Goal: Task Accomplishment & Management: Manage account settings

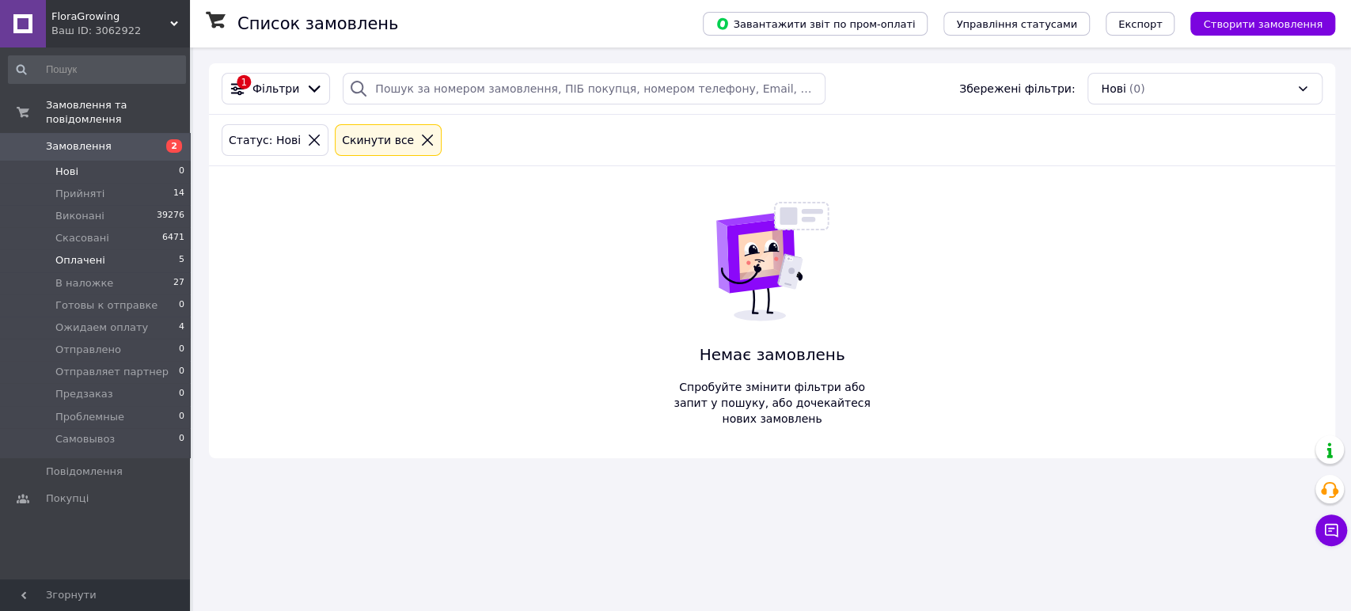
click at [102, 249] on li "Оплачені 5" at bounding box center [97, 260] width 194 height 22
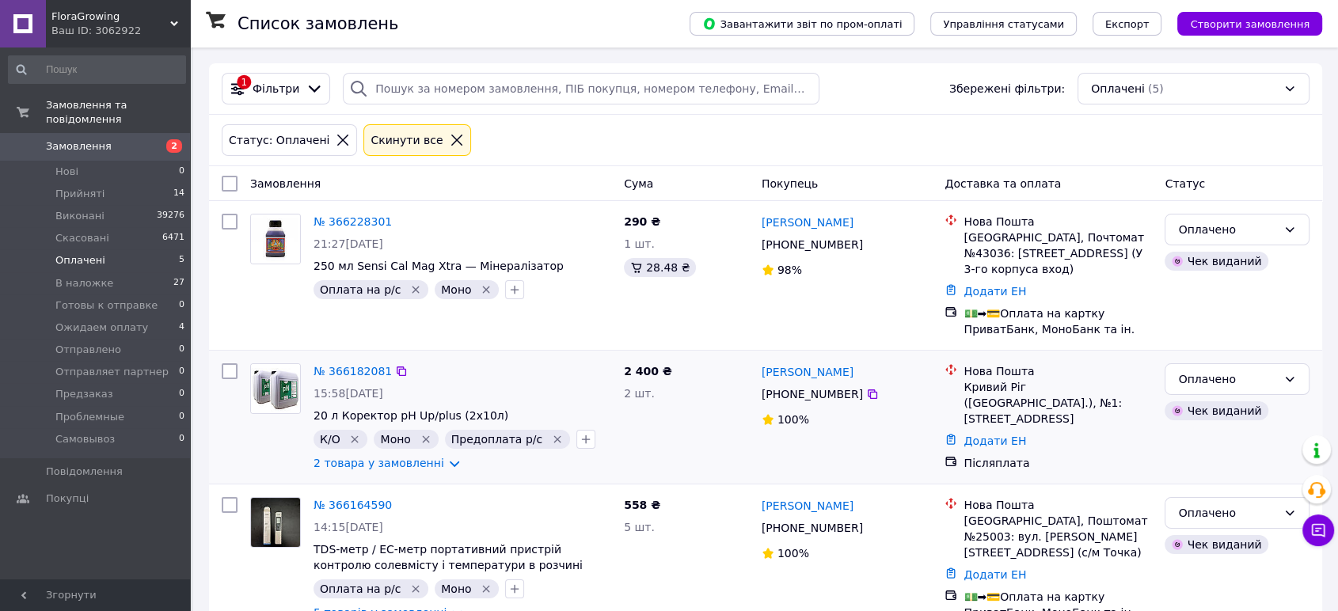
scroll to position [322, 0]
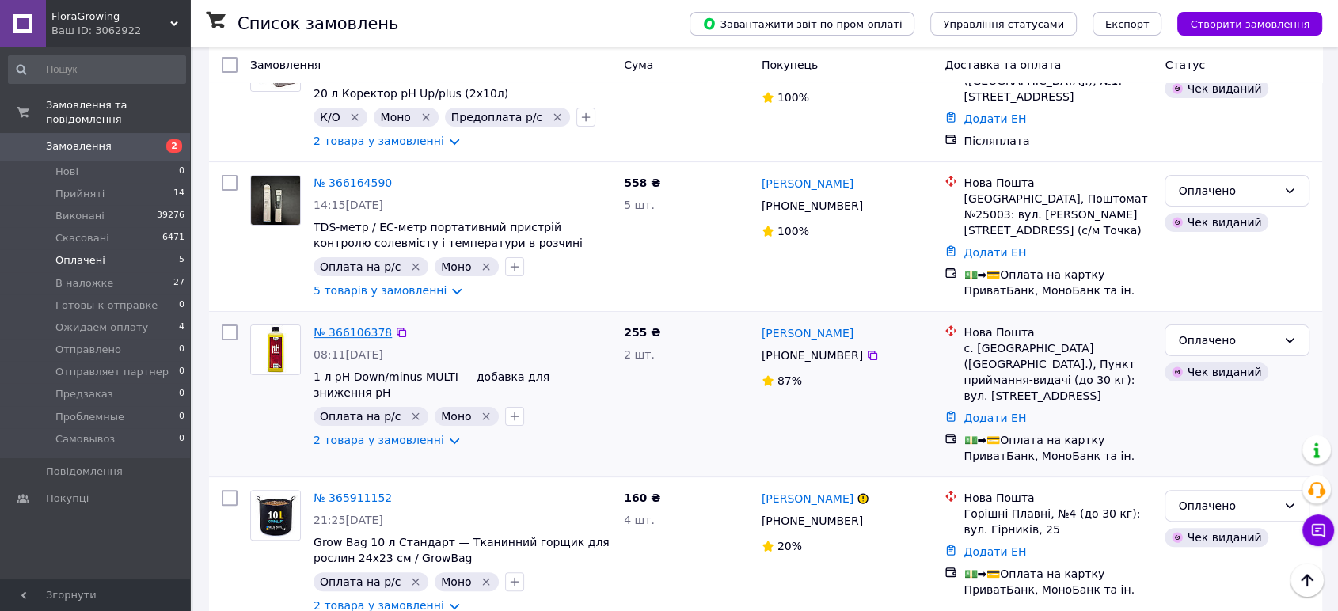
click at [349, 326] on link "№ 366106378" at bounding box center [353, 332] width 78 height 13
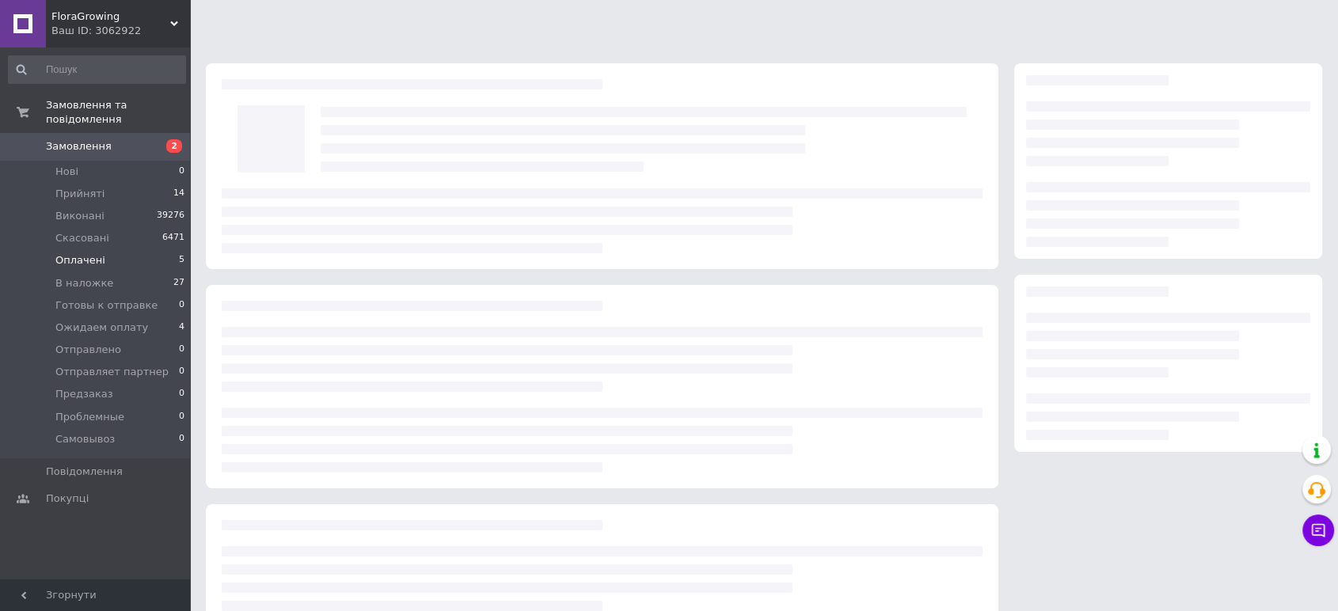
click at [349, 312] on html "FloraGrowing Ваш ID: 3062922 Сайт FloraGrowing Кабінет покупця Перевірити стан …" at bounding box center [669, 362] width 1338 height 724
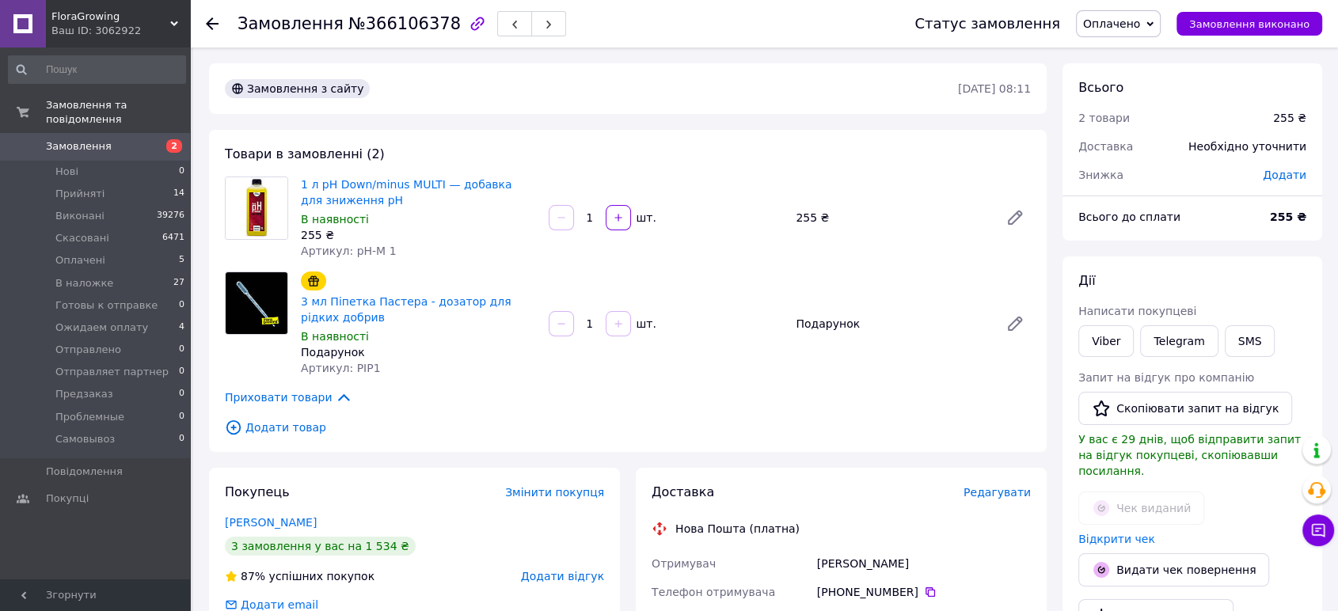
click at [1007, 486] on span "Редагувати" at bounding box center [996, 492] width 67 height 13
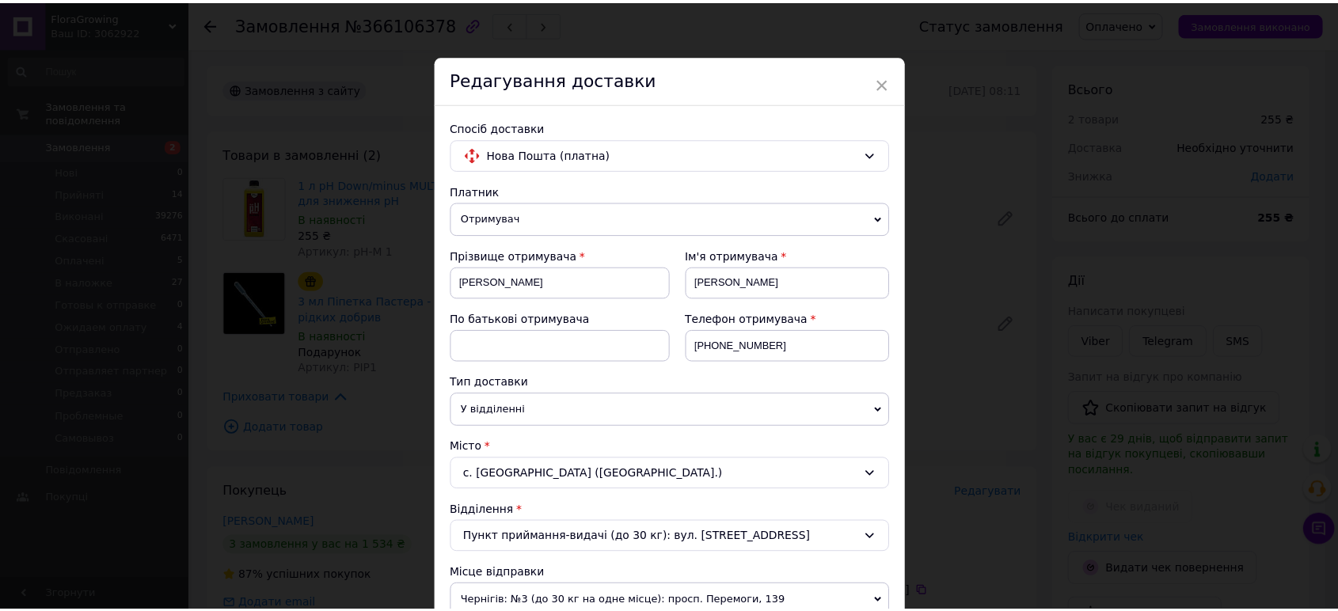
scroll to position [466, 0]
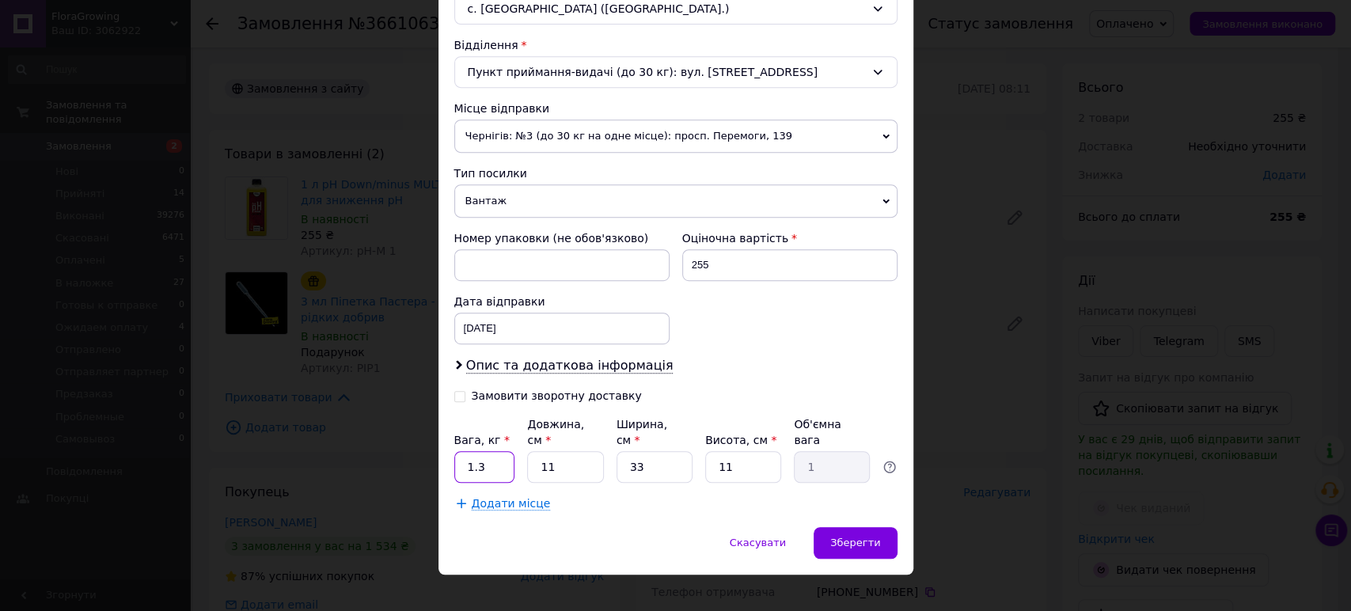
click at [488, 451] on input "1.3" at bounding box center [484, 467] width 61 height 32
type input "1"
click at [568, 131] on span "Чернігів: №3 (до 30 кг на одне місце): просп. Перемоги, 139" at bounding box center [675, 136] width 443 height 33
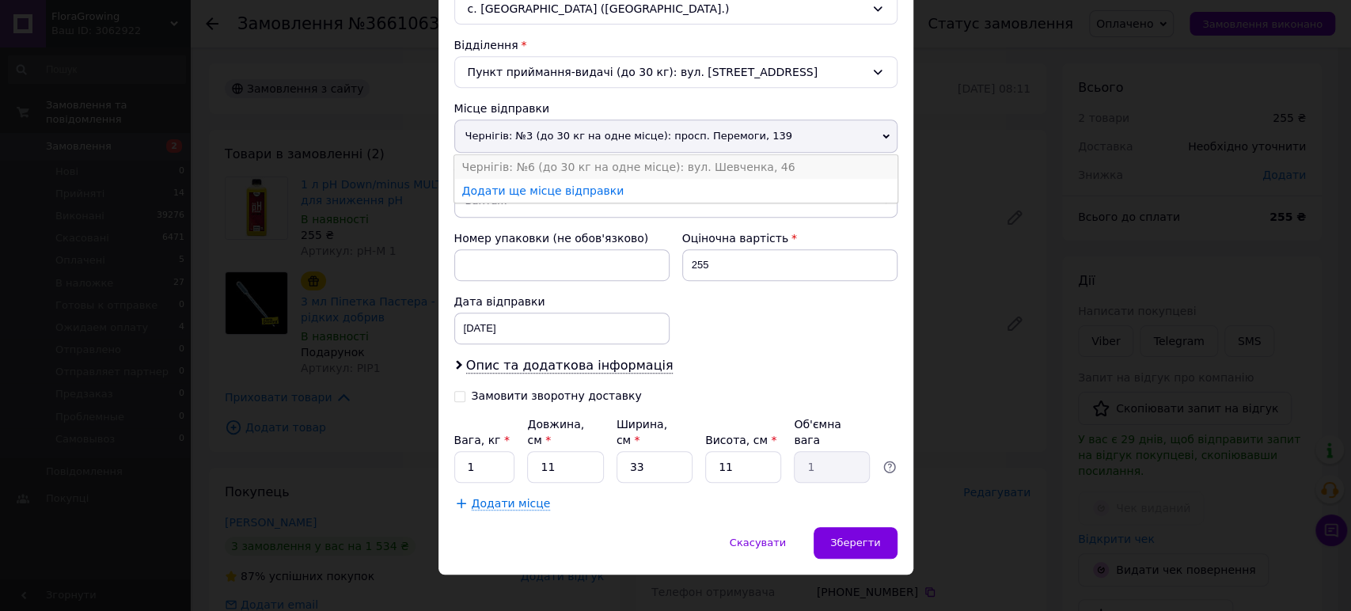
click at [567, 158] on li "Чернігів: №6 (до 30 кг на одне місце): вул. Шевченка, 46" at bounding box center [675, 167] width 443 height 24
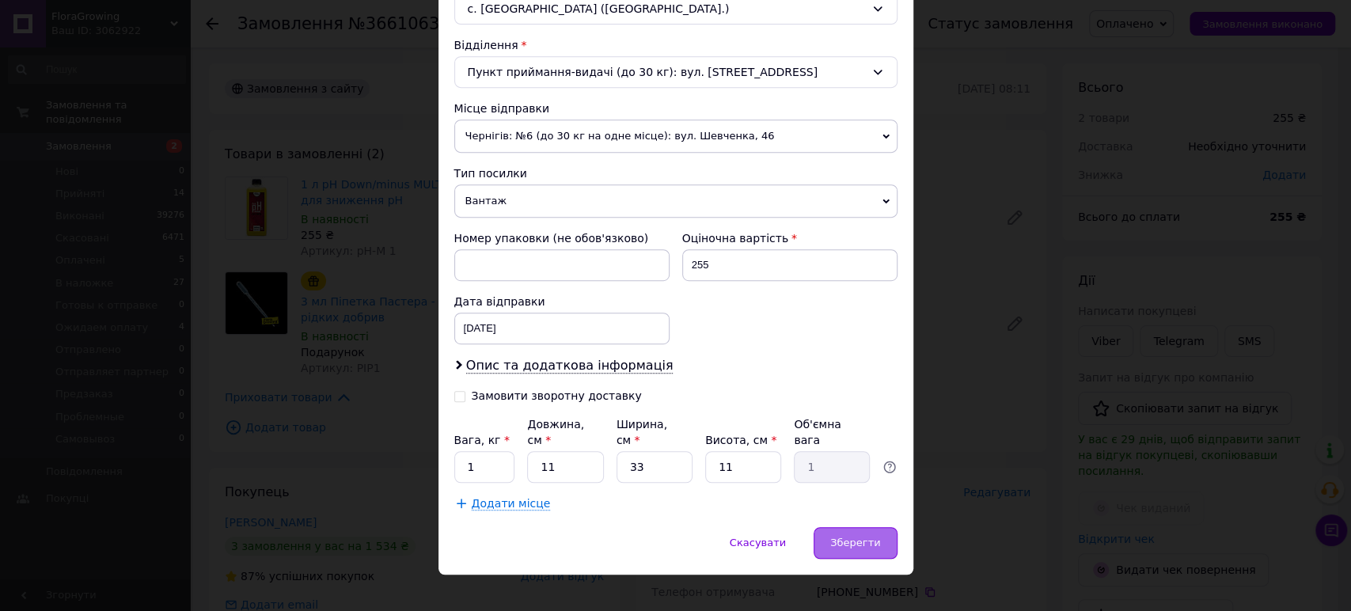
click at [861, 537] on span "Зберегти" at bounding box center [855, 543] width 50 height 12
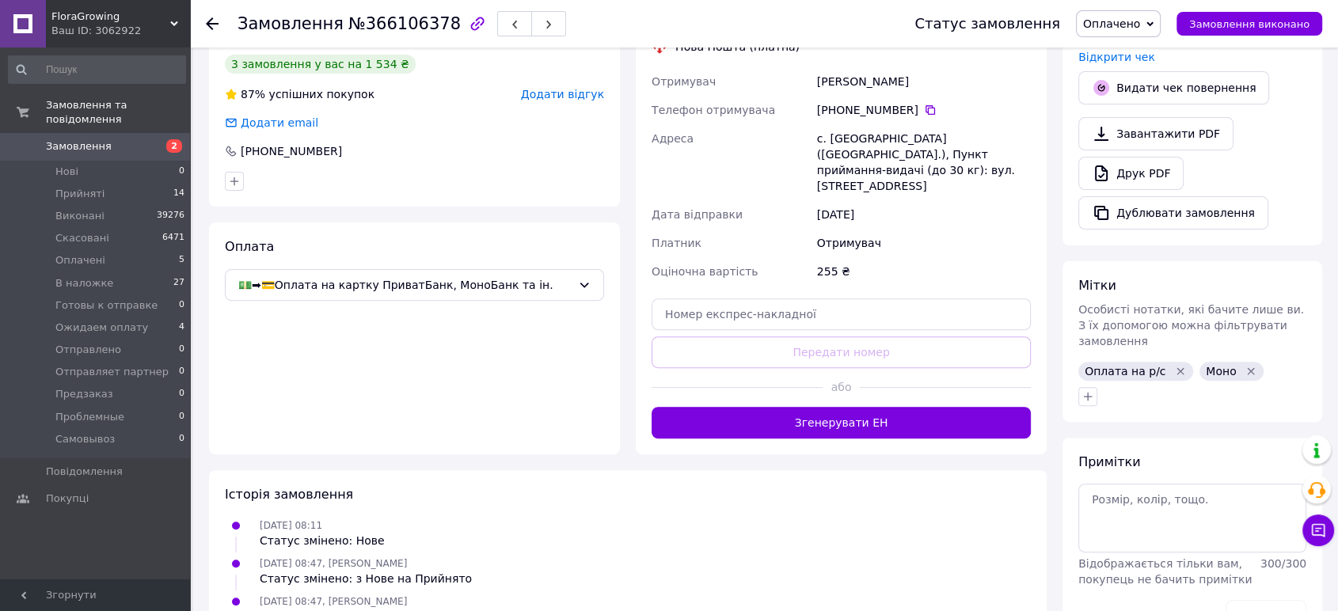
scroll to position [485, 0]
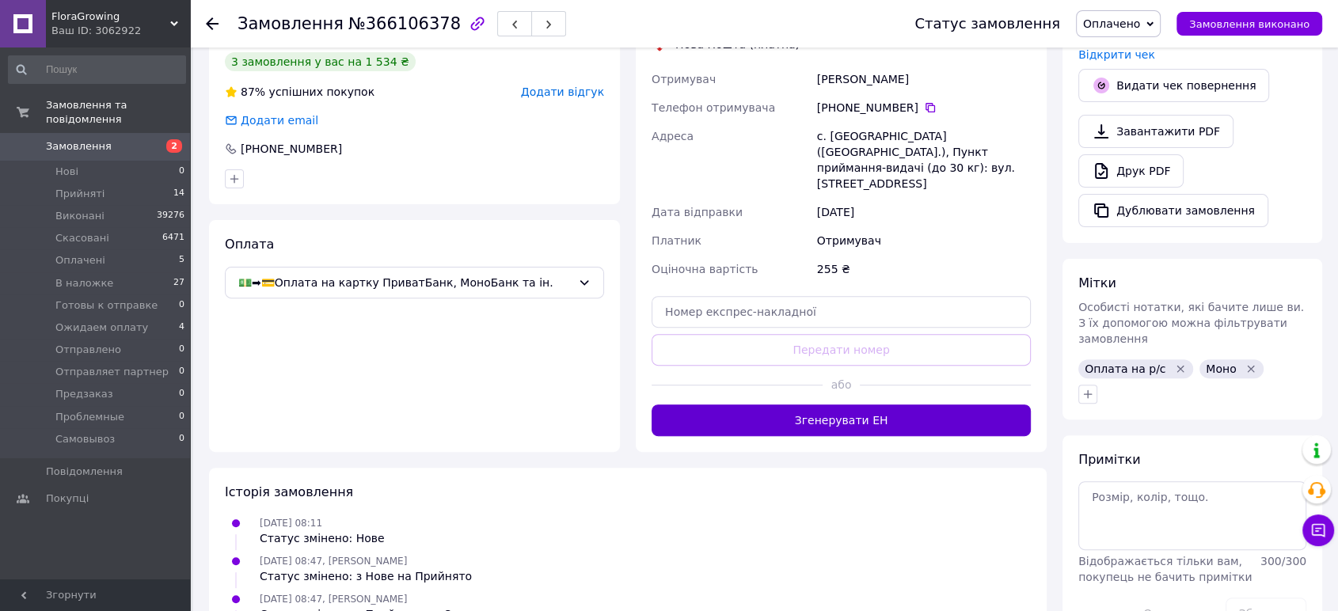
click at [872, 405] on button "Згенерувати ЕН" at bounding box center [841, 421] width 379 height 32
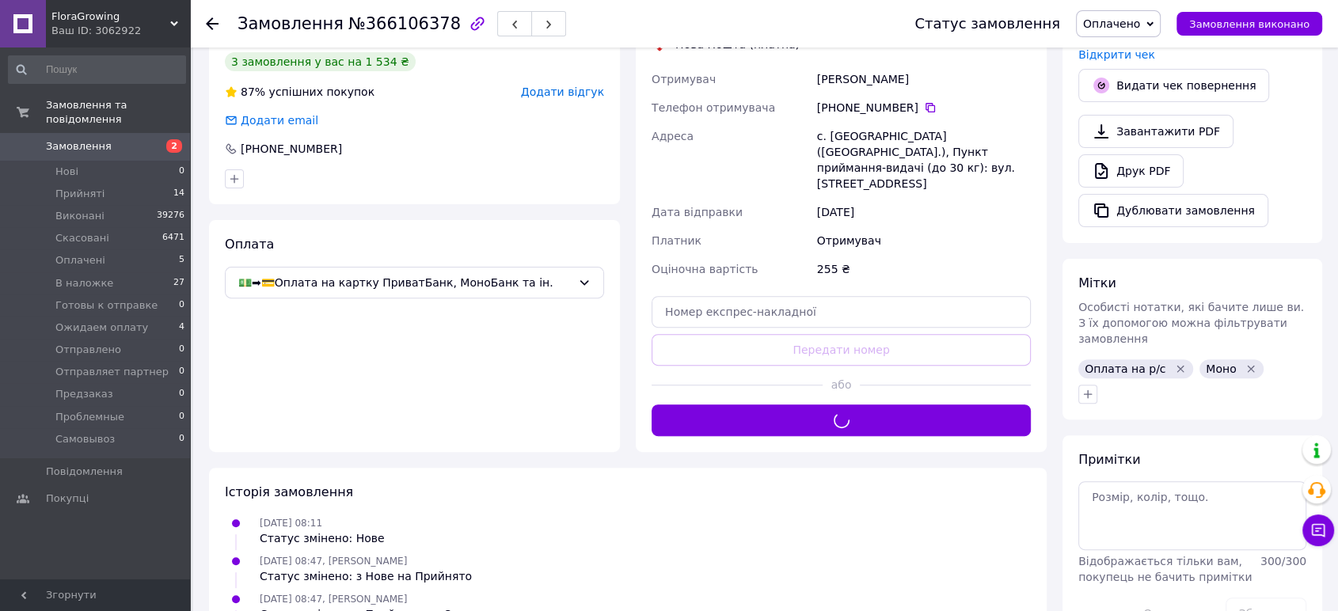
click at [1124, 24] on span "Оплачено" at bounding box center [1111, 23] width 57 height 13
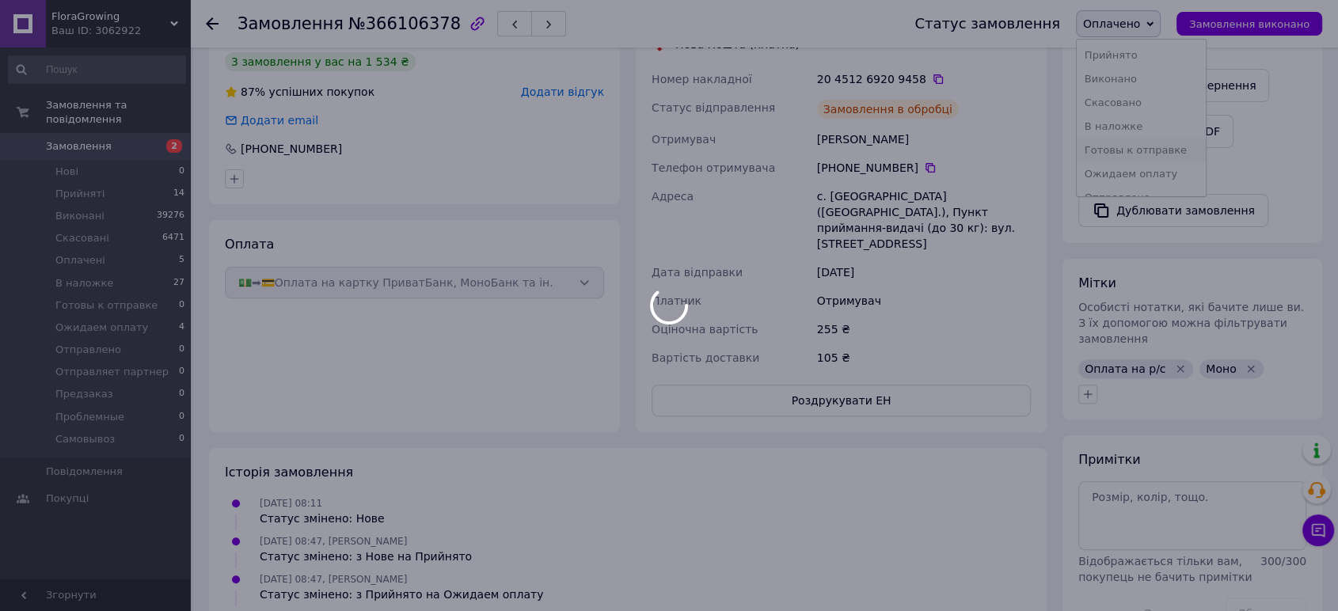
click at [1140, 145] on body "FloraGrowing Ваш ID: 3062922 Сайт FloraGrowing Кабінет покупця Перевірити стан …" at bounding box center [669, 182] width 1338 height 1335
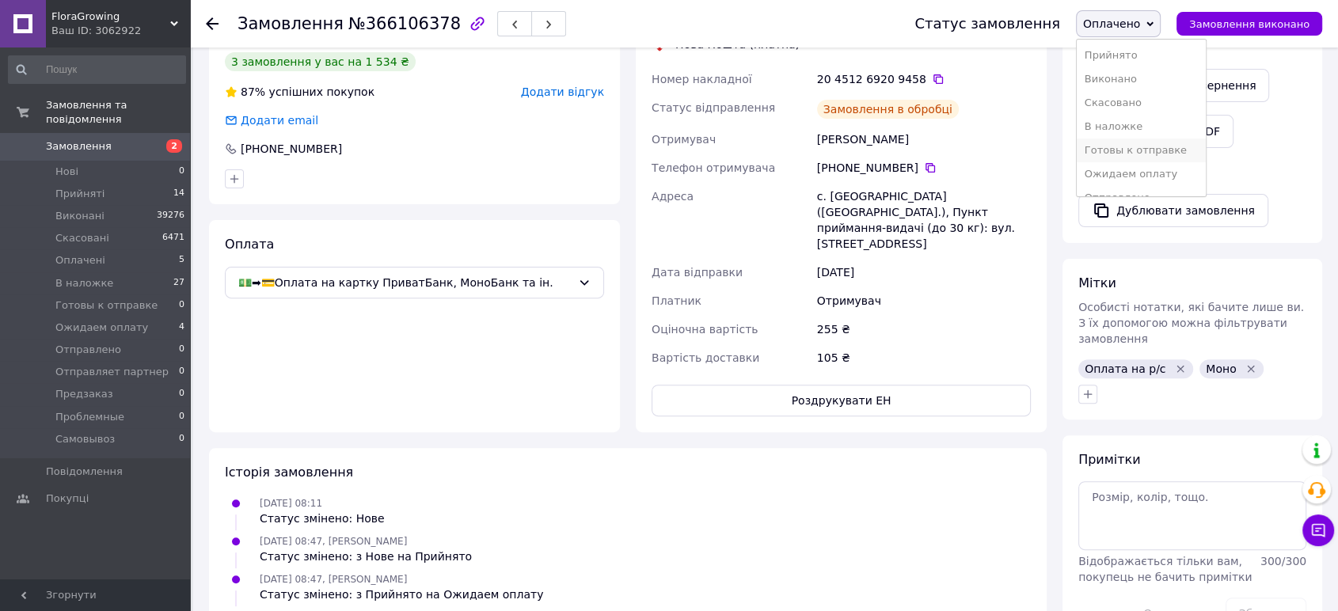
click at [1140, 145] on li "Готовы к отправке" at bounding box center [1141, 151] width 129 height 24
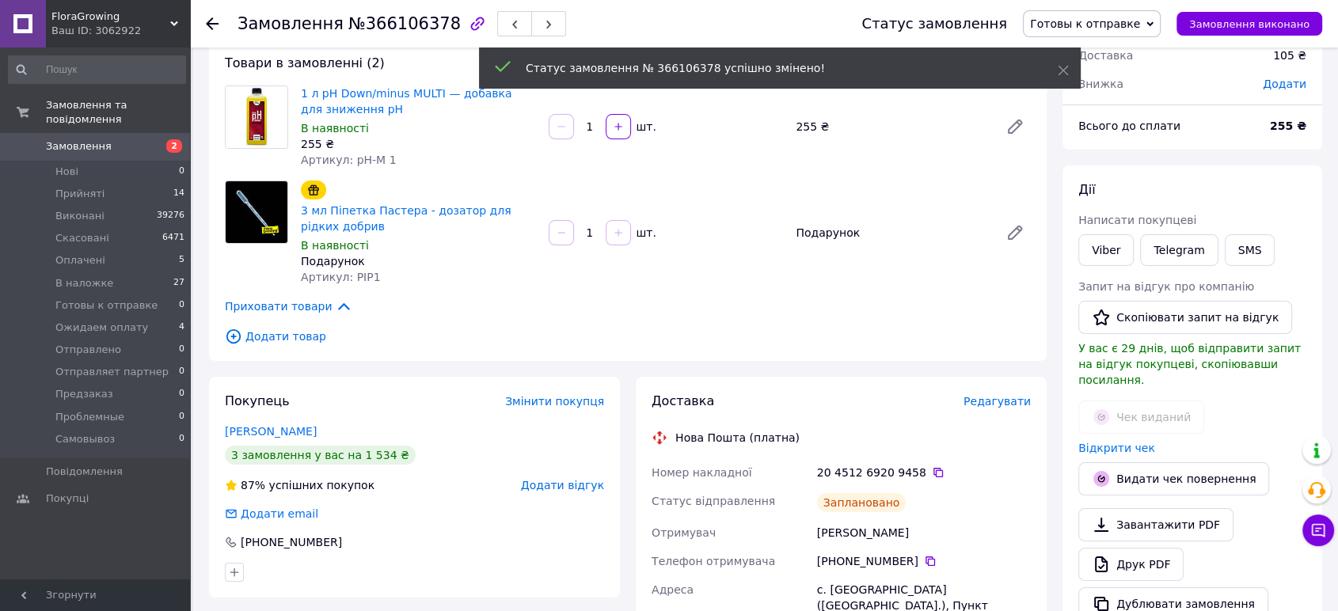
scroll to position [0, 0]
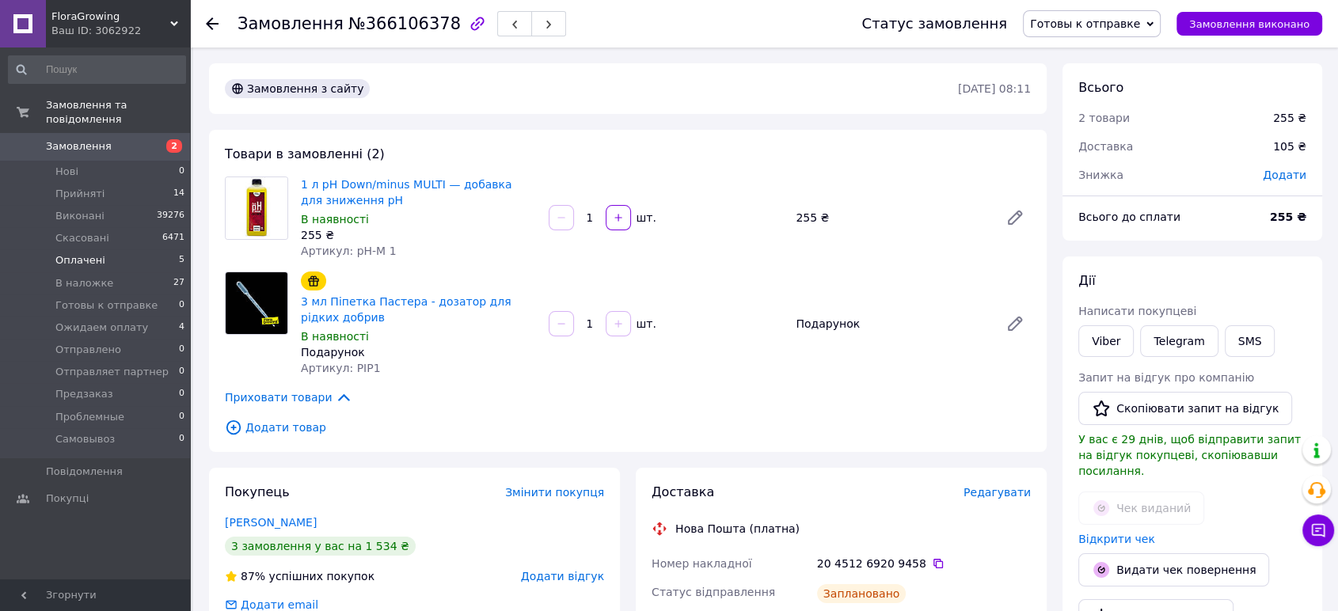
click at [105, 251] on li "Оплачені 5" at bounding box center [97, 260] width 194 height 22
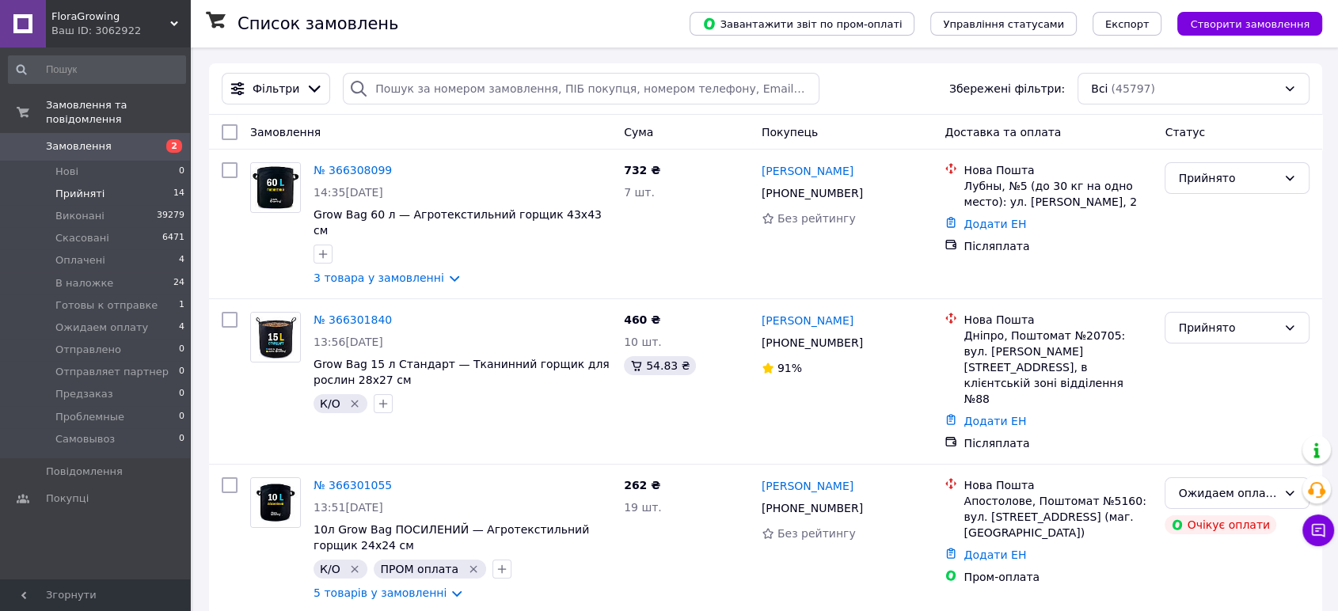
click at [103, 183] on li "Прийняті 14" at bounding box center [97, 194] width 194 height 22
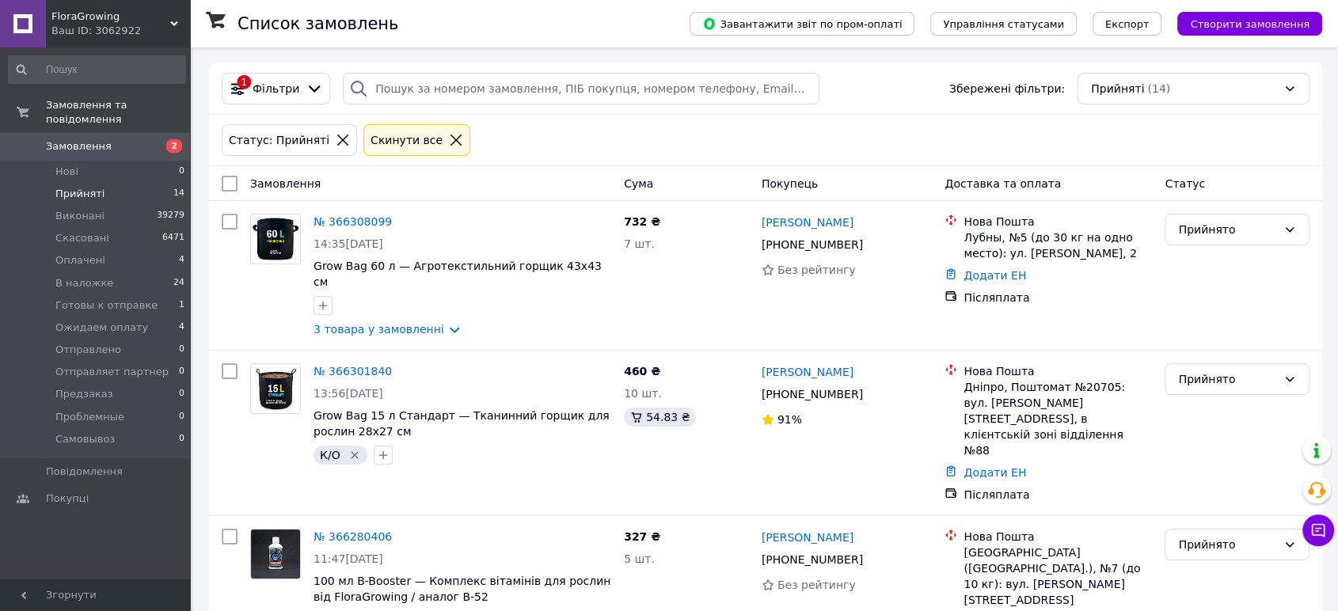
click at [103, 183] on li "Прийняті 14" at bounding box center [97, 194] width 194 height 22
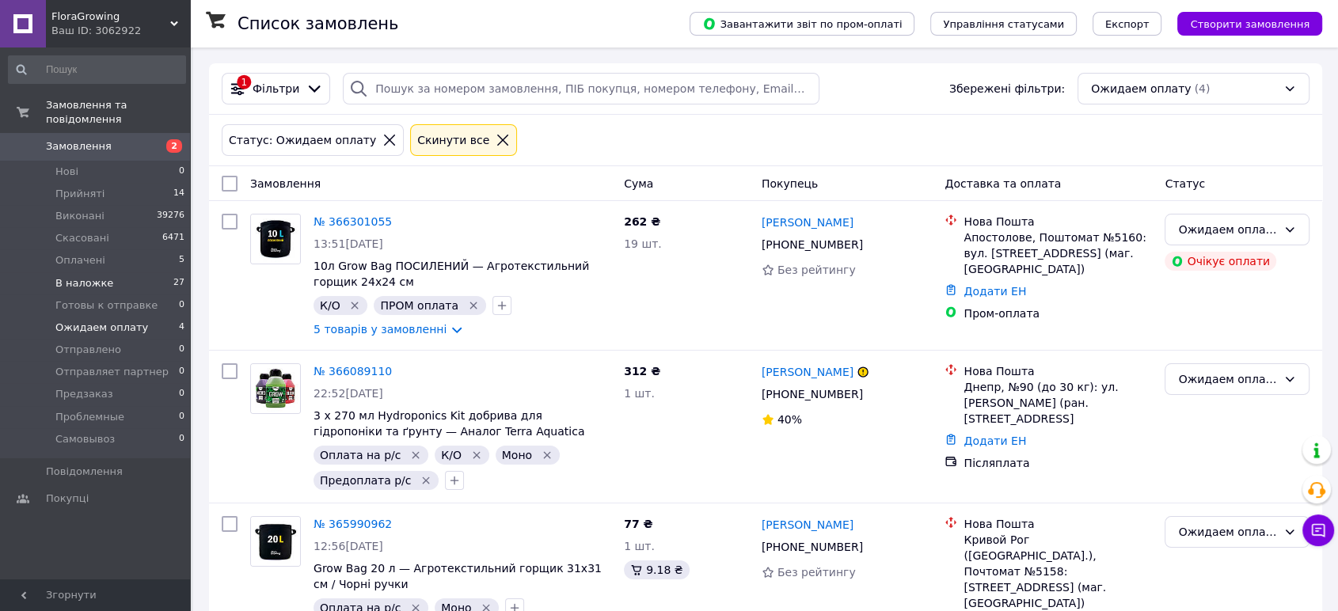
click at [105, 274] on li "В наложке 27" at bounding box center [97, 283] width 194 height 22
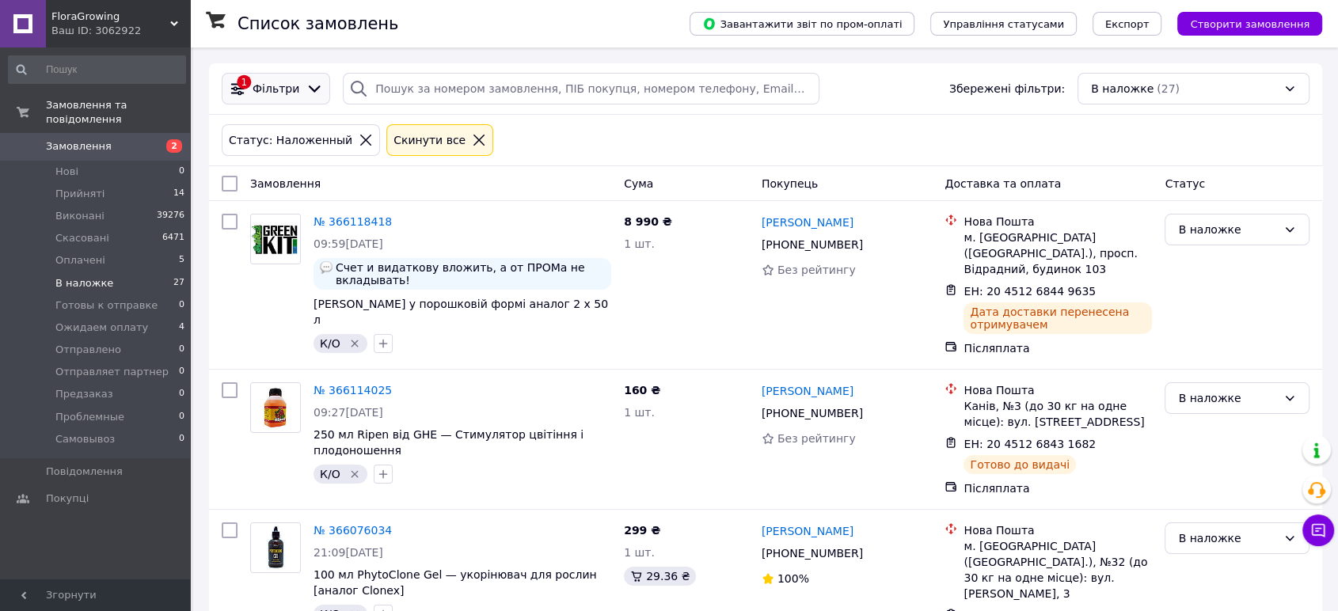
click at [302, 83] on div at bounding box center [314, 88] width 24 height 17
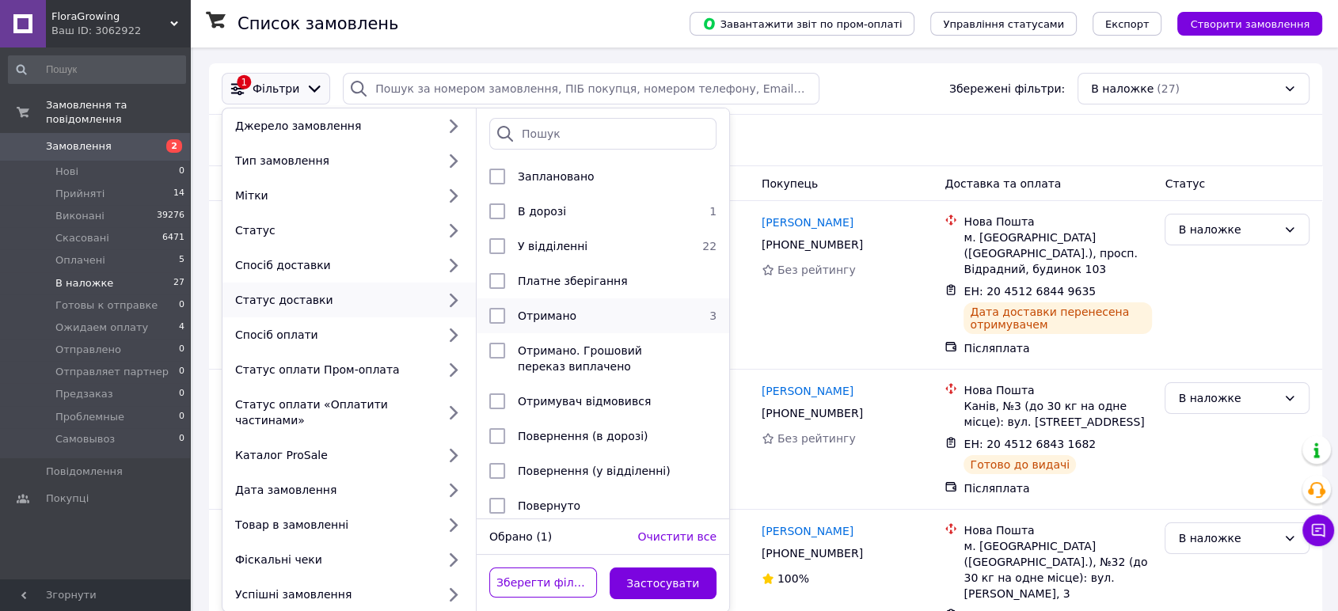
click at [542, 317] on span "Отримано" at bounding box center [547, 316] width 59 height 13
checkbox input "true"
click at [650, 569] on button "Застосувати" at bounding box center [664, 584] width 108 height 32
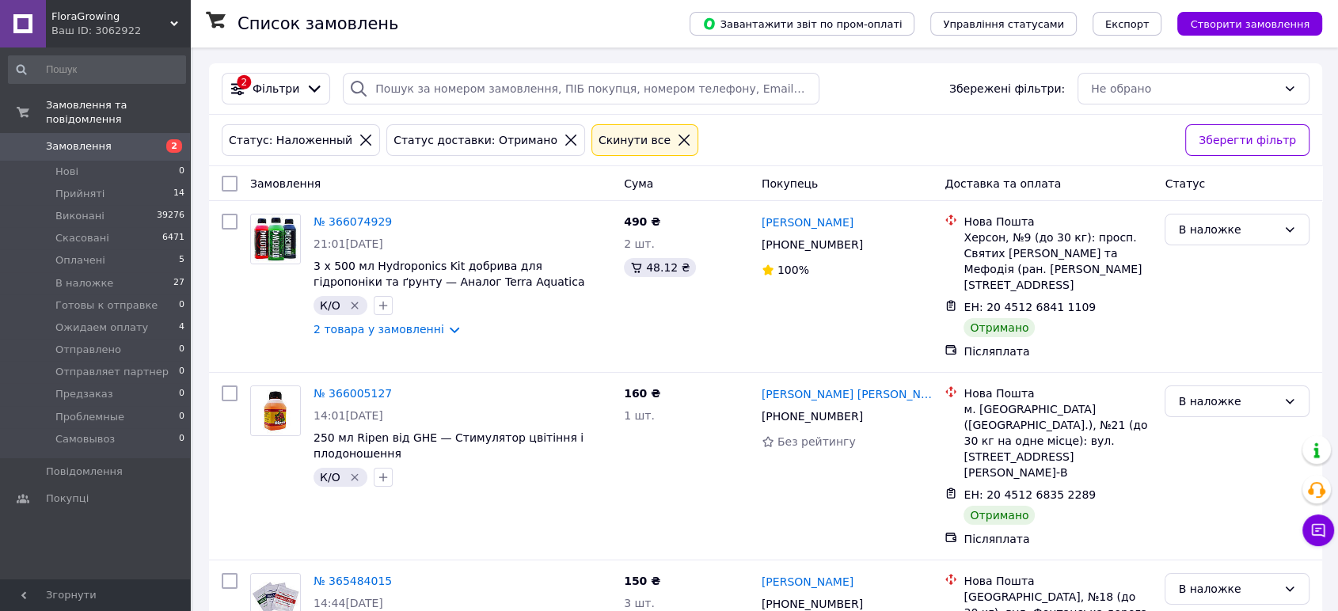
click at [230, 182] on input "checkbox" at bounding box center [230, 184] width 16 height 16
checkbox input "true"
click at [291, 191] on div "Дії для 3 замовлень" at bounding box center [295, 183] width 166 height 27
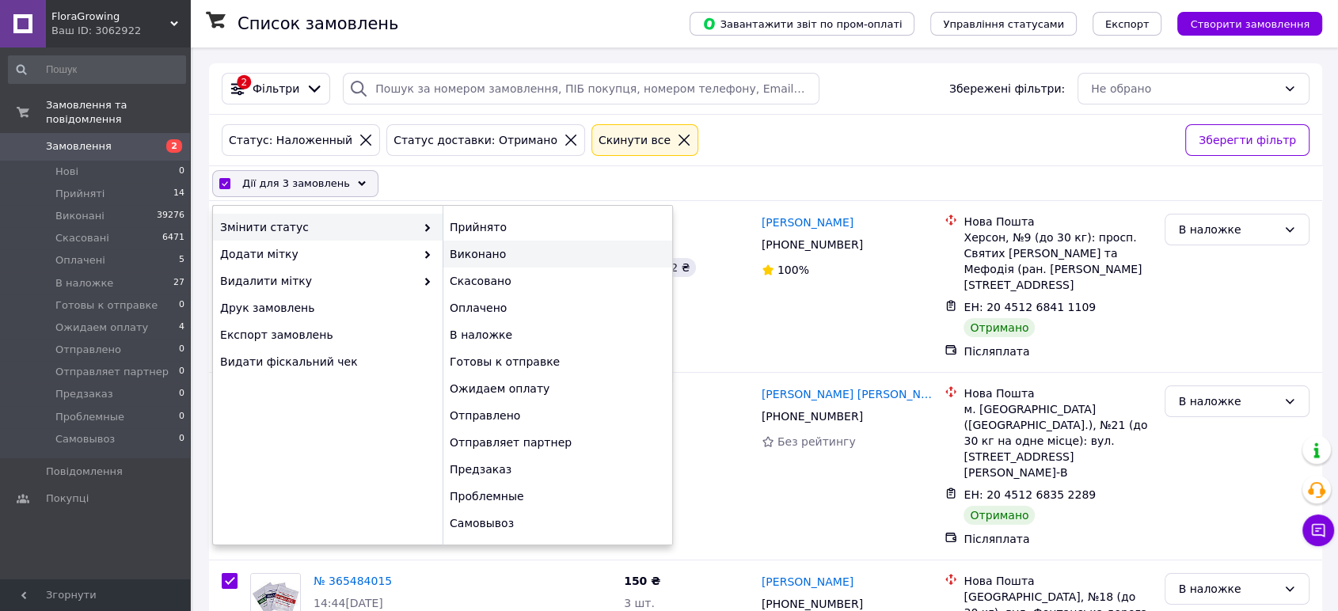
click at [494, 249] on div "Виконано" at bounding box center [558, 254] width 230 height 27
checkbox input "false"
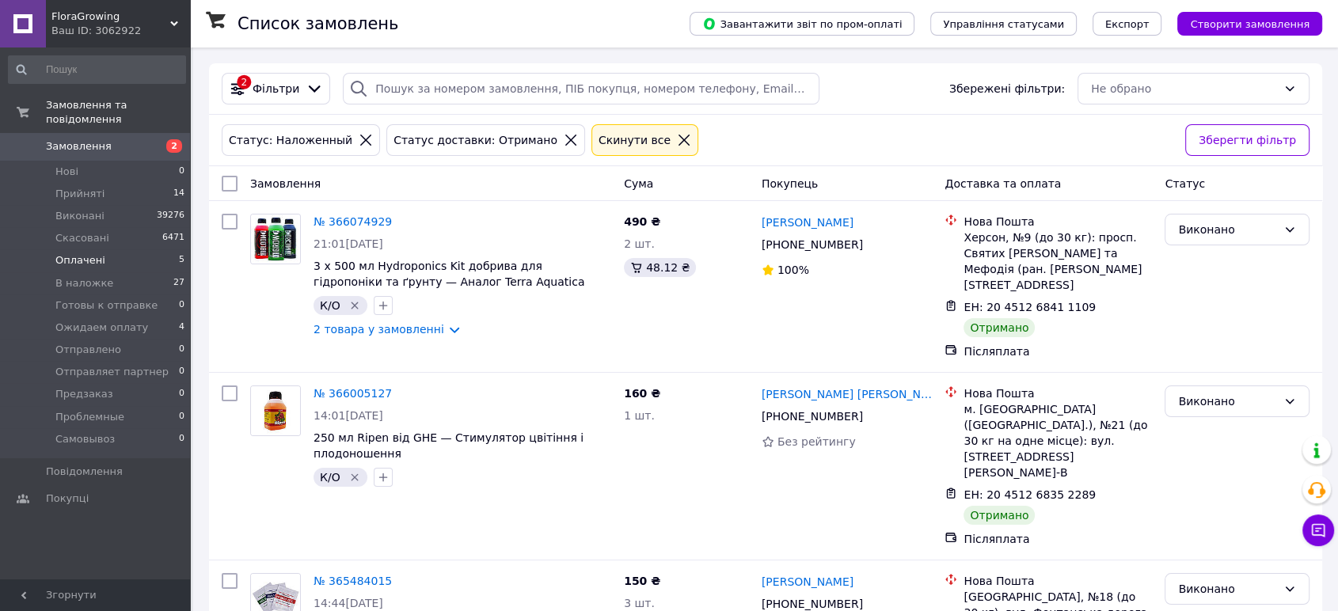
click at [97, 253] on span "Оплачені" at bounding box center [80, 260] width 50 height 14
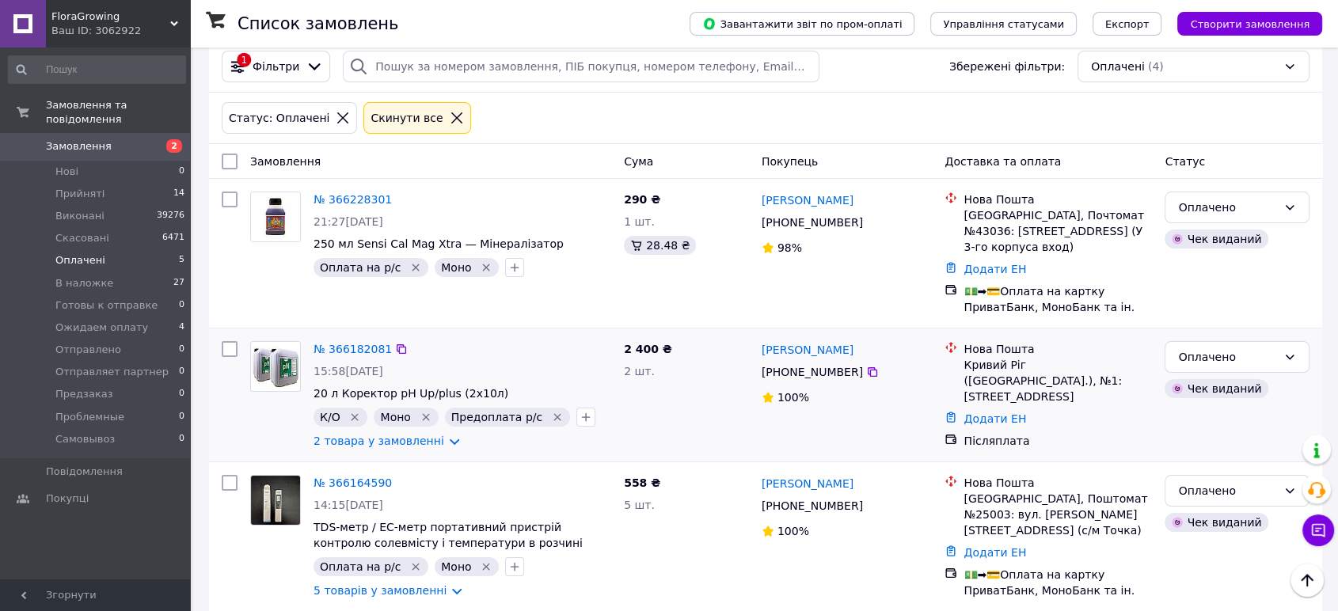
scroll to position [6, 0]
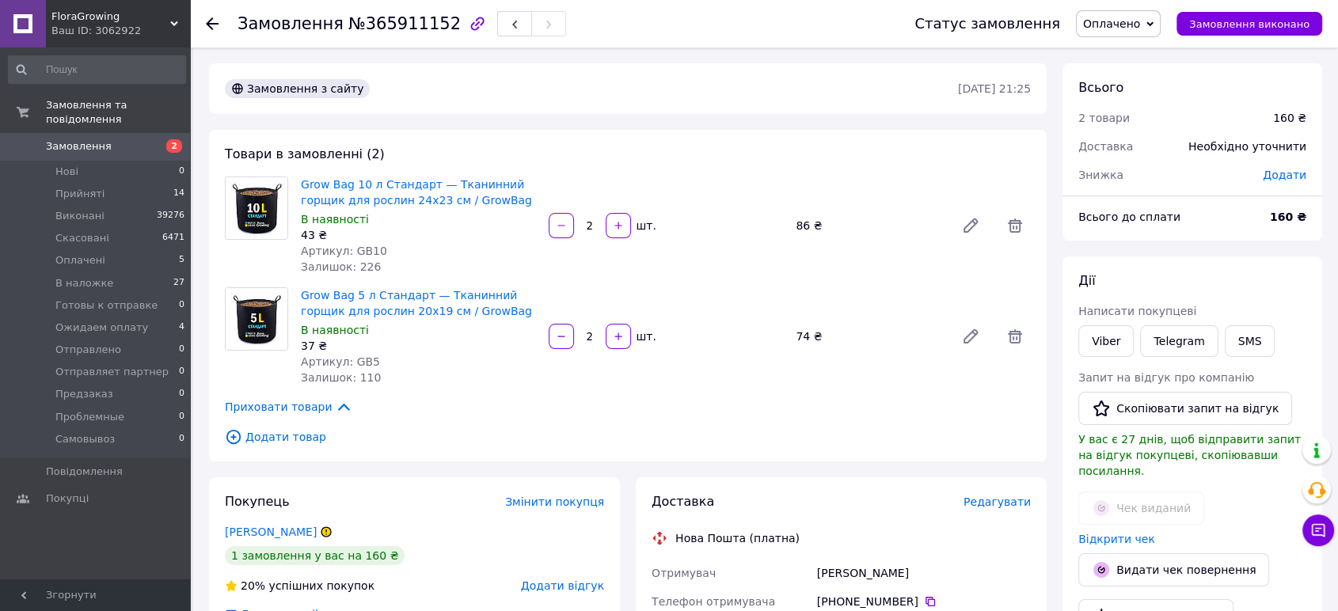
click at [1003, 506] on span "Редагувати" at bounding box center [996, 502] width 67 height 13
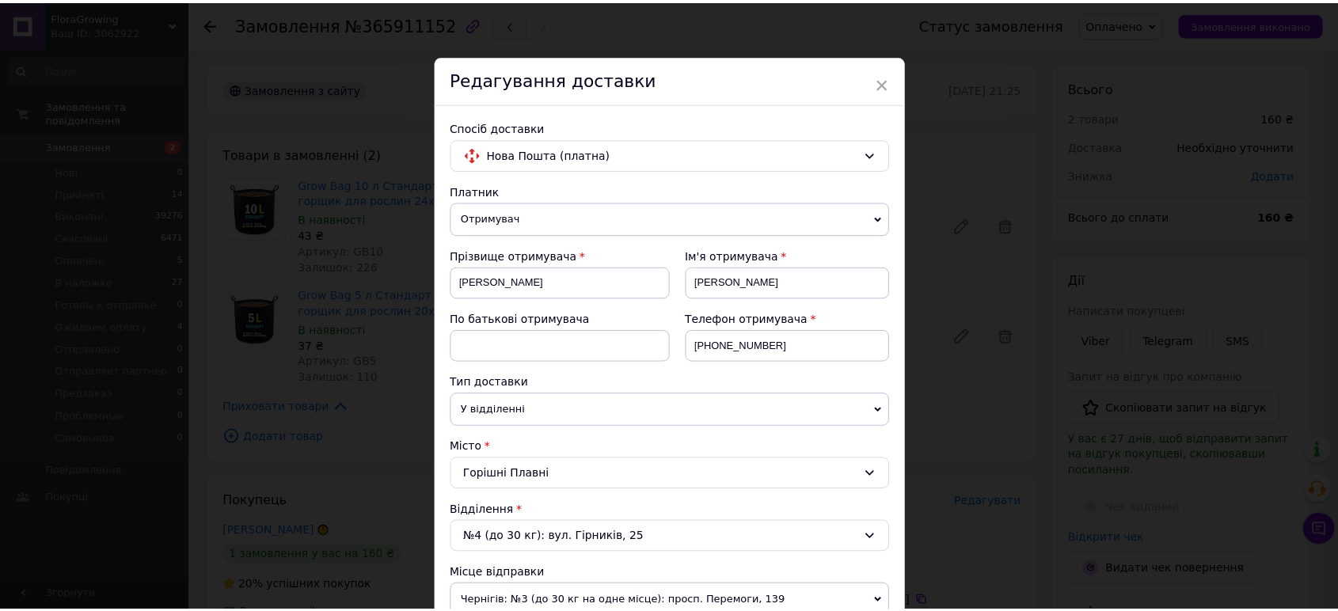
scroll to position [466, 0]
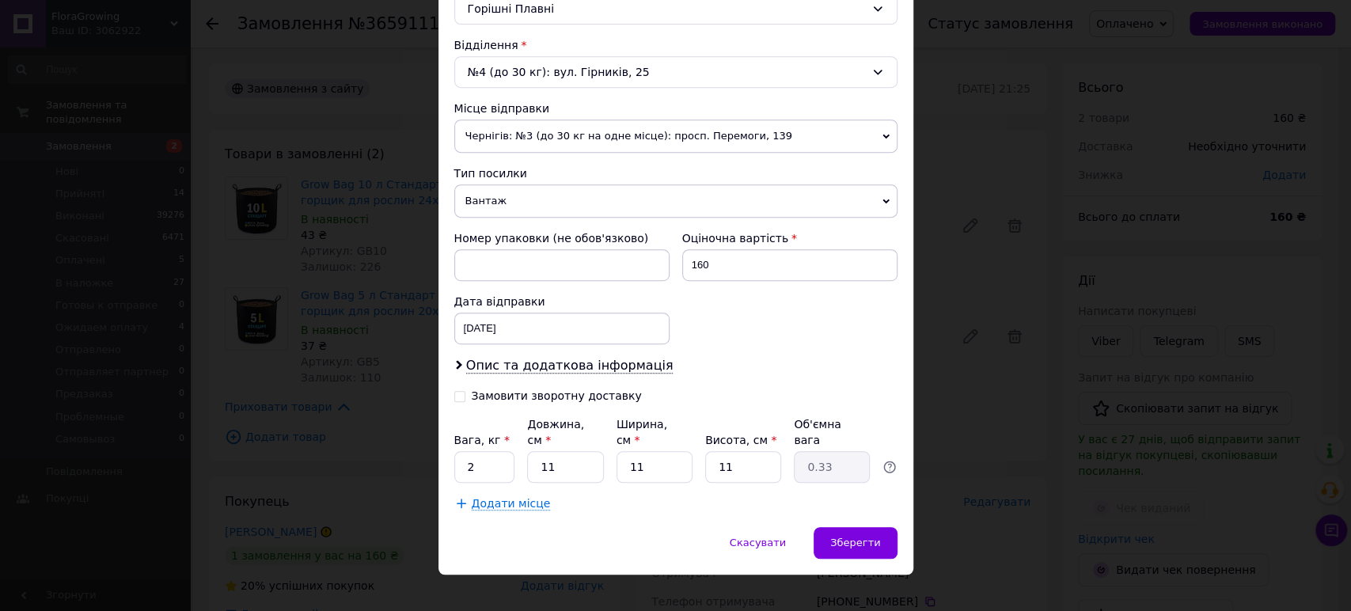
click at [520, 125] on span "Чернігів: №3 (до 30 кг на одне місце): просп. Перемоги, 139" at bounding box center [675, 136] width 443 height 33
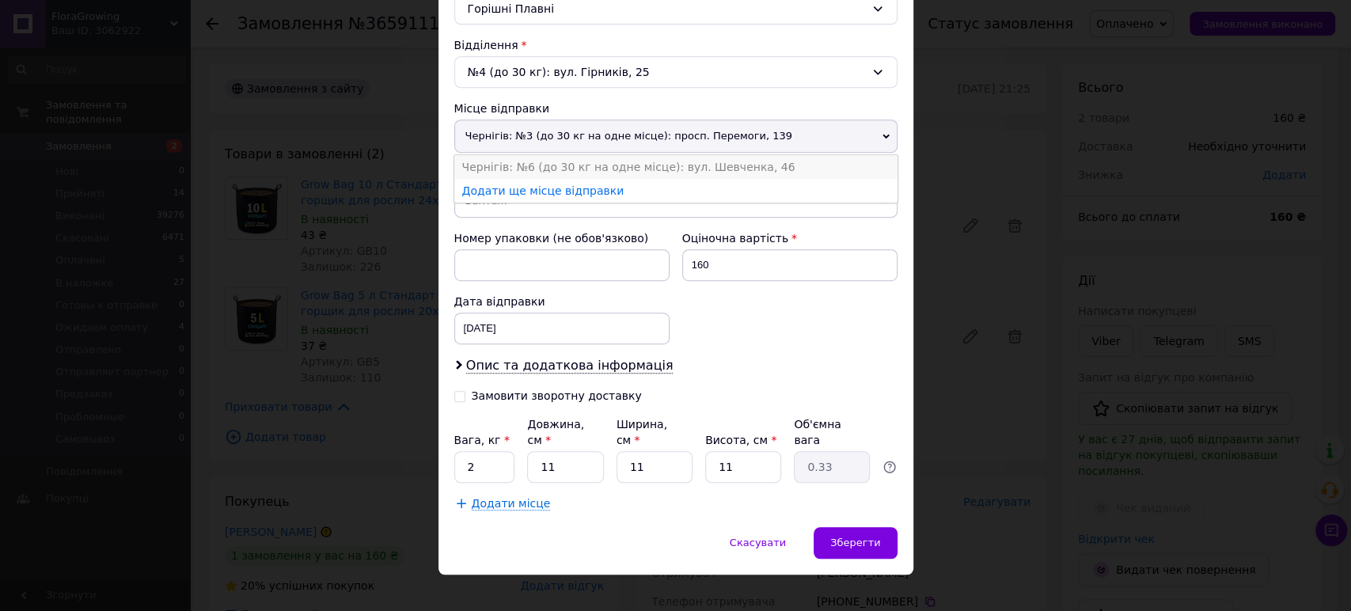
click at [528, 159] on li "Чернігів: №6 (до 30 кг на одне місце): вул. Шевченка, 46" at bounding box center [675, 167] width 443 height 24
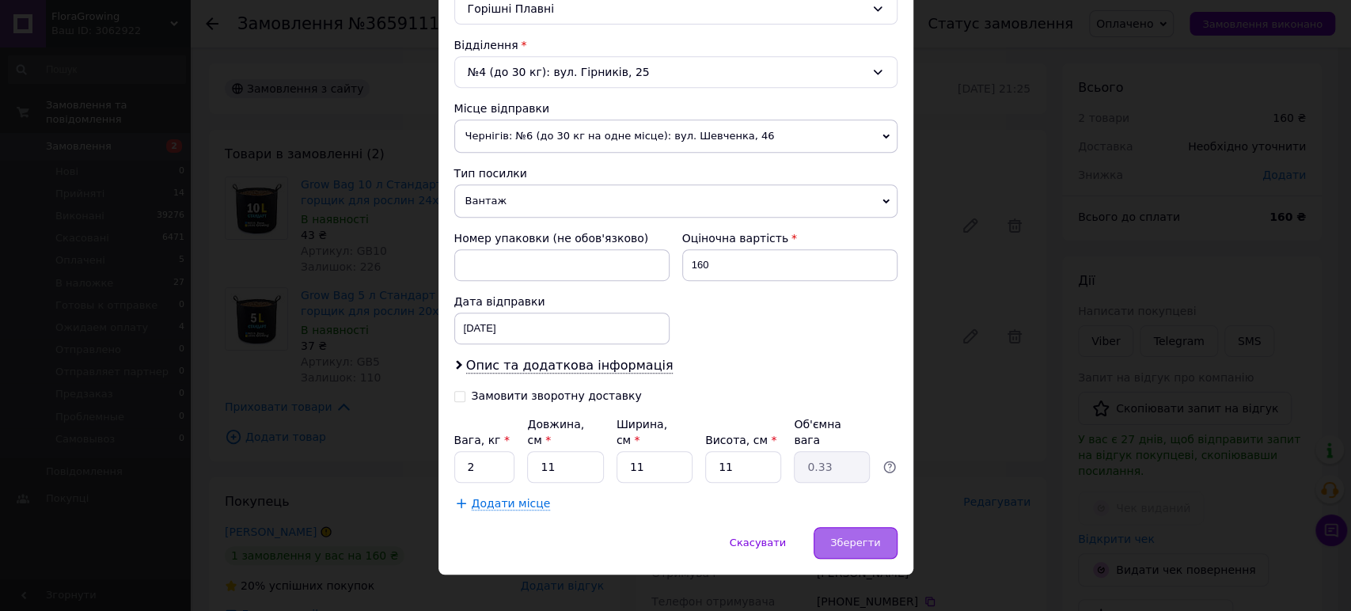
click at [855, 537] on span "Зберегти" at bounding box center [855, 543] width 50 height 12
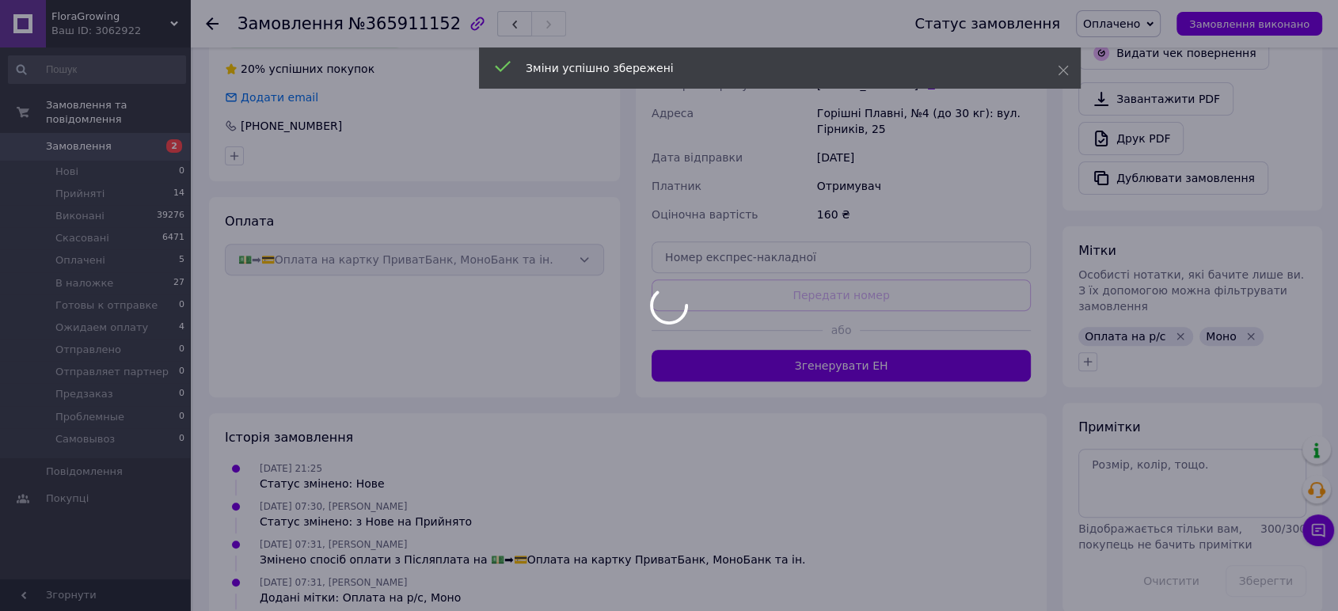
scroll to position [577, 0]
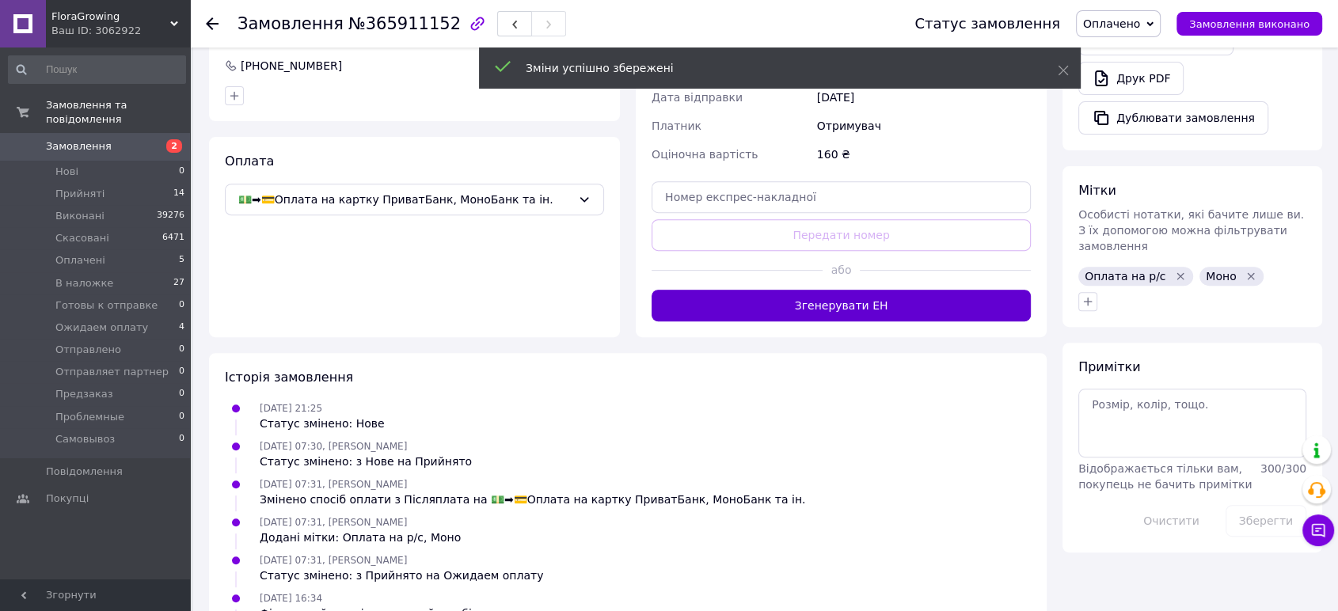
click at [803, 309] on button "Згенерувати ЕН" at bounding box center [841, 306] width 379 height 32
click at [1140, 27] on span "Оплачено" at bounding box center [1111, 23] width 57 height 13
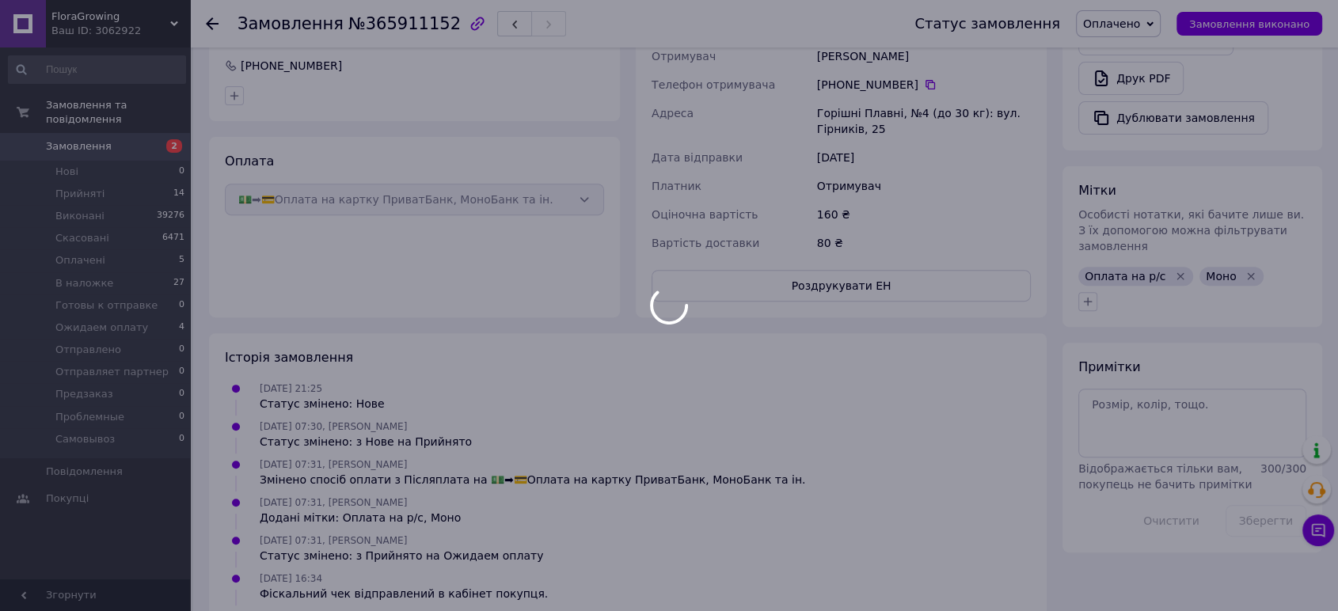
click at [1152, 154] on div at bounding box center [669, 305] width 1338 height 611
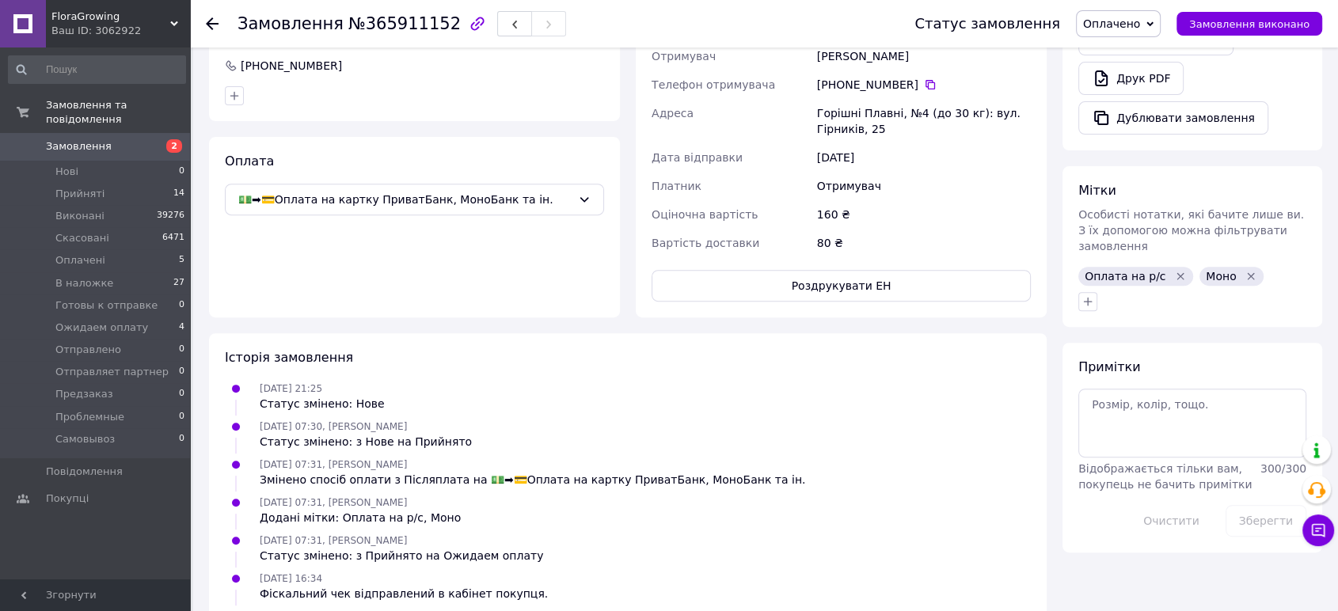
click at [1121, 18] on span "Оплачено" at bounding box center [1111, 23] width 57 height 13
click at [1123, 154] on li "Готовы к отправке" at bounding box center [1141, 151] width 129 height 24
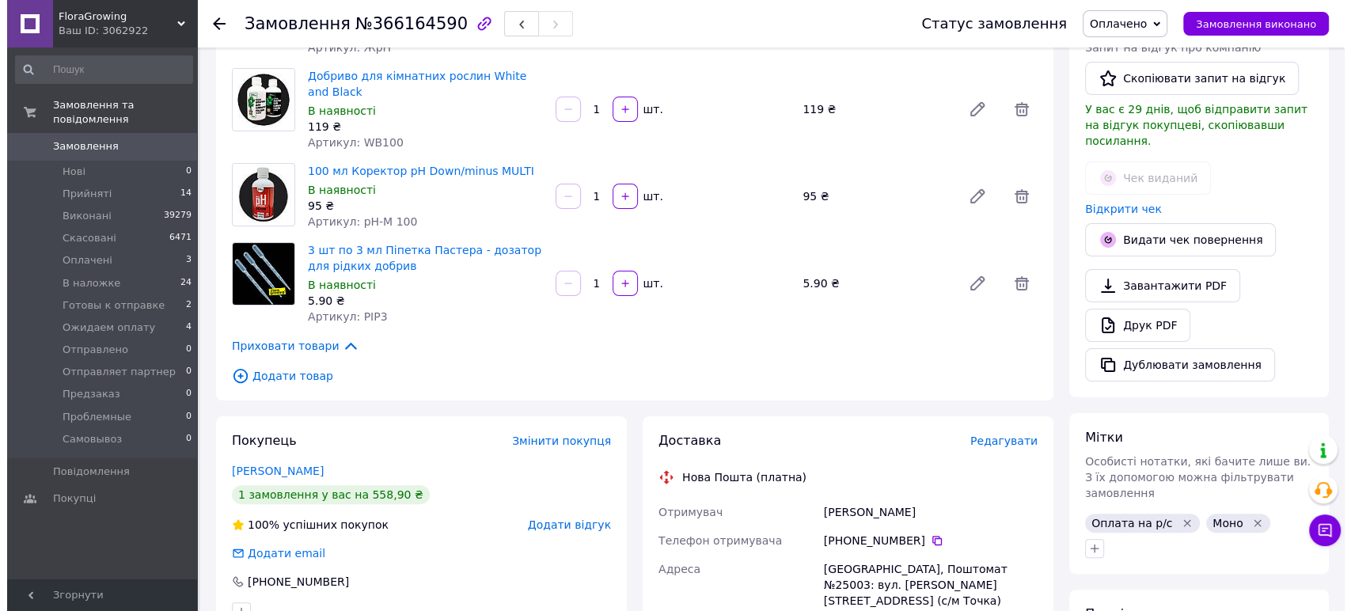
scroll to position [428, 0]
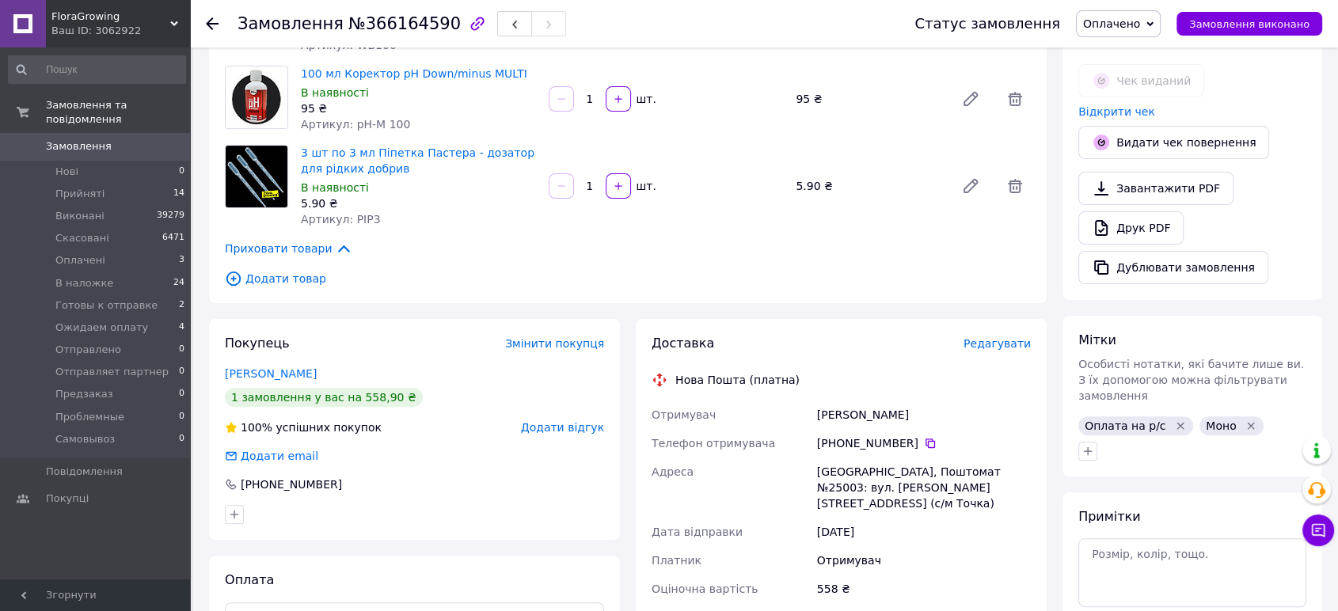
click at [1009, 337] on span "Редагувати" at bounding box center [996, 343] width 67 height 13
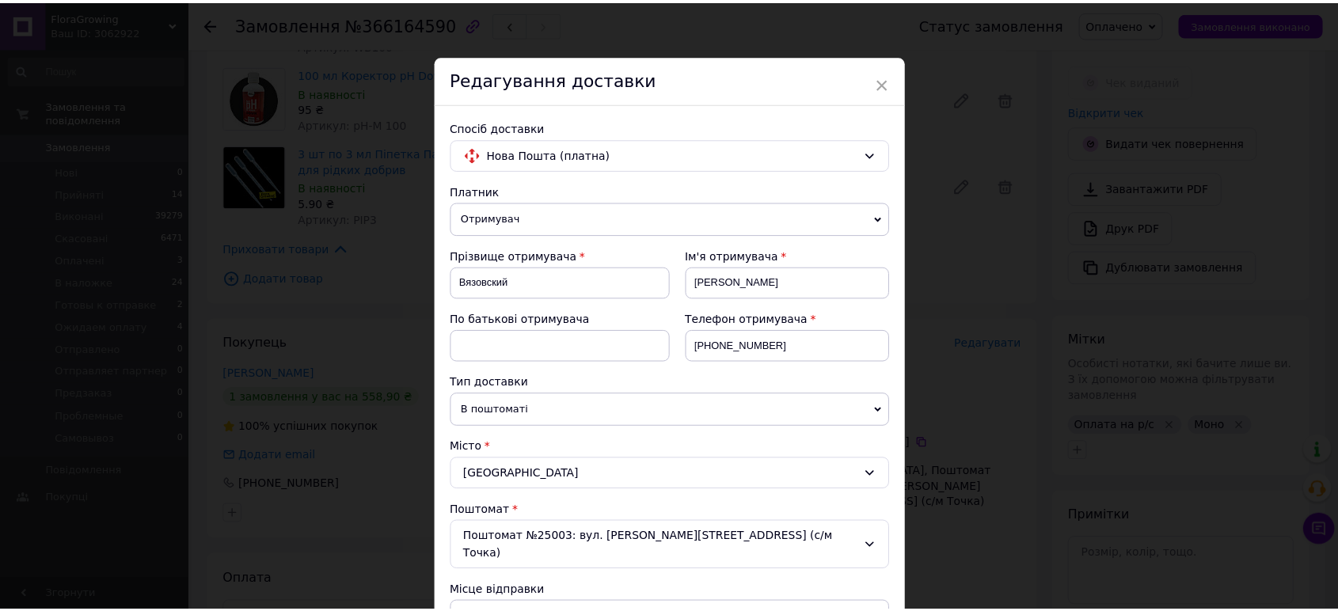
scroll to position [466, 0]
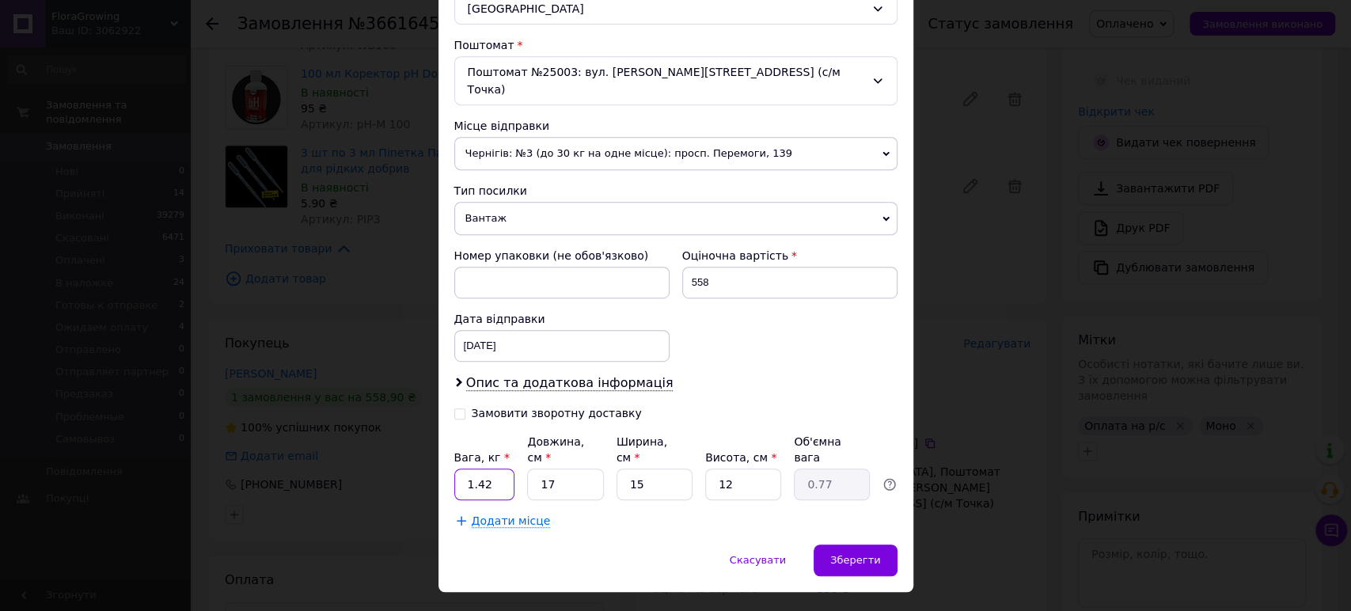
click at [490, 469] on input "1.42" at bounding box center [484, 485] width 61 height 32
type input "1"
click at [545, 139] on span "Чернігів: №3 (до 30 кг на одне місце): просп. Перемоги, 139" at bounding box center [675, 153] width 443 height 33
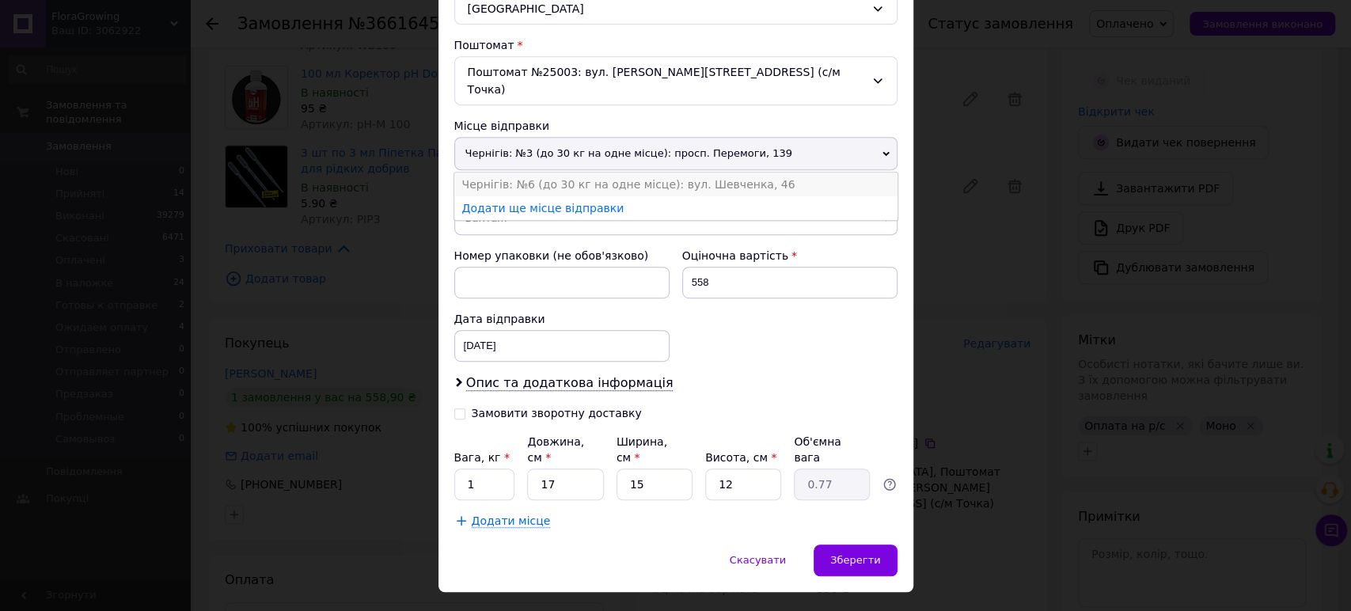
click at [549, 173] on li "Чернігів: №6 (до 30 кг на одне місце): вул. Шевченка, 46" at bounding box center [675, 185] width 443 height 24
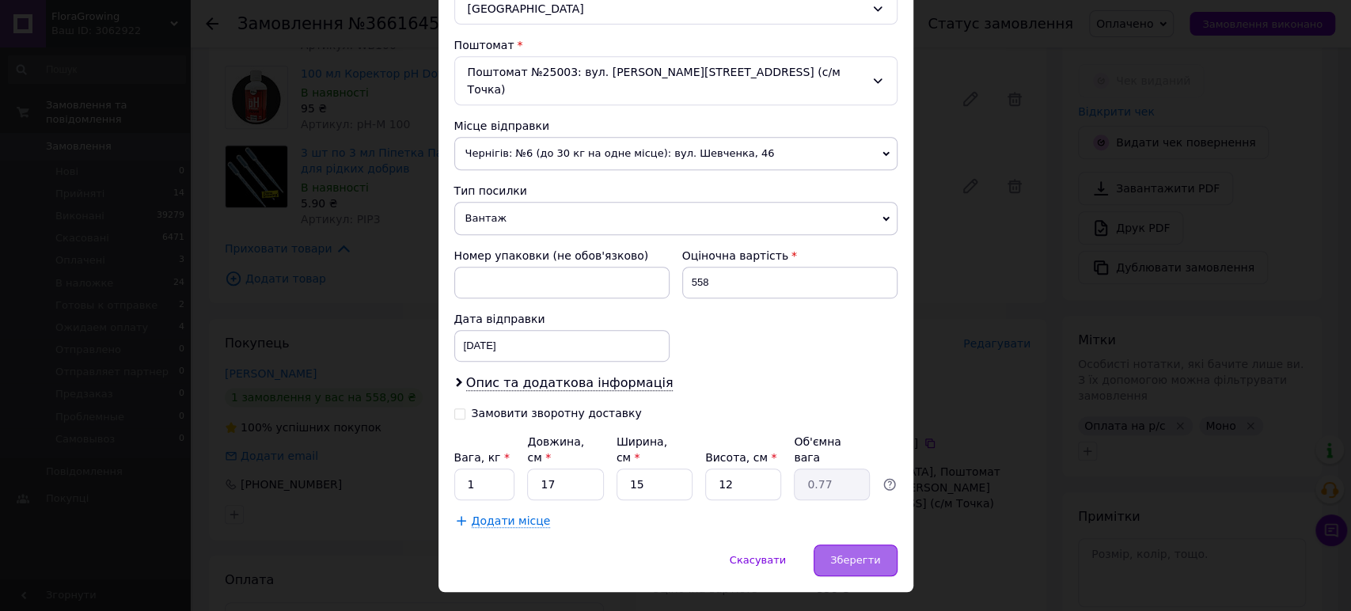
click at [861, 554] on span "Зберегти" at bounding box center [855, 560] width 50 height 12
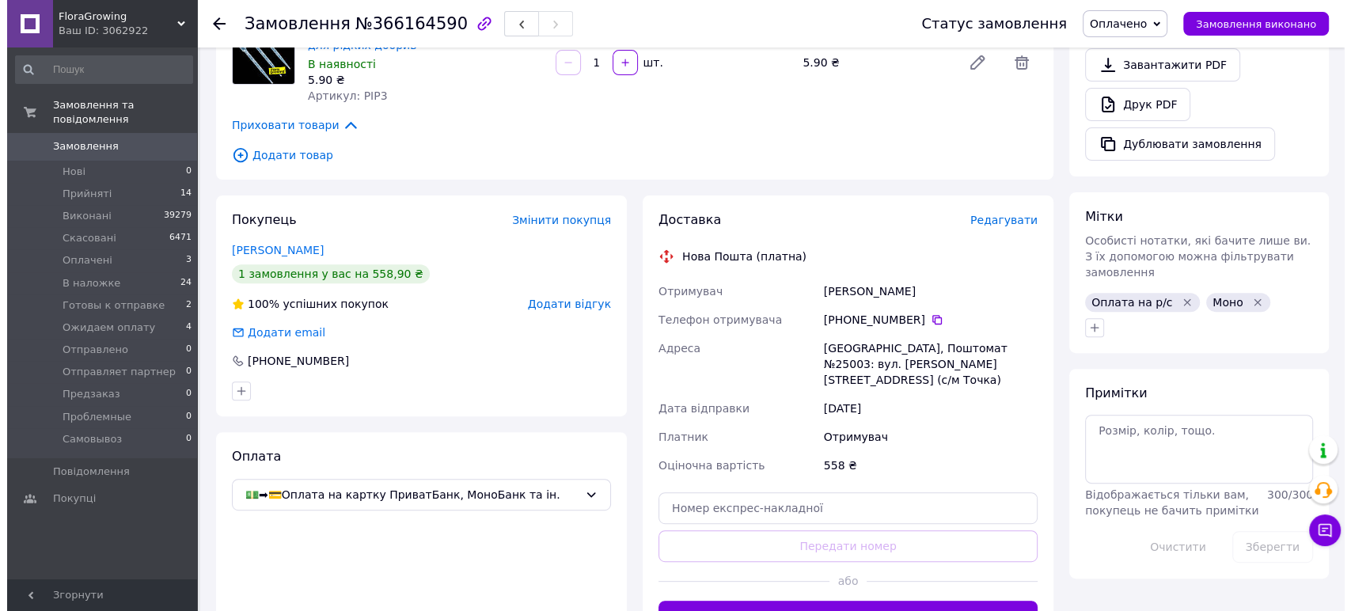
scroll to position [552, 0]
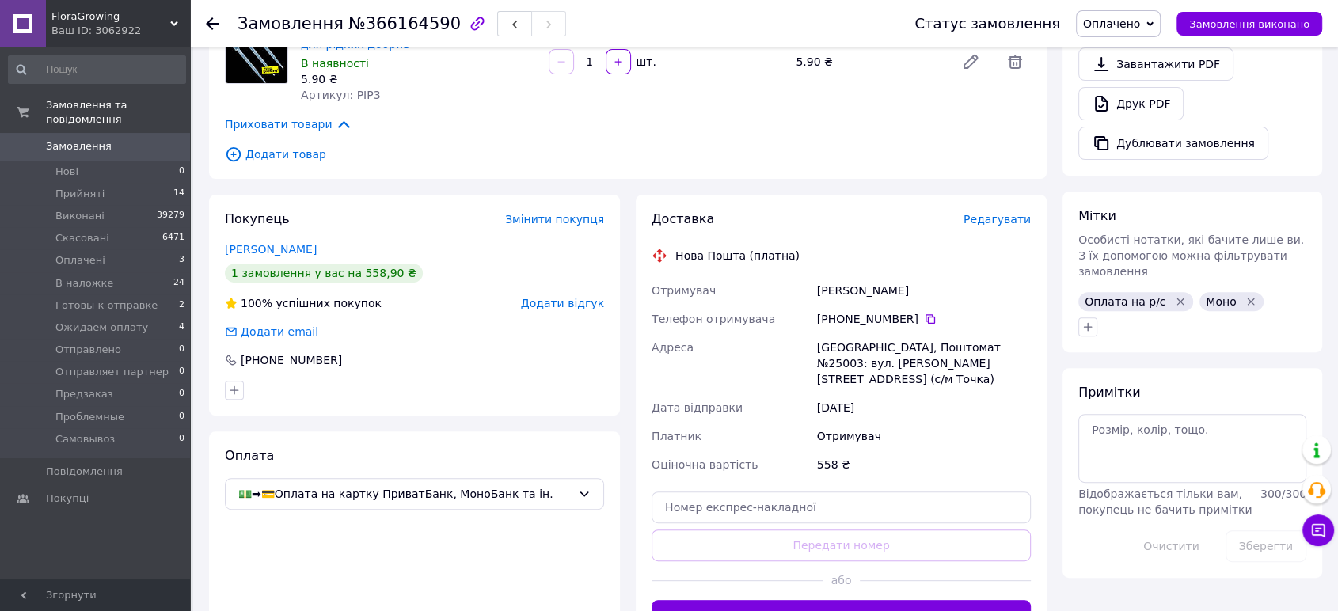
click at [1005, 213] on span "Редагувати" at bounding box center [996, 219] width 67 height 13
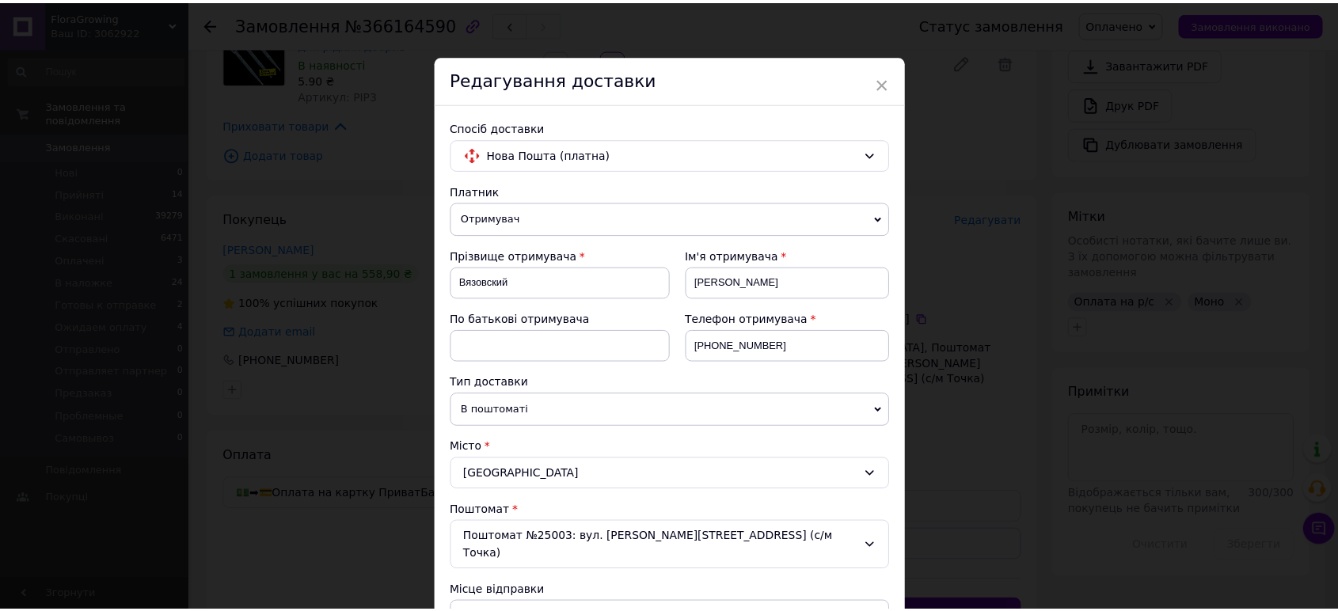
scroll to position [466, 0]
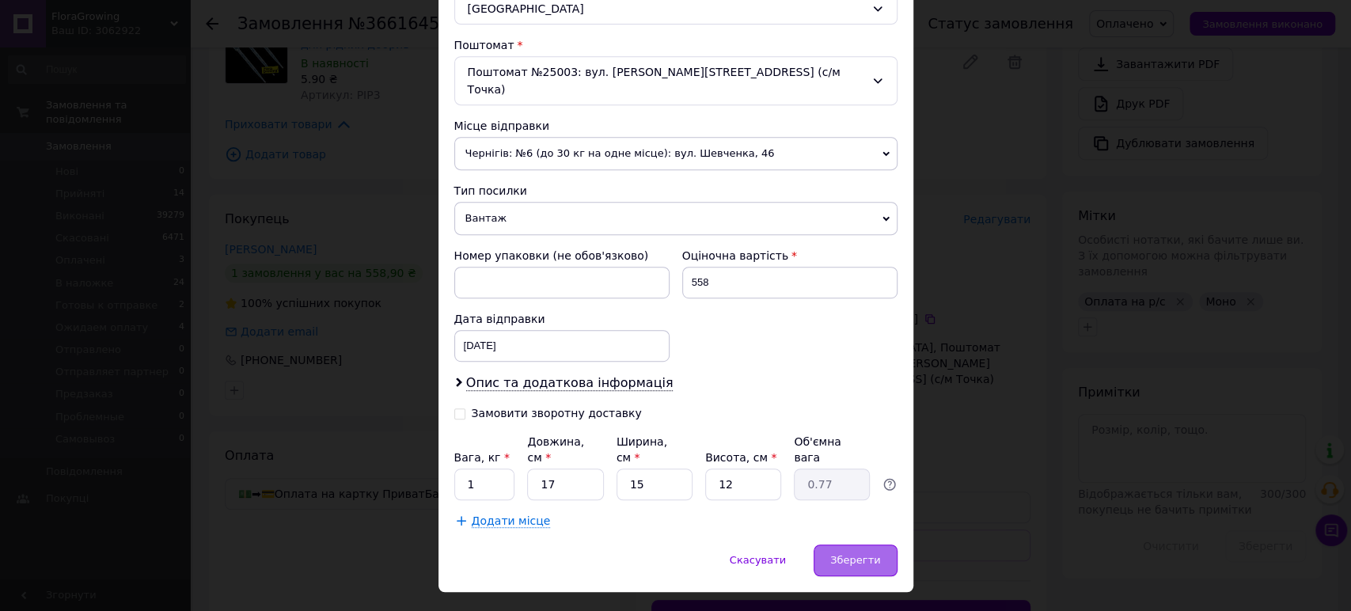
click at [846, 554] on span "Зберегти" at bounding box center [855, 560] width 50 height 12
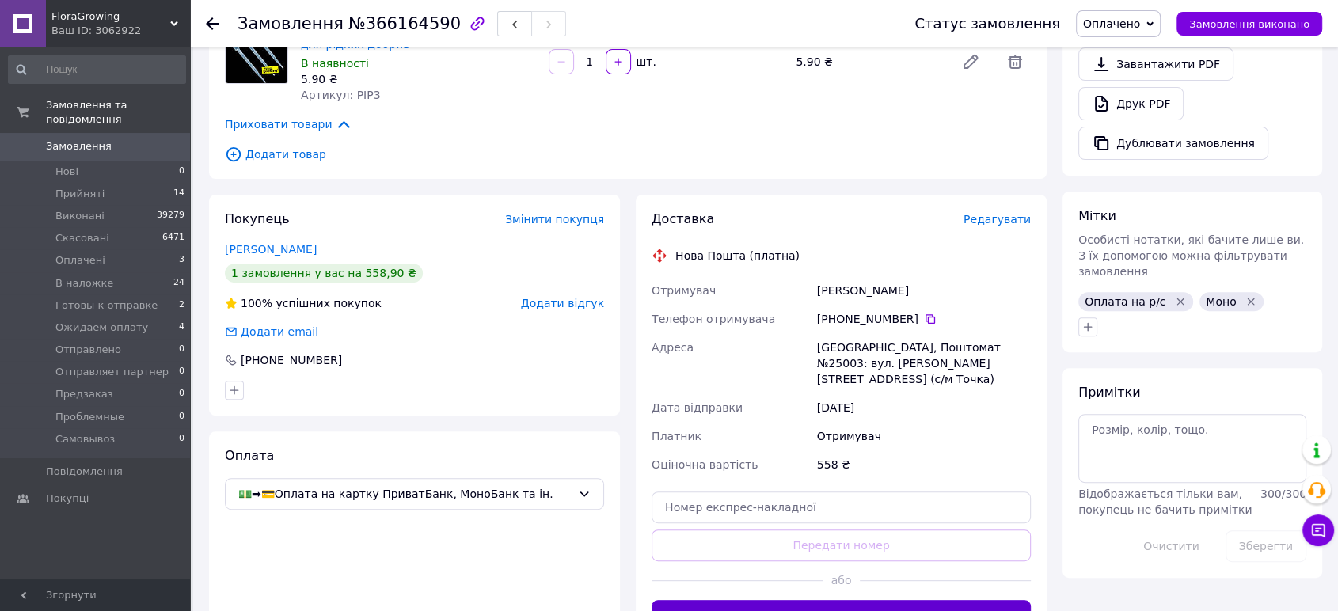
click at [890, 600] on button "Згенерувати ЕН" at bounding box center [841, 616] width 379 height 32
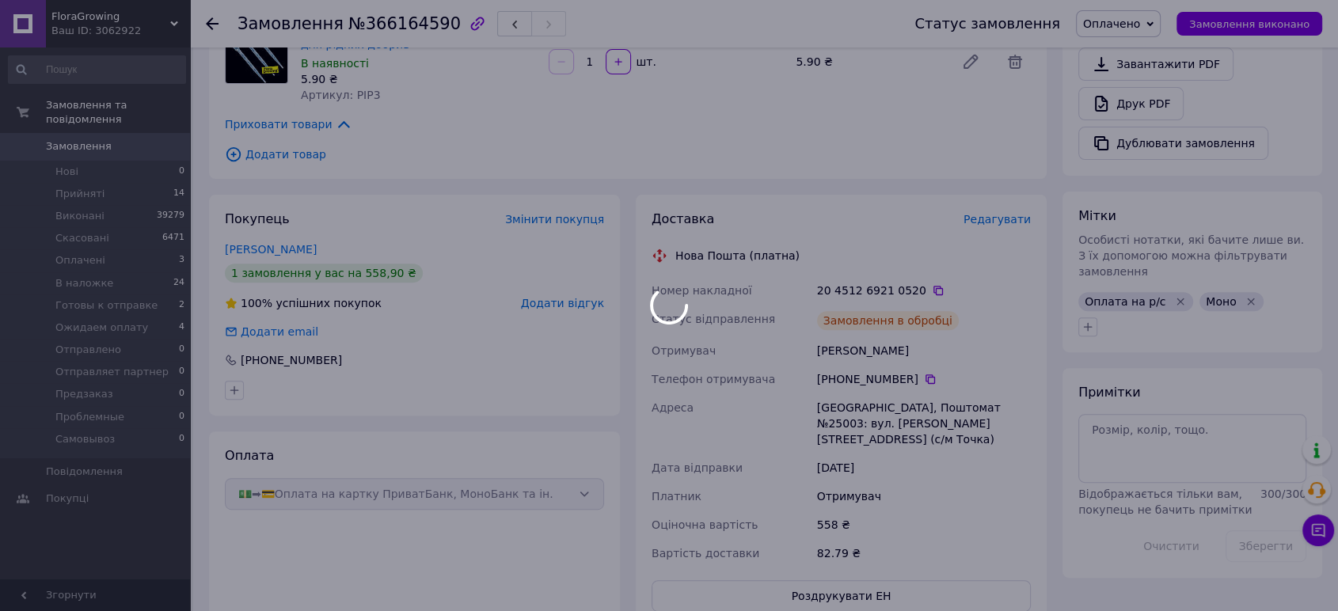
click at [1161, 33] on span "Оплачено" at bounding box center [1118, 23] width 85 height 27
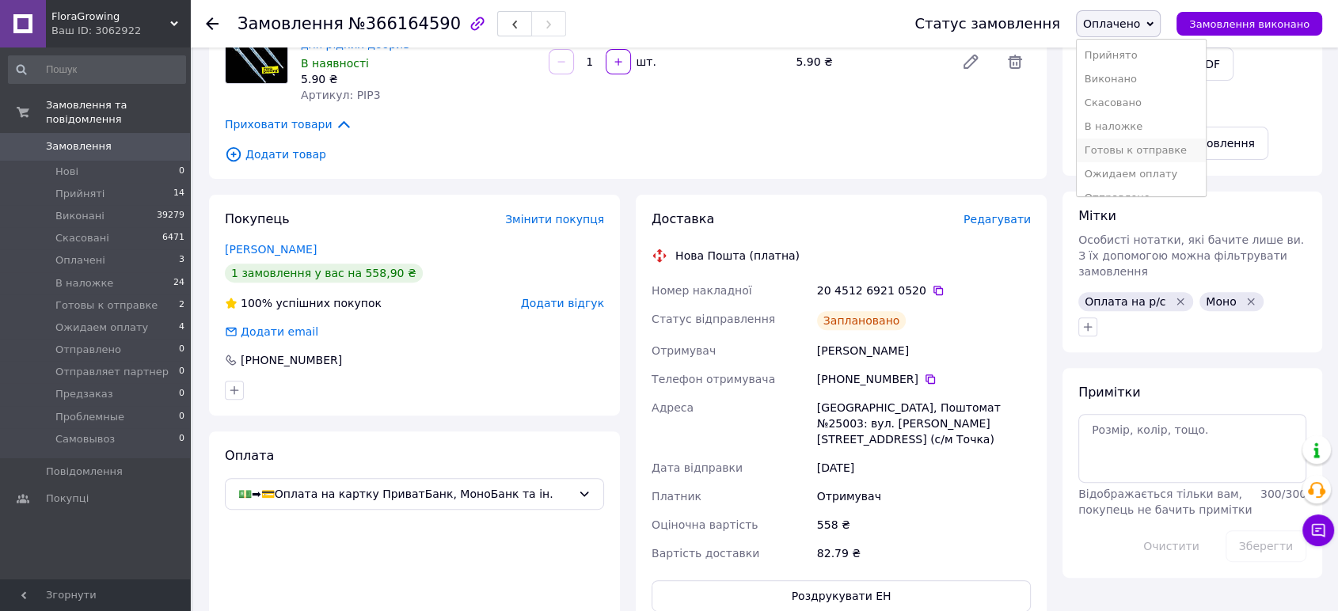
click at [1146, 146] on li "Готовы к отправке" at bounding box center [1141, 151] width 129 height 24
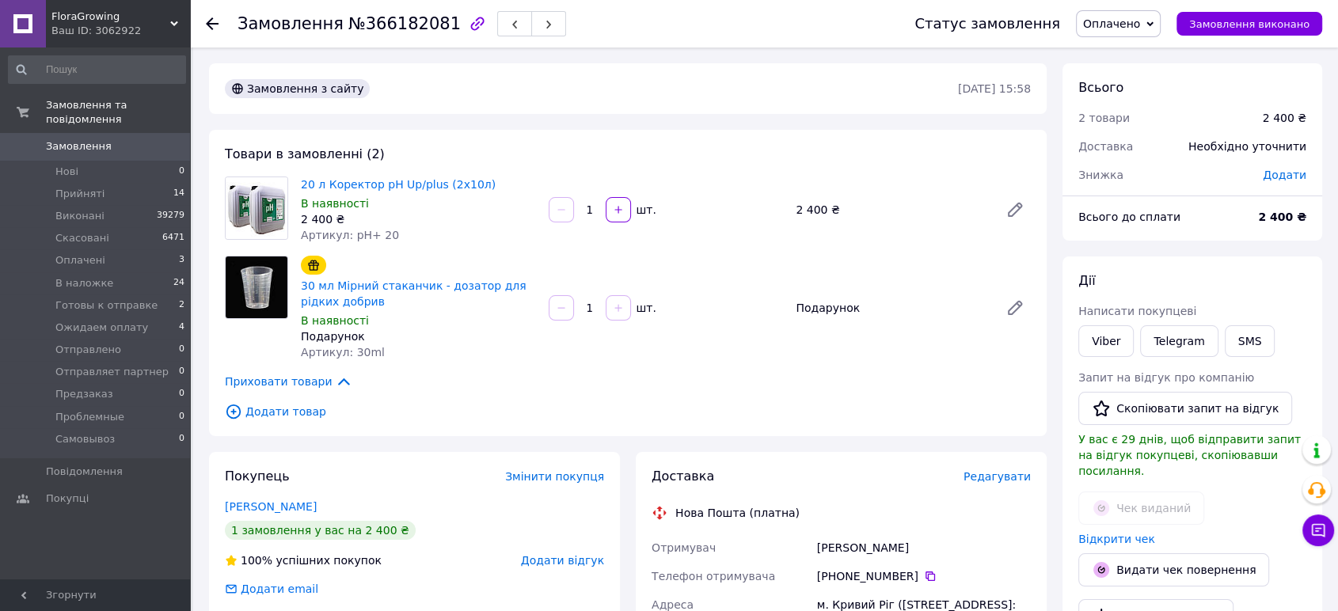
click at [1004, 473] on span "Редагувати" at bounding box center [996, 476] width 67 height 13
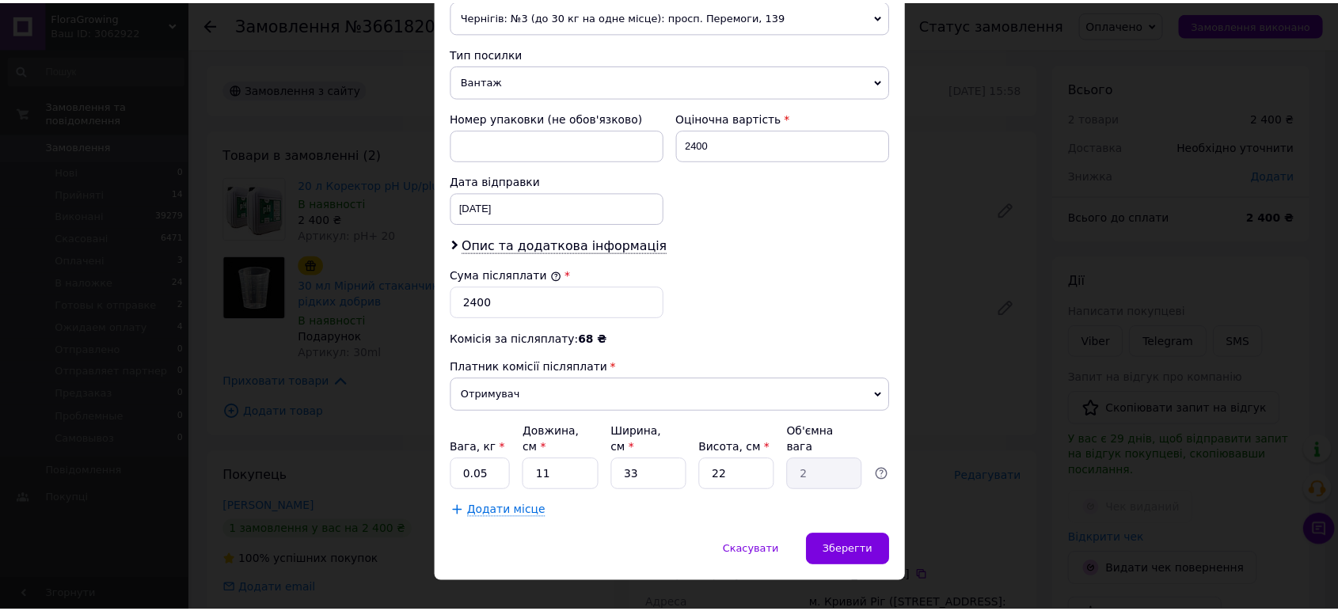
scroll to position [594, 0]
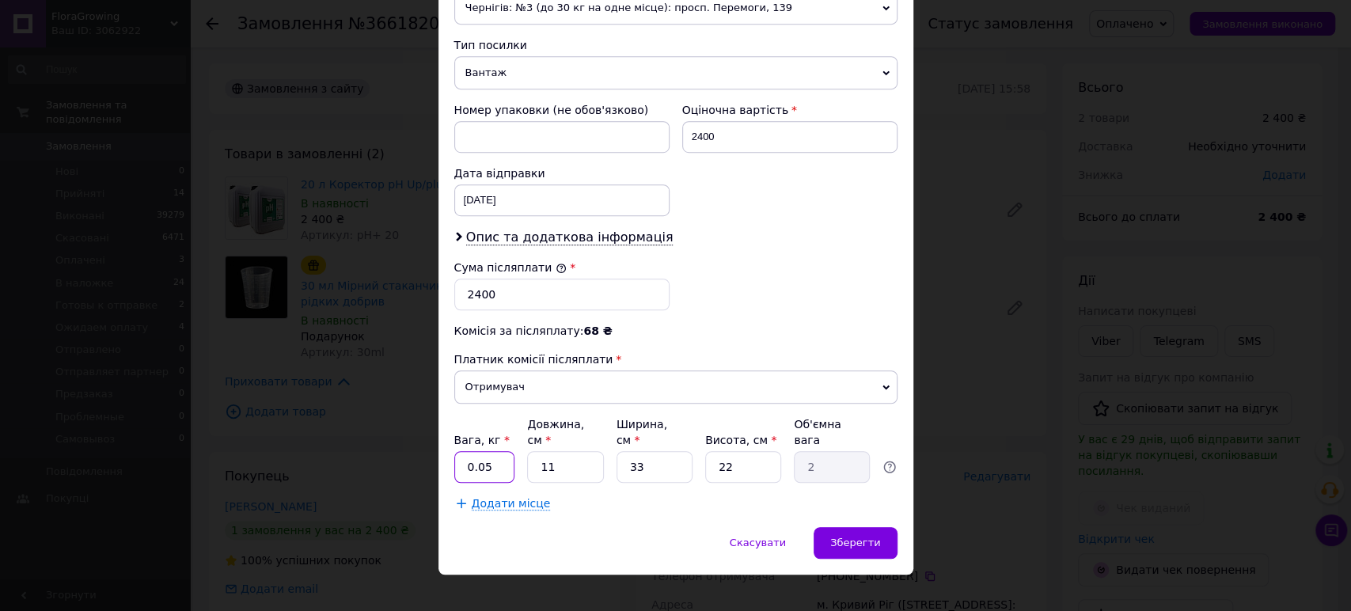
click at [500, 451] on input "0.05" at bounding box center [484, 467] width 61 height 32
type input "0"
type input "12"
click at [505, 497] on span "Додати місце" at bounding box center [511, 503] width 79 height 13
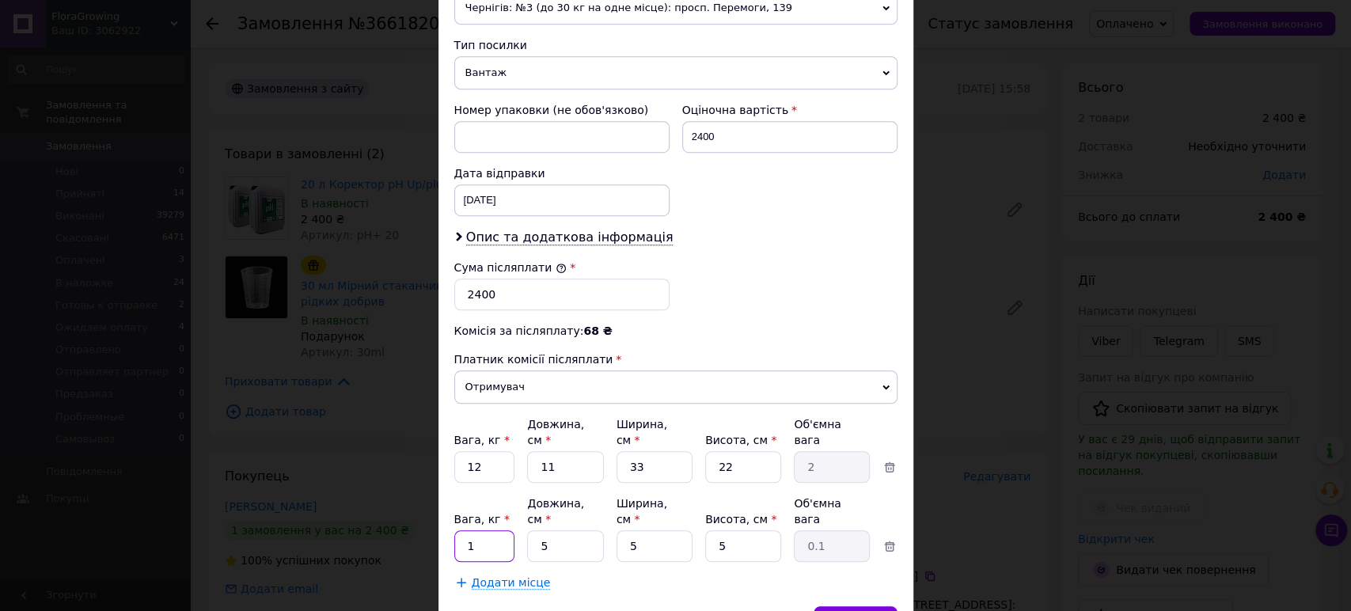
click at [493, 530] on input "1" at bounding box center [484, 546] width 61 height 32
type input "12"
click at [568, 458] on input "11" at bounding box center [565, 467] width 76 height 32
type input "1"
type input "0.18"
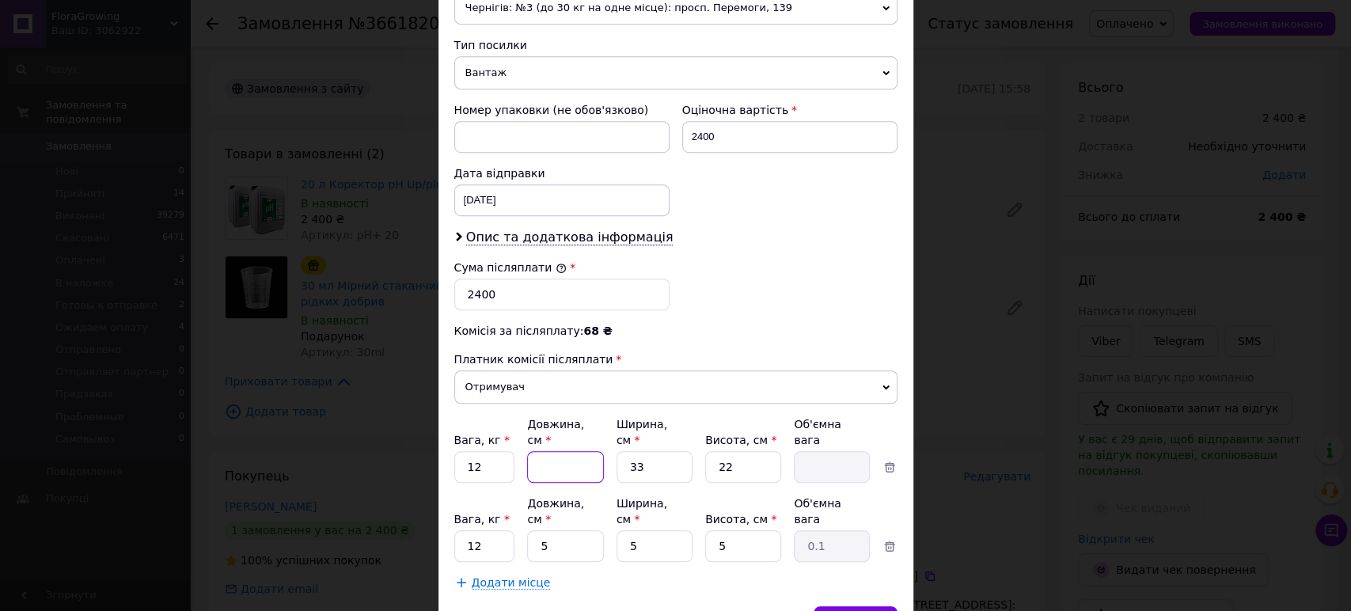
type input "4"
type input "0.73"
type input "40"
type input "7.26"
type input "40"
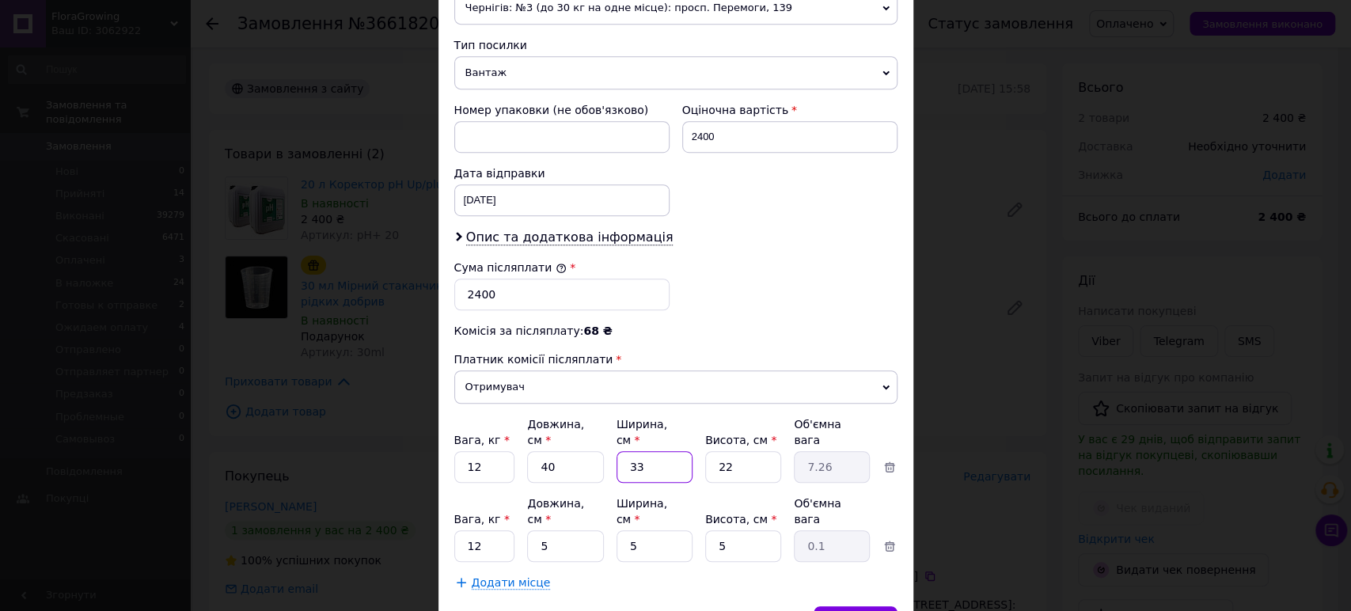
click at [637, 461] on input "33" at bounding box center [655, 467] width 76 height 32
type input "3"
type input "0.66"
type input "4"
type input "0.88"
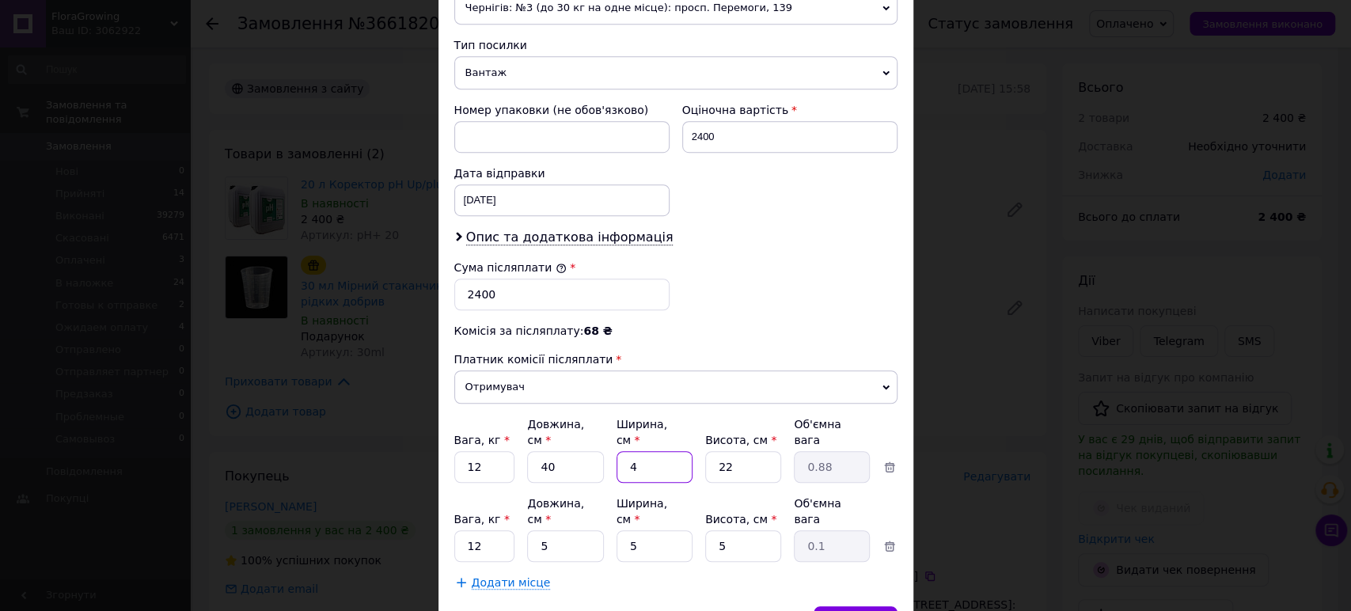
type input "40"
type input "8.8"
type input "40"
click at [752, 451] on input "22" at bounding box center [743, 467] width 76 height 32
type input "2"
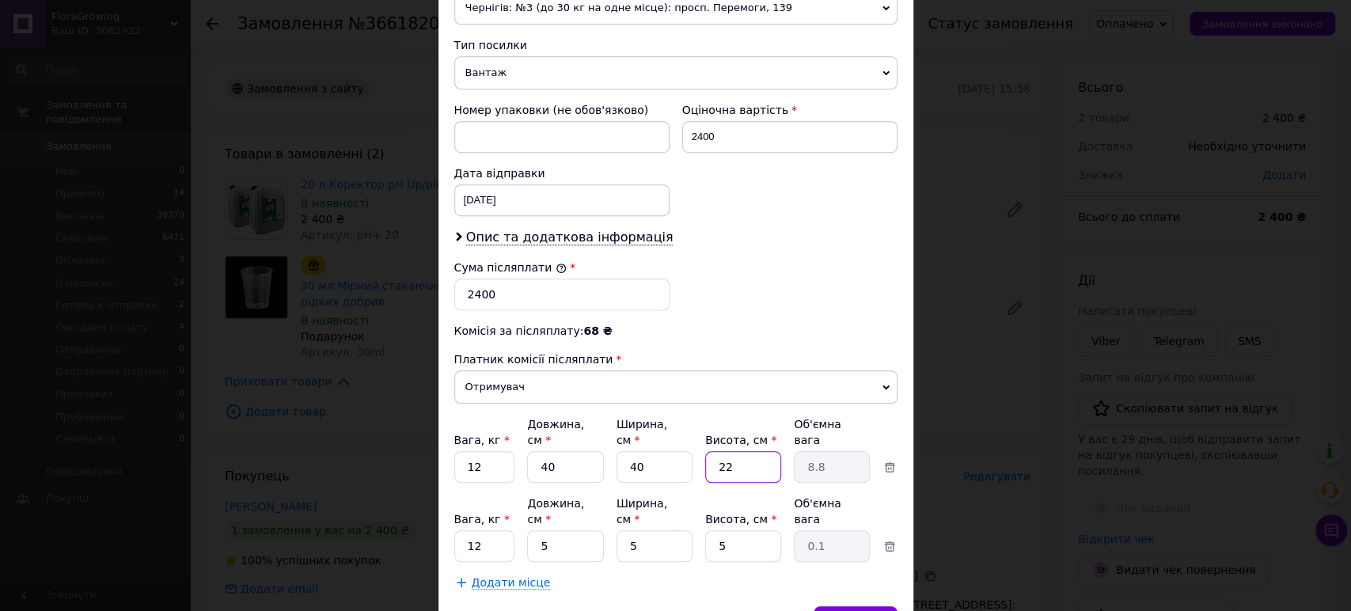
type input "0.8"
type input "3"
type input "1.2"
type input "30"
type input "12"
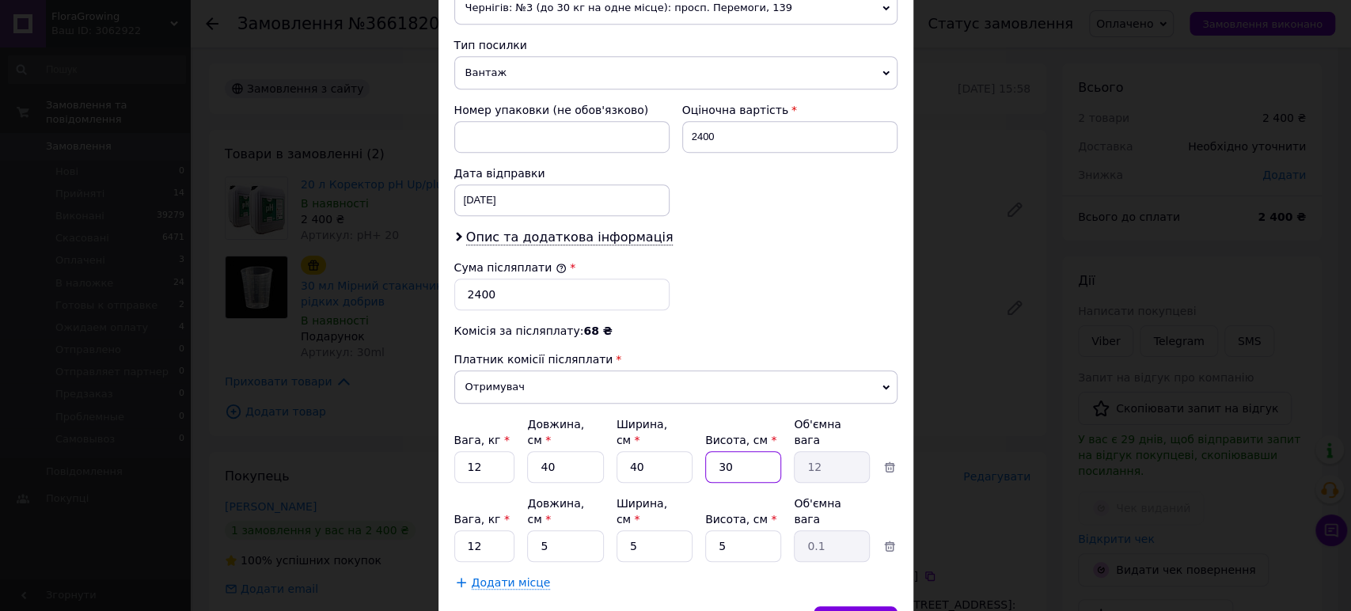
type input "30"
click at [571, 530] on input "5" at bounding box center [565, 546] width 76 height 32
type input "4"
type input "0.1"
type input "40"
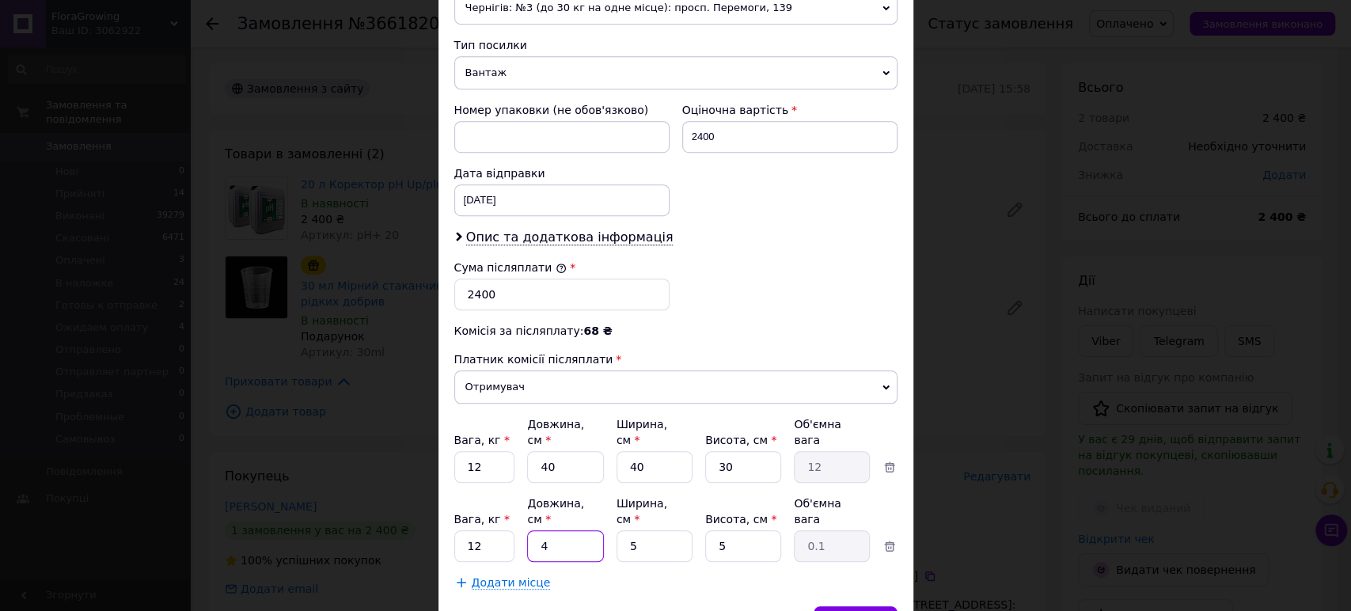
type input "0.25"
type input "40"
click at [652, 530] on input "5" at bounding box center [655, 546] width 76 height 32
type input "4"
type input "0.2"
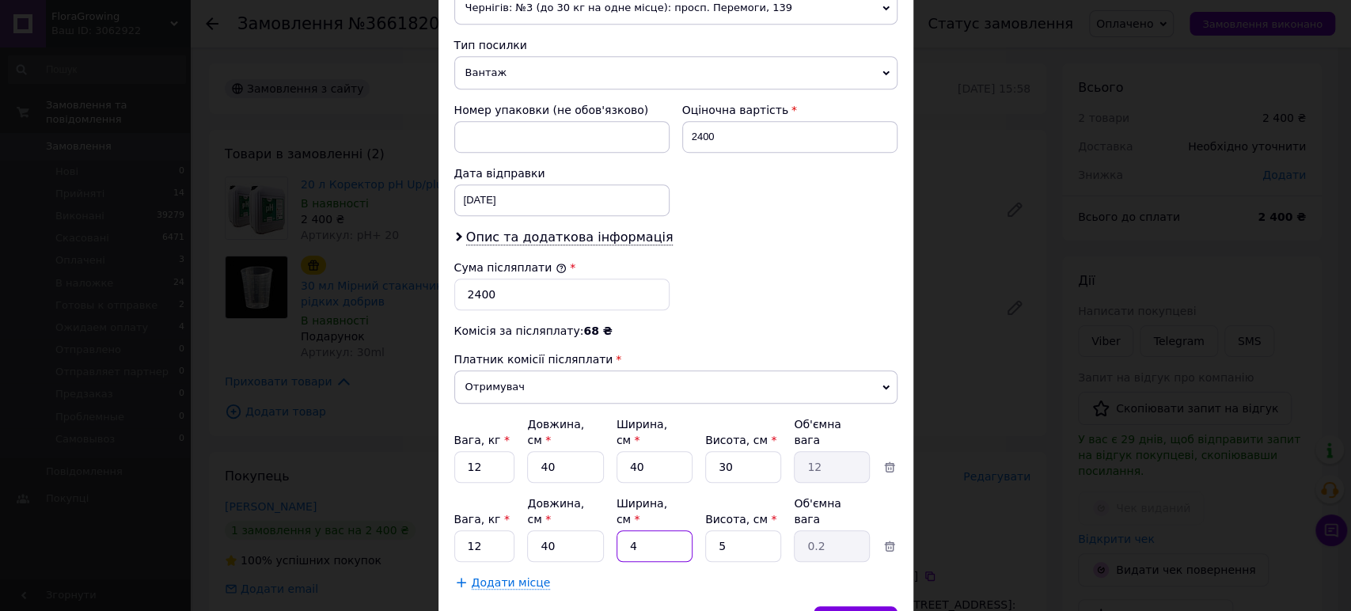
type input "40"
type input "2"
type input "40"
click at [728, 530] on input "5" at bounding box center [743, 546] width 76 height 32
type input "3"
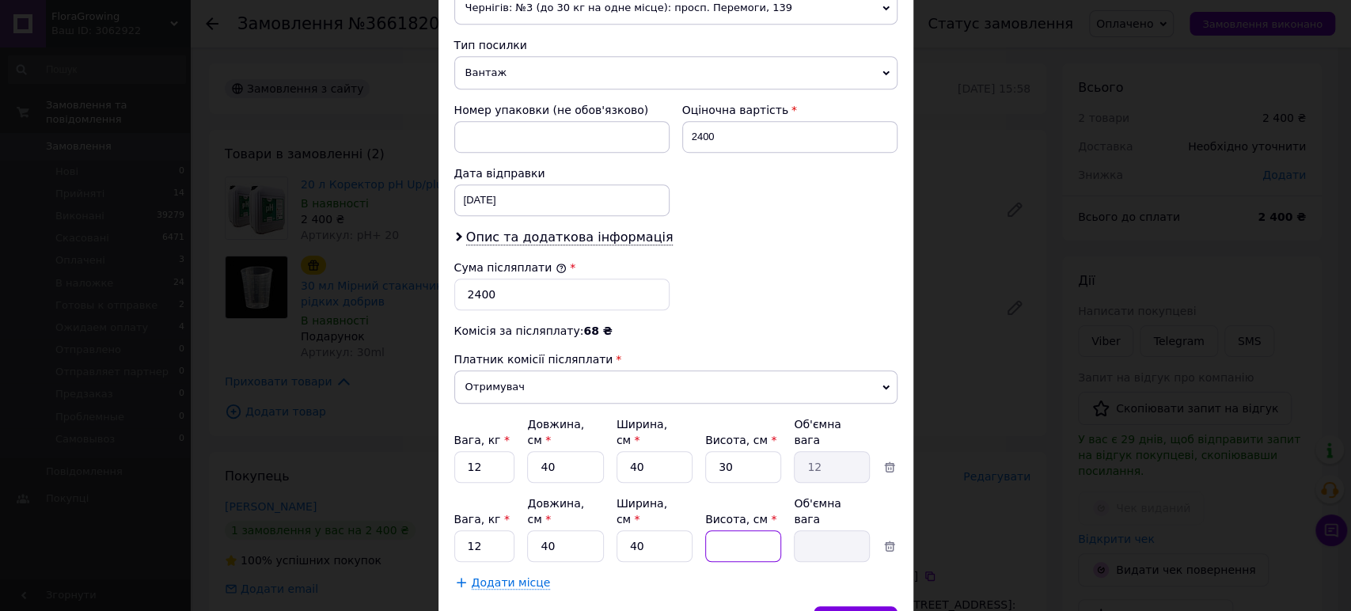
type input "1.2"
type input "30"
type input "12"
type input "30"
click at [582, 18] on span "Чернігів: №3 (до 30 кг на одне місце): просп. Перемоги, 139" at bounding box center [675, 7] width 443 height 33
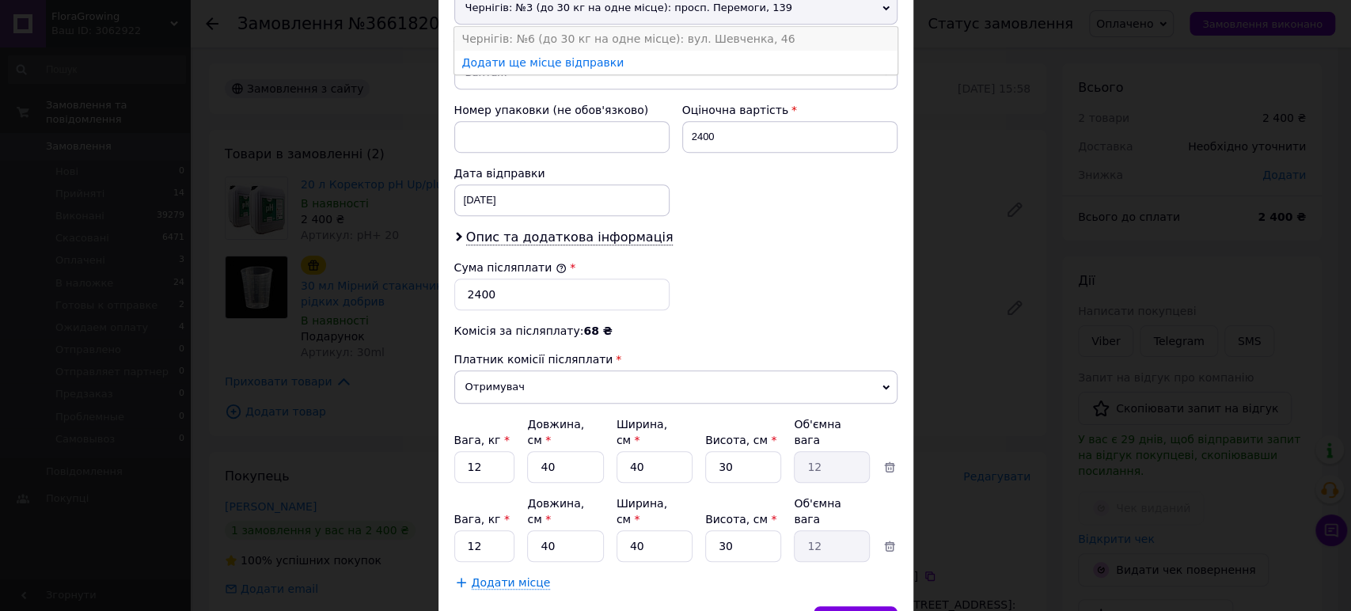
click at [579, 42] on li "Чернігів: №6 (до 30 кг на одне місце): вул. Шевченка, 46" at bounding box center [675, 39] width 443 height 24
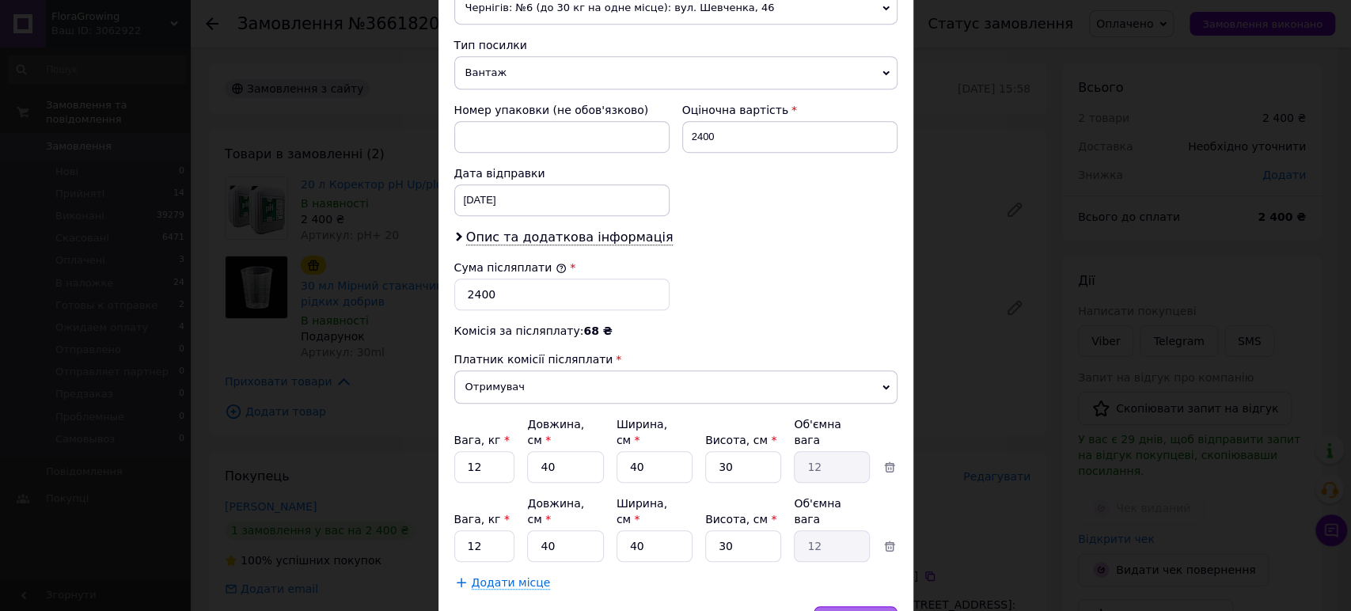
click at [865, 606] on div "Зберегти" at bounding box center [855, 622] width 83 height 32
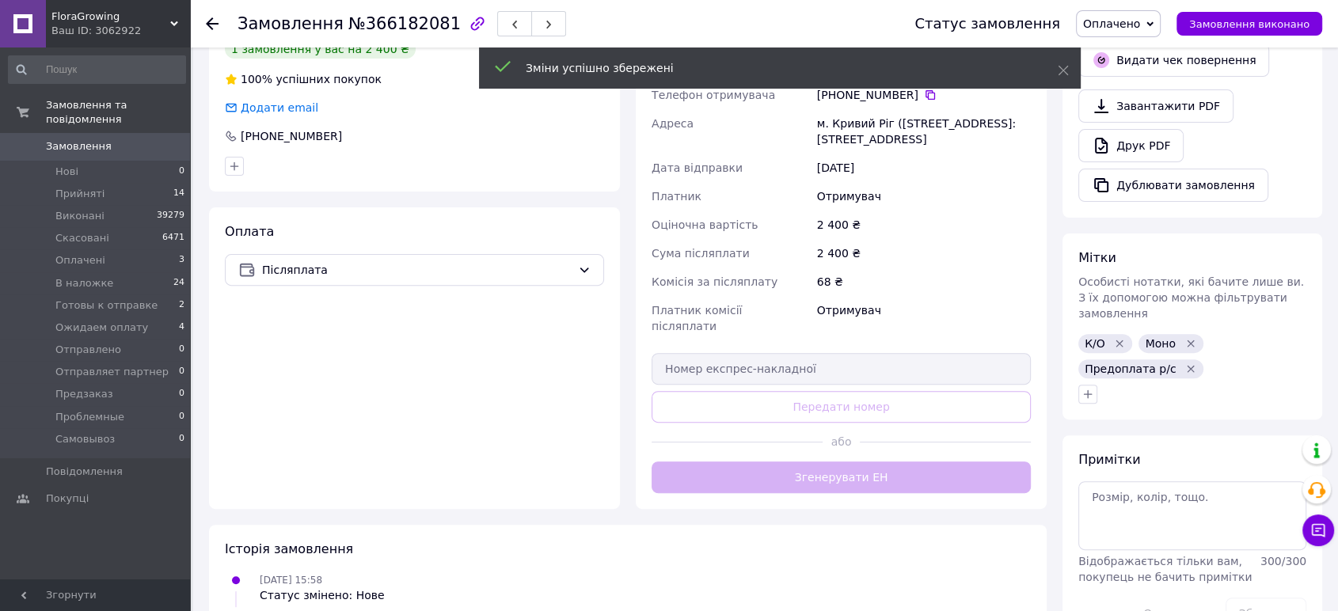
scroll to position [38, 0]
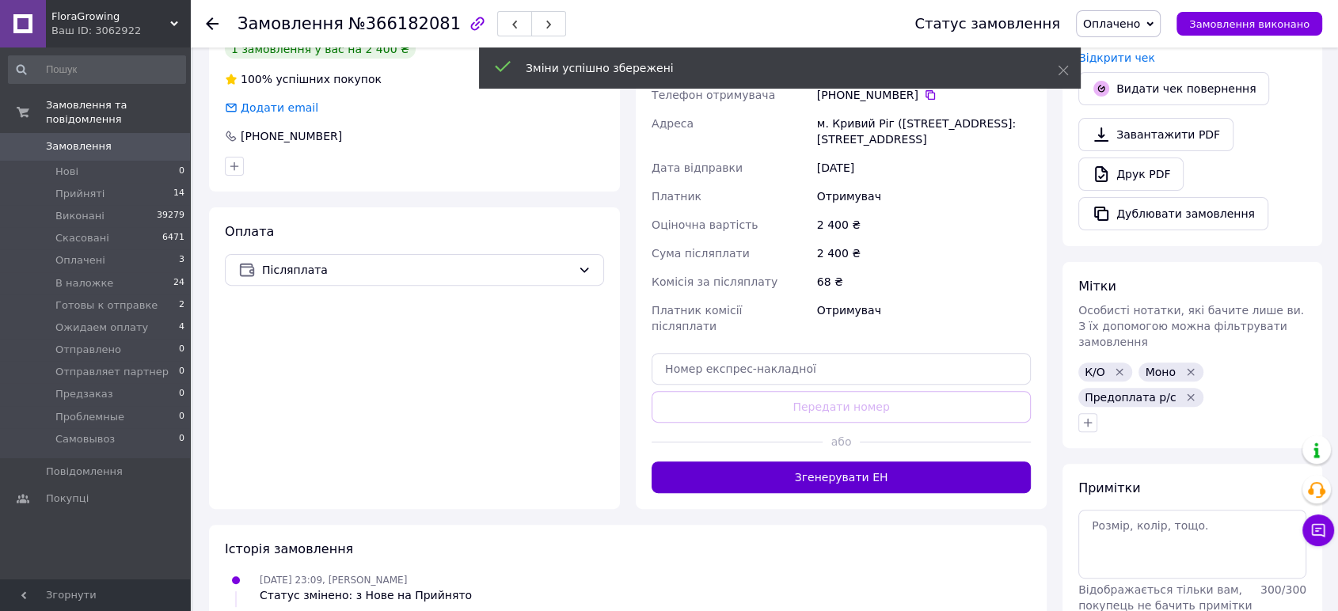
click at [853, 473] on button "Згенерувати ЕН" at bounding box center [841, 478] width 379 height 32
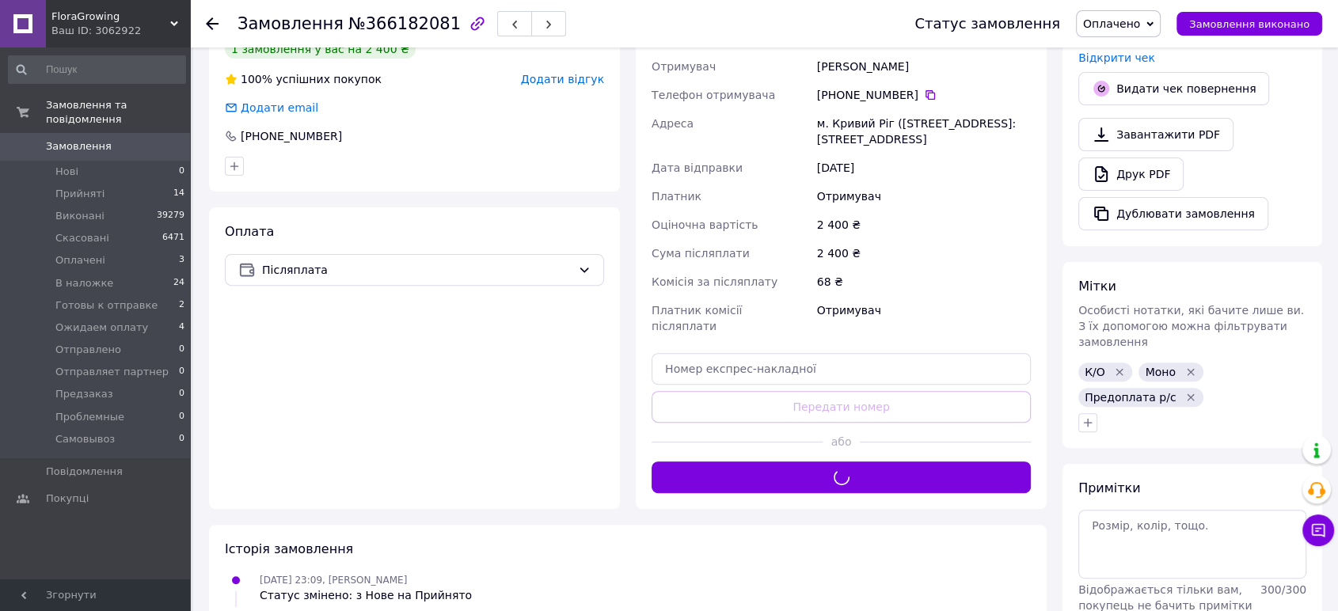
click at [1140, 19] on span "Оплачено" at bounding box center [1111, 23] width 57 height 13
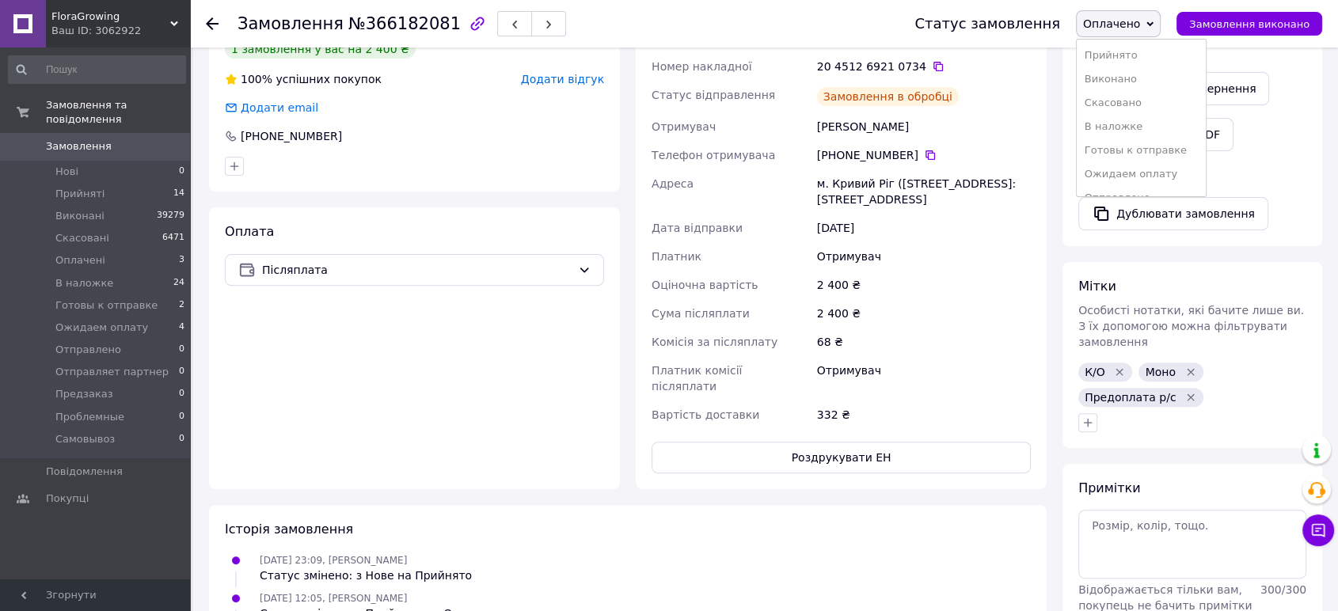
scroll to position [76, 0]
click at [1142, 143] on li "Готовы к отправке" at bounding box center [1141, 151] width 129 height 24
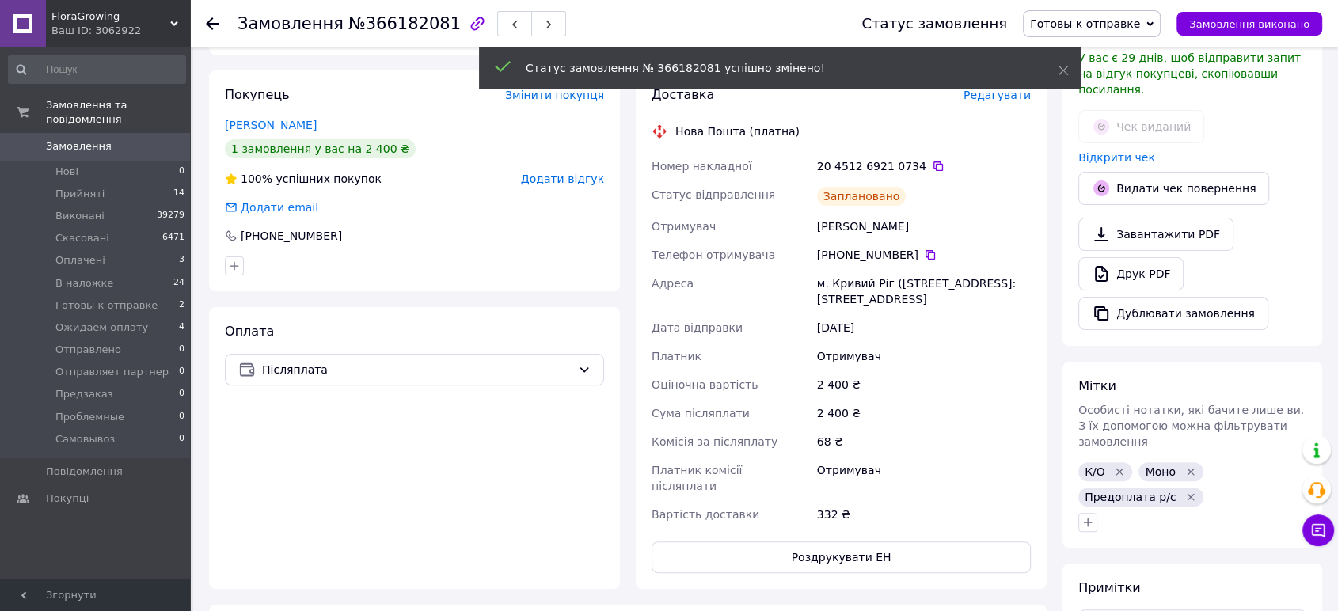
scroll to position [386, 0]
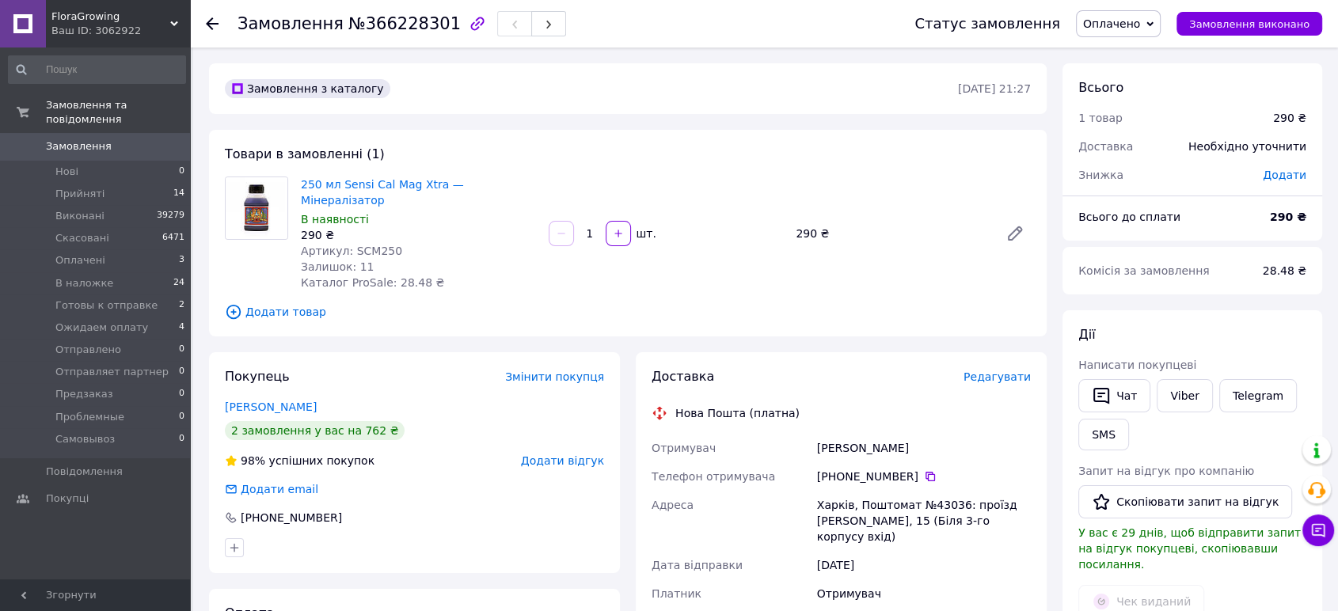
click at [993, 371] on span "Редагувати" at bounding box center [996, 377] width 67 height 13
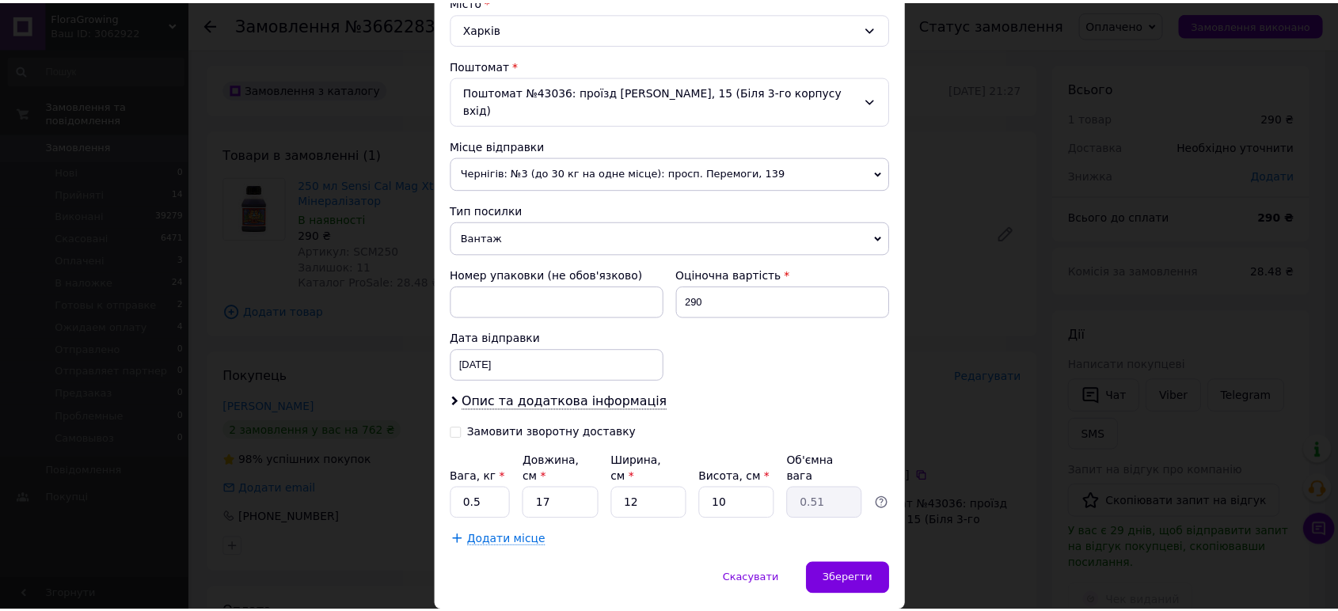
scroll to position [466, 0]
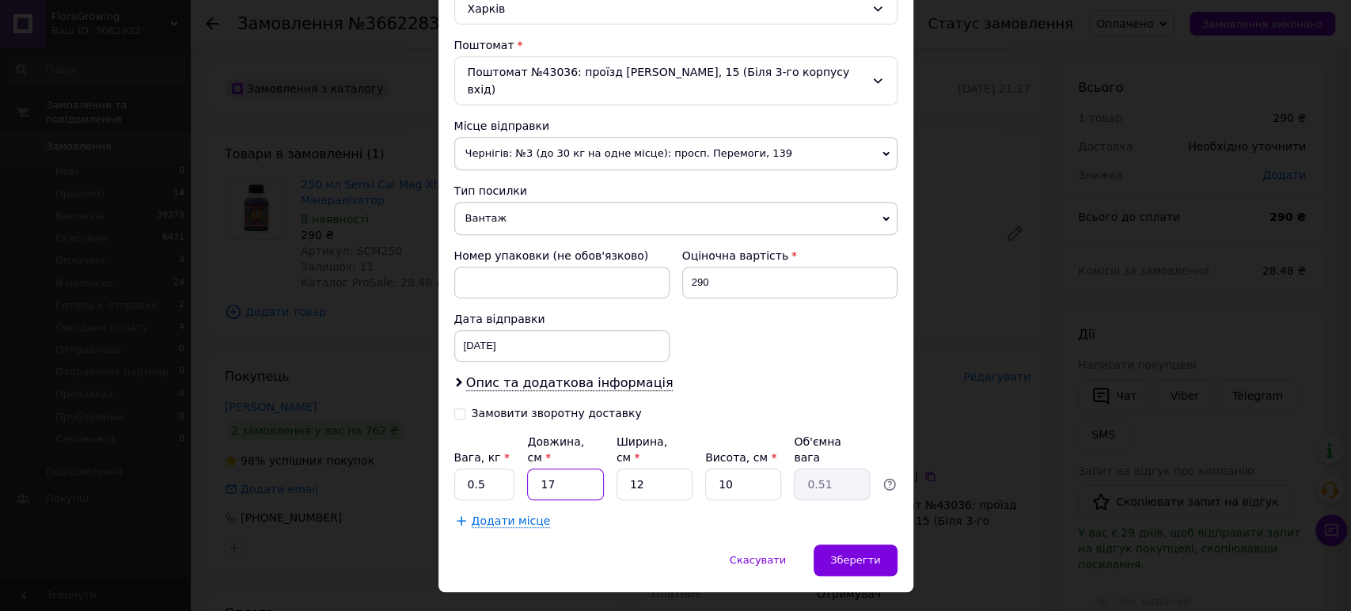
click at [600, 469] on input "17" at bounding box center [565, 485] width 76 height 32
type input "1"
type input "0.1"
type input "11"
type input "0.33"
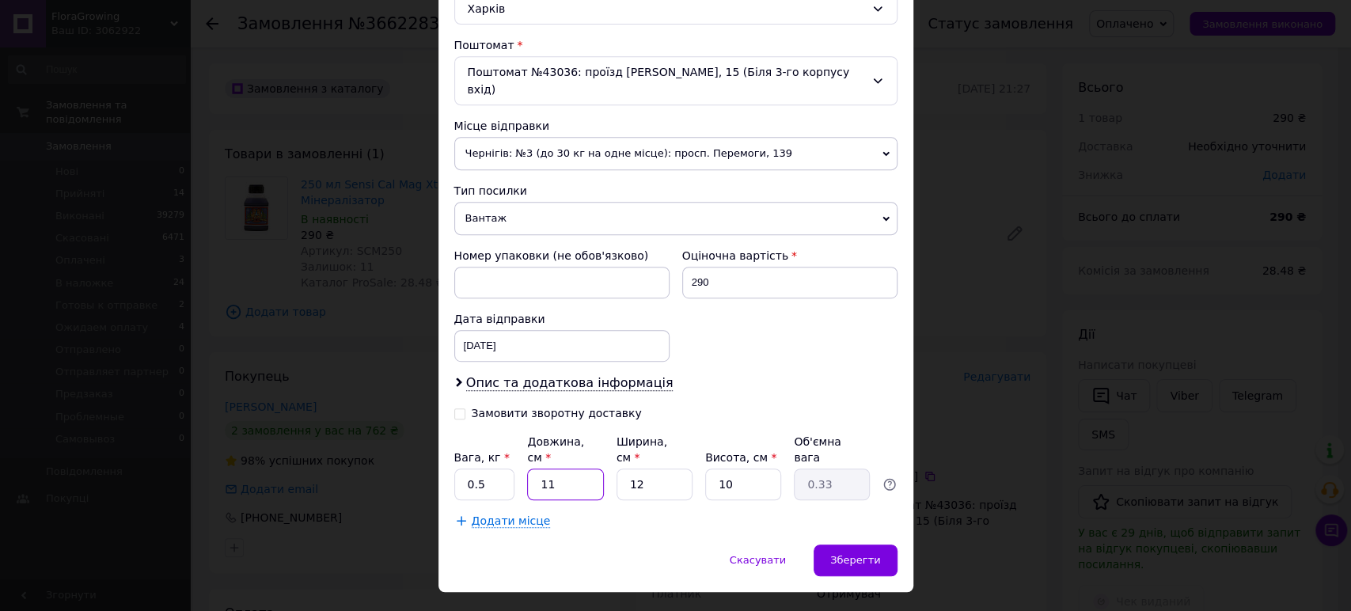
type input "11"
click at [507, 137] on span "Чернігів: №3 (до 30 кг на одне місце): просп. Перемоги, 139" at bounding box center [675, 153] width 443 height 33
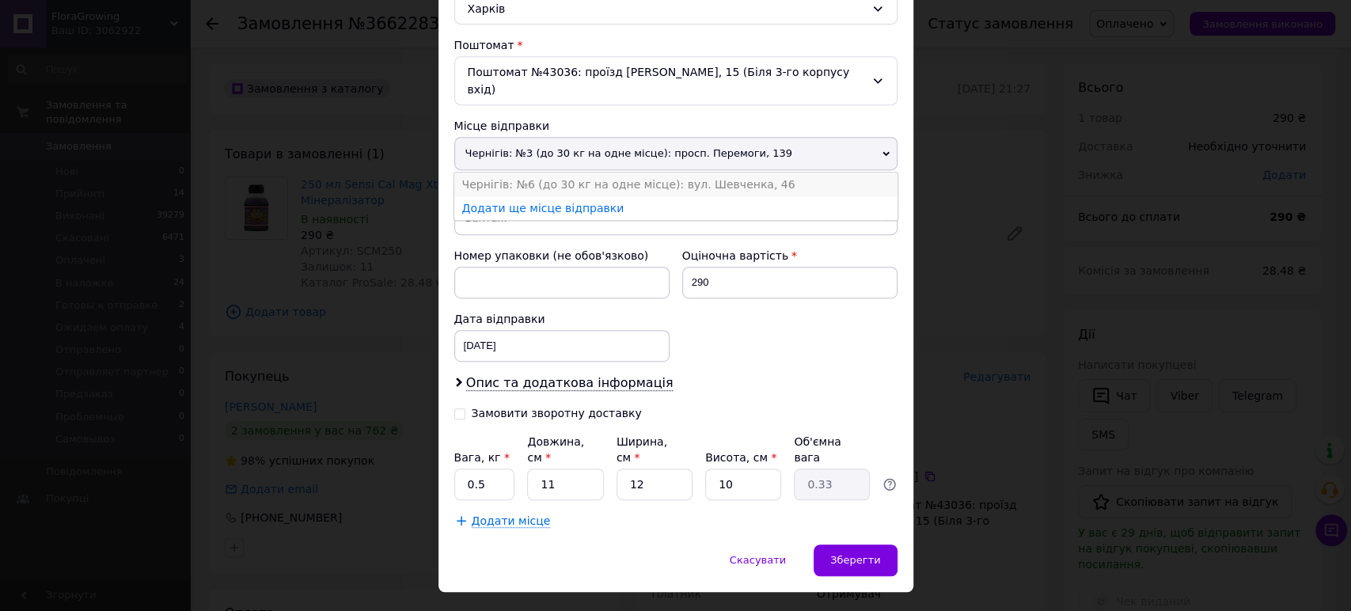
click at [511, 173] on li "Чернігів: №6 (до 30 кг на одне місце): вул. Шевченка, 46" at bounding box center [675, 185] width 443 height 24
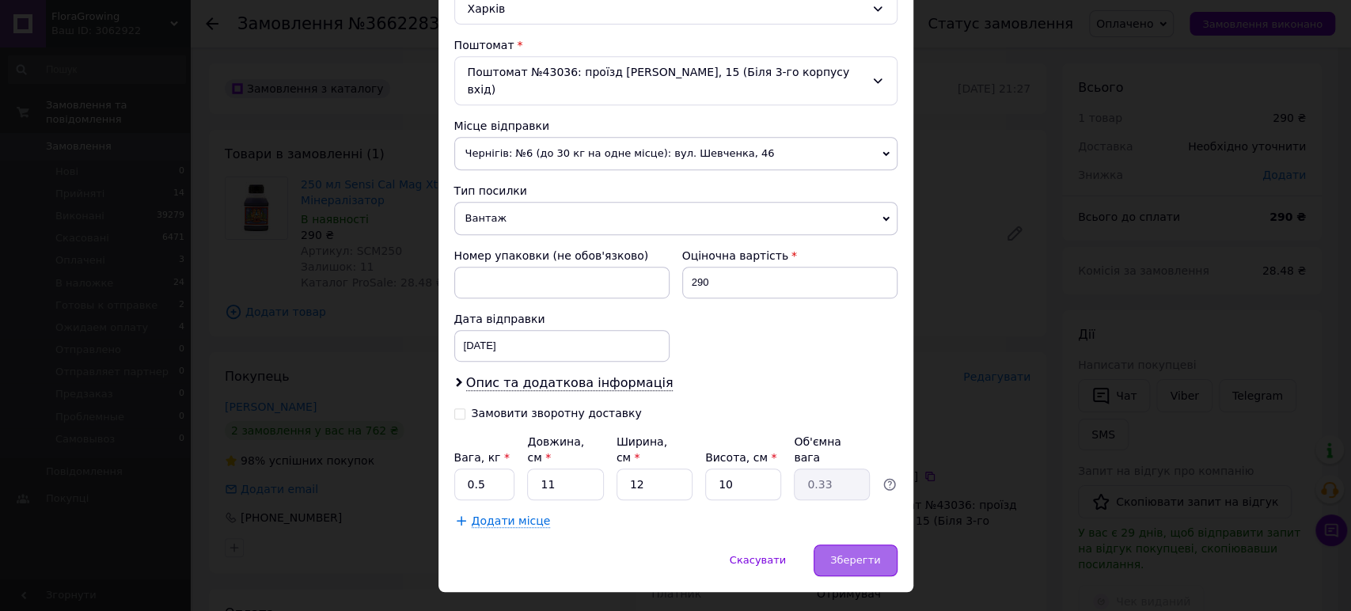
click at [860, 554] on span "Зберегти" at bounding box center [855, 560] width 50 height 12
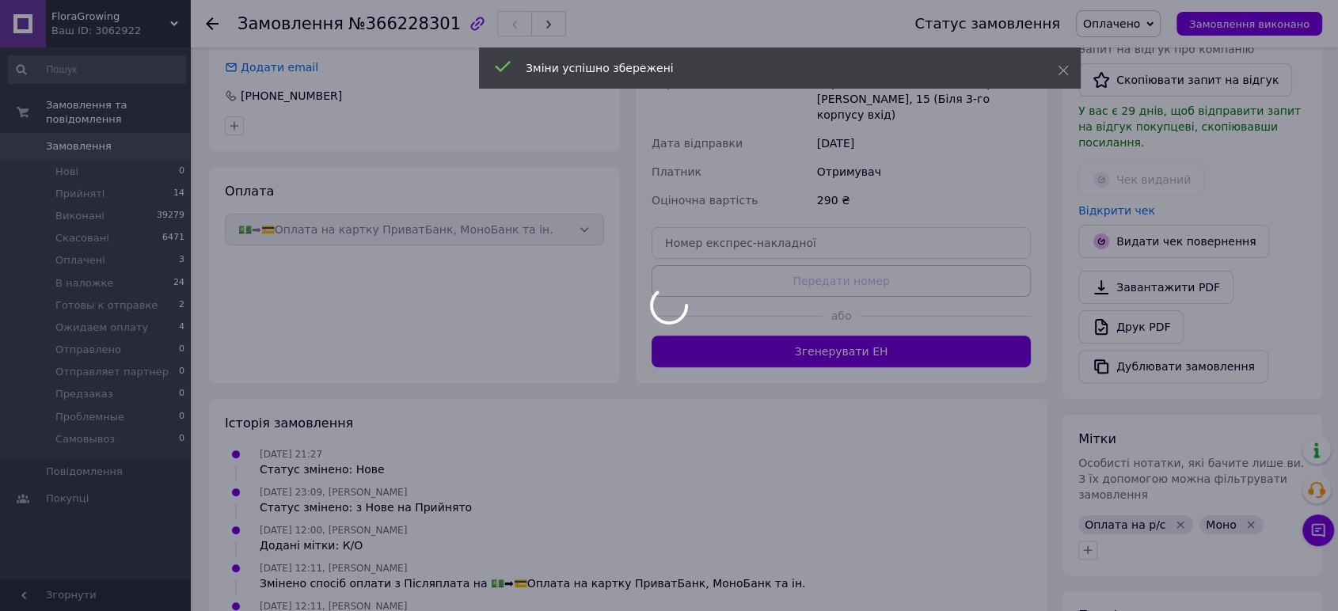
scroll to position [433, 0]
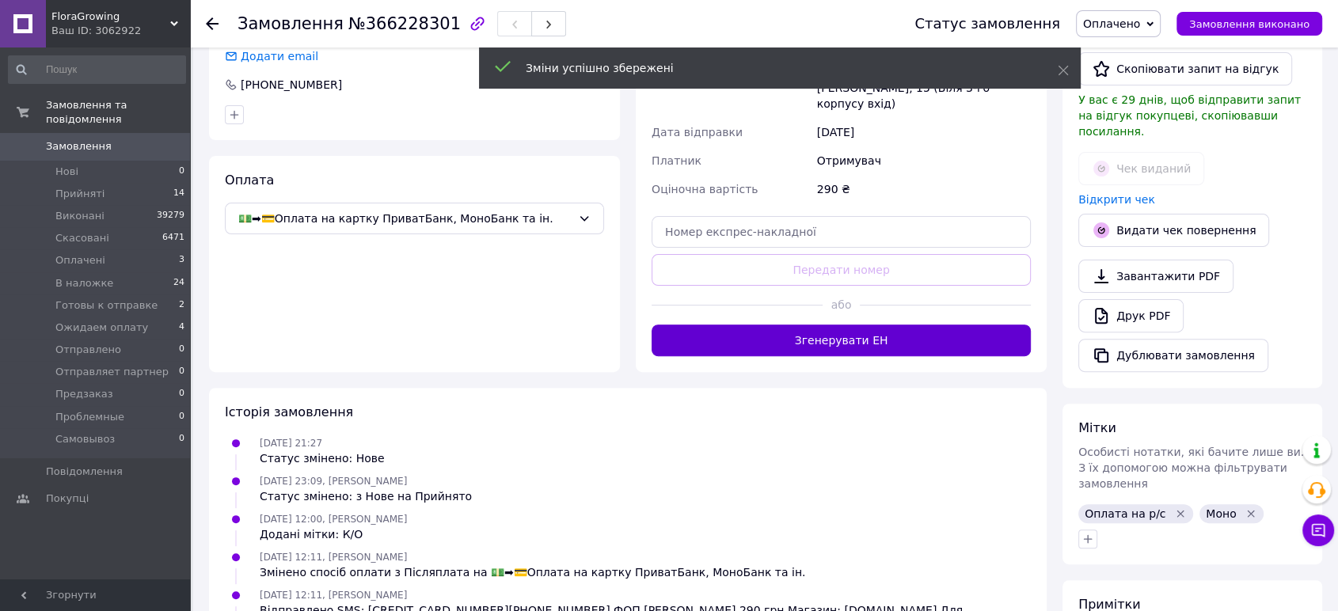
click at [861, 325] on button "Згенерувати ЕН" at bounding box center [841, 341] width 379 height 32
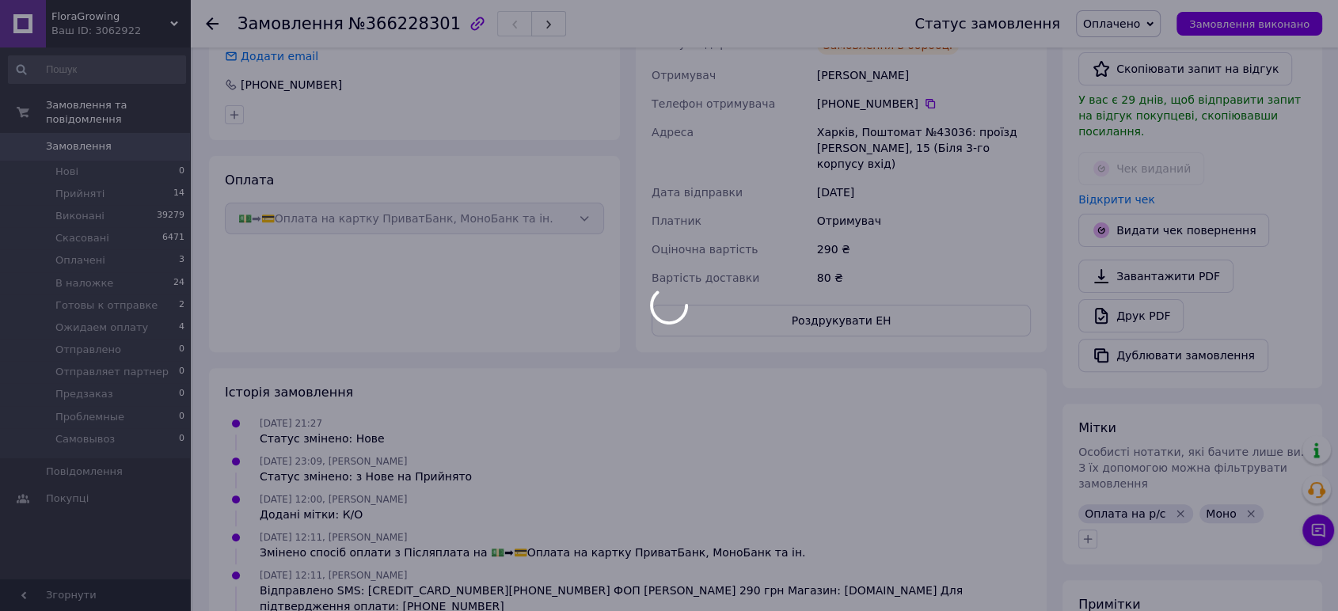
click at [1140, 29] on span "Оплачено" at bounding box center [1111, 23] width 57 height 13
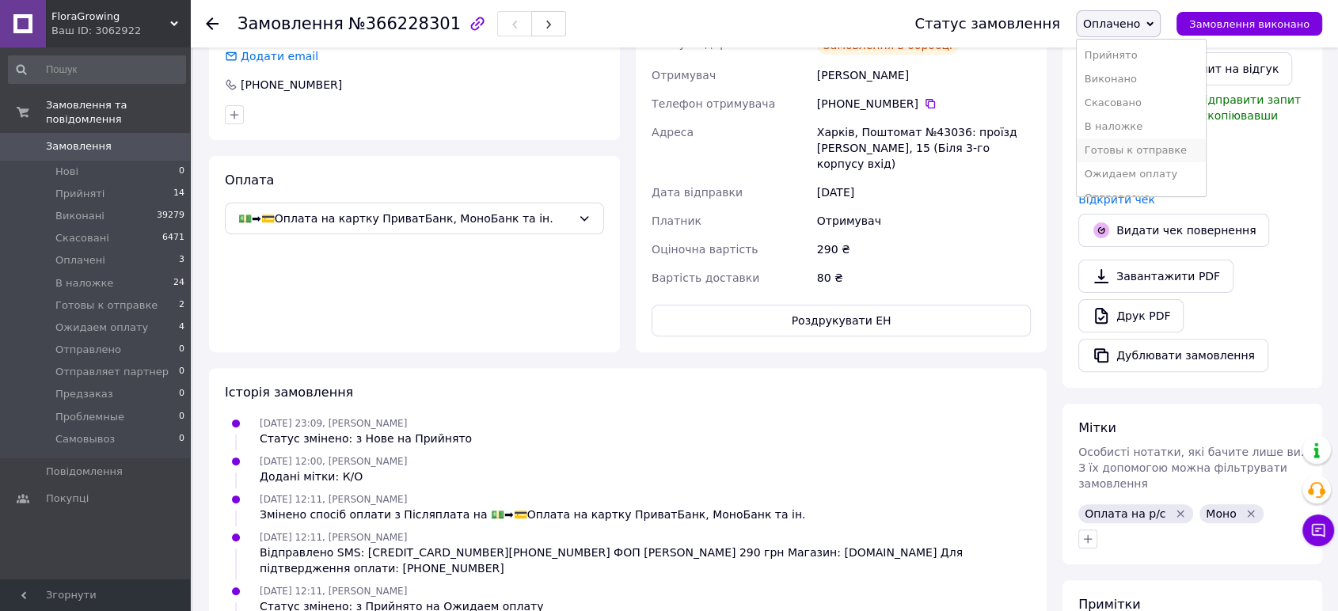
click at [1142, 150] on li "Готовы к отправке" at bounding box center [1141, 151] width 129 height 24
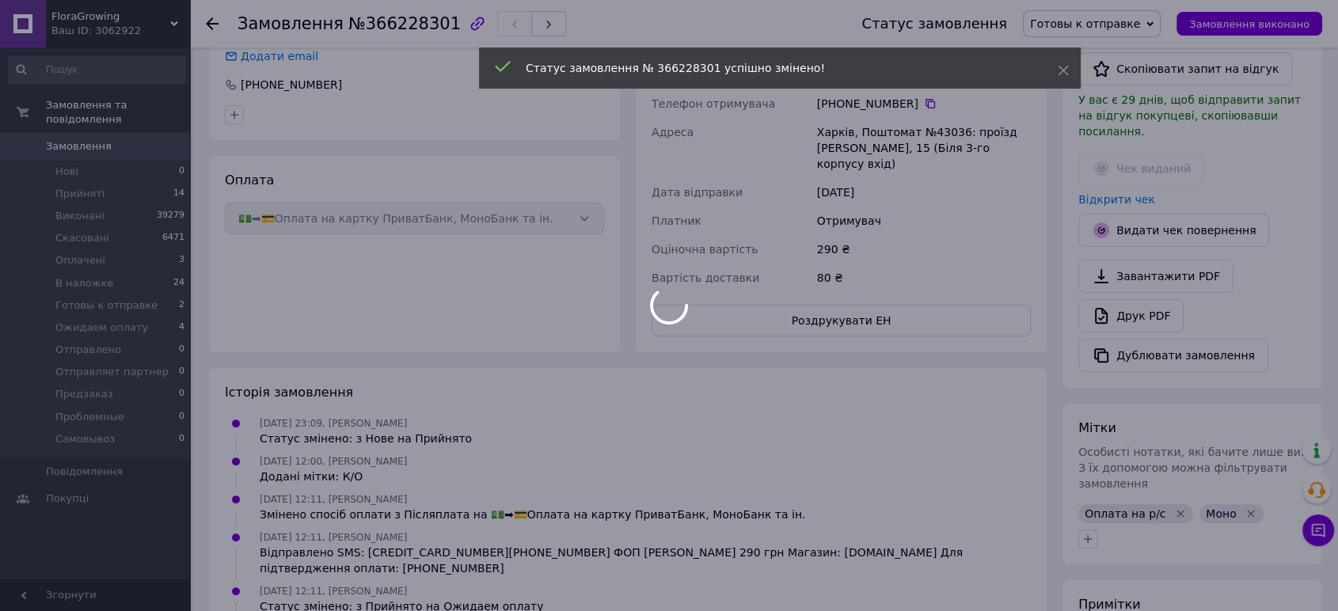
scroll to position [76, 0]
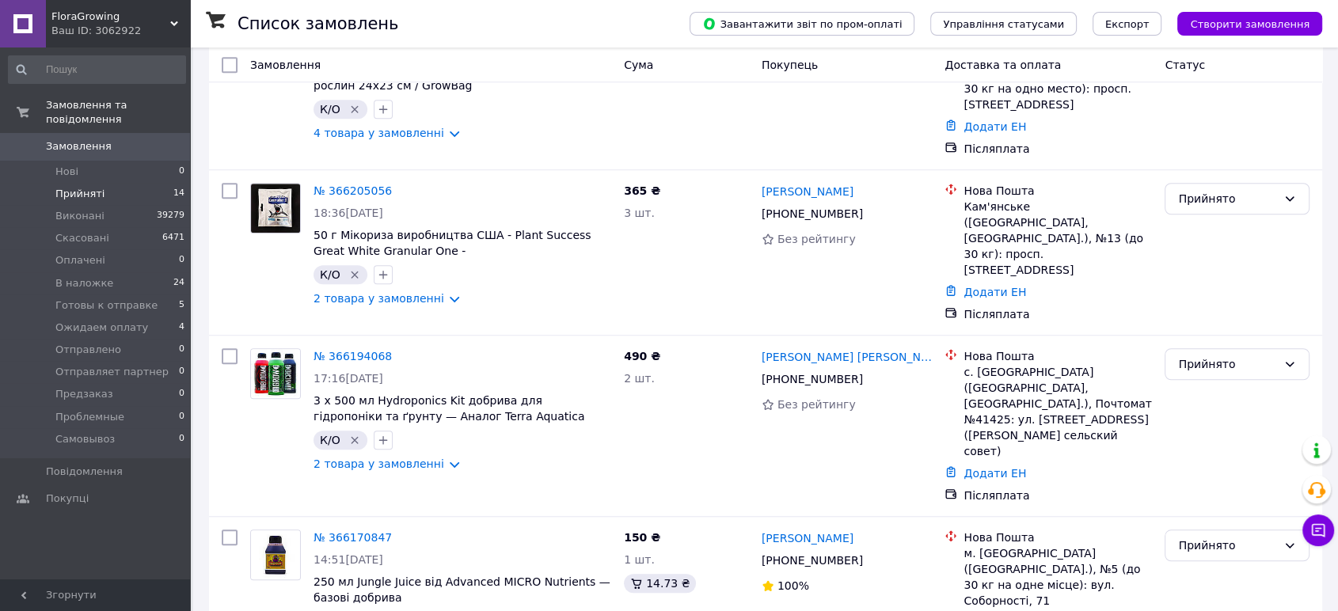
scroll to position [1604, 0]
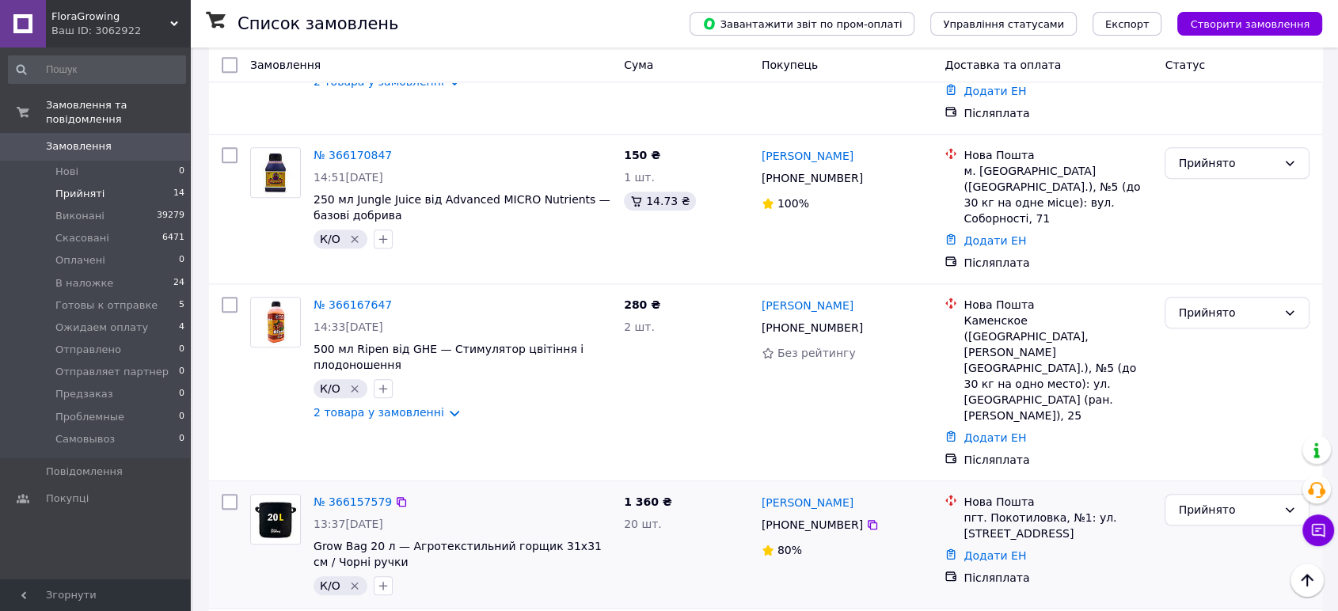
click at [1143, 510] on div "пгт. Покотиловка, №1: ул. [STREET_ADDRESS]" at bounding box center [1057, 526] width 188 height 32
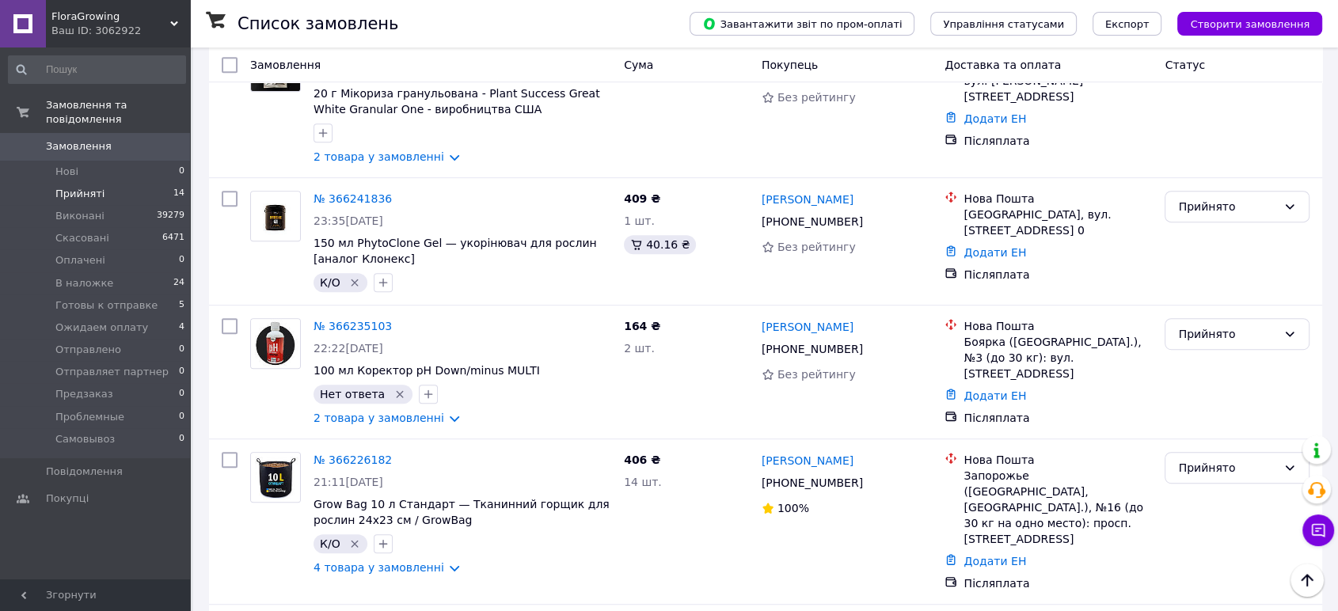
scroll to position [0, 0]
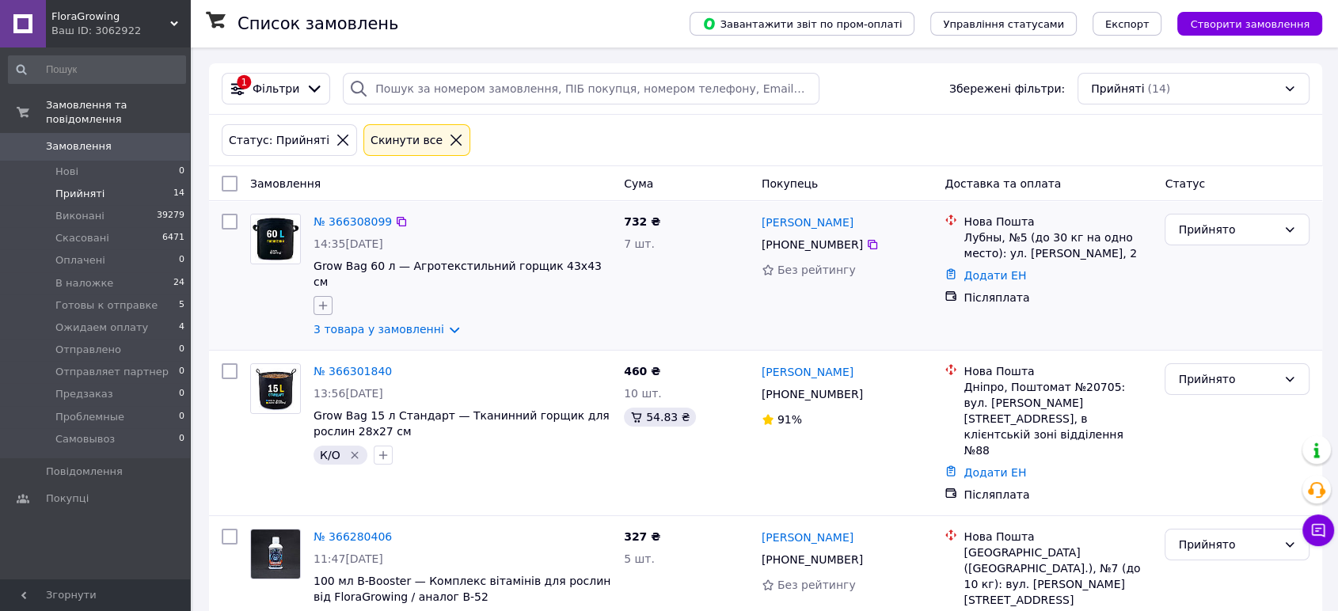
click at [328, 299] on icon "button" at bounding box center [323, 305] width 13 height 13
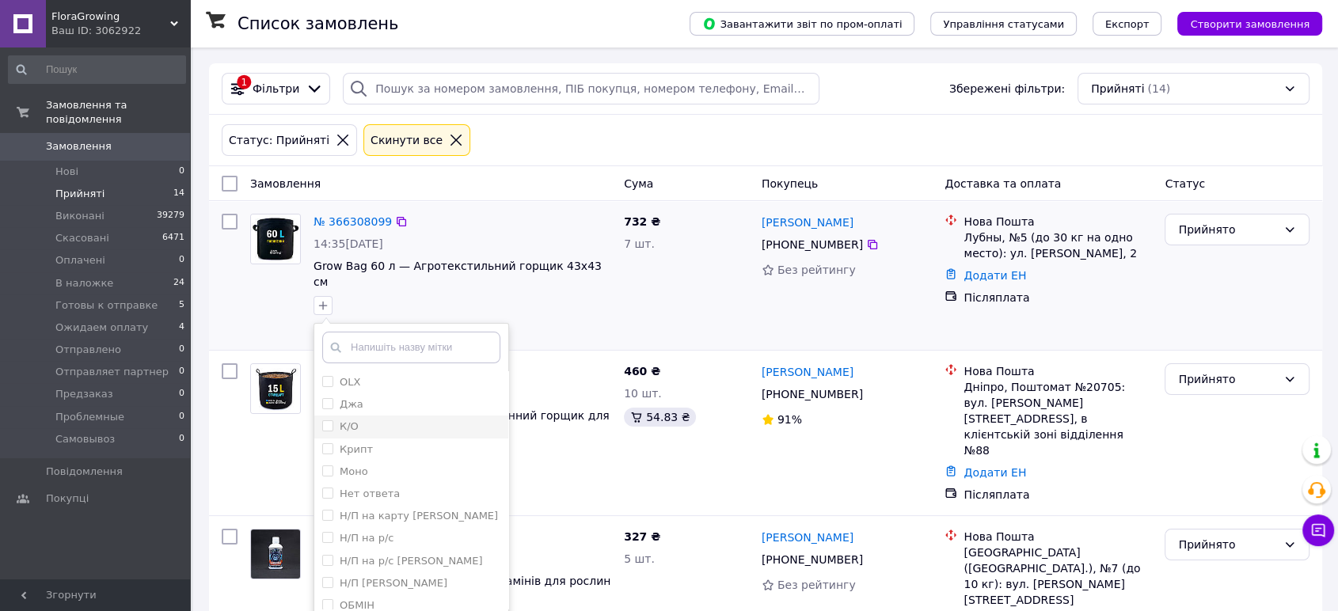
click at [324, 420] on input "К/О" at bounding box center [327, 425] width 10 height 10
checkbox input "true"
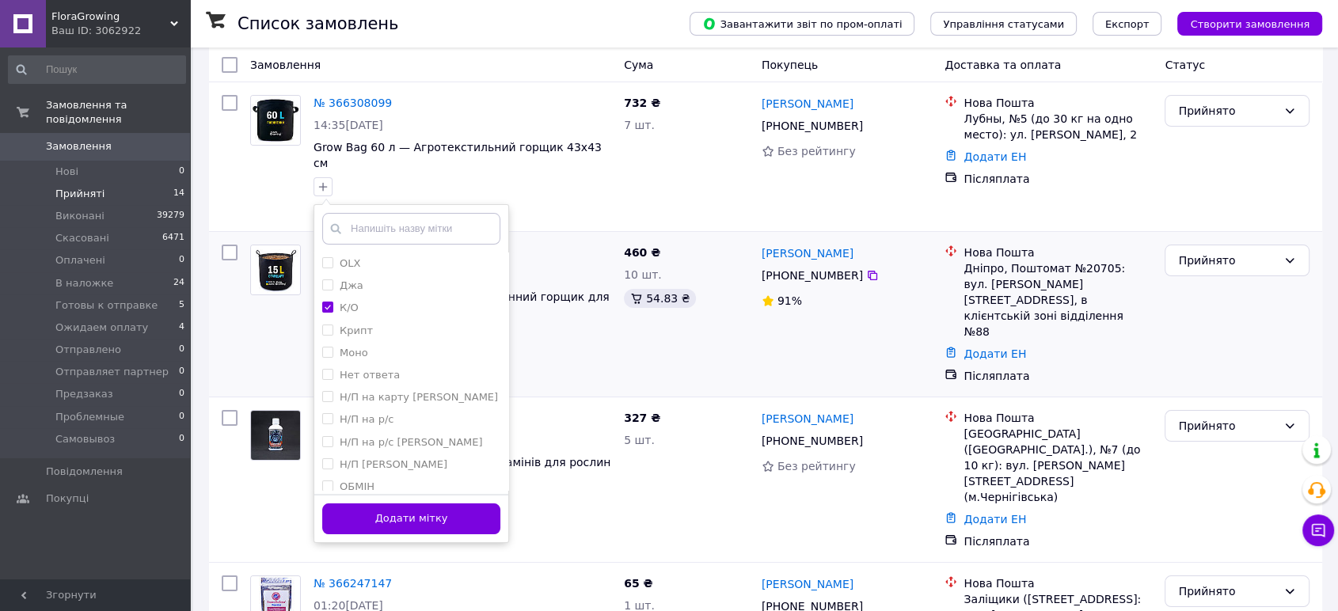
scroll to position [134, 0]
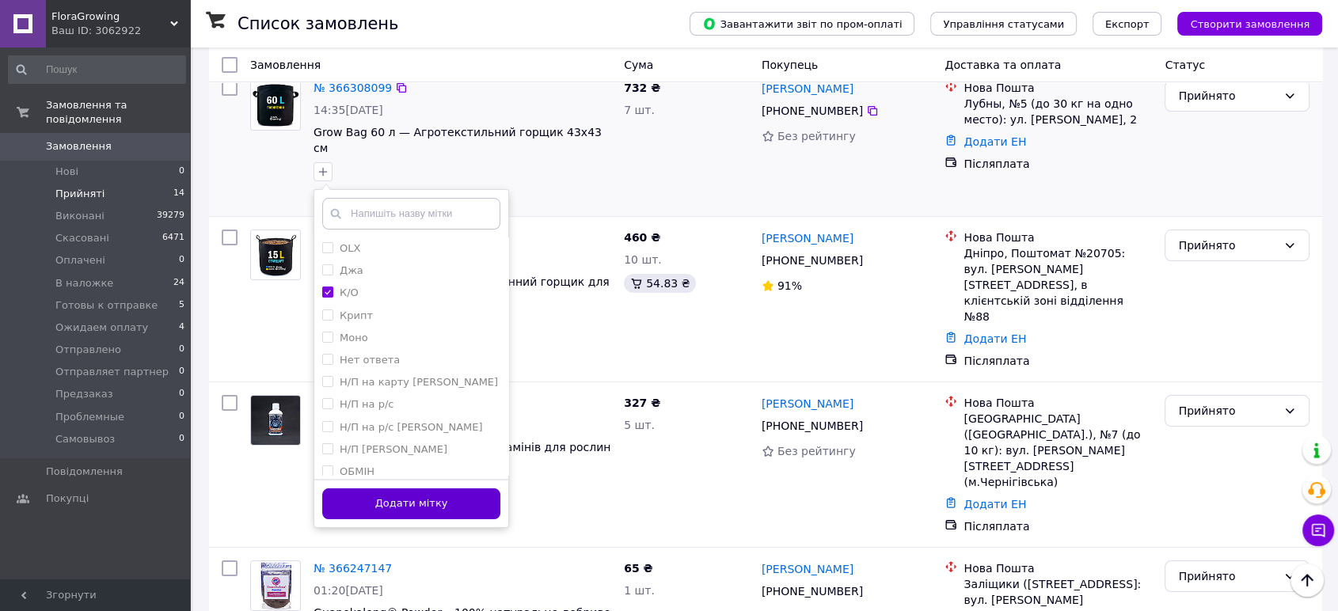
click at [411, 490] on button "Додати мітку" at bounding box center [411, 503] width 178 height 31
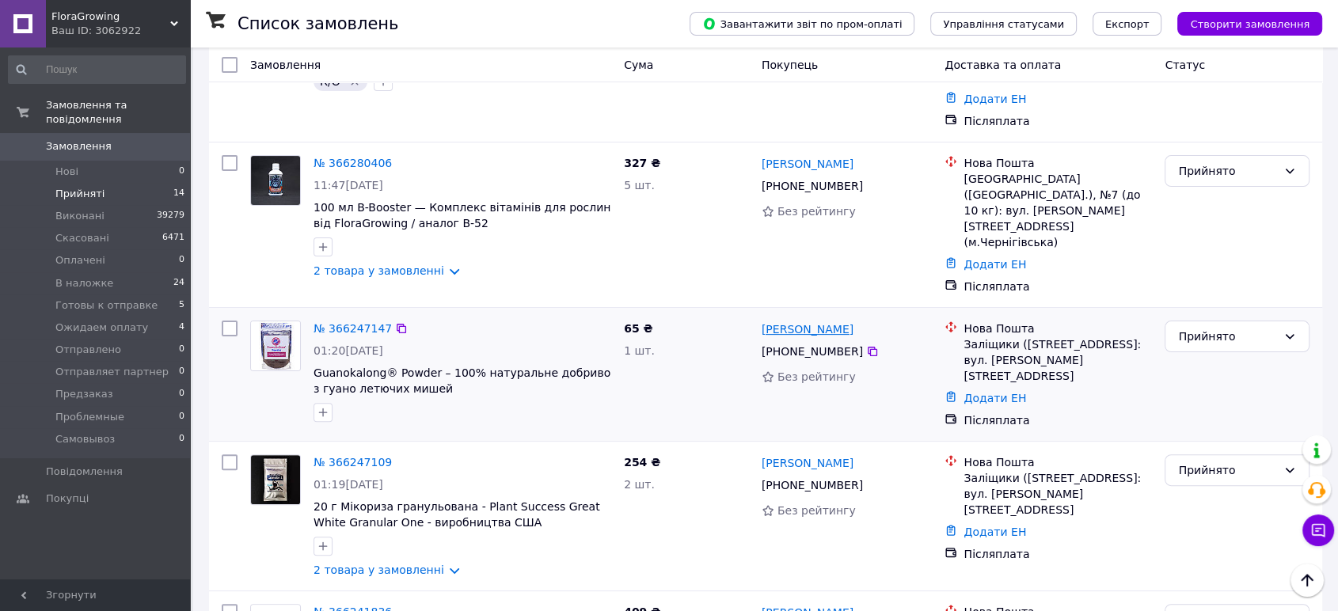
scroll to position [378, 0]
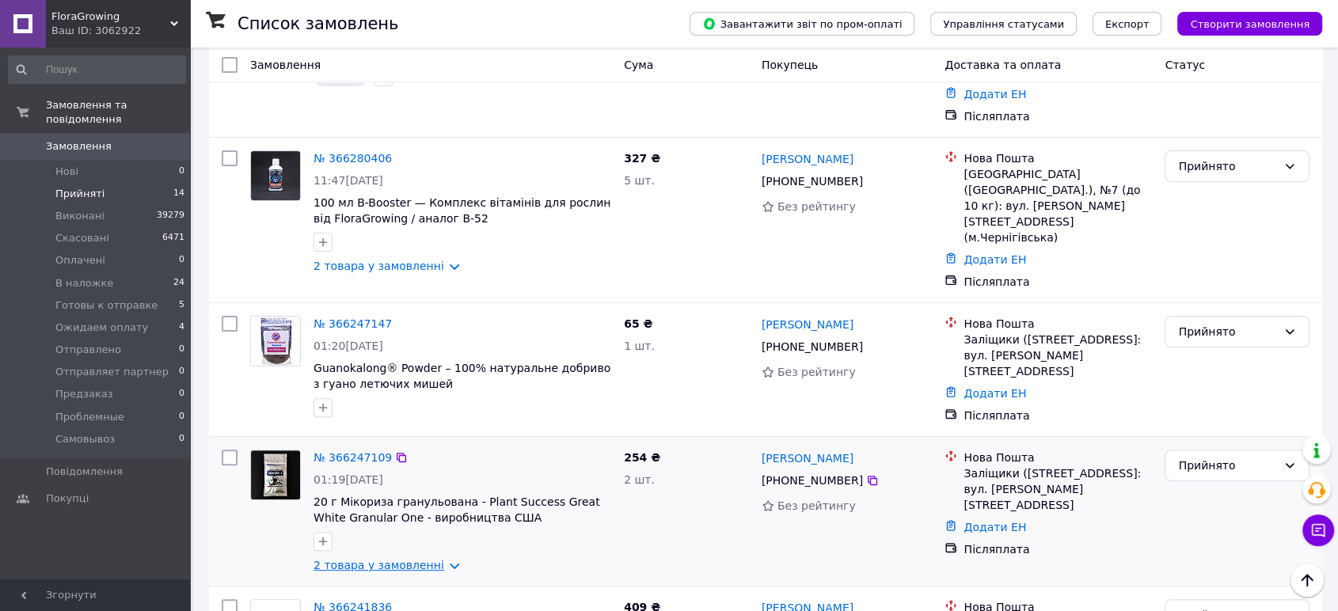
click at [382, 559] on link "2 товара у замовленні" at bounding box center [379, 565] width 131 height 13
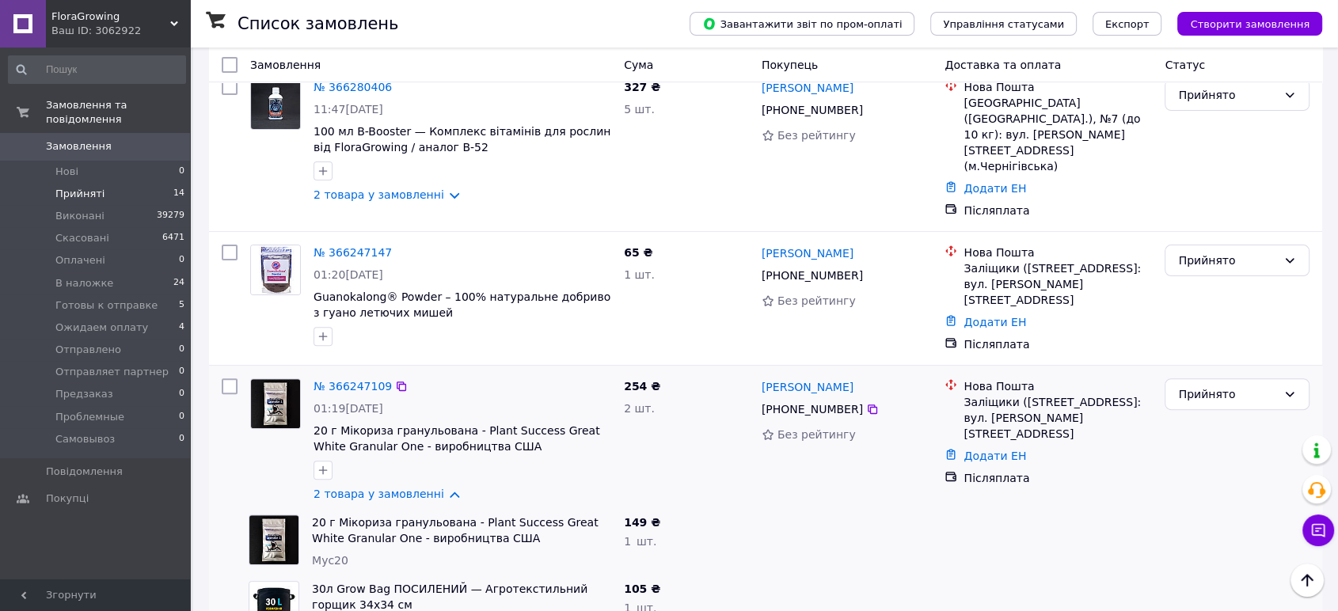
scroll to position [449, 0]
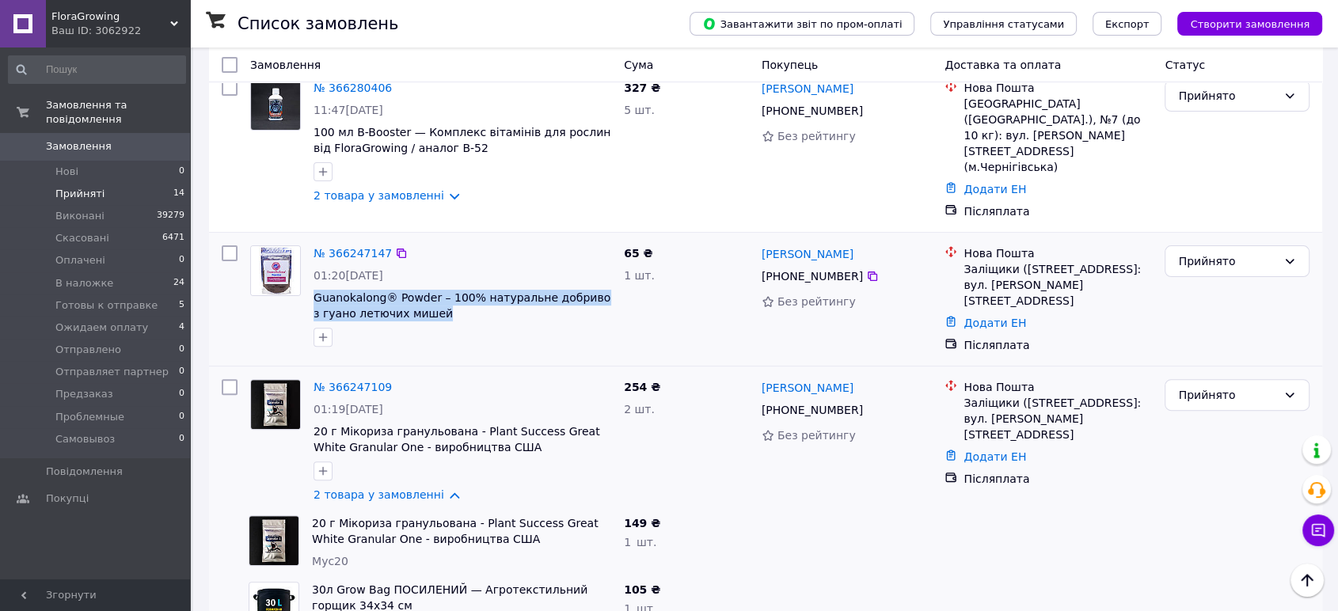
drag, startPoint x: 435, startPoint y: 254, endPoint x: 307, endPoint y: 227, distance: 131.0
click at [307, 239] on div "№ 366247147 01:20, 12.10.2025 Guanokalong® Powder – 100% натуральне добриво з г…" at bounding box center [462, 296] width 310 height 114
copy span "Guanokalong® Powder – 100% натуральне добриво з гуано летючих мишей"
click at [342, 381] on link "№ 366247109" at bounding box center [353, 387] width 78 height 13
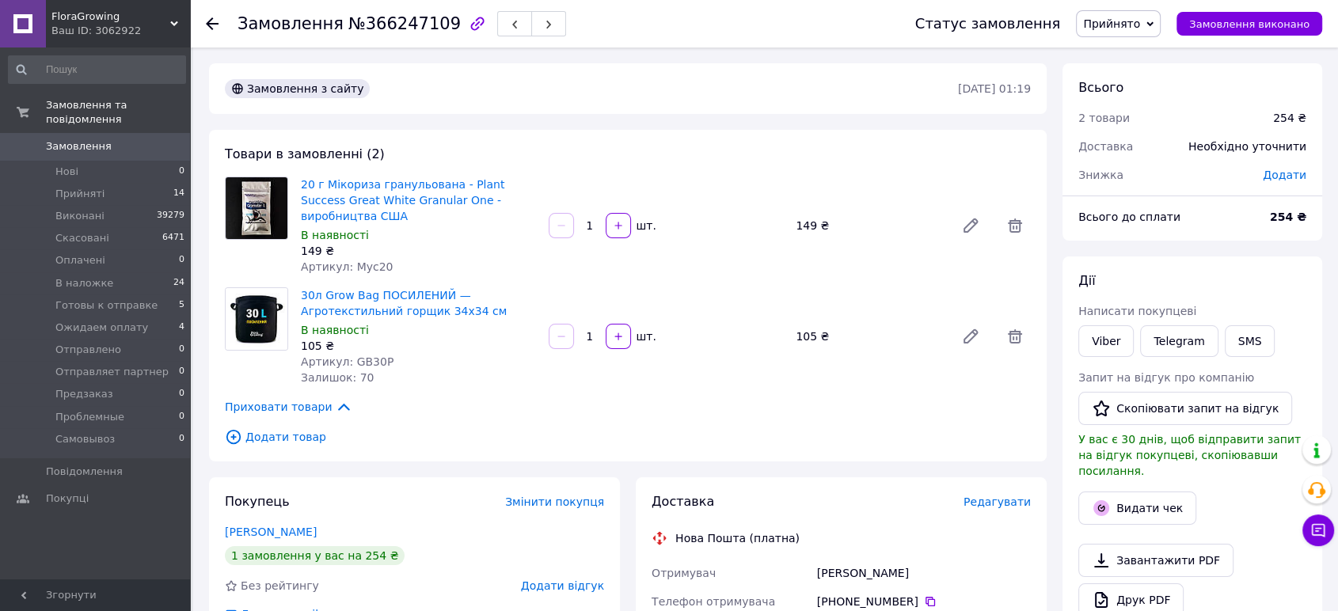
click at [272, 428] on span "Додати товар" at bounding box center [628, 436] width 806 height 17
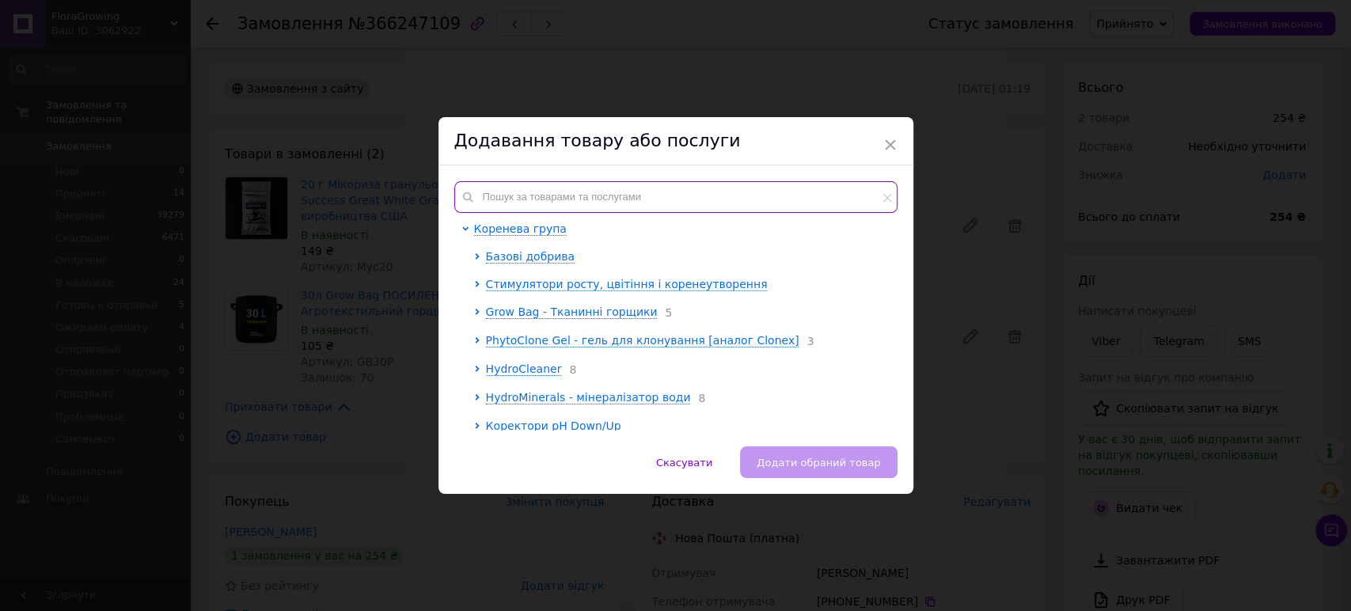
paste input "Guanokalong® Powder – 100% натуральне добриво з гуано летючих мишей"
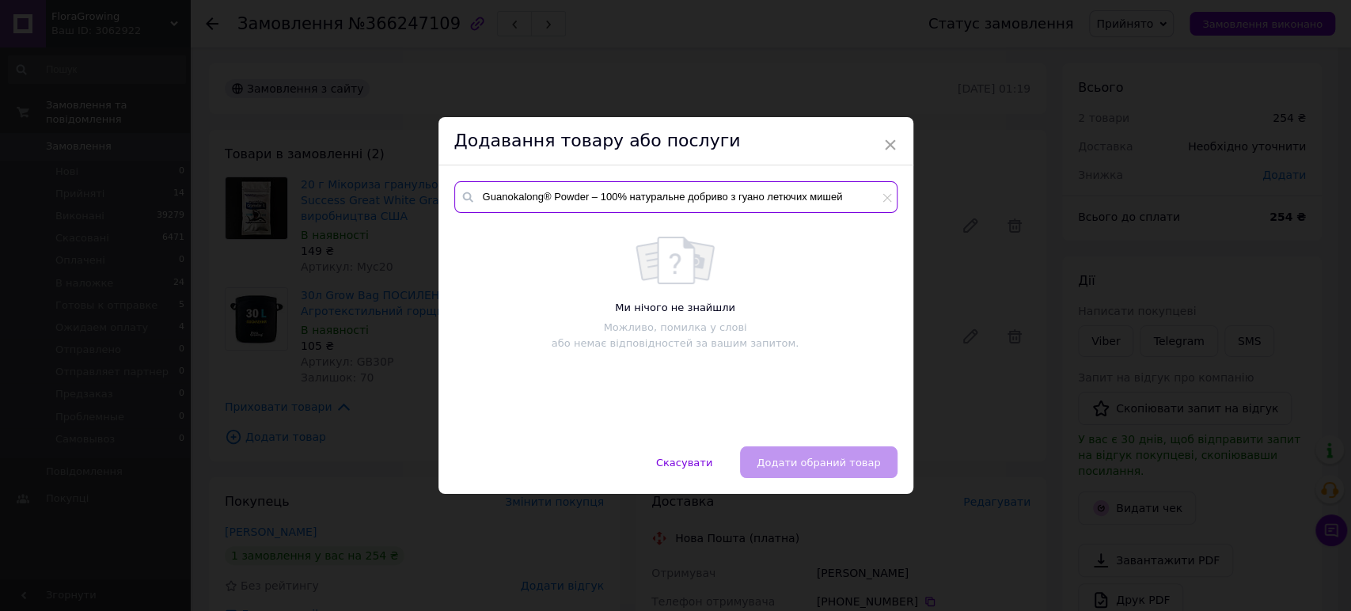
click at [524, 194] on input "Guanokalong® Powder – 100% натуральне добриво з гуано летючих мишей" at bounding box center [675, 197] width 443 height 32
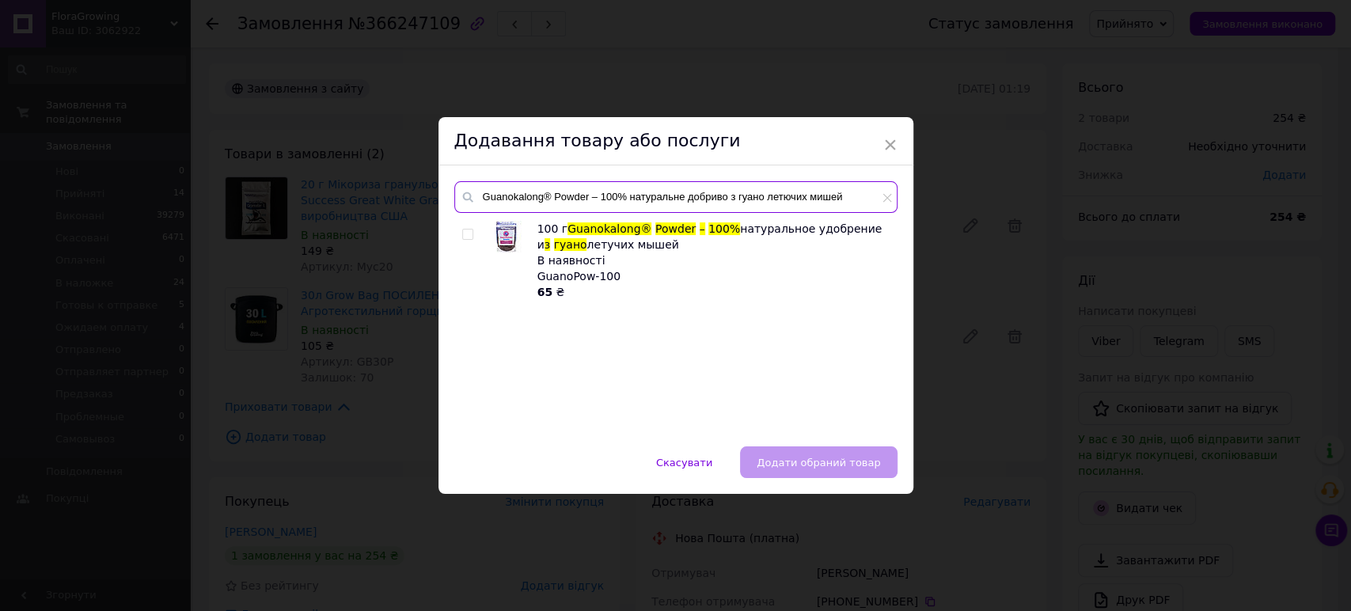
type input "Guanokalong® Powder – 100% натуральне добриво з гуано летючих мишей"
click at [466, 230] on input "checkbox" at bounding box center [467, 235] width 10 height 10
checkbox input "true"
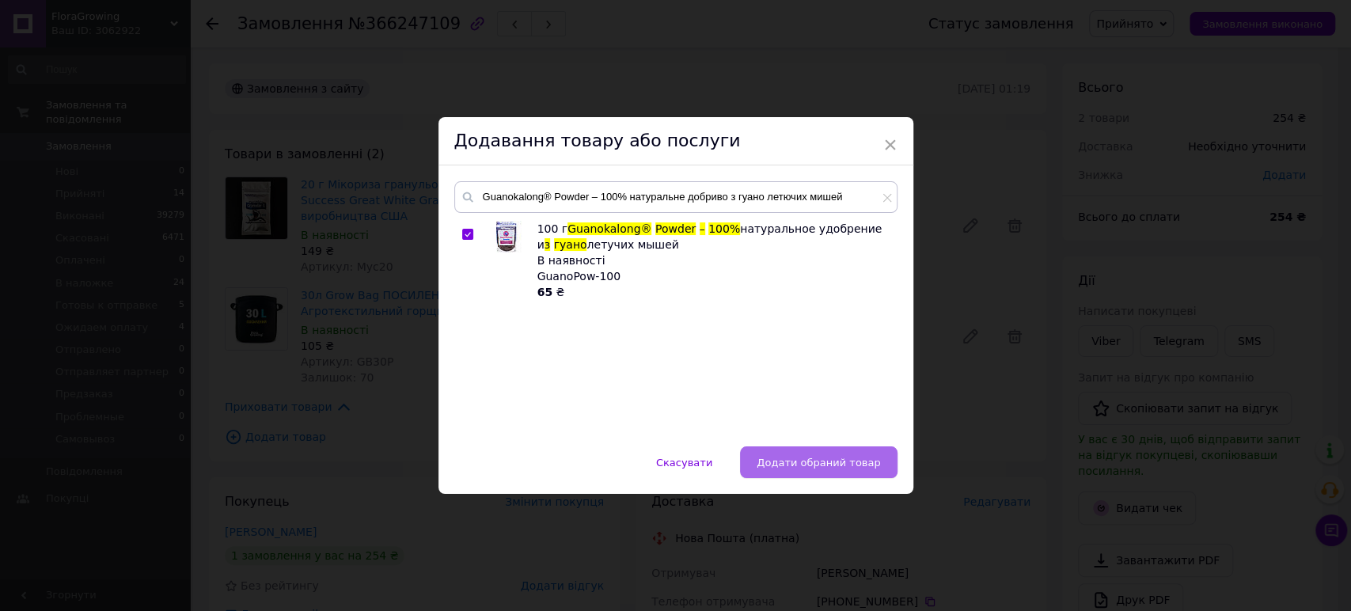
click at [832, 459] on span "Додати обраний товар" at bounding box center [819, 463] width 124 height 12
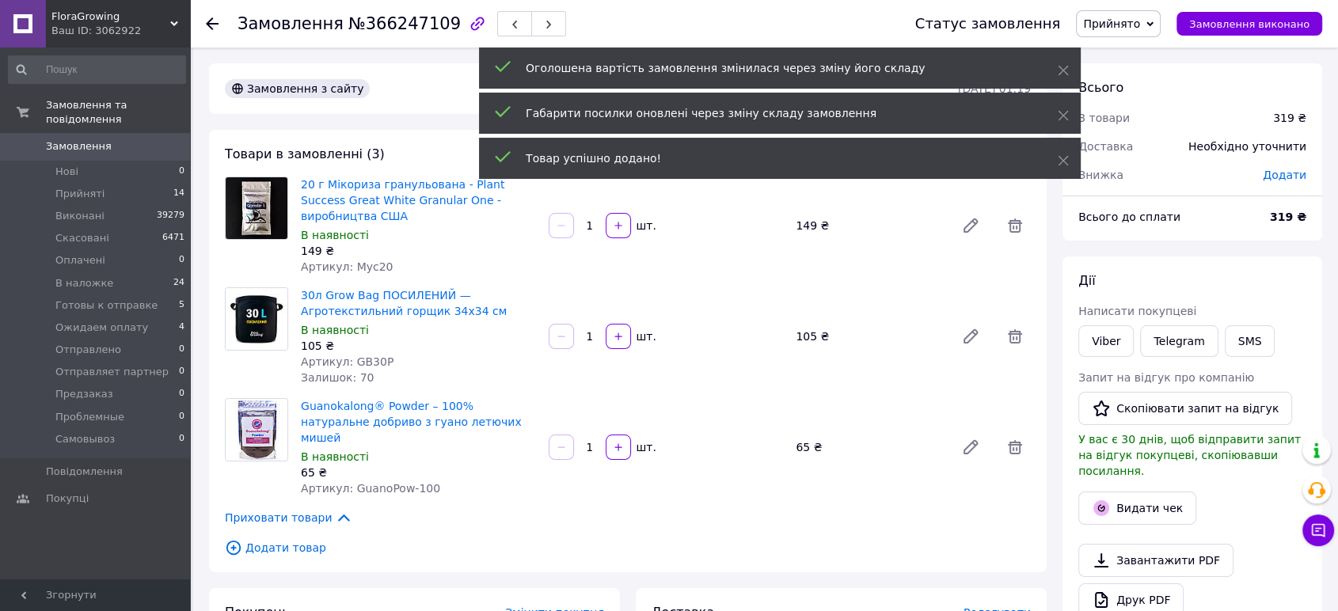
click at [1110, 320] on div "Дії Написати покупцеві Viber Telegram SMS Запит на відгук про компанію   Скопію…" at bounding box center [1192, 464] width 228 height 384
click at [1112, 335] on link "Viber" at bounding box center [1105, 341] width 55 height 32
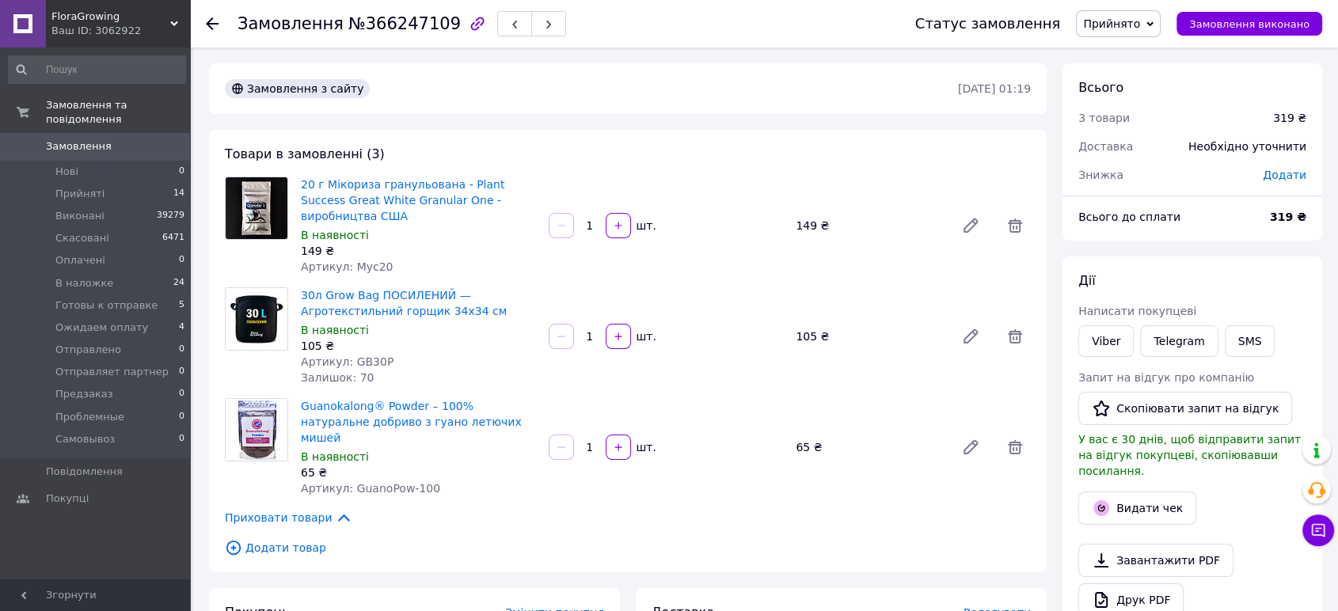
click at [1040, 340] on div "Товари в замовленні (3) 20 г Мікориза гранульована - Plant Success Great White …" at bounding box center [628, 351] width 838 height 443
click at [1065, 362] on div "Дії Написати покупцеві Viber Telegram SMS Запит на відгук про компанію   Скопію…" at bounding box center [1192, 465] width 260 height 416
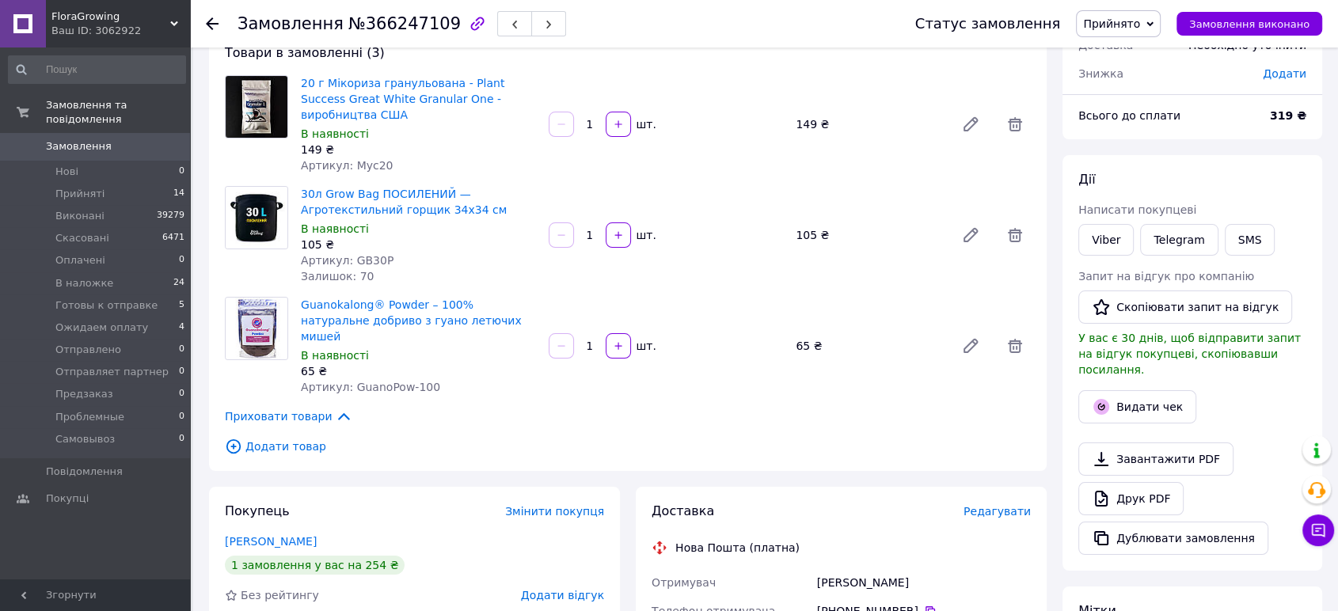
scroll to position [102, 0]
click at [1062, 376] on div "Дії Написати покупцеві Viber Telegram SMS Запит на відгук про компанію   Скопію…" at bounding box center [1192, 362] width 260 height 416
click at [141, 185] on li "Прийняті 14" at bounding box center [97, 194] width 194 height 22
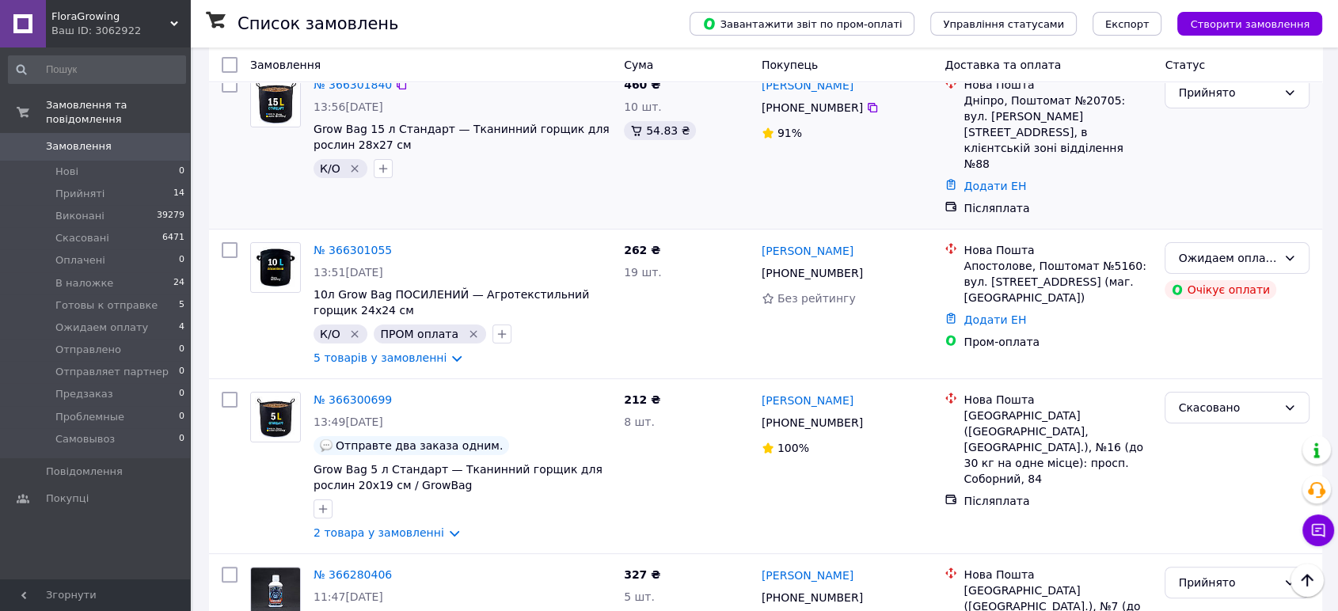
scroll to position [361, 0]
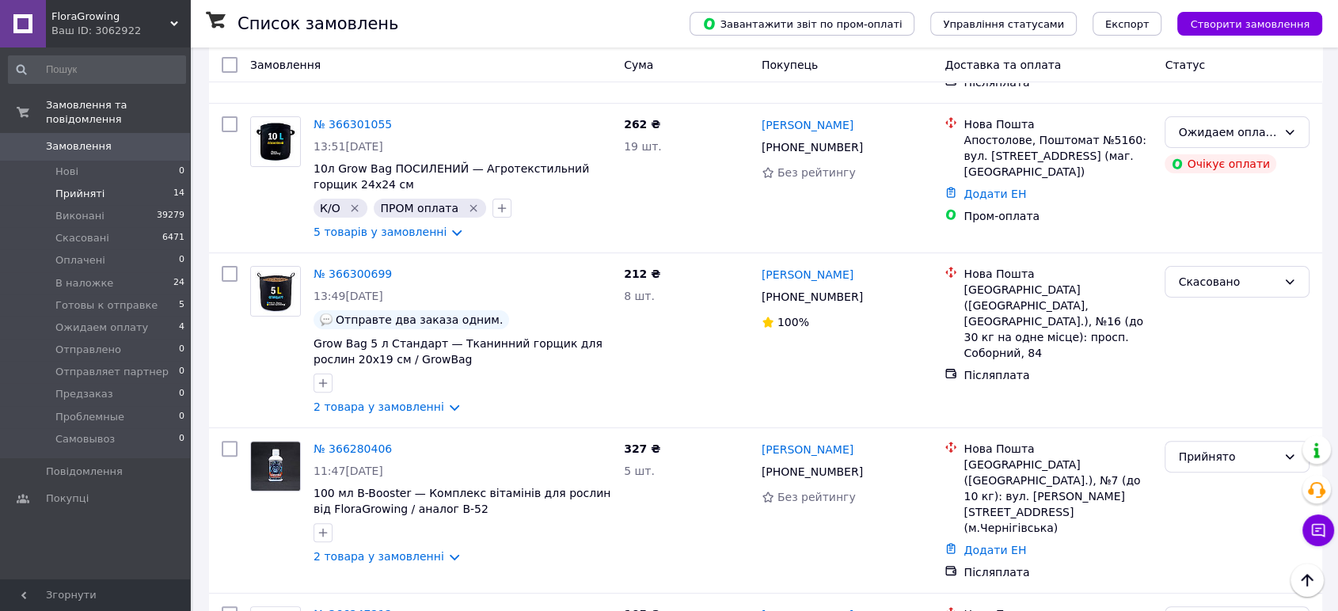
click at [89, 187] on span "Прийняті" at bounding box center [79, 194] width 49 height 14
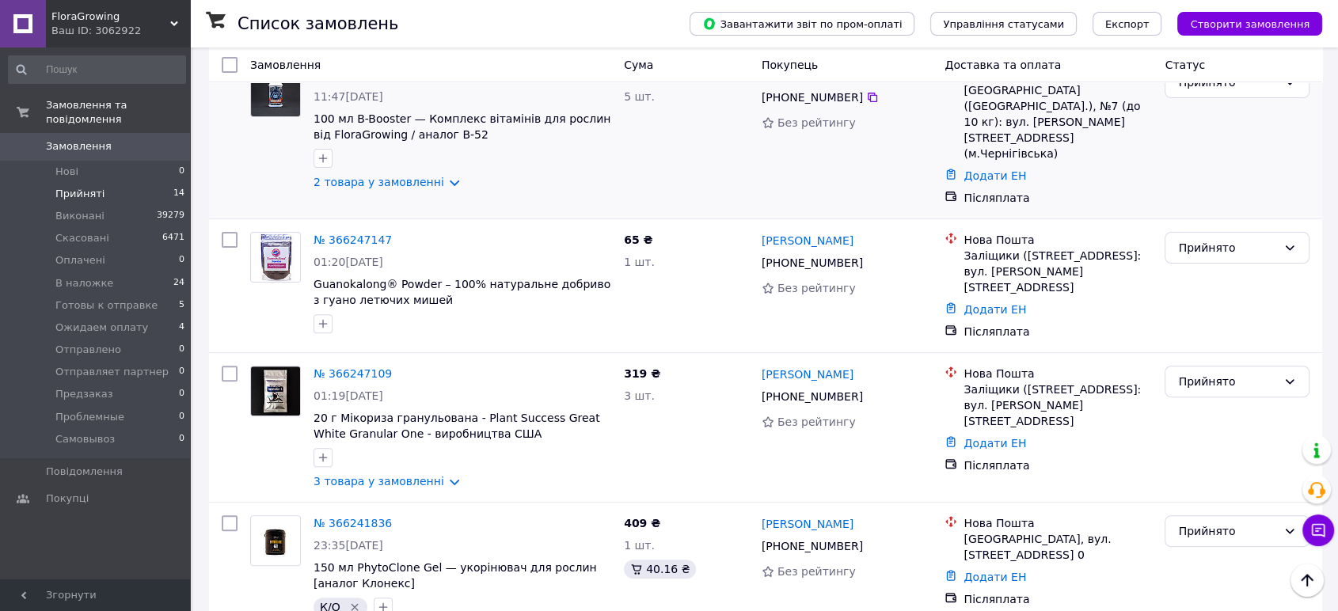
scroll to position [468, 0]
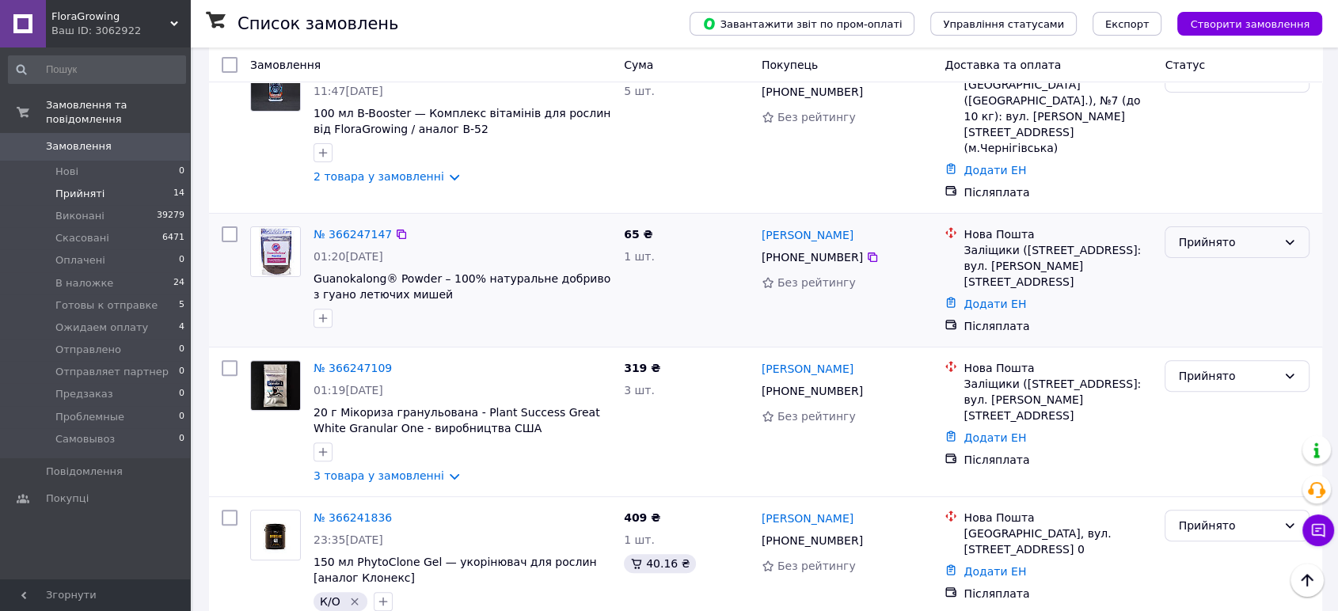
click at [1241, 226] on div "Прийнято" at bounding box center [1237, 242] width 145 height 32
click at [1217, 247] on li "Скасовано" at bounding box center [1236, 242] width 143 height 29
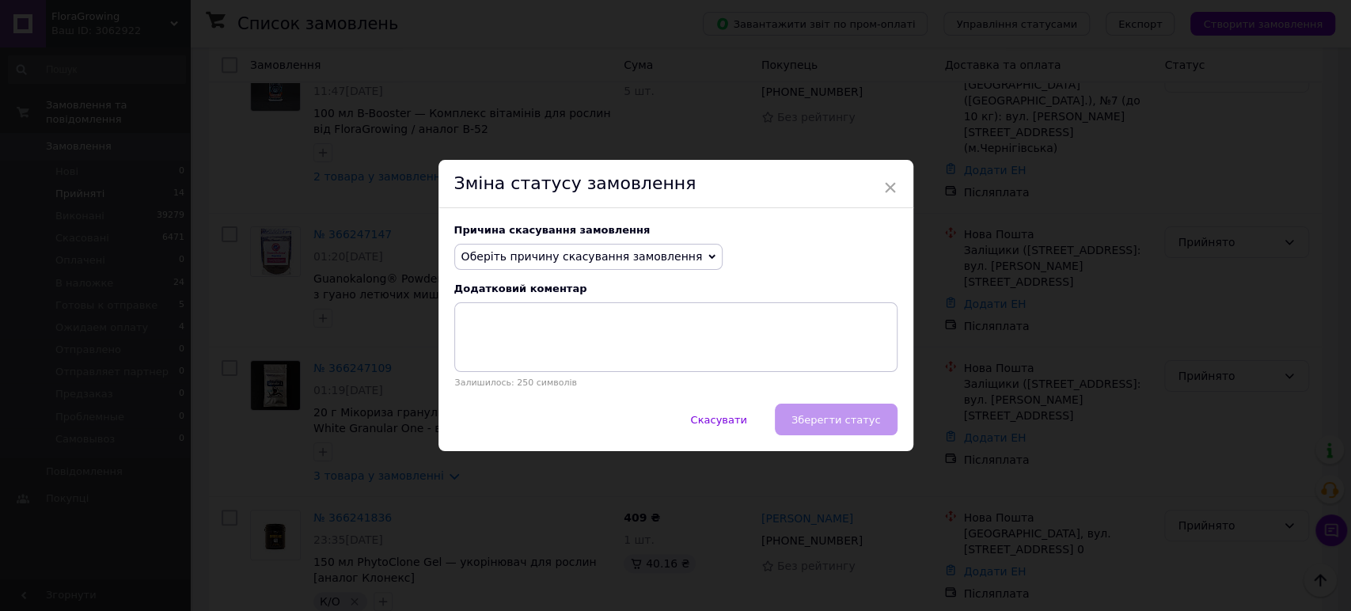
click at [612, 250] on span "Оберіть причину скасування замовлення" at bounding box center [582, 256] width 241 height 13
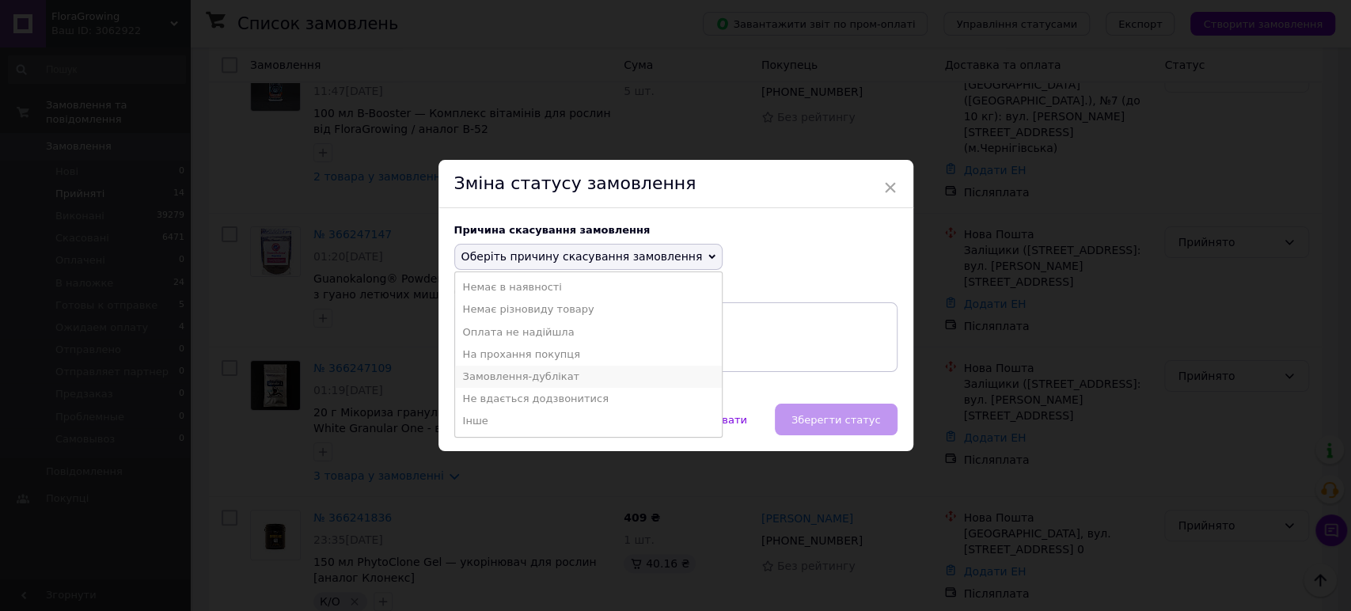
click at [523, 377] on li "Замовлення-дублікат" at bounding box center [589, 377] width 268 height 22
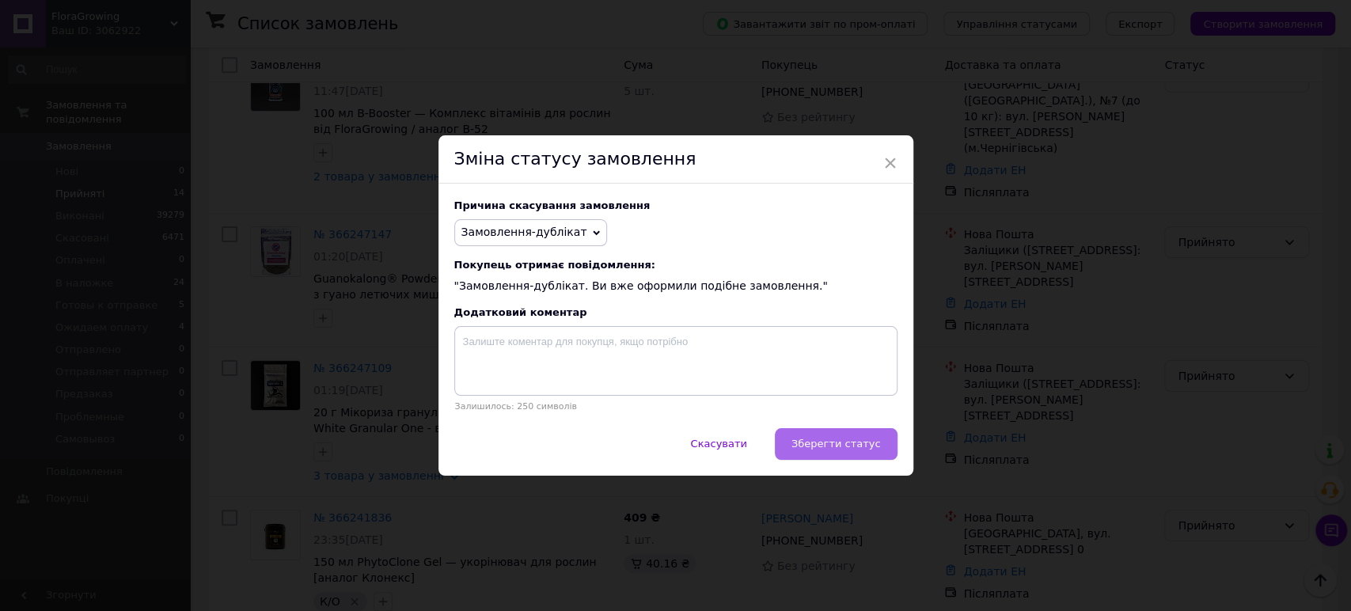
click at [849, 438] on button "Зберегти статус" at bounding box center [836, 444] width 123 height 32
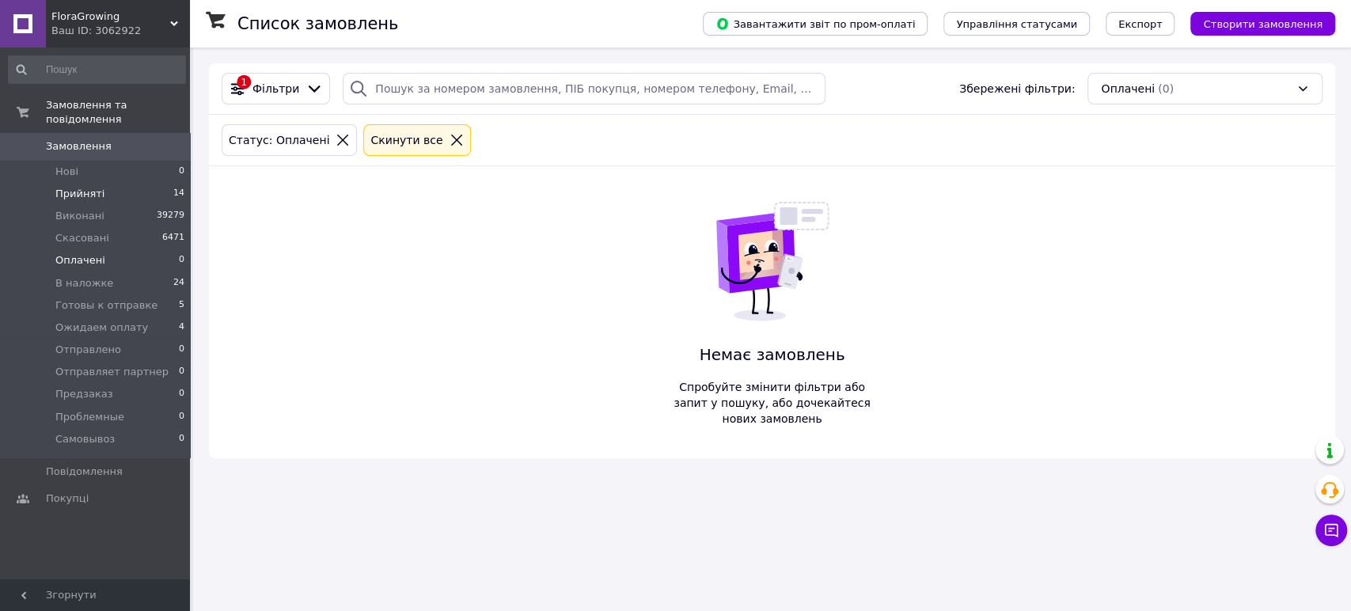
click at [92, 187] on span "Прийняті" at bounding box center [79, 194] width 49 height 14
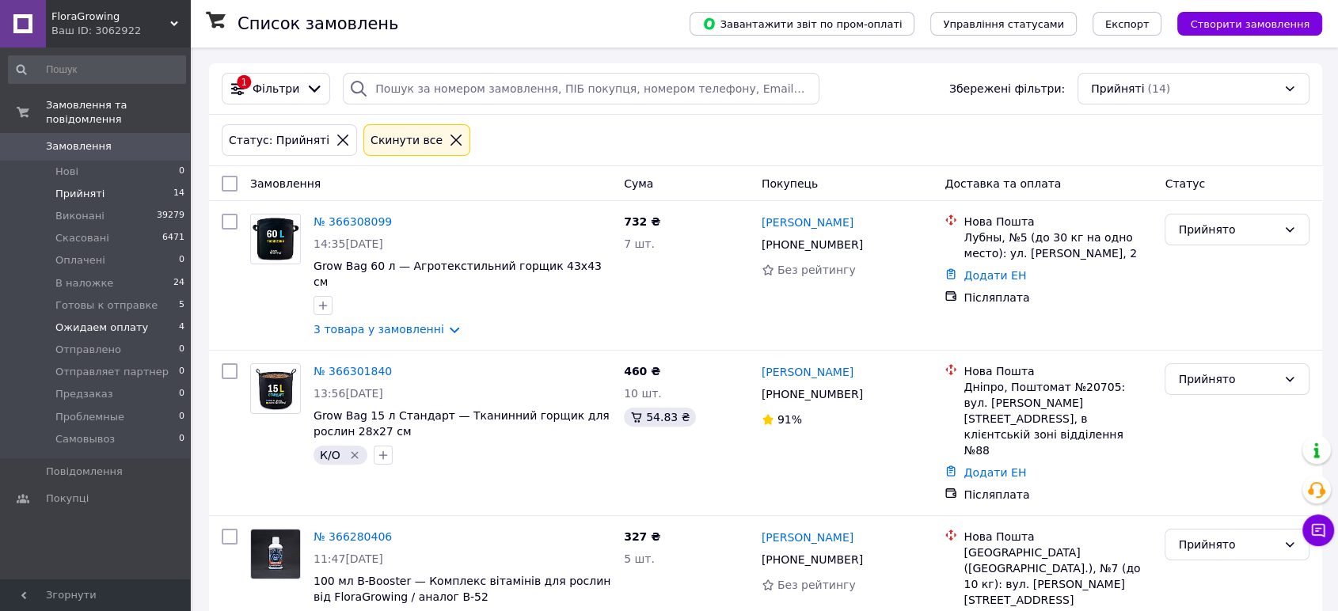
click at [127, 321] on span "Ожидаем оплату" at bounding box center [101, 328] width 93 height 14
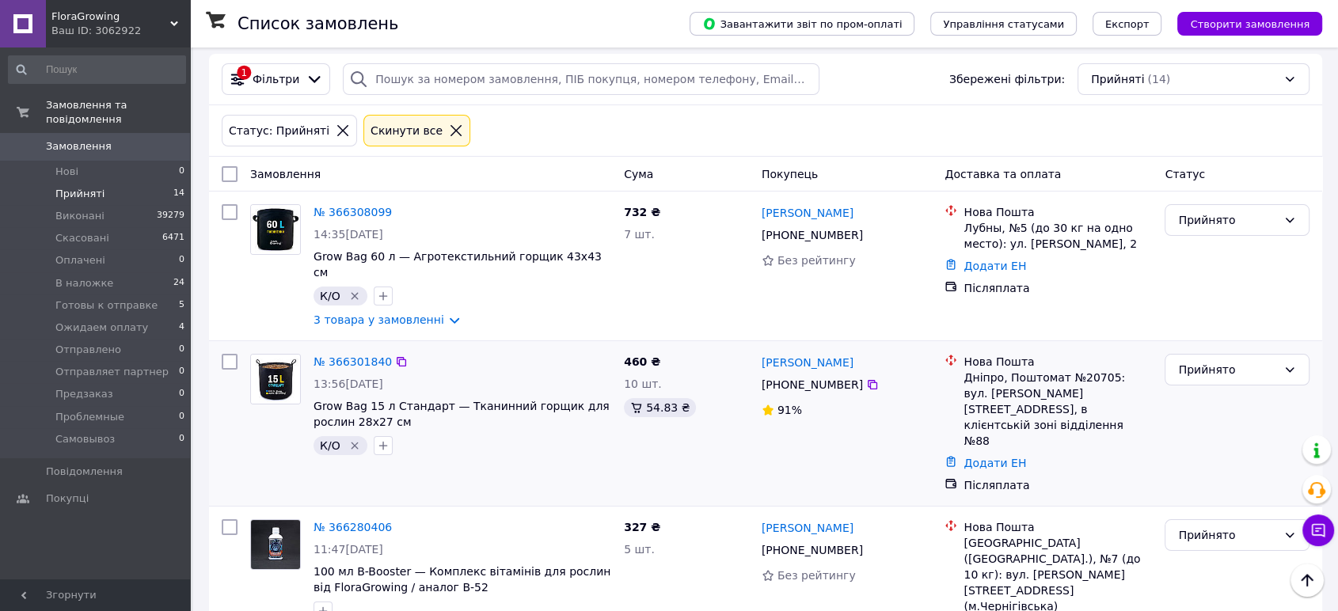
scroll to position [7, 0]
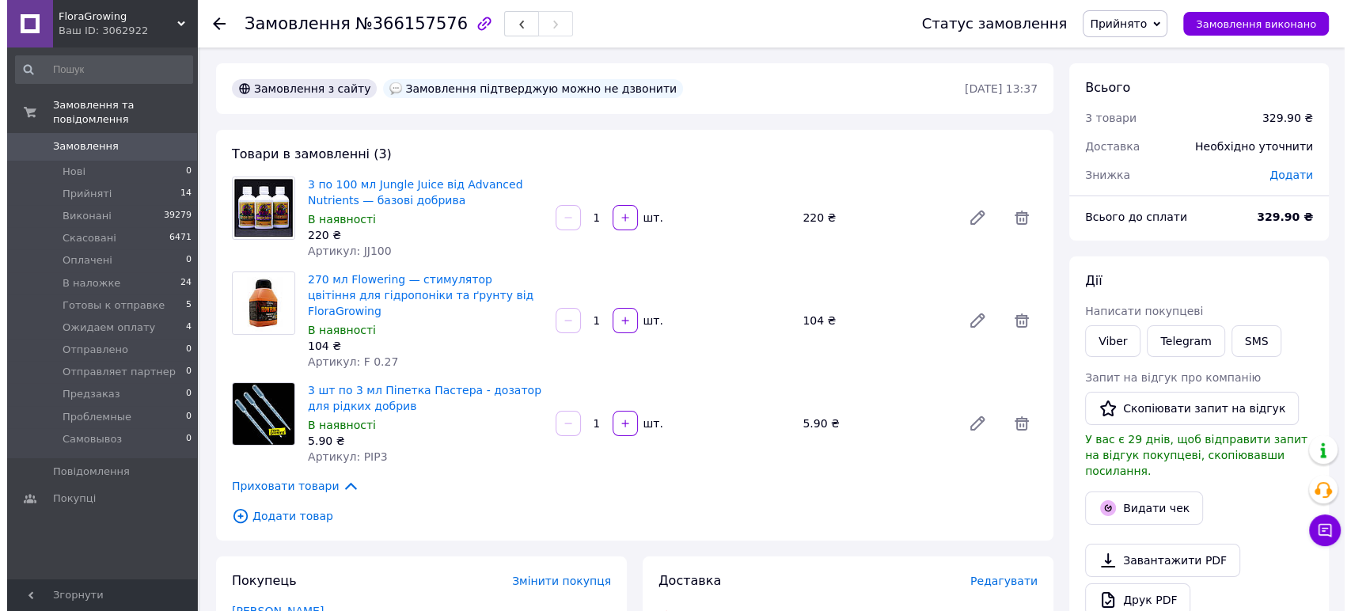
scroll to position [184, 0]
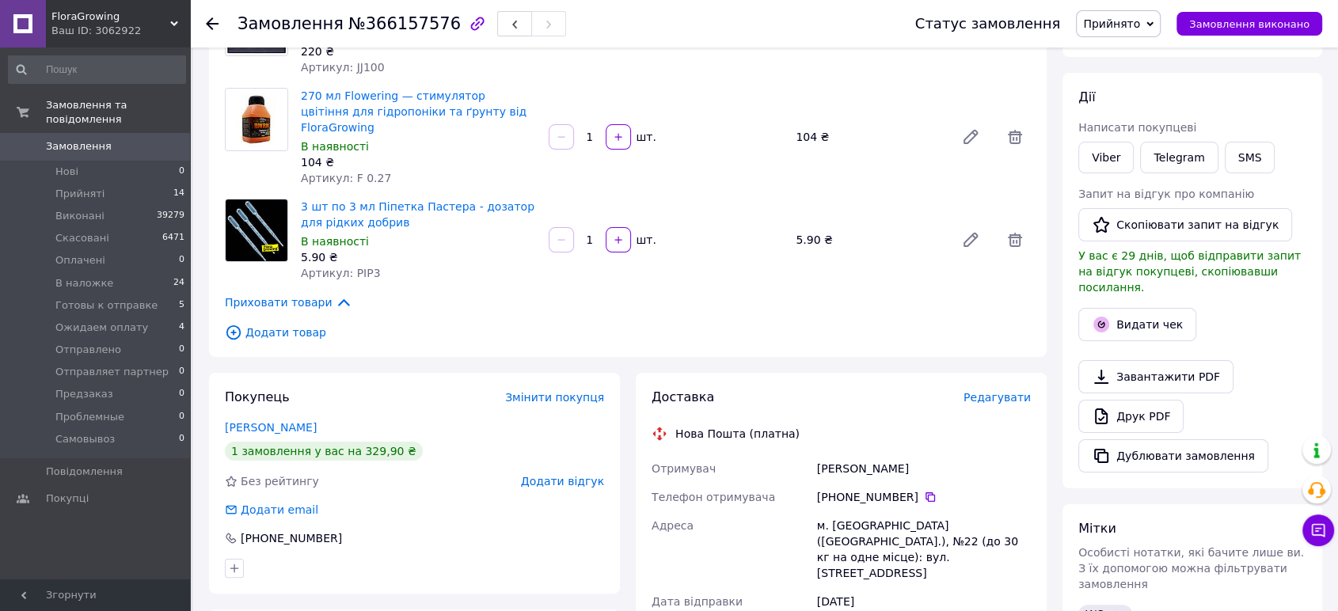
click at [982, 391] on span "Редагувати" at bounding box center [996, 397] width 67 height 13
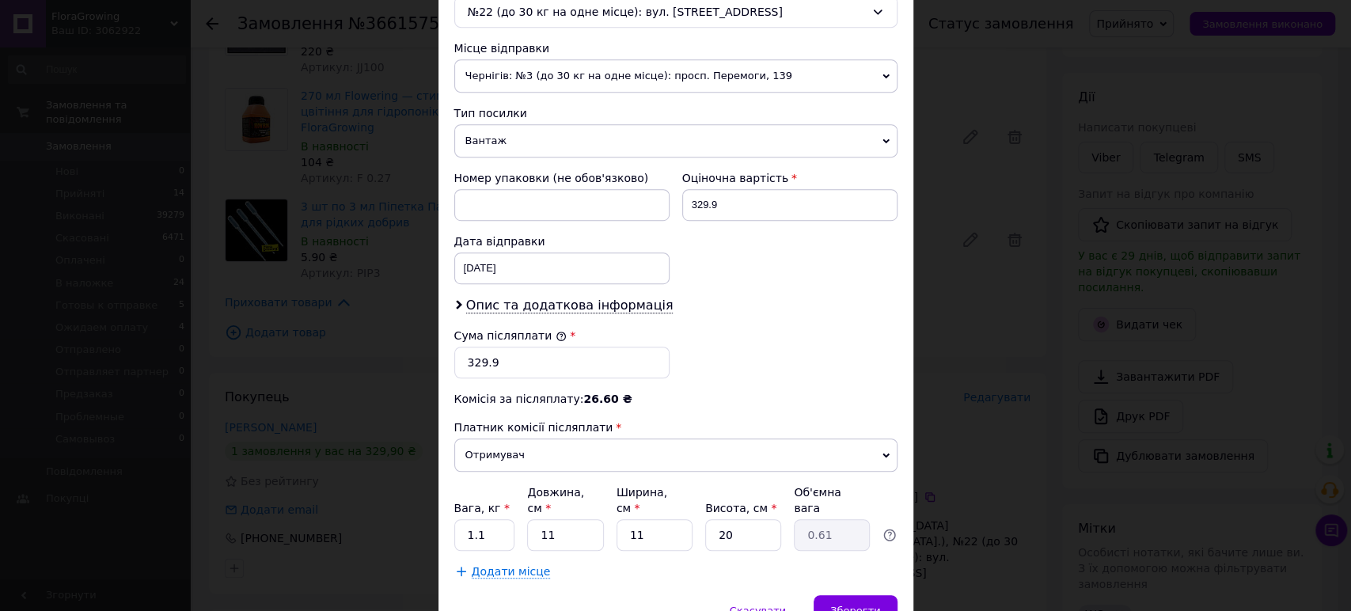
scroll to position [594, 0]
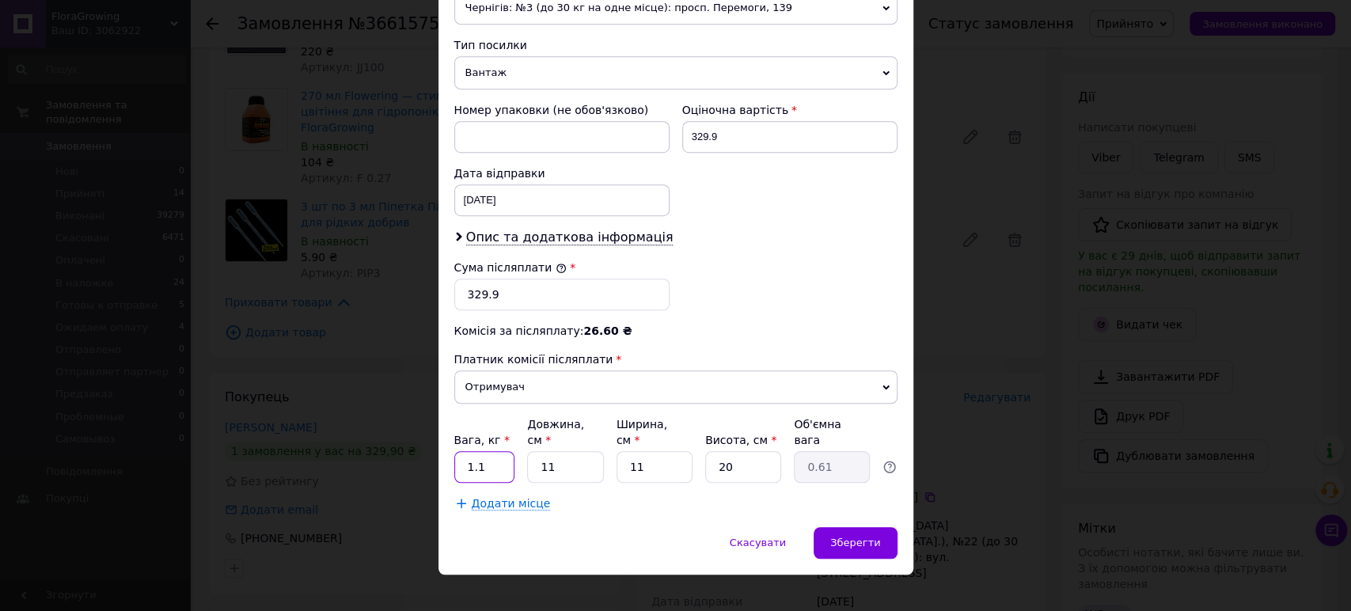
click at [504, 451] on input "1.1" at bounding box center [484, 467] width 61 height 32
type input "1"
click at [474, 7] on span "Чернігів: №3 (до 30 кг на одне місце): просп. Перемоги, 139" at bounding box center [675, 7] width 443 height 33
click at [483, 23] on div "Платник Отримувач Відправник Прізвище отримувача Козак Ім'я отримувача Александ…" at bounding box center [675, 50] width 443 height 922
click at [483, 15] on span "Чернігів: №3 (до 30 кг на одне місце): просп. Перемоги, 139" at bounding box center [675, 7] width 443 height 33
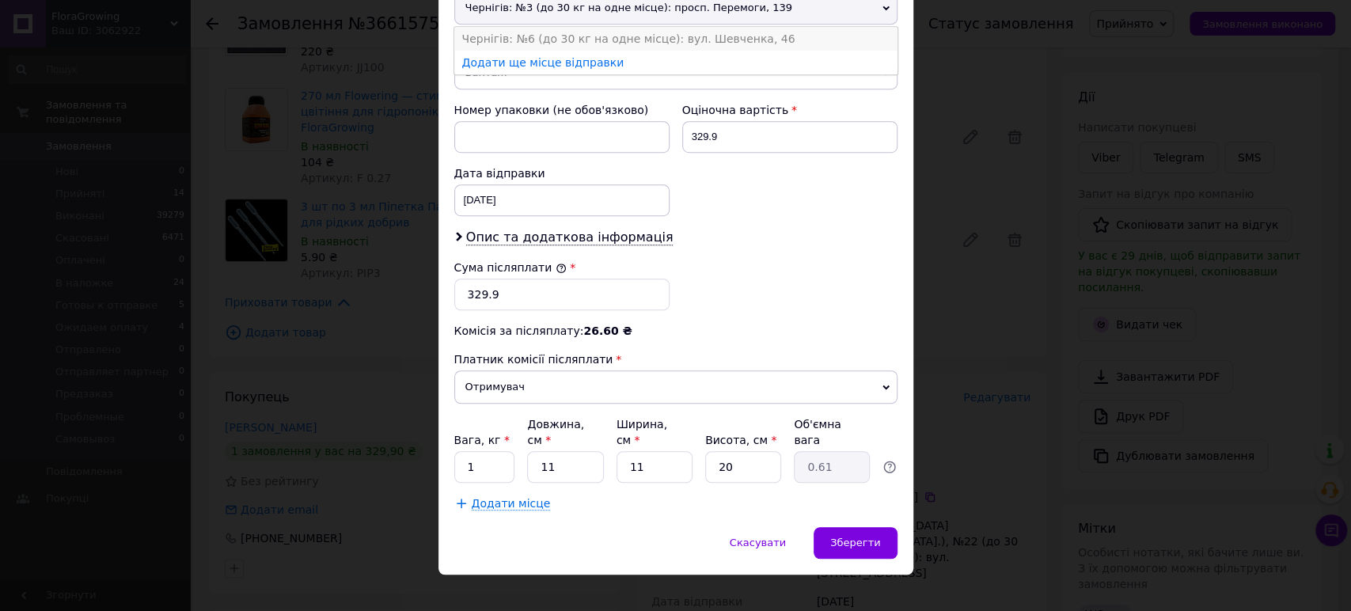
click at [492, 37] on li "Чернігів: №6 (до 30 кг на одне місце): вул. Шевченка, 46" at bounding box center [675, 39] width 443 height 24
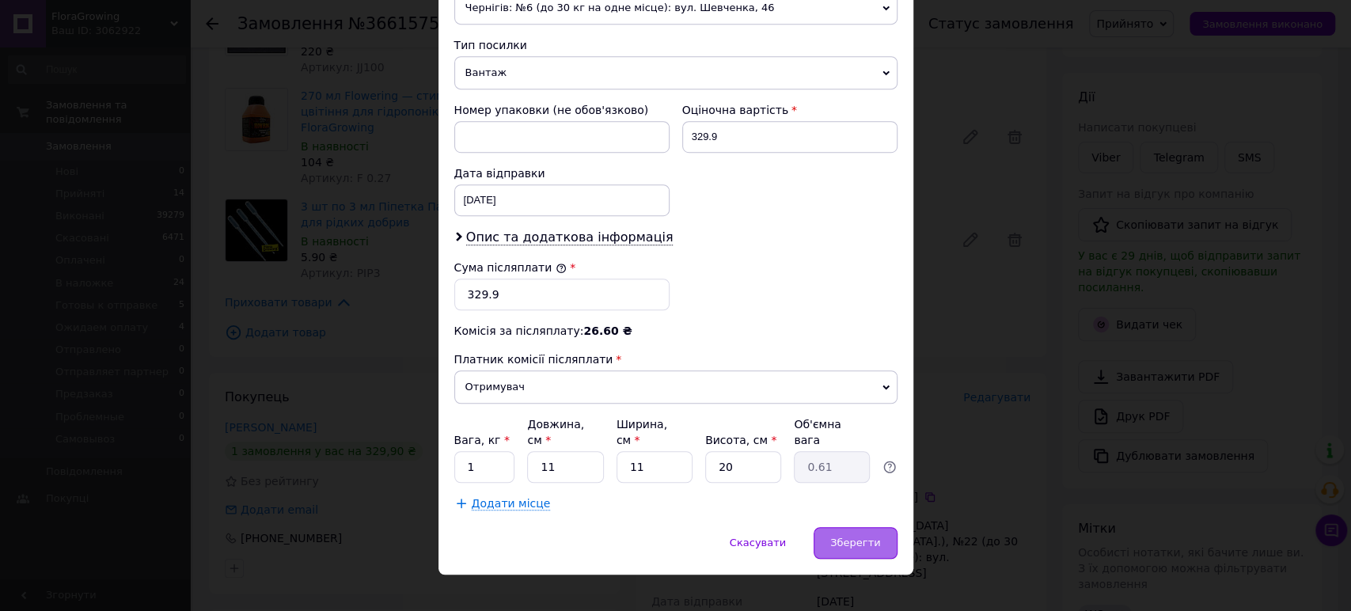
click at [842, 537] on span "Зберегти" at bounding box center [855, 543] width 50 height 12
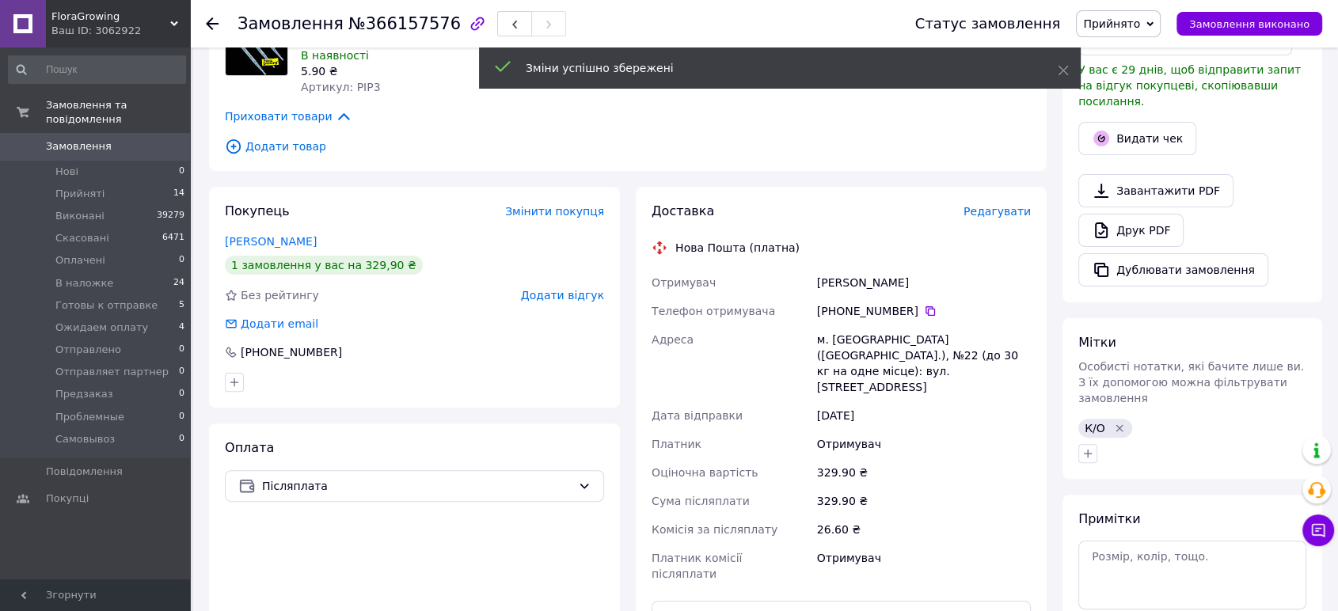
scroll to position [505, 0]
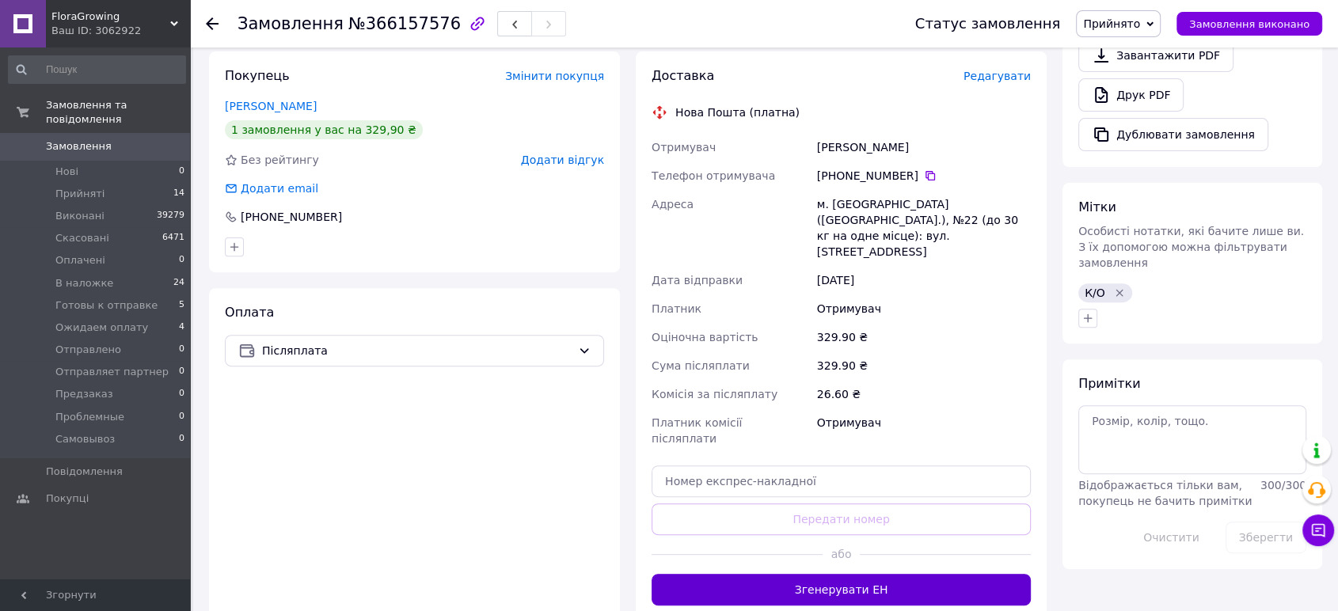
click at [822, 574] on button "Згенерувати ЕН" at bounding box center [841, 590] width 379 height 32
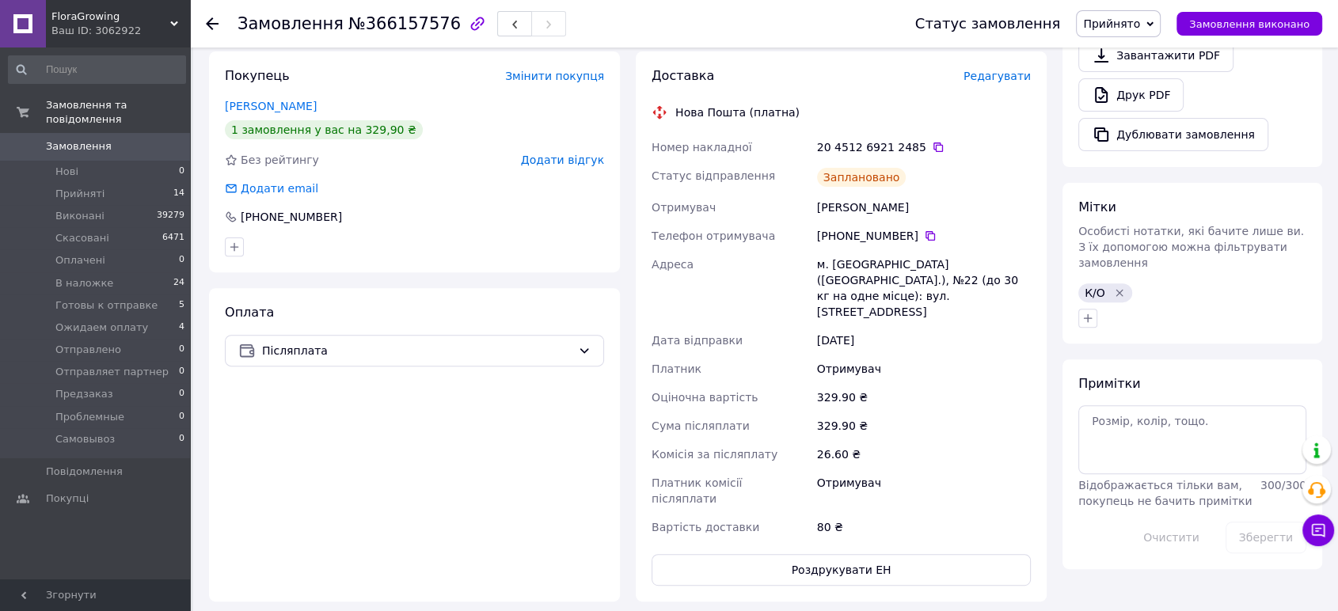
click at [1120, 32] on span "Прийнято" at bounding box center [1118, 23] width 85 height 27
click at [1121, 147] on li "Готовы к отправке" at bounding box center [1141, 151] width 129 height 24
click at [933, 143] on icon at bounding box center [938, 148] width 10 height 10
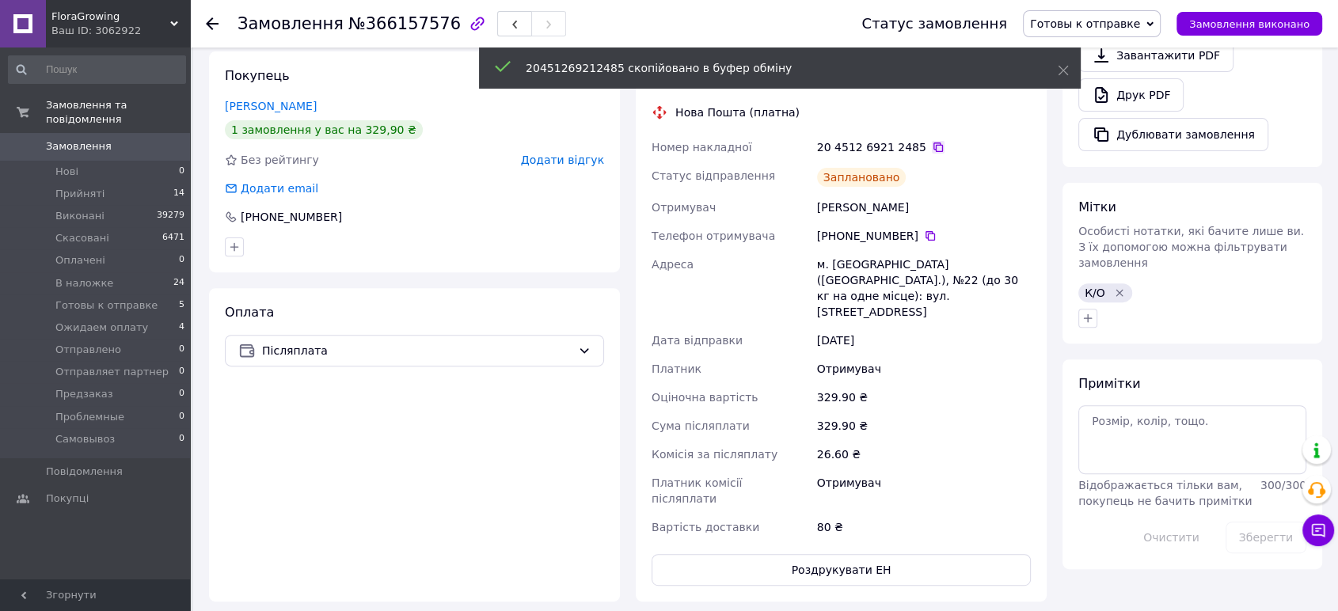
scroll to position [0, 0]
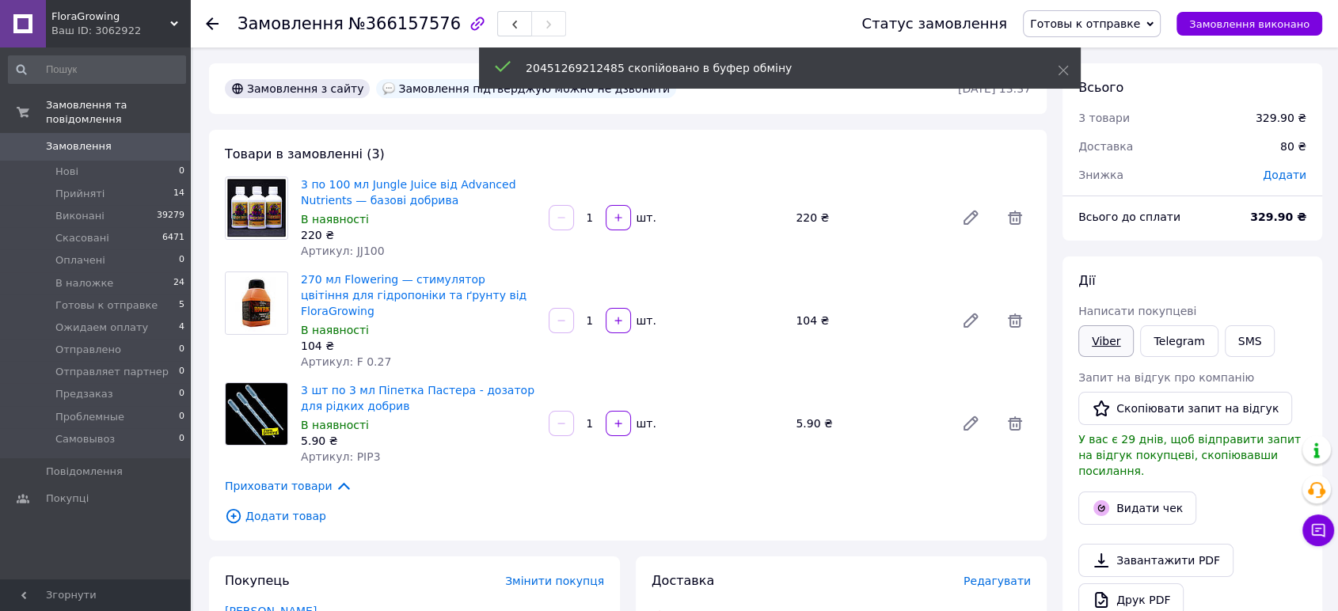
click at [1101, 336] on link "Viber" at bounding box center [1105, 341] width 55 height 32
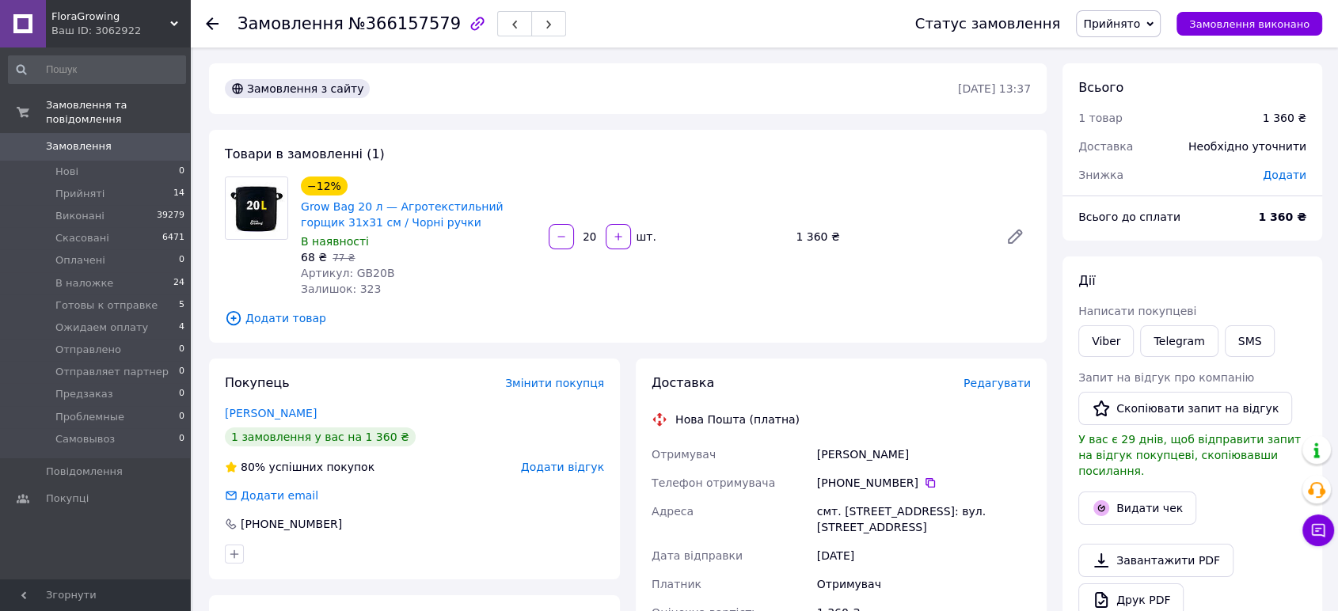
click at [1009, 386] on span "Редагувати" at bounding box center [996, 383] width 67 height 13
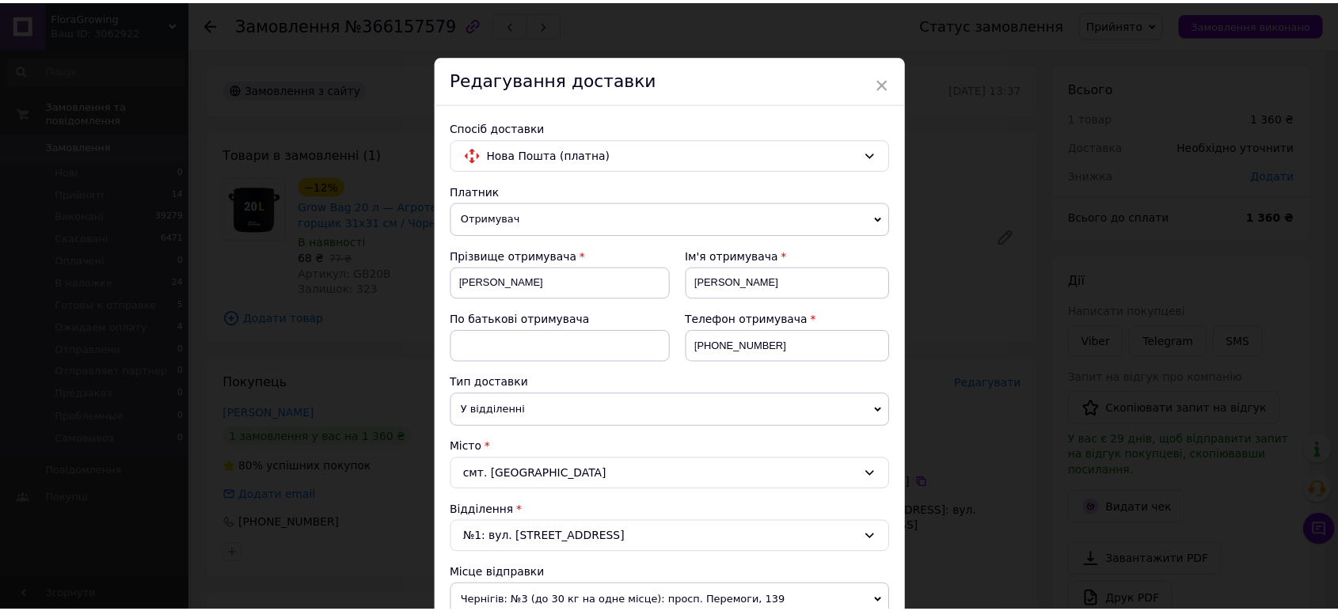
scroll to position [594, 0]
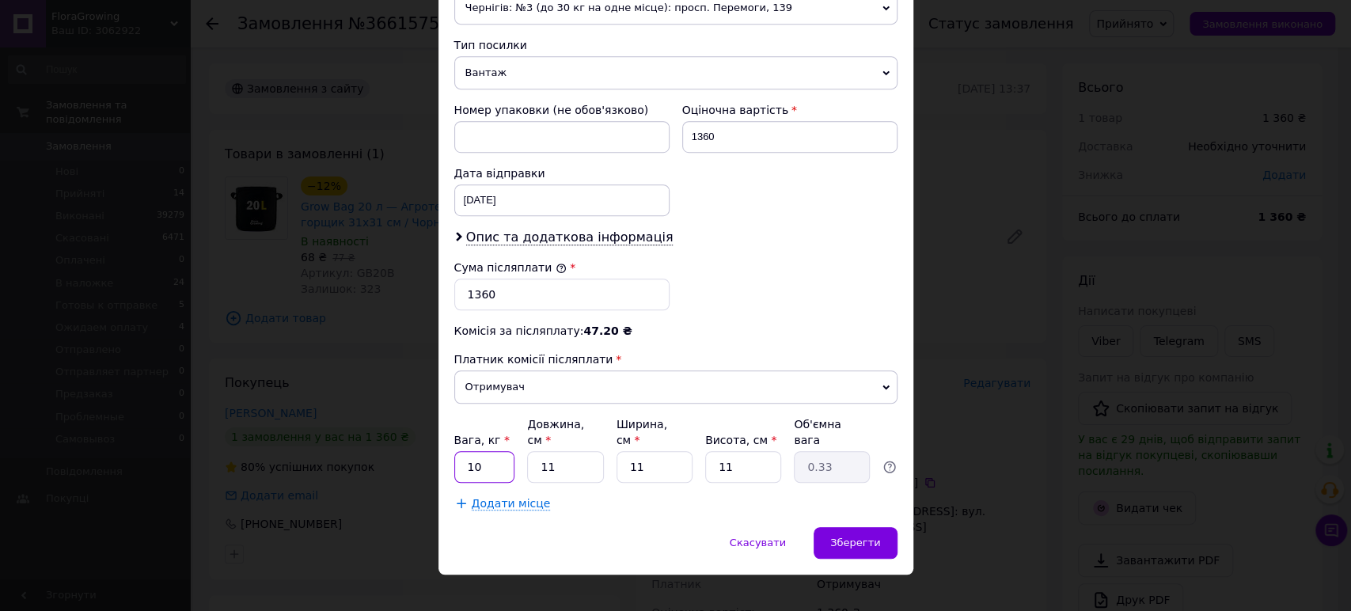
click at [498, 451] on input "10" at bounding box center [484, 467] width 61 height 32
type input "1"
type input "5"
click at [572, 6] on span "Чернігів: №3 (до 30 кг на одне місце): просп. Перемоги, 139" at bounding box center [675, 7] width 443 height 33
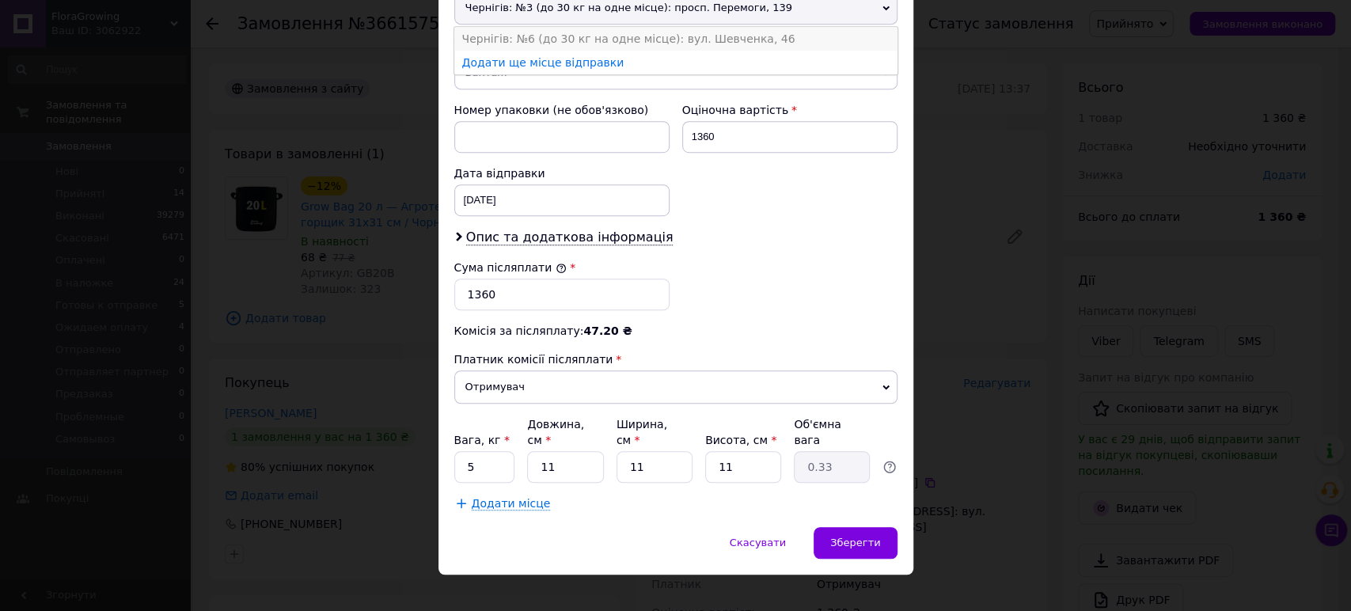
click at [572, 27] on li "Чернігів: №6 (до 30 кг на одне місце): вул. Шевченка, 46" at bounding box center [675, 39] width 443 height 24
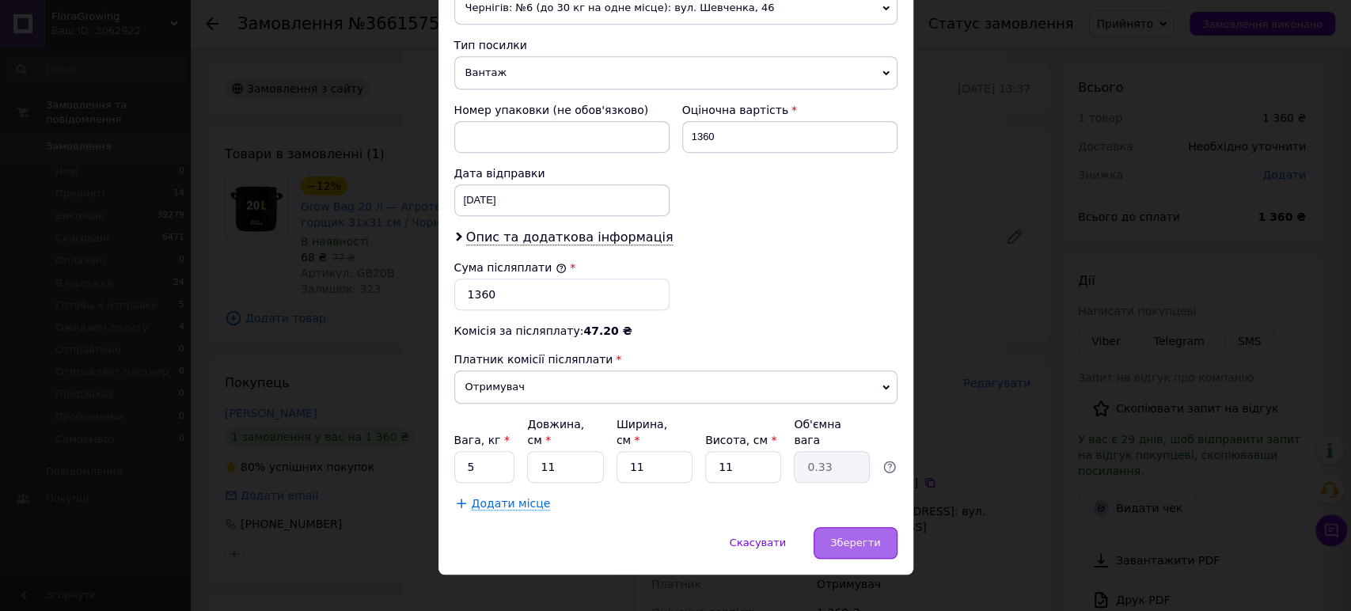
click at [867, 533] on div "Зберегти" at bounding box center [855, 543] width 83 height 32
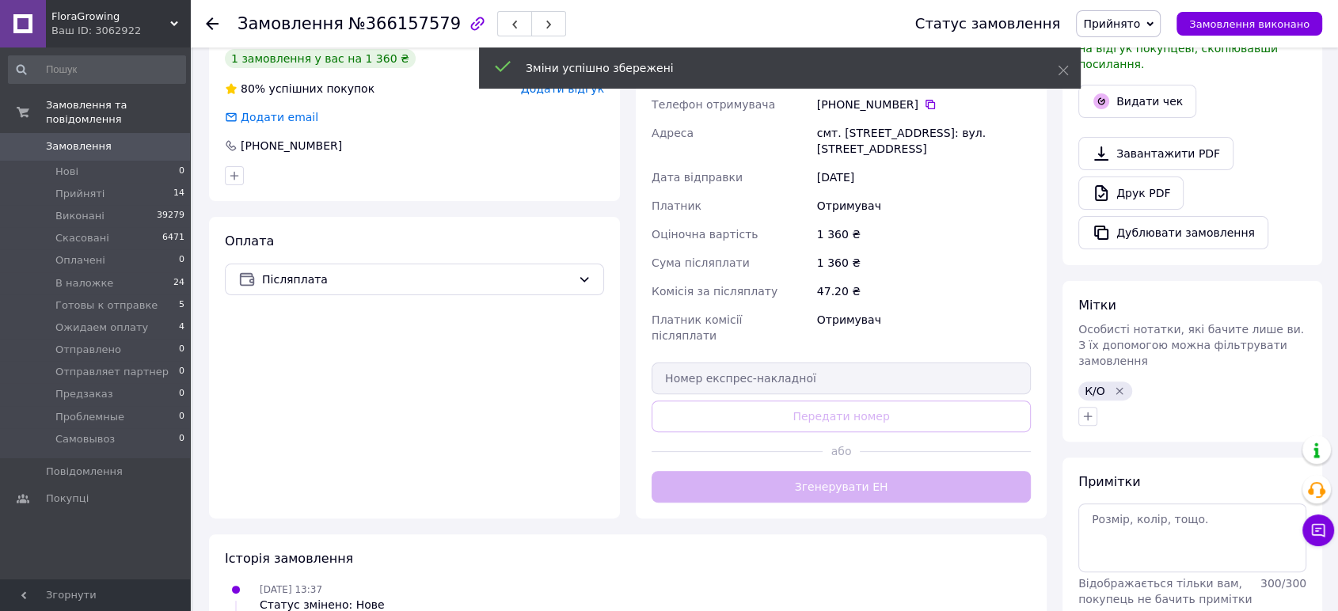
scroll to position [447, 0]
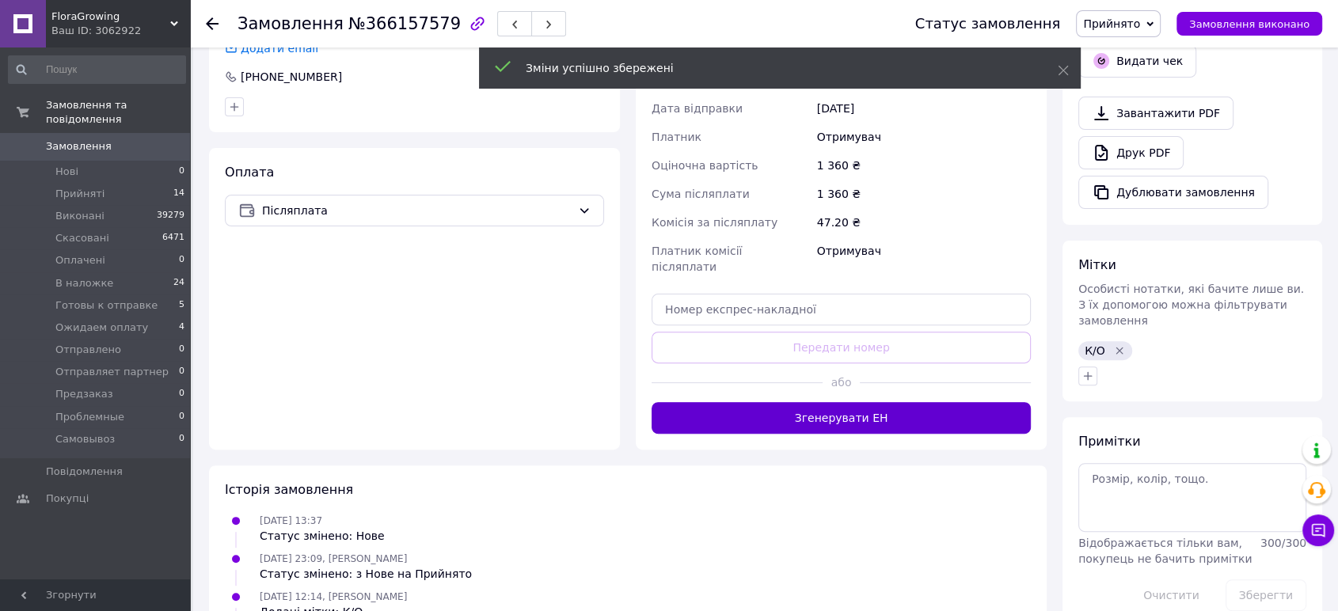
click at [876, 402] on button "Згенерувати ЕН" at bounding box center [841, 418] width 379 height 32
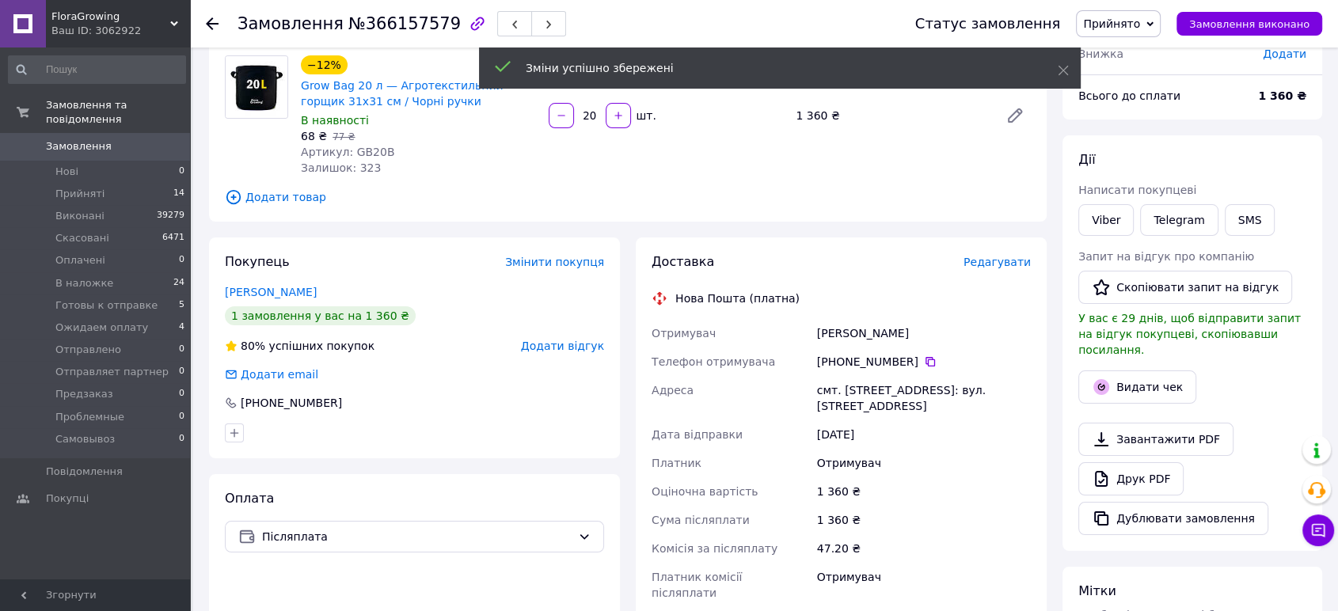
scroll to position [108, 0]
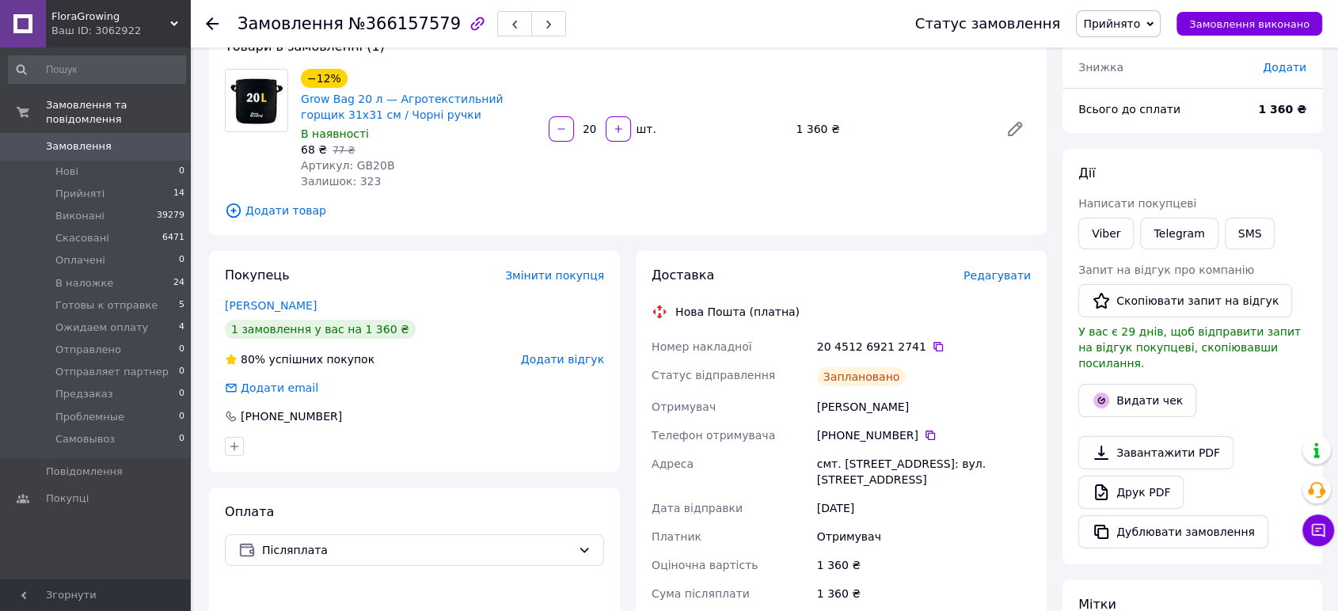
click at [1122, 28] on span "Прийнято" at bounding box center [1111, 23] width 57 height 13
click at [1138, 145] on li "Готовы к отправке" at bounding box center [1141, 151] width 129 height 24
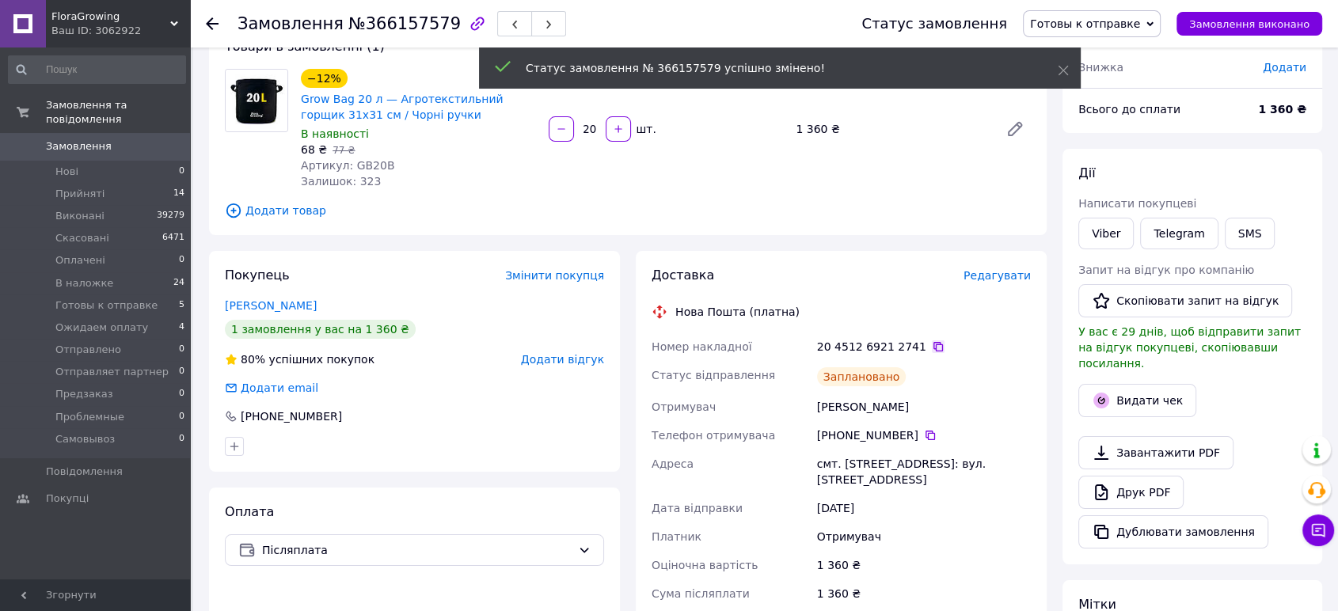
click at [933, 342] on icon at bounding box center [938, 347] width 10 height 10
click at [1080, 244] on link "Viber" at bounding box center [1105, 234] width 55 height 32
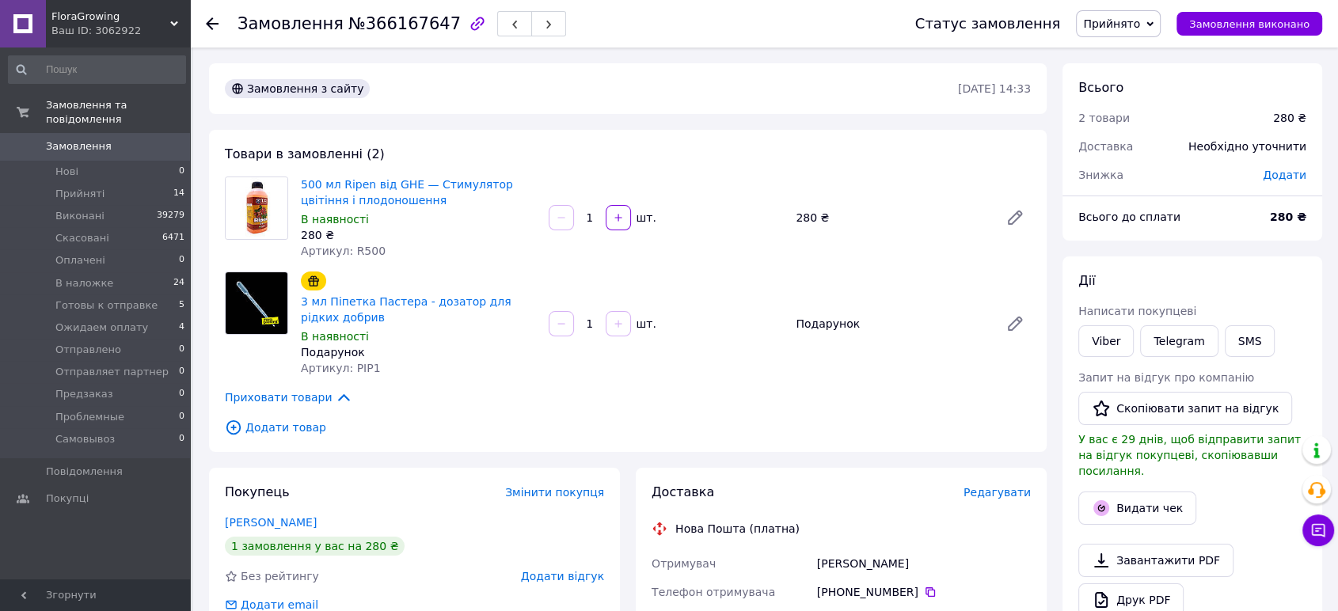
click at [1007, 487] on span "Редагувати" at bounding box center [996, 492] width 67 height 13
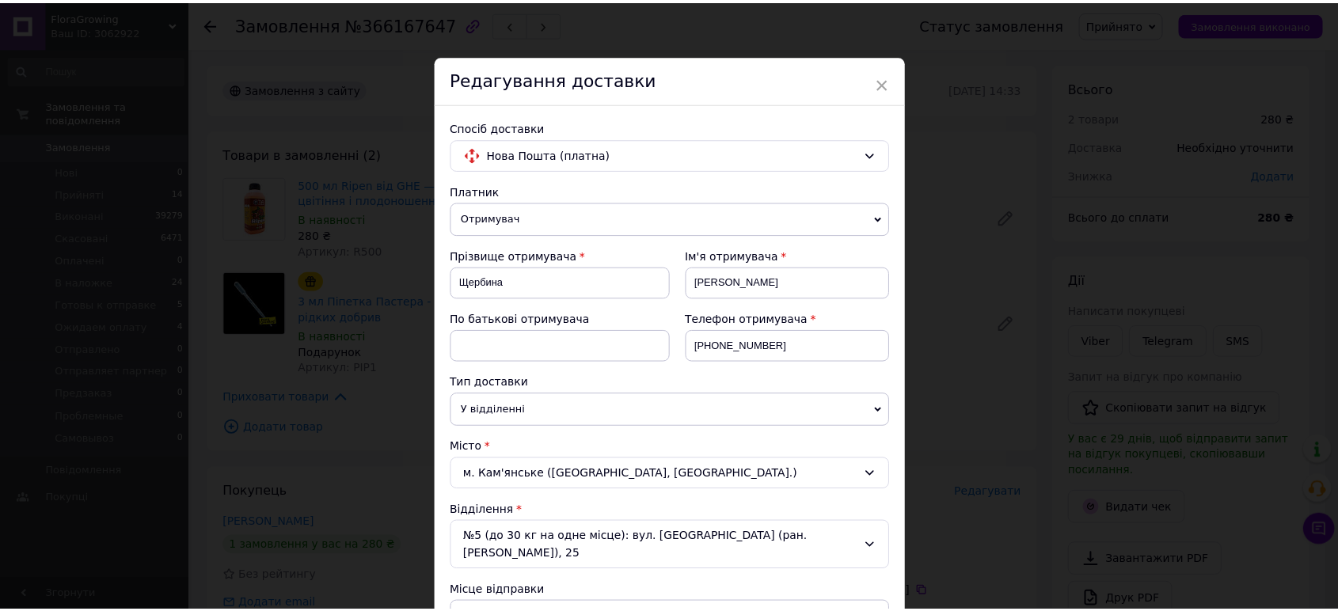
scroll to position [594, 0]
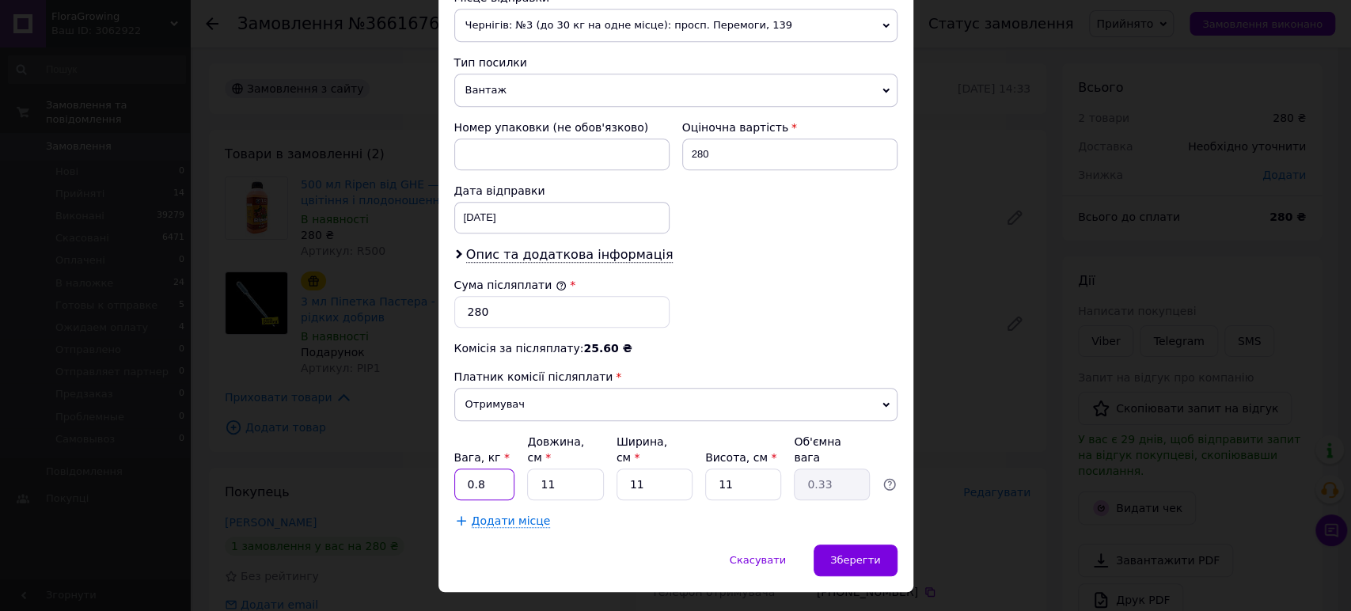
click at [494, 469] on input "0.8" at bounding box center [484, 485] width 61 height 32
type input "0.5"
click at [537, 11] on span "Чернігів: №3 (до 30 кг на одне місце): просп. Перемоги, 139" at bounding box center [675, 25] width 443 height 33
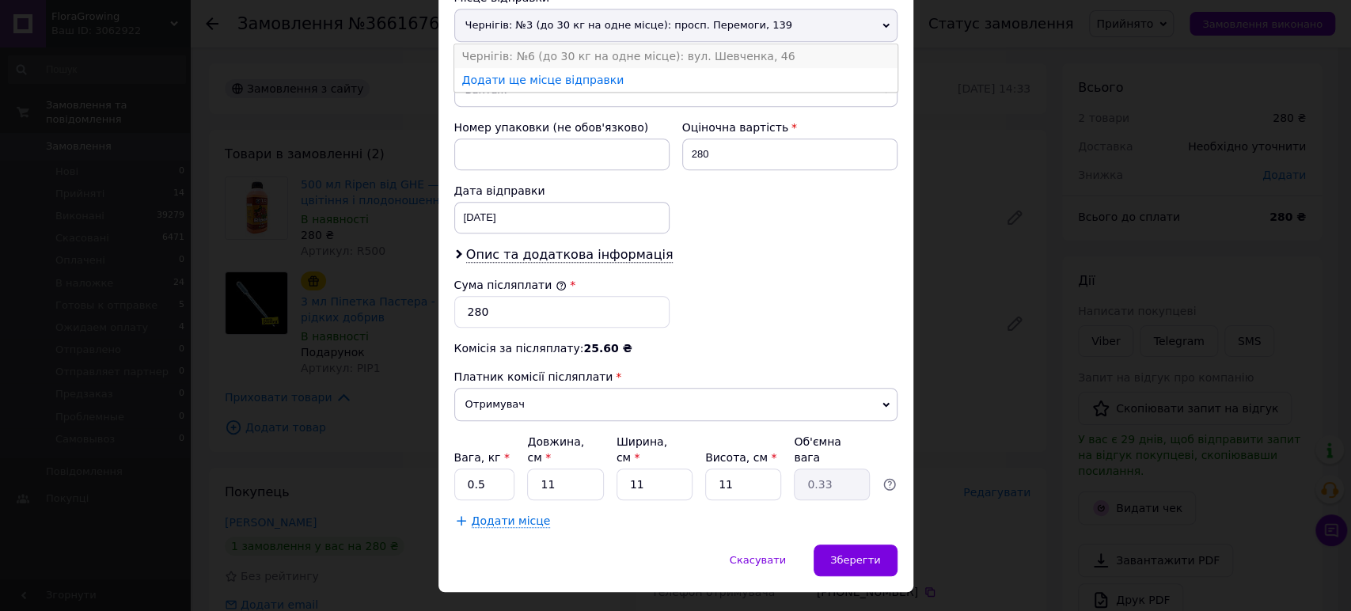
click at [544, 44] on li "Чернігів: №6 (до 30 кг на одне місце): вул. Шевченка, 46" at bounding box center [675, 56] width 443 height 24
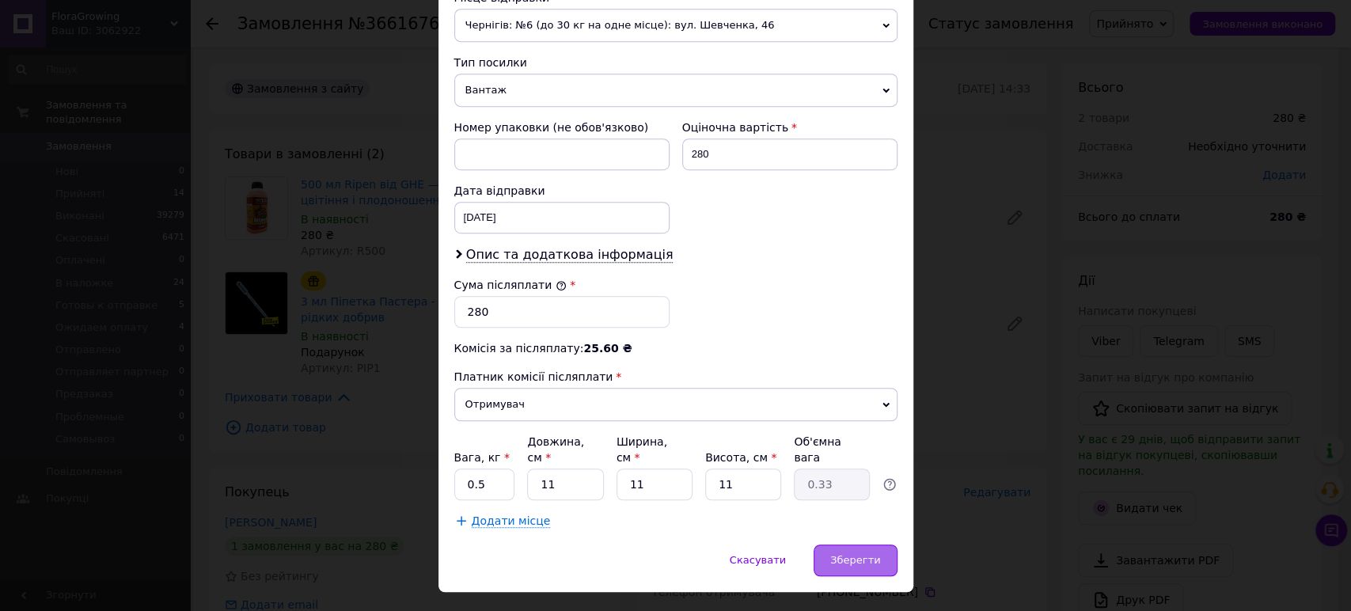
click at [868, 554] on span "Зберегти" at bounding box center [855, 560] width 50 height 12
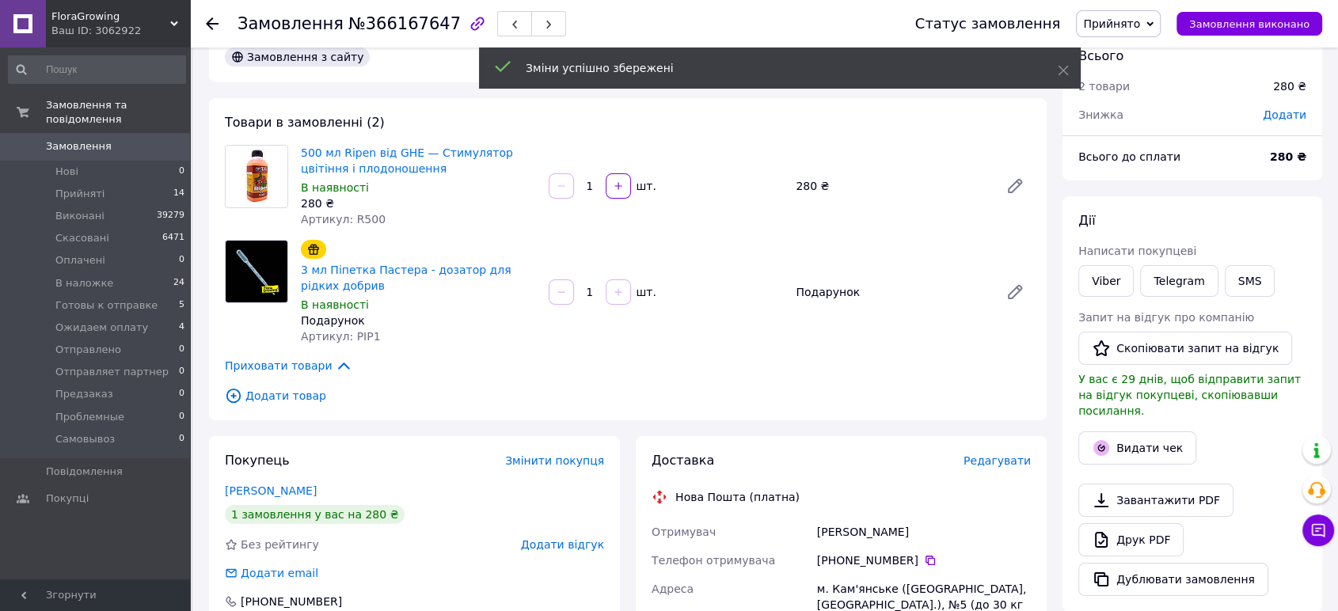
scroll to position [481, 0]
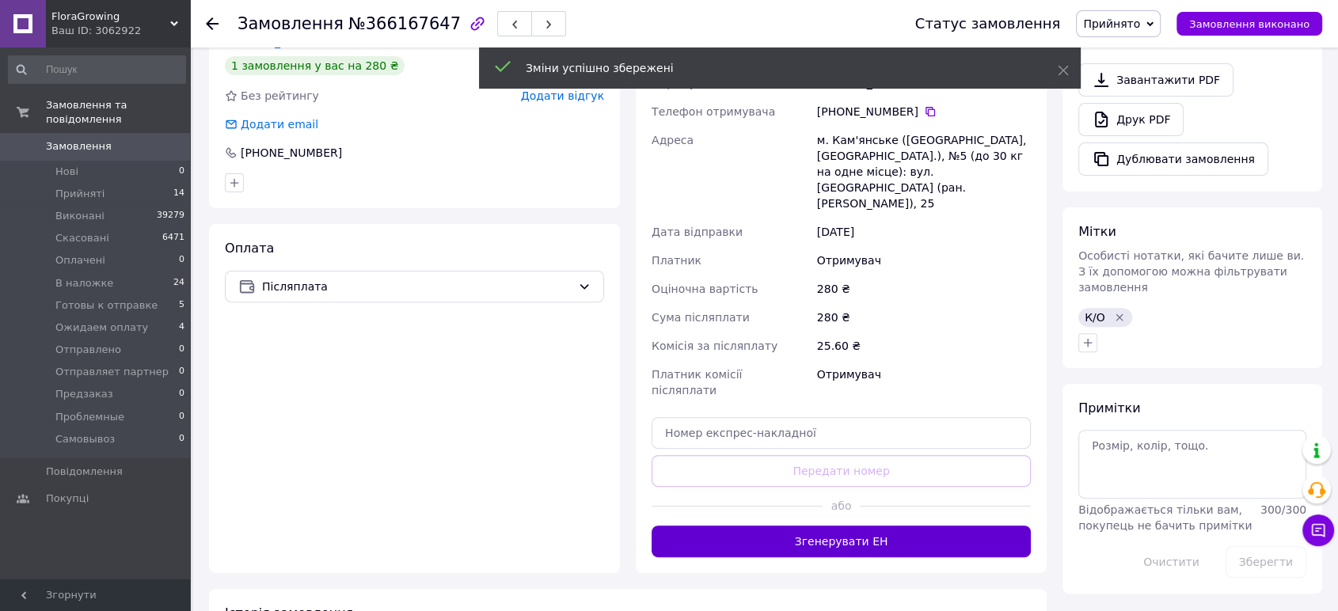
click at [790, 526] on button "Згенерувати ЕН" at bounding box center [841, 542] width 379 height 32
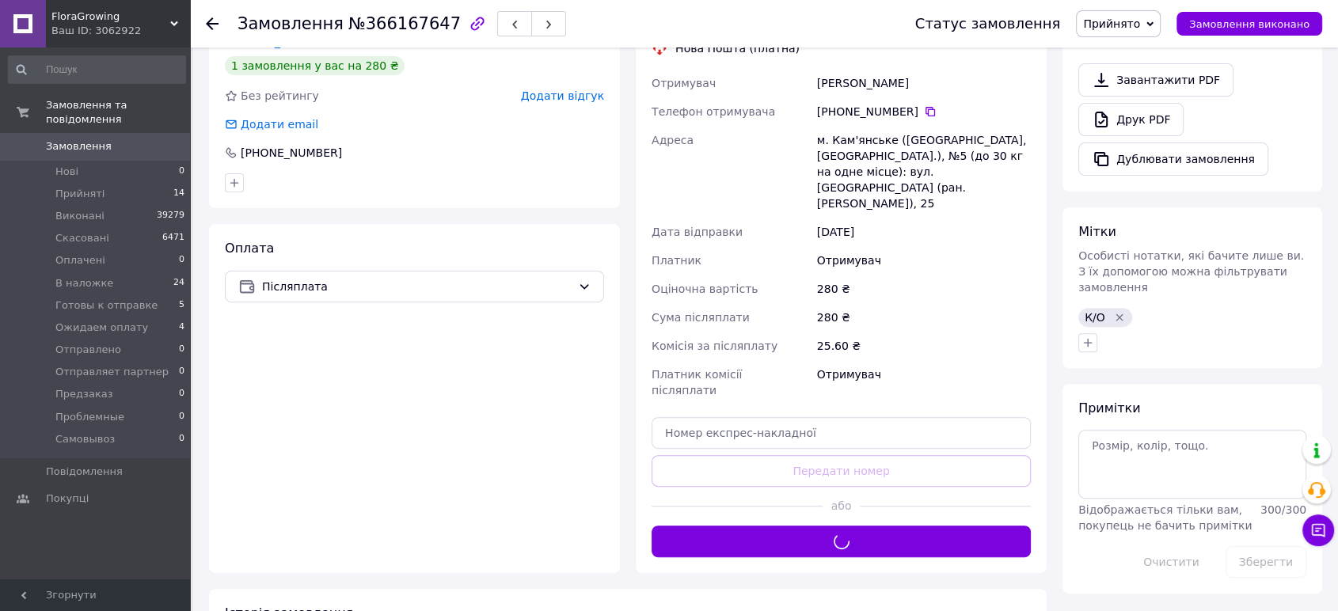
click at [1127, 17] on span "Прийнято" at bounding box center [1111, 23] width 57 height 13
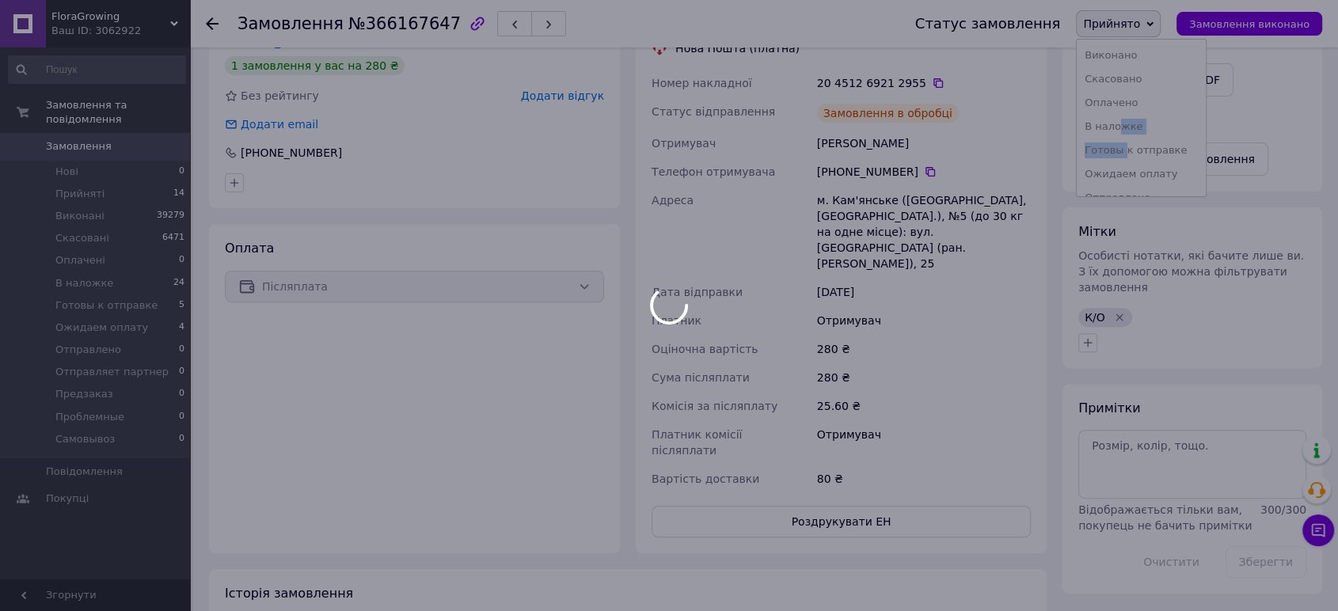
drag, startPoint x: 1140, startPoint y: 135, endPoint x: 1142, endPoint y: 149, distance: 14.4
click at [1142, 149] on body "FloraGrowing Ваш ID: 3062922 Сайт FloraGrowing Кабінет покупця Перевірити стан …" at bounding box center [669, 214] width 1338 height 1391
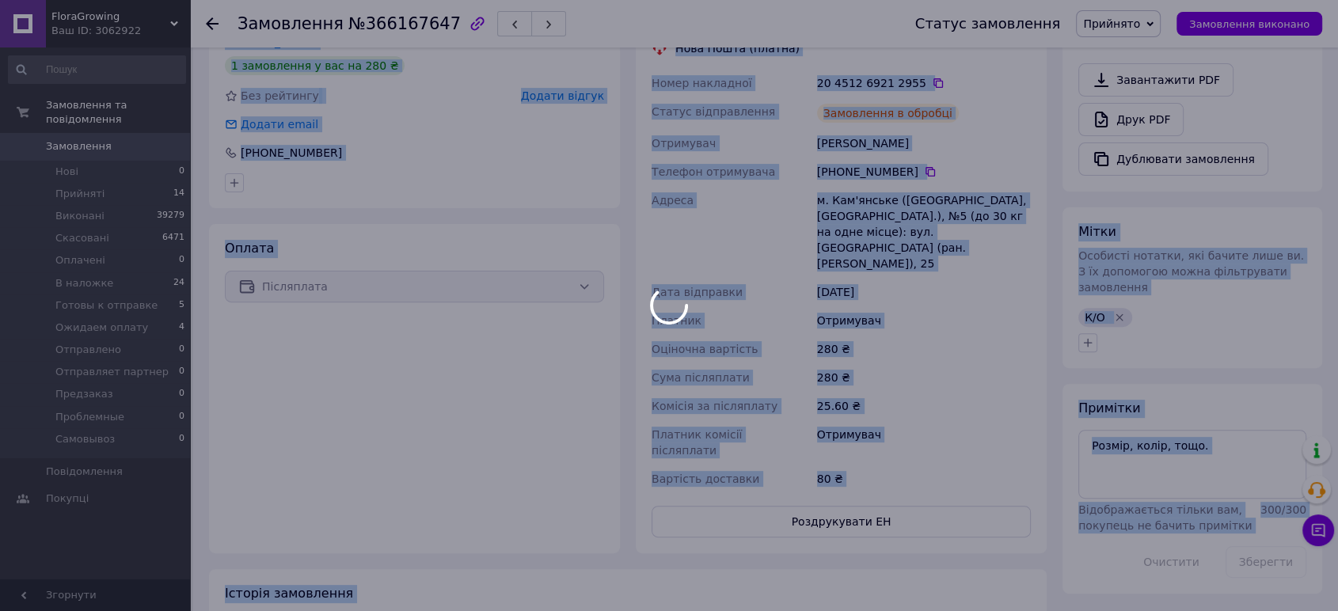
click at [1142, 149] on div at bounding box center [669, 305] width 1338 height 611
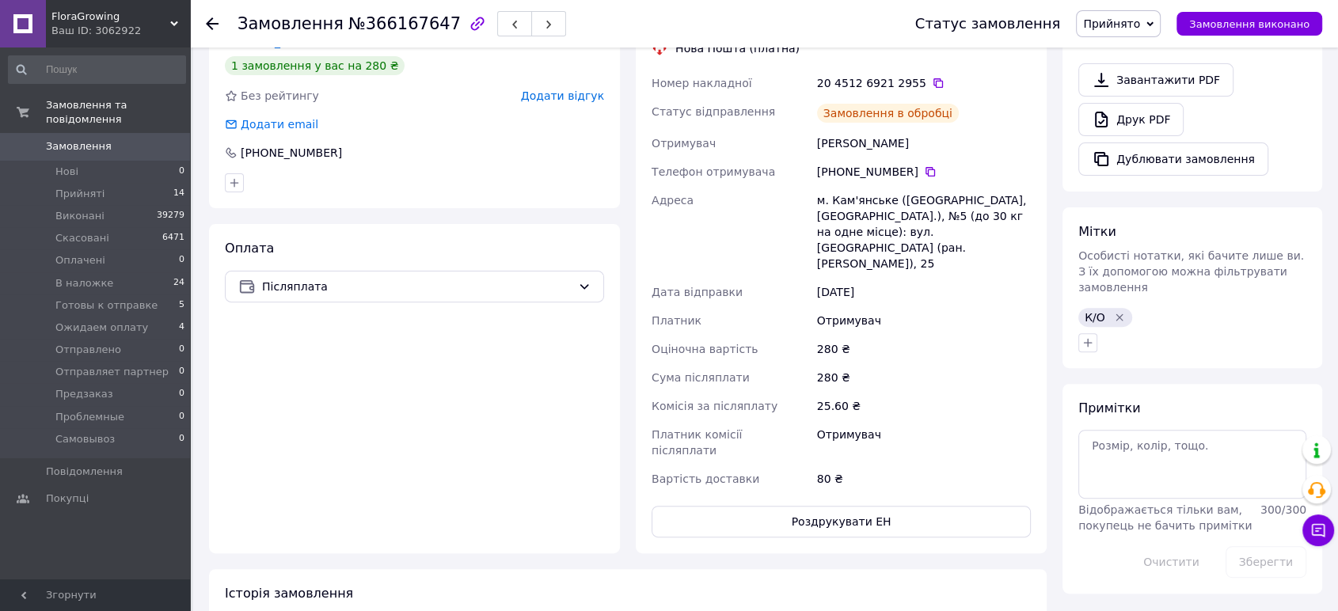
click at [1128, 17] on span "Прийнято" at bounding box center [1111, 23] width 57 height 13
click at [1138, 147] on li "Готовы к отправке" at bounding box center [1141, 151] width 129 height 24
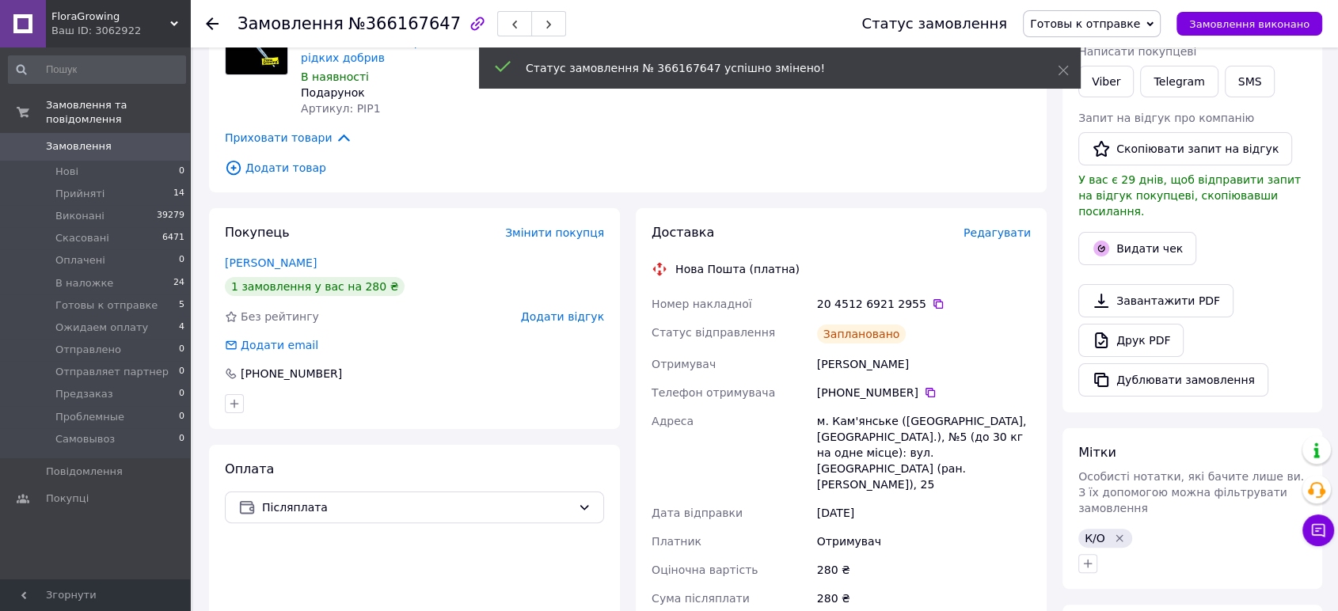
scroll to position [259, 0]
click at [933, 306] on icon at bounding box center [938, 305] width 10 height 10
click at [1113, 83] on link "Viber" at bounding box center [1105, 83] width 55 height 32
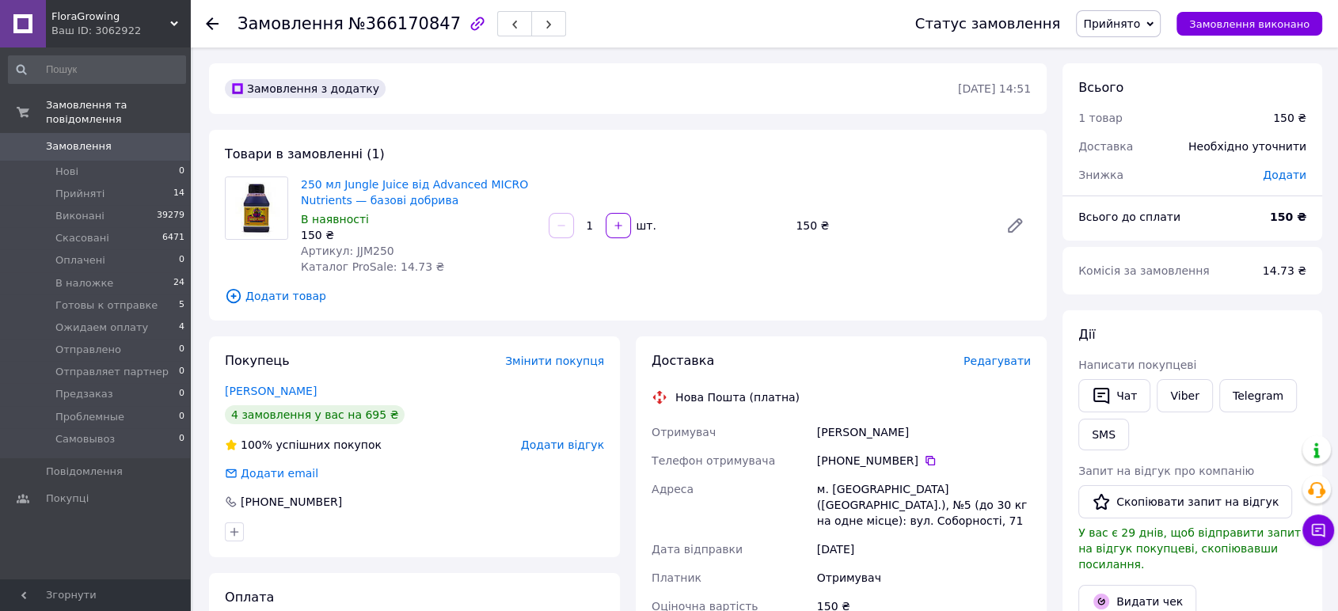
click at [1009, 359] on span "Редагувати" at bounding box center [996, 361] width 67 height 13
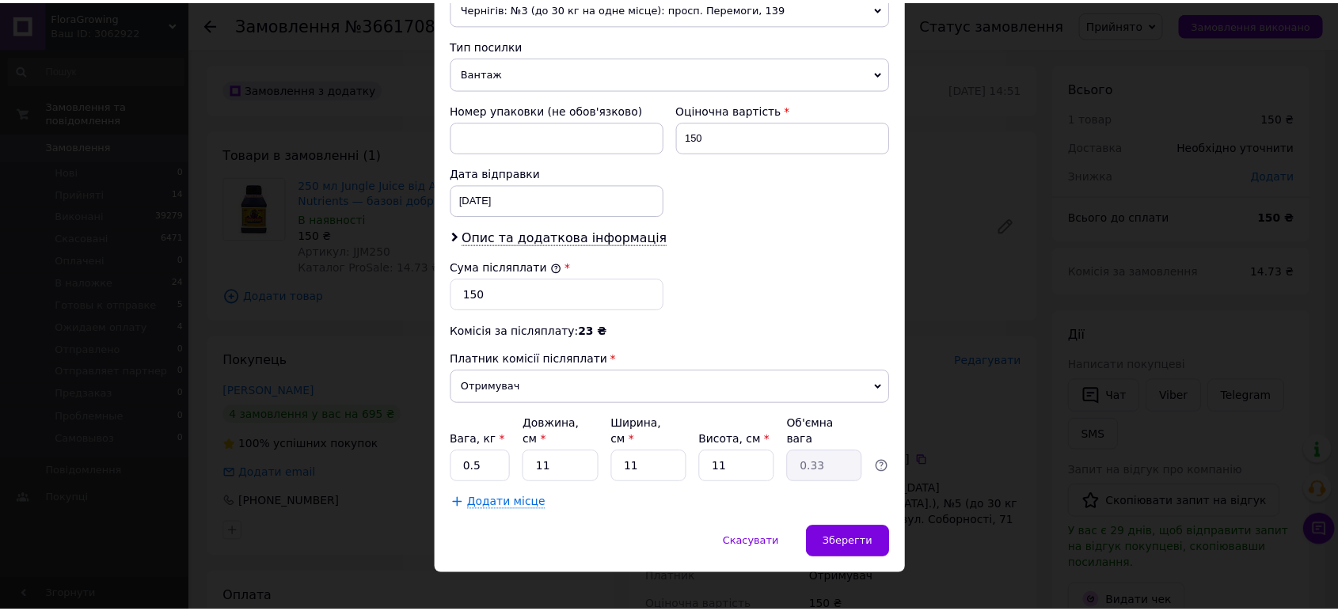
scroll to position [593, 0]
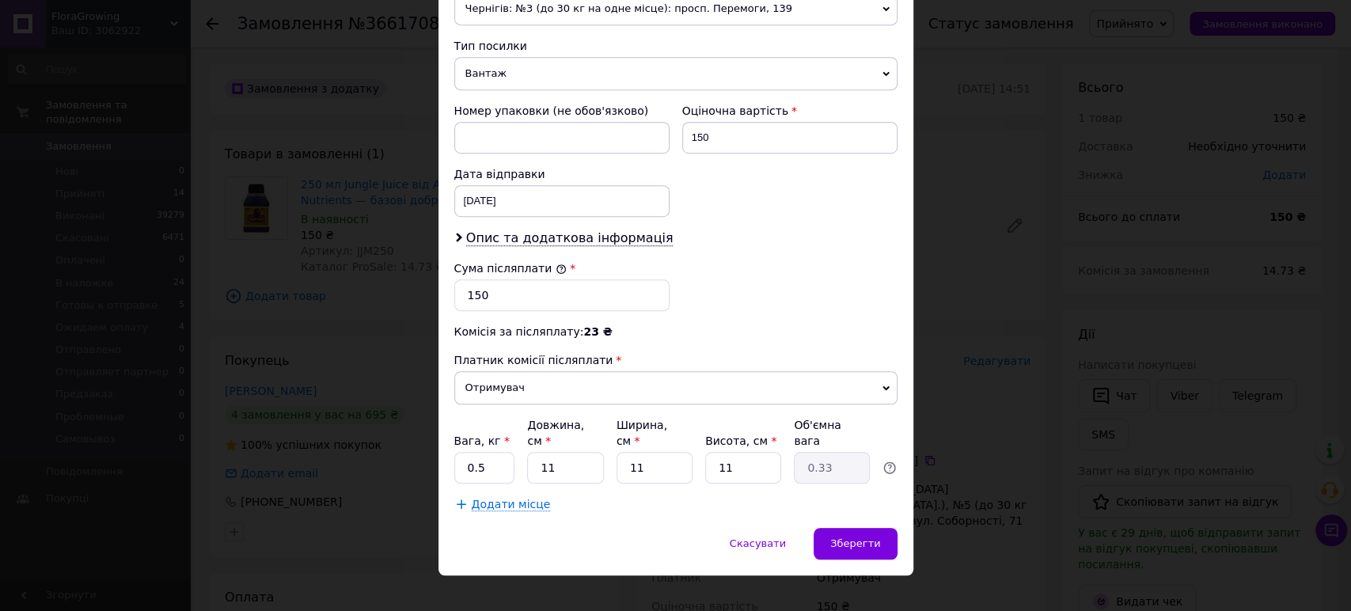
click at [541, 13] on span "Чернігів: №3 (до 30 кг на одне місце): просп. Перемоги, 139" at bounding box center [675, 8] width 443 height 33
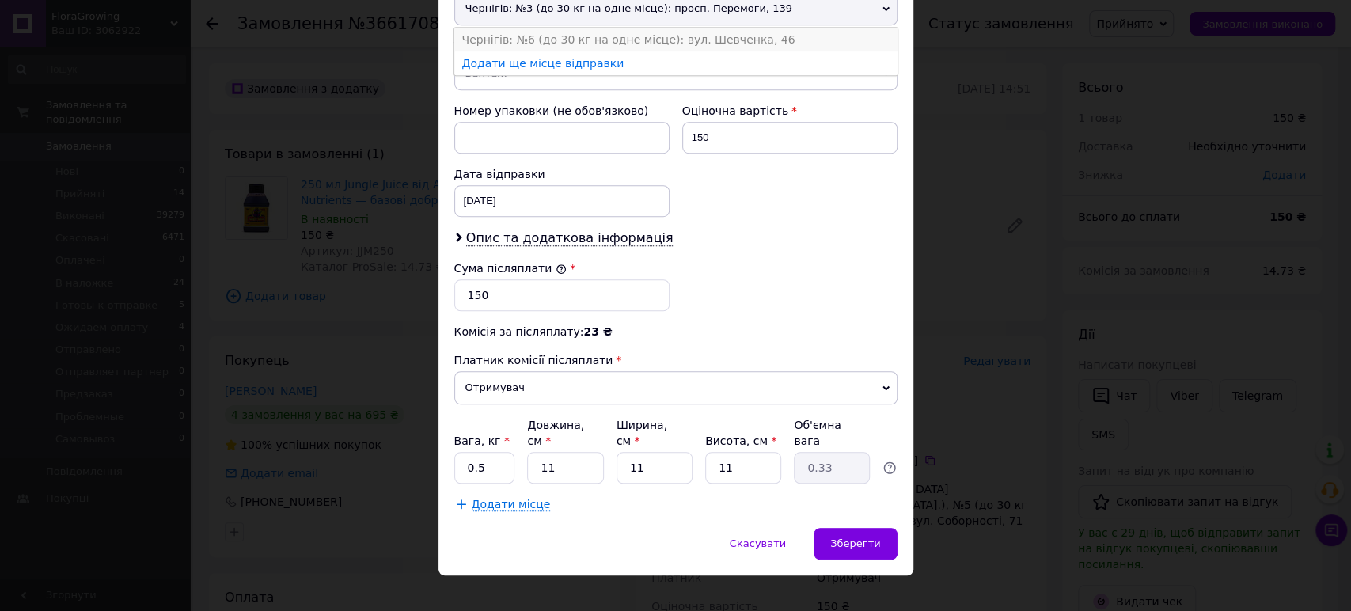
click at [539, 32] on li "Чернігів: №6 (до 30 кг на одне місце): вул. Шевченка, 46" at bounding box center [675, 40] width 443 height 24
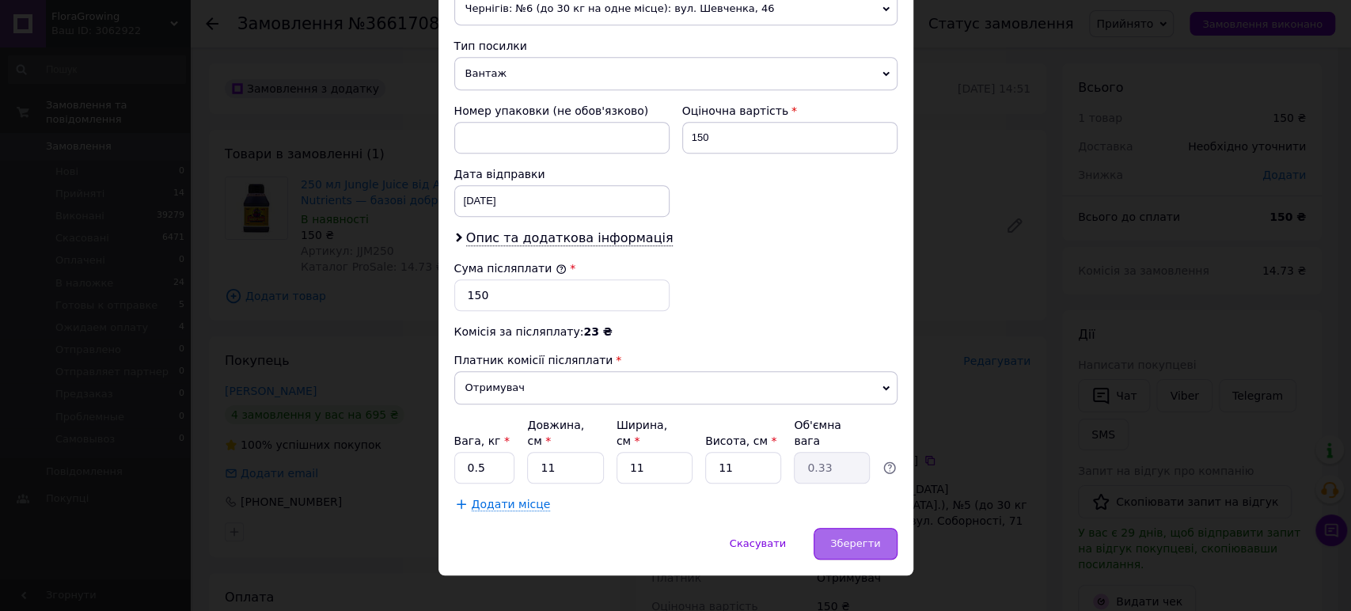
click at [870, 538] on span "Зберегти" at bounding box center [855, 544] width 50 height 12
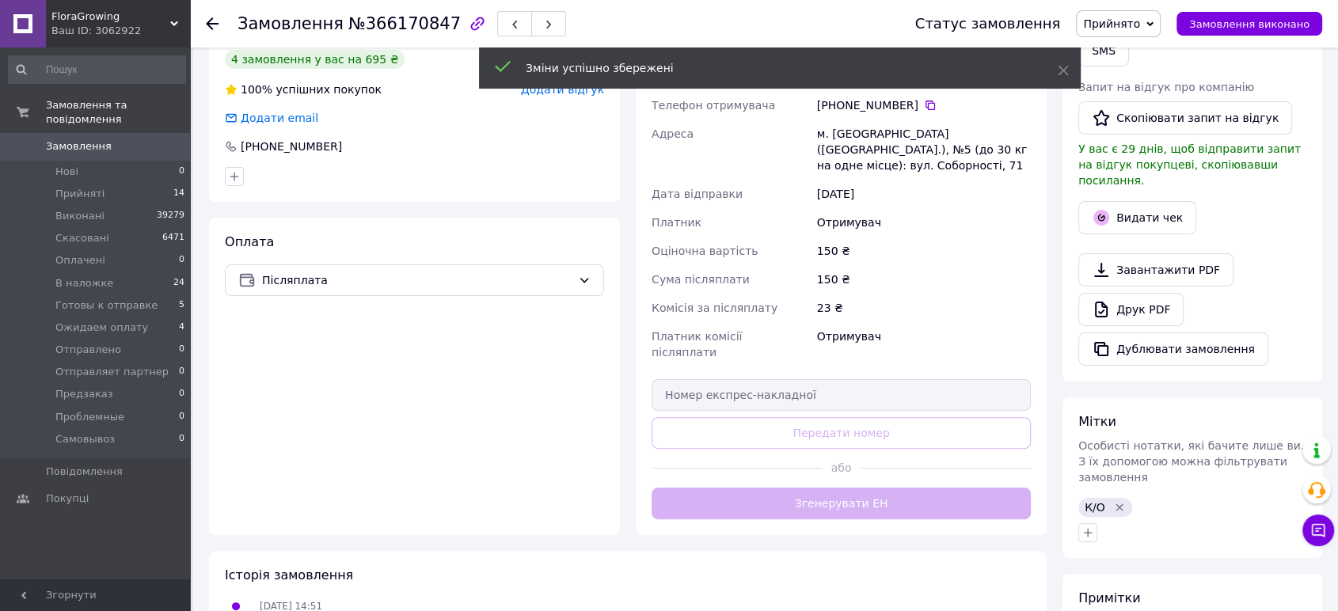
scroll to position [397, 0]
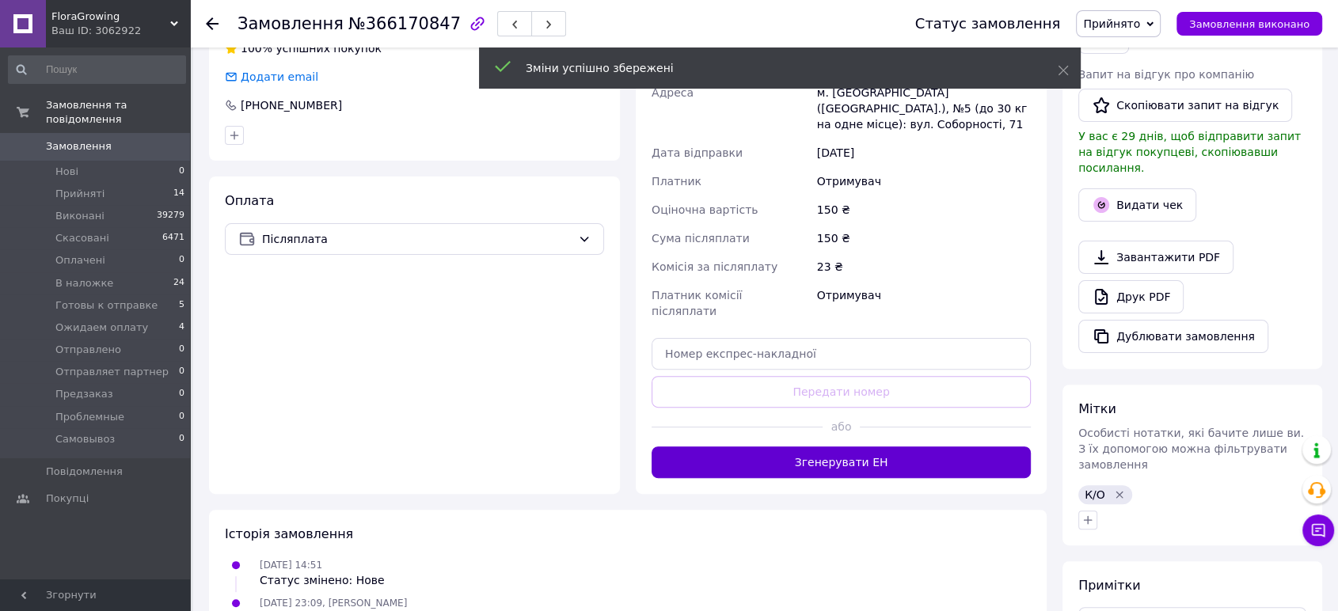
click at [839, 447] on button "Згенерувати ЕН" at bounding box center [841, 463] width 379 height 32
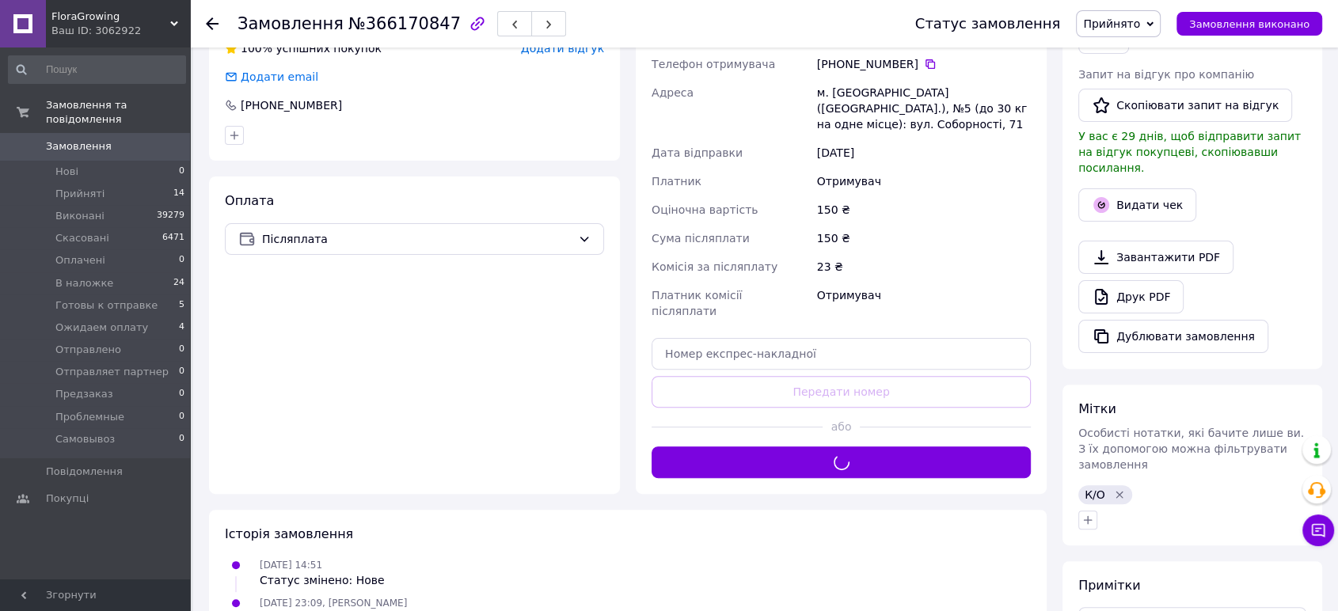
click at [1140, 17] on span "Прийнято" at bounding box center [1111, 23] width 57 height 13
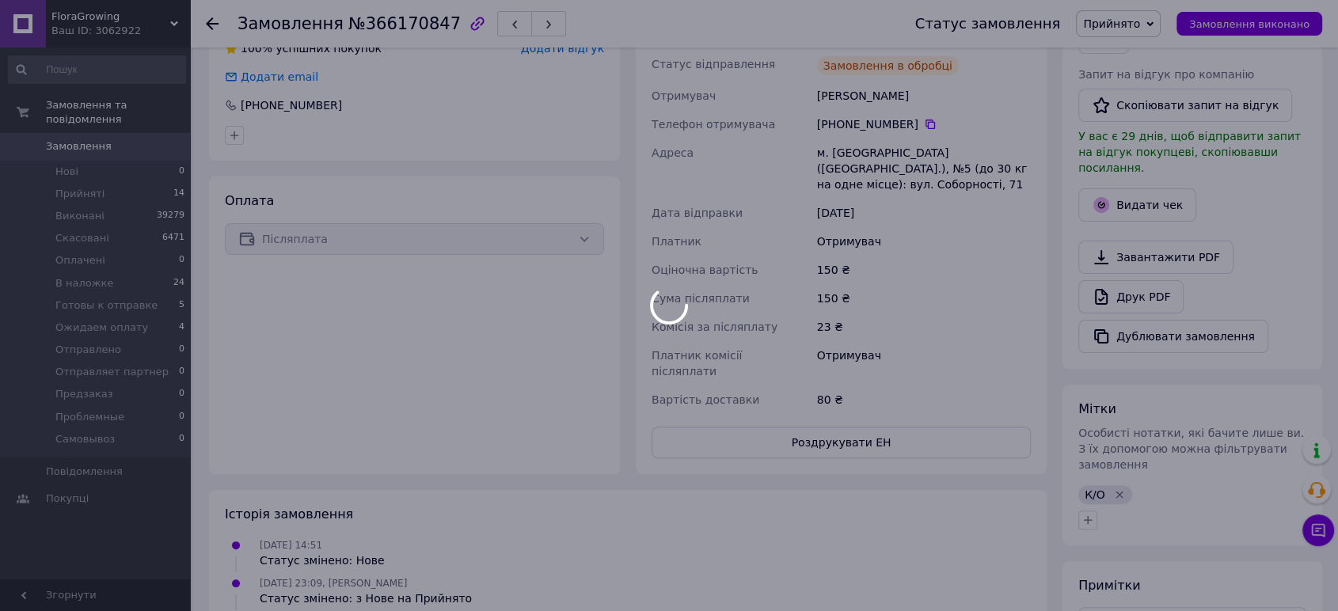
click at [1137, 150] on div at bounding box center [669, 305] width 1338 height 611
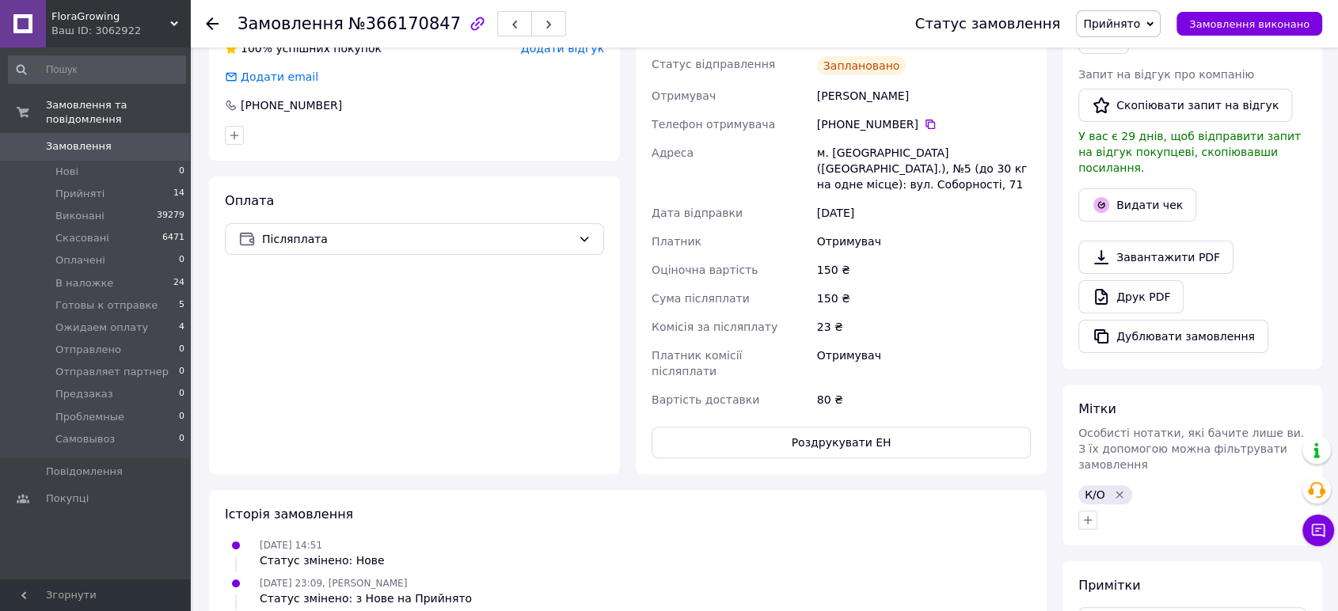
click at [1135, 18] on span "Прийнято" at bounding box center [1111, 23] width 57 height 13
click at [1138, 146] on li "Готовы к отправке" at bounding box center [1141, 151] width 129 height 24
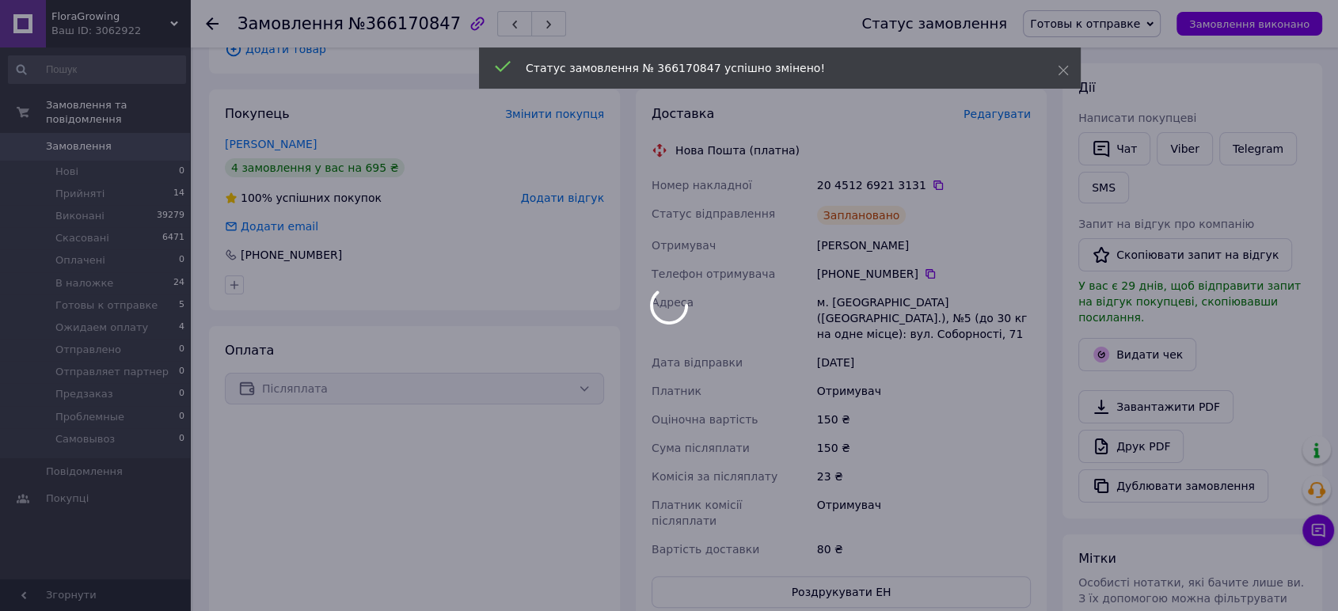
scroll to position [245, 0]
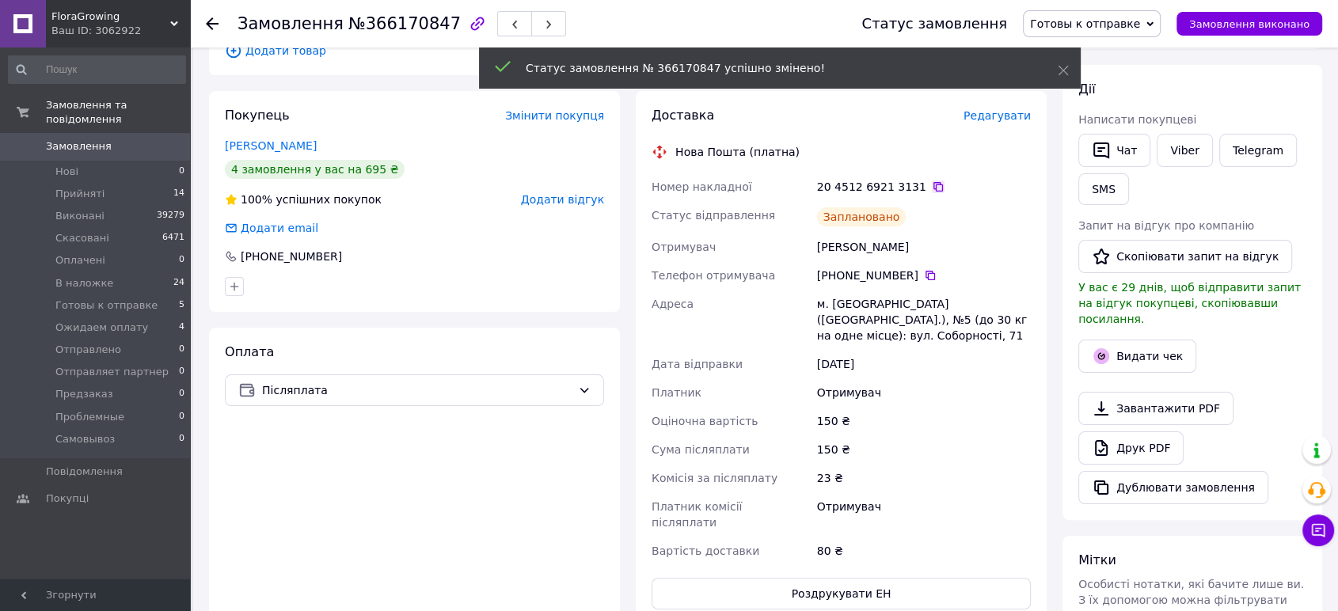
click at [932, 183] on icon at bounding box center [938, 187] width 13 height 13
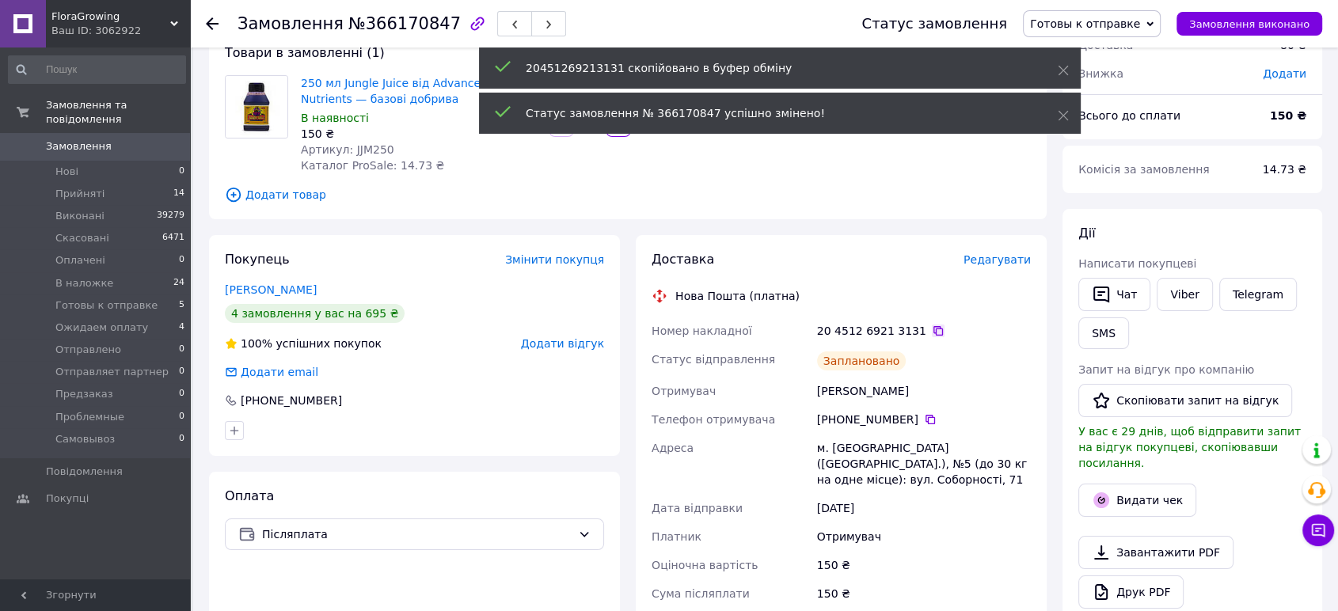
scroll to position [94, 0]
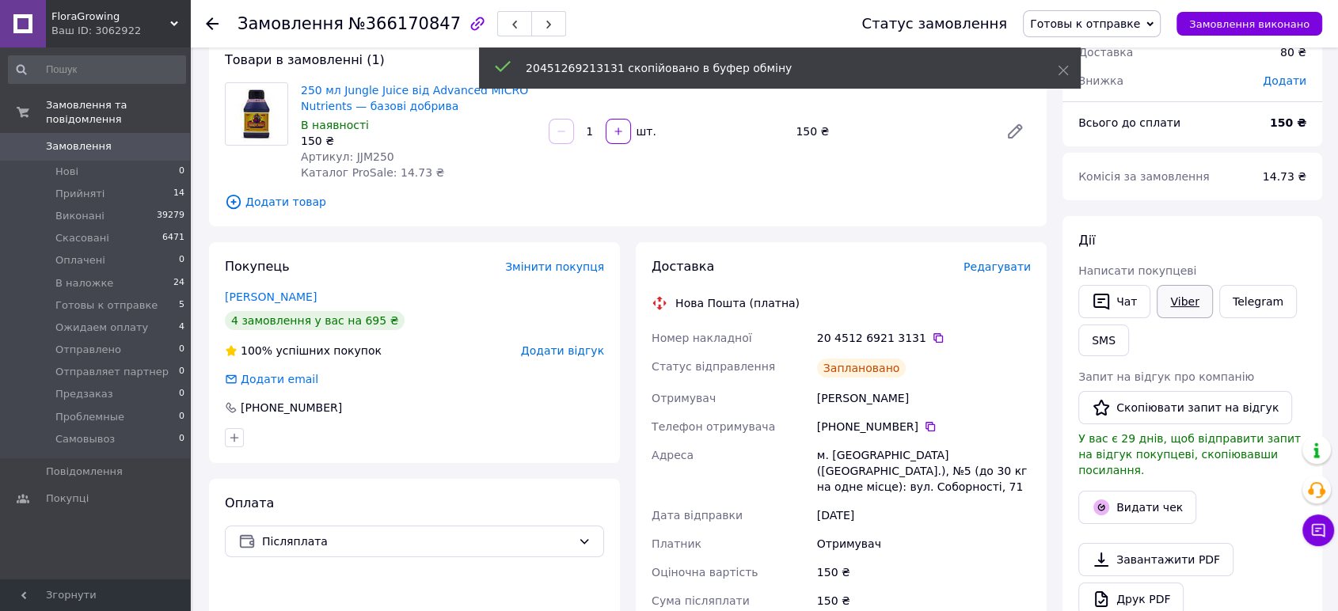
click at [1184, 306] on link "Viber" at bounding box center [1184, 301] width 55 height 33
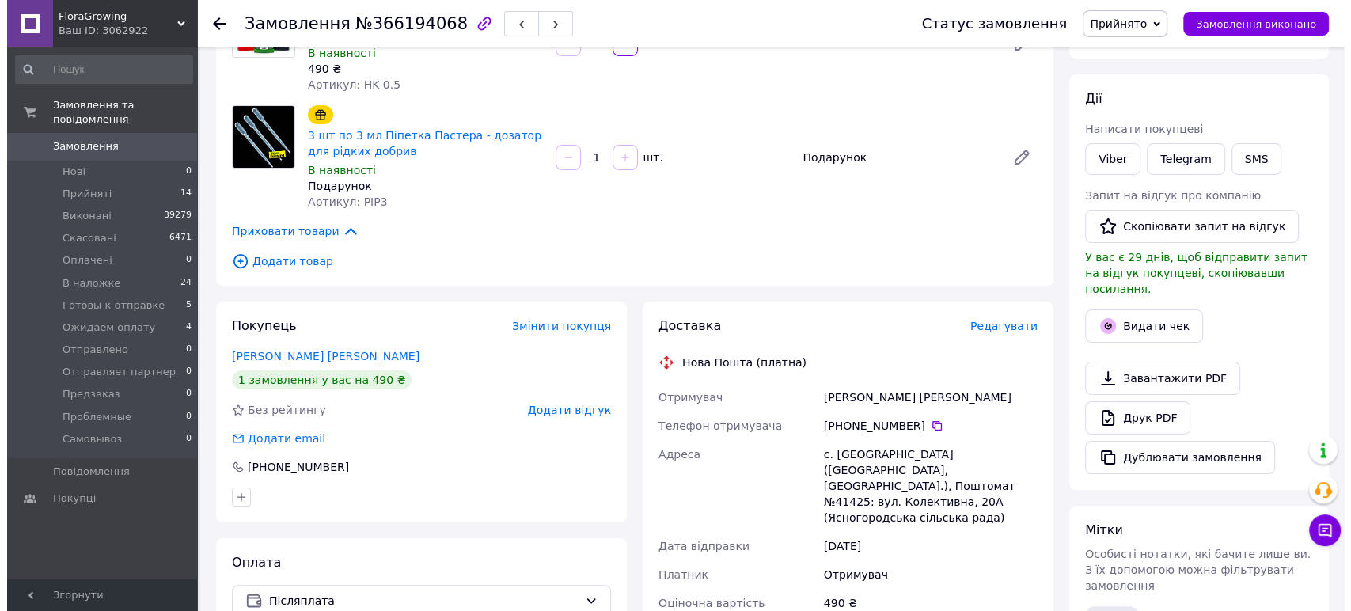
scroll to position [186, 0]
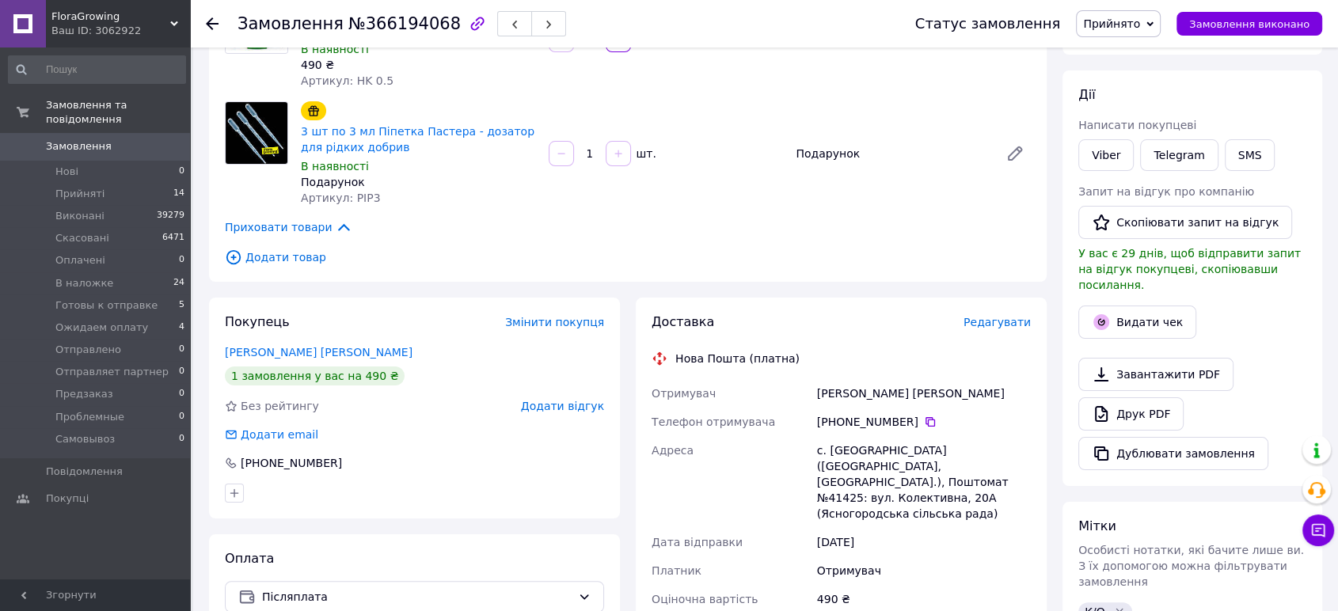
click at [1004, 320] on span "Редагувати" at bounding box center [996, 322] width 67 height 13
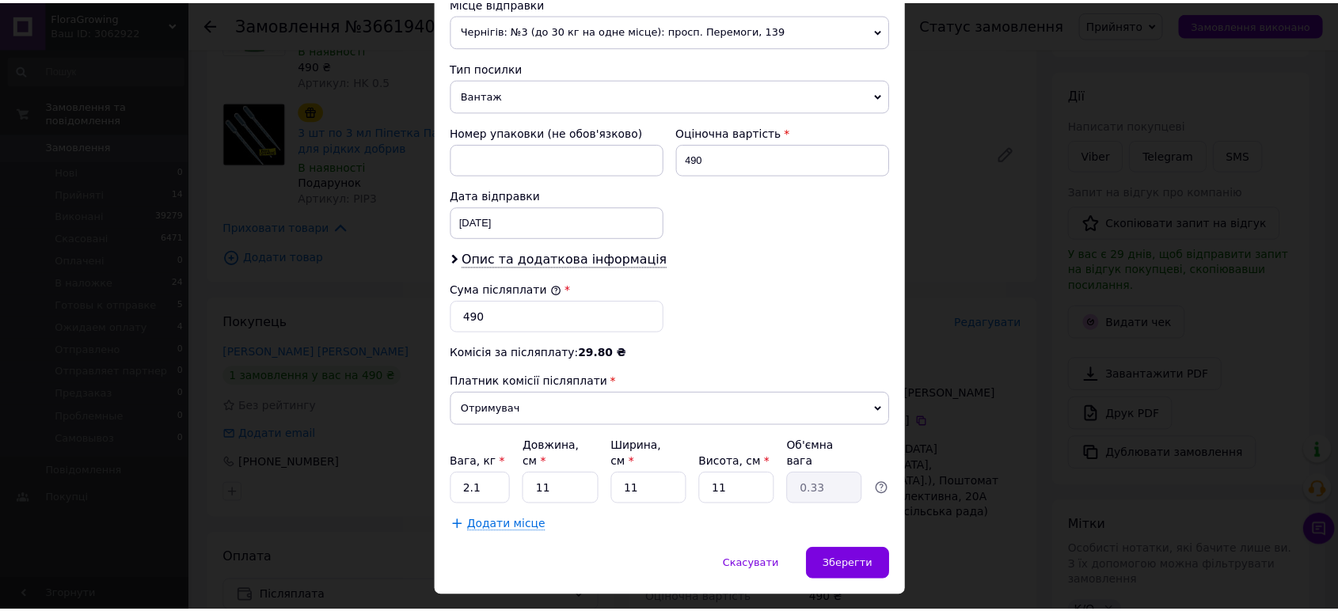
scroll to position [594, 0]
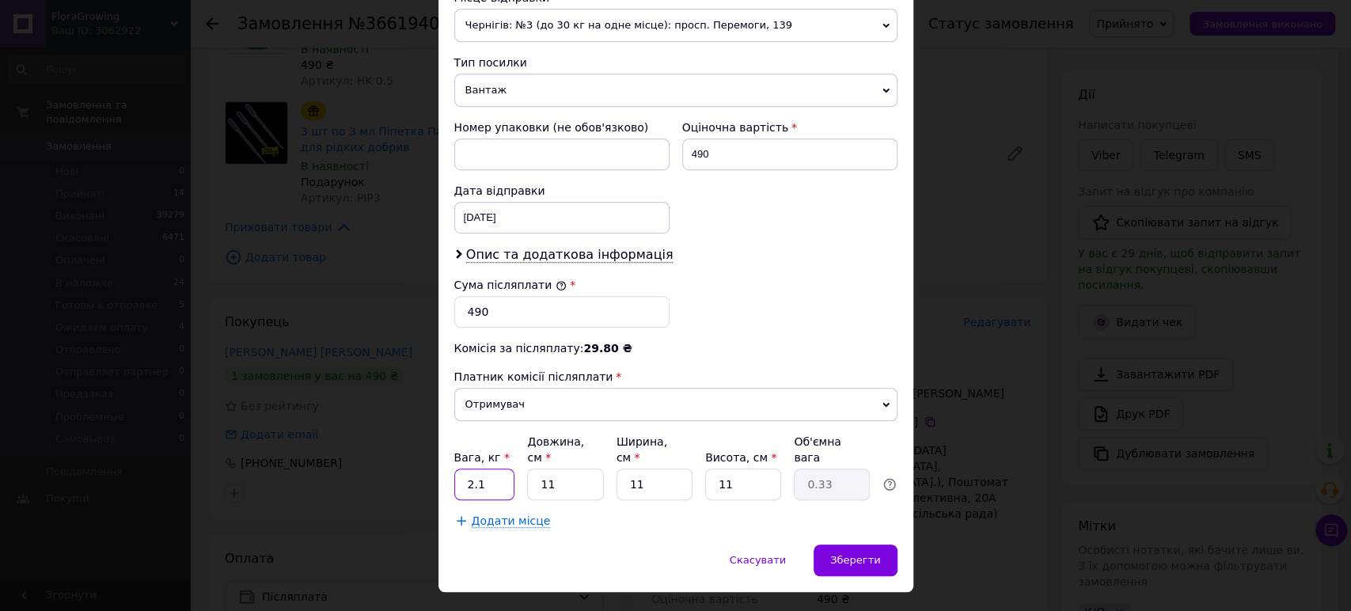
click at [502, 469] on input "2.1" at bounding box center [484, 485] width 61 height 32
type input "2"
click at [515, 16] on span "Чернігів: №3 (до 30 кг на одне місце): просп. Перемоги, 139" at bounding box center [675, 25] width 443 height 33
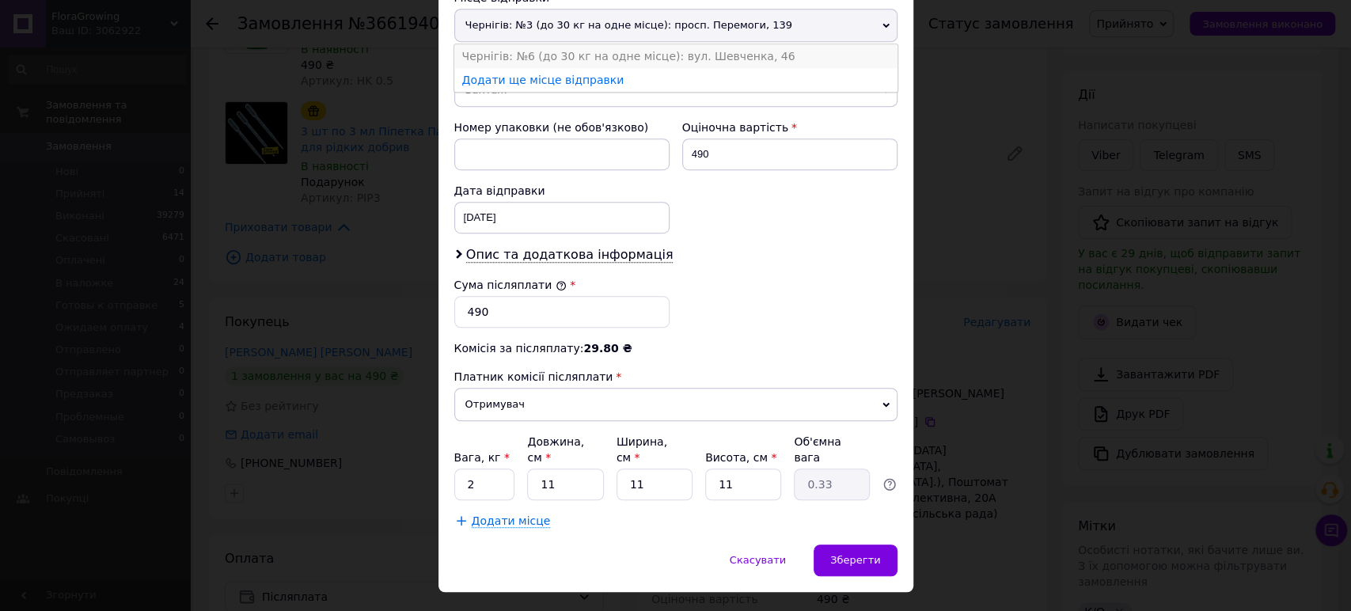
click at [505, 44] on li "Чернігів: №6 (до 30 кг на одне місце): вул. Шевченка, 46" at bounding box center [675, 56] width 443 height 24
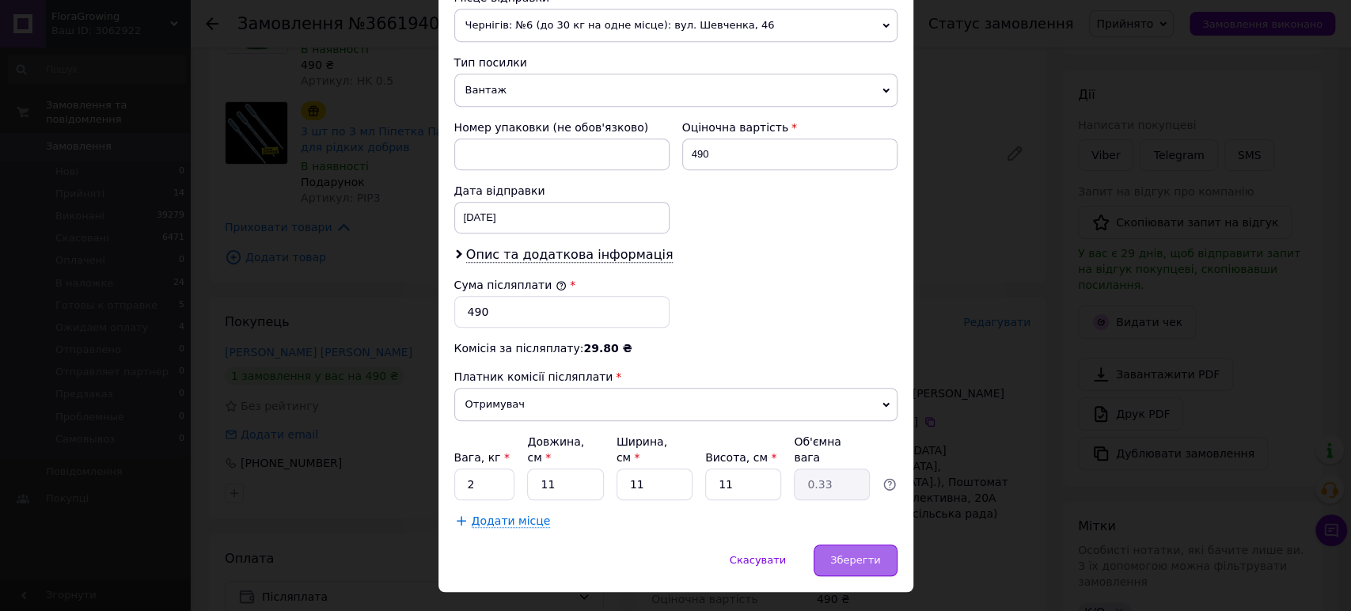
click at [855, 545] on div "Зберегти" at bounding box center [855, 561] width 83 height 32
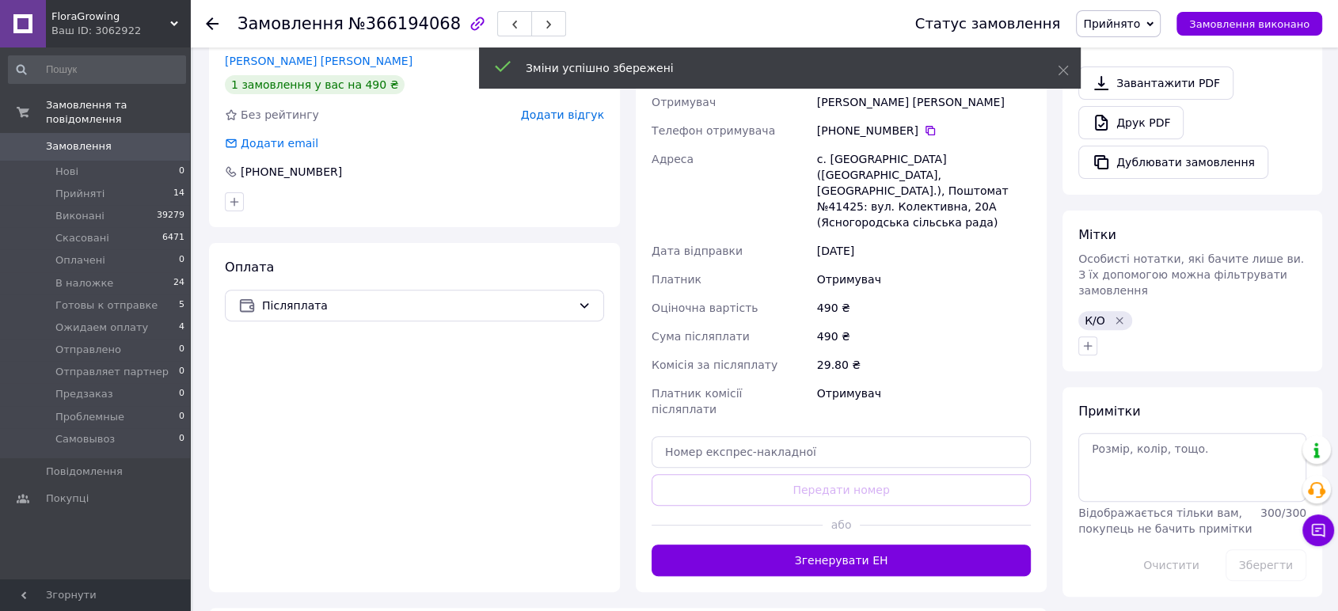
scroll to position [503, 0]
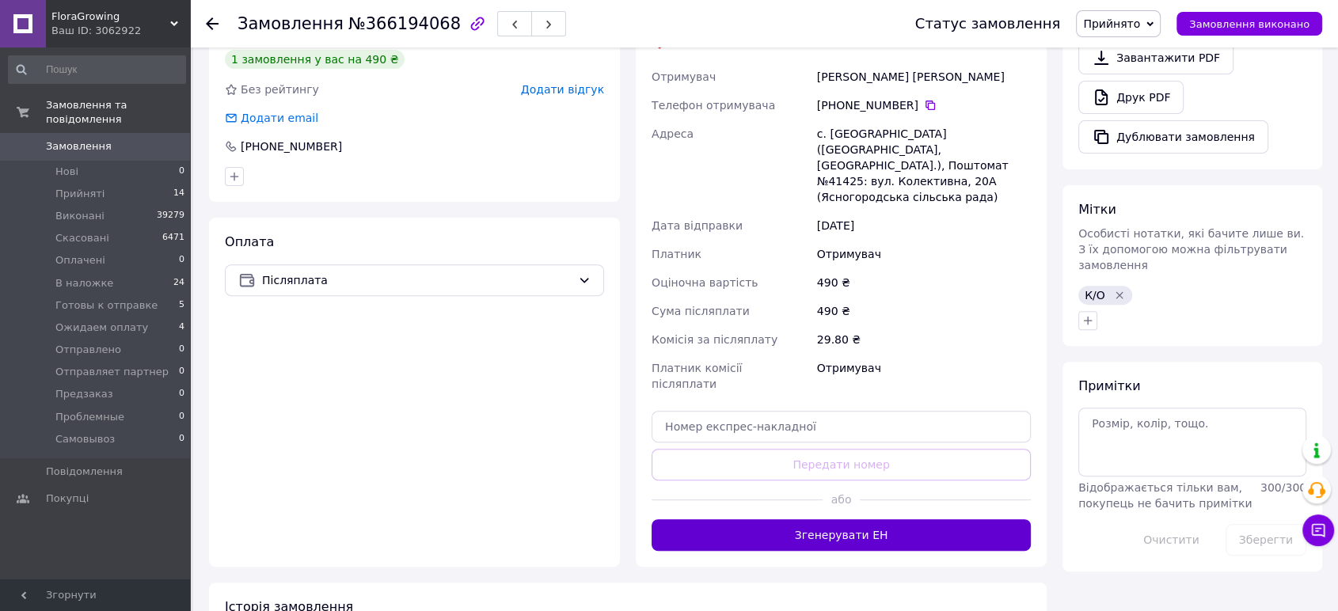
click at [859, 519] on button "Згенерувати ЕН" at bounding box center [841, 535] width 379 height 32
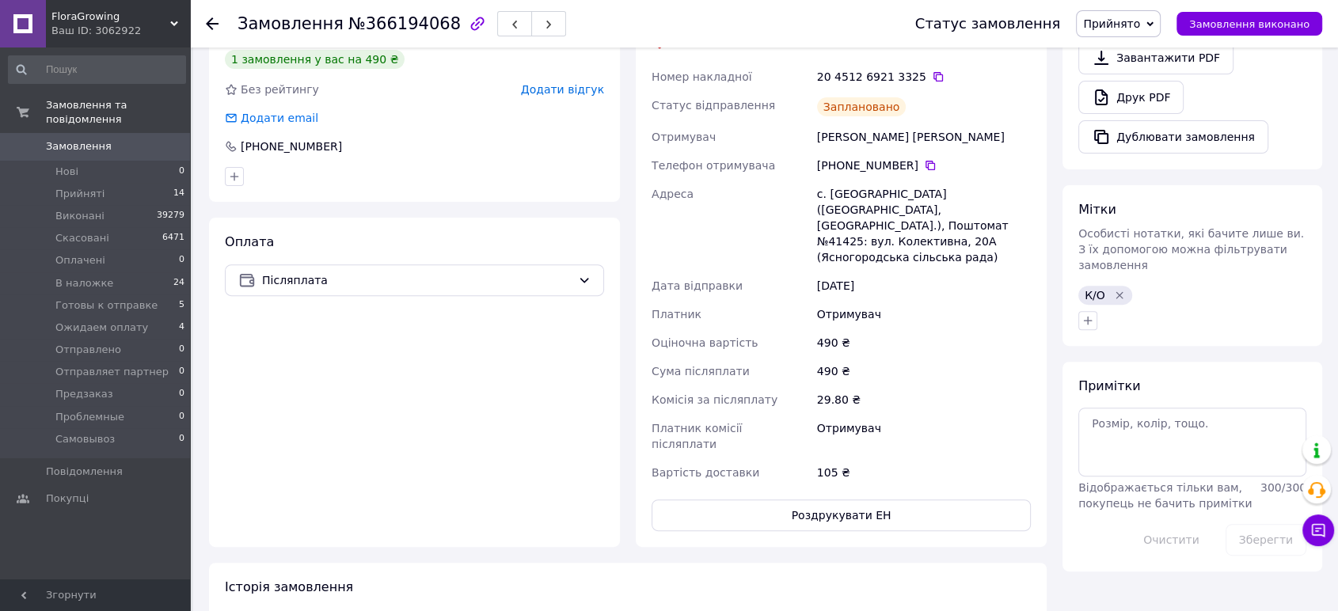
click at [1159, 19] on span "Прийнято" at bounding box center [1118, 23] width 85 height 27
click at [1141, 157] on li "Готовы к отправке" at bounding box center [1141, 151] width 129 height 24
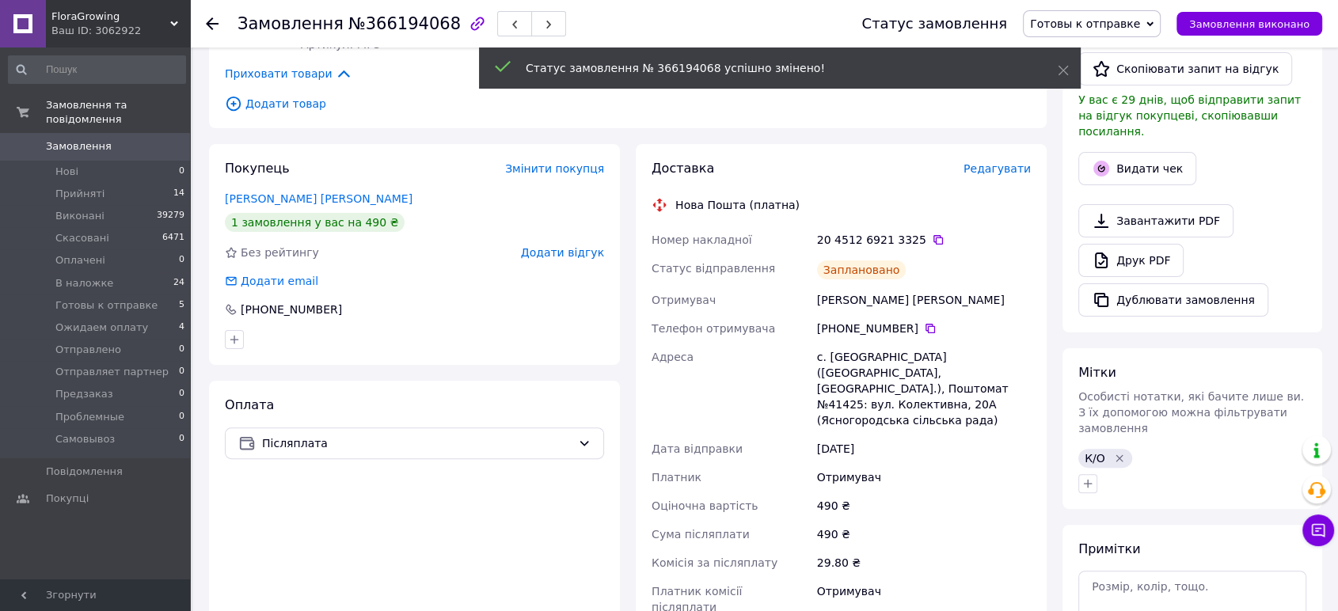
scroll to position [320, 0]
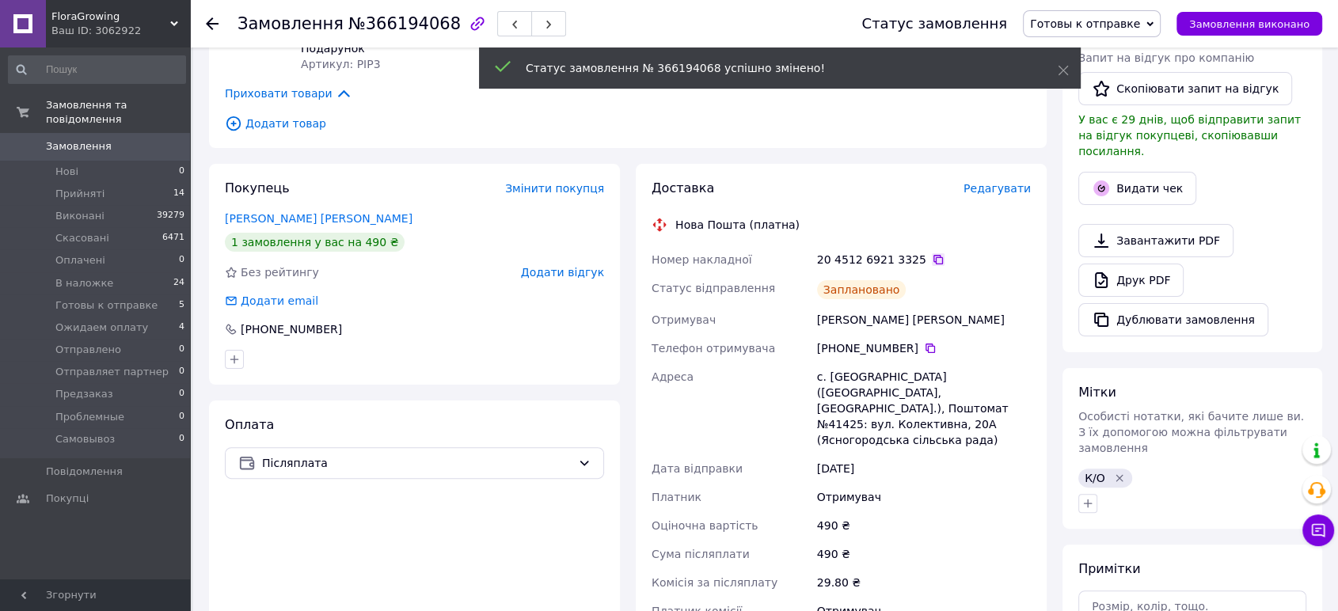
click at [932, 262] on icon at bounding box center [938, 259] width 13 height 13
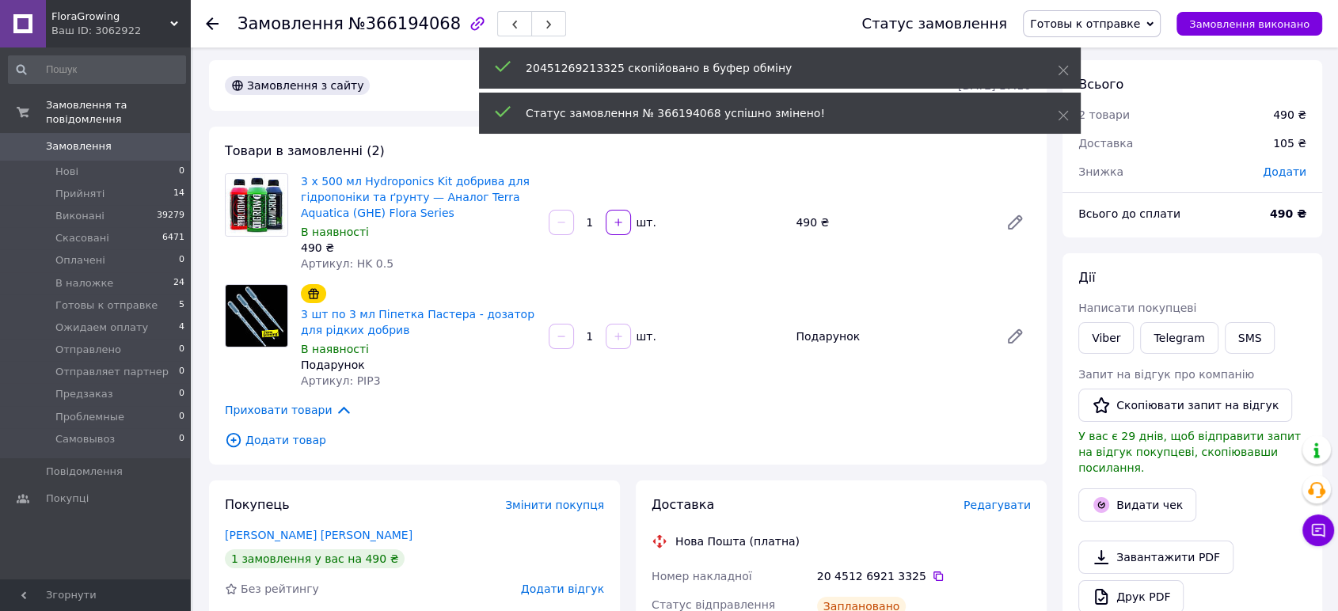
scroll to position [0, 0]
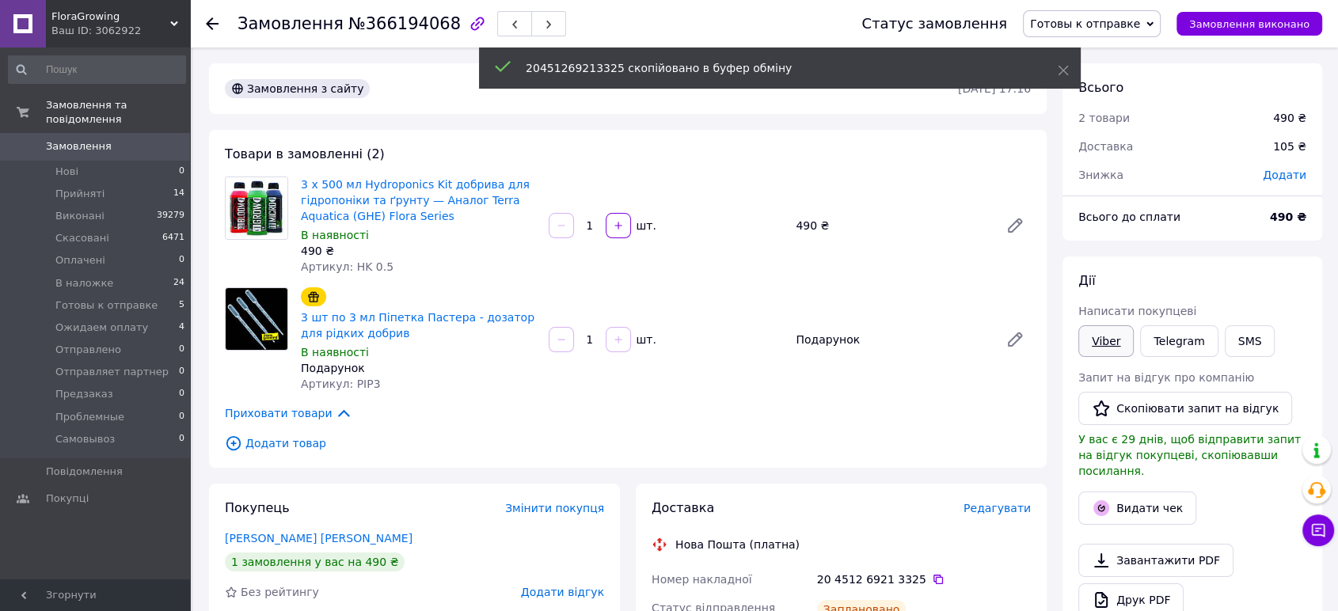
click at [1119, 336] on link "Viber" at bounding box center [1105, 341] width 55 height 32
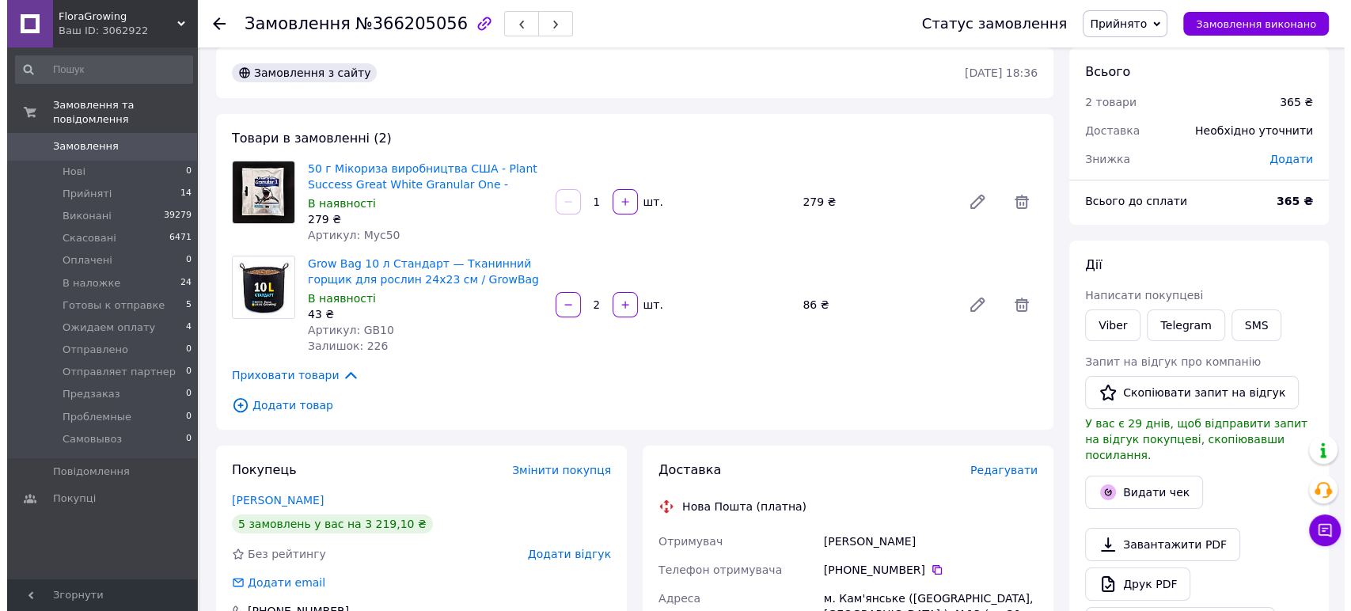
scroll to position [15, 0]
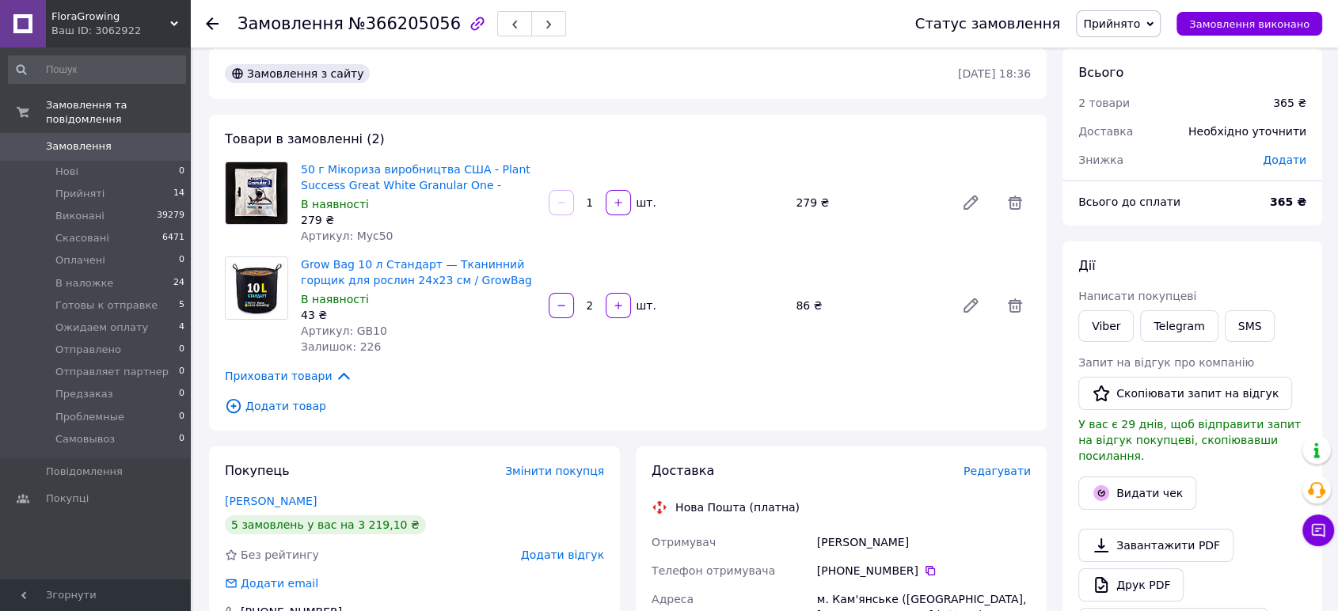
click at [1006, 473] on span "Редагувати" at bounding box center [996, 471] width 67 height 13
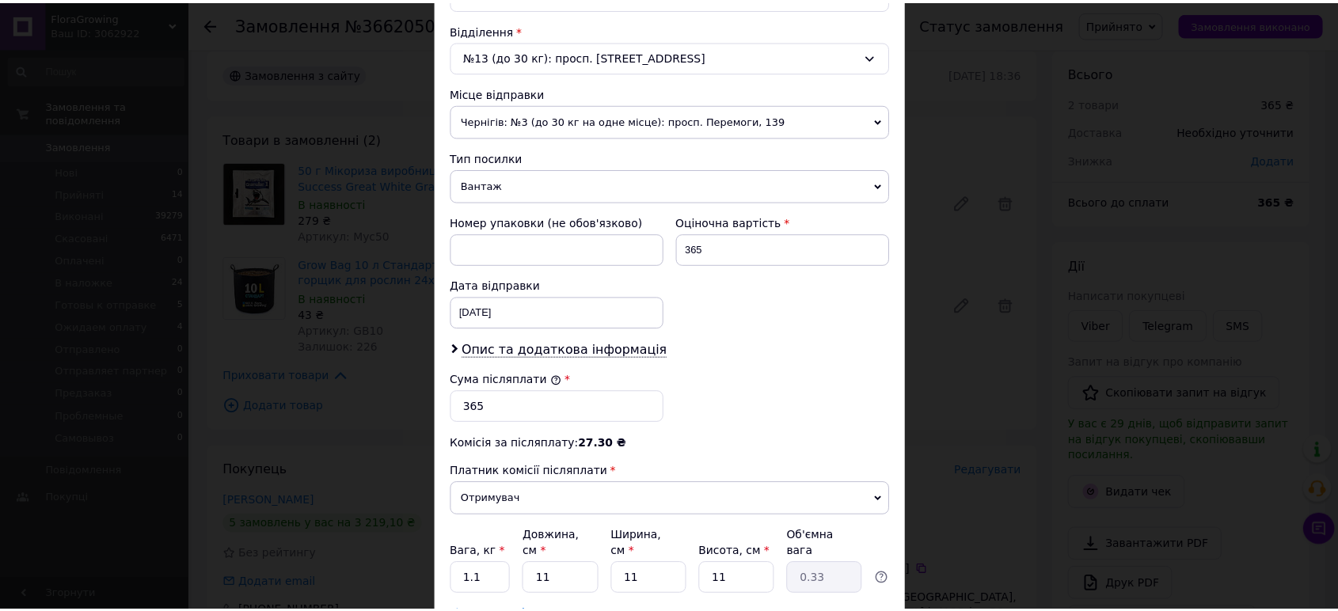
scroll to position [594, 0]
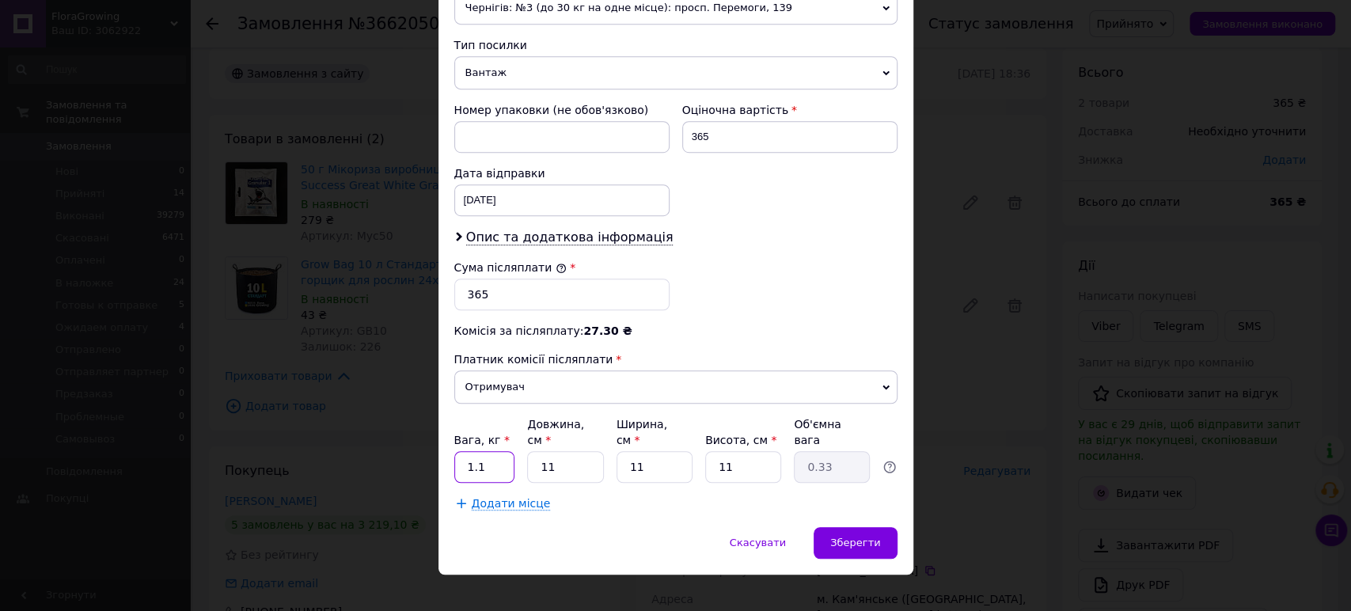
click at [501, 458] on input "1.1" at bounding box center [484, 467] width 61 height 32
type input "1"
click at [613, 6] on span "Чернігів: №3 (до 30 кг на одне місце): просп. Перемоги, 139" at bounding box center [675, 7] width 443 height 33
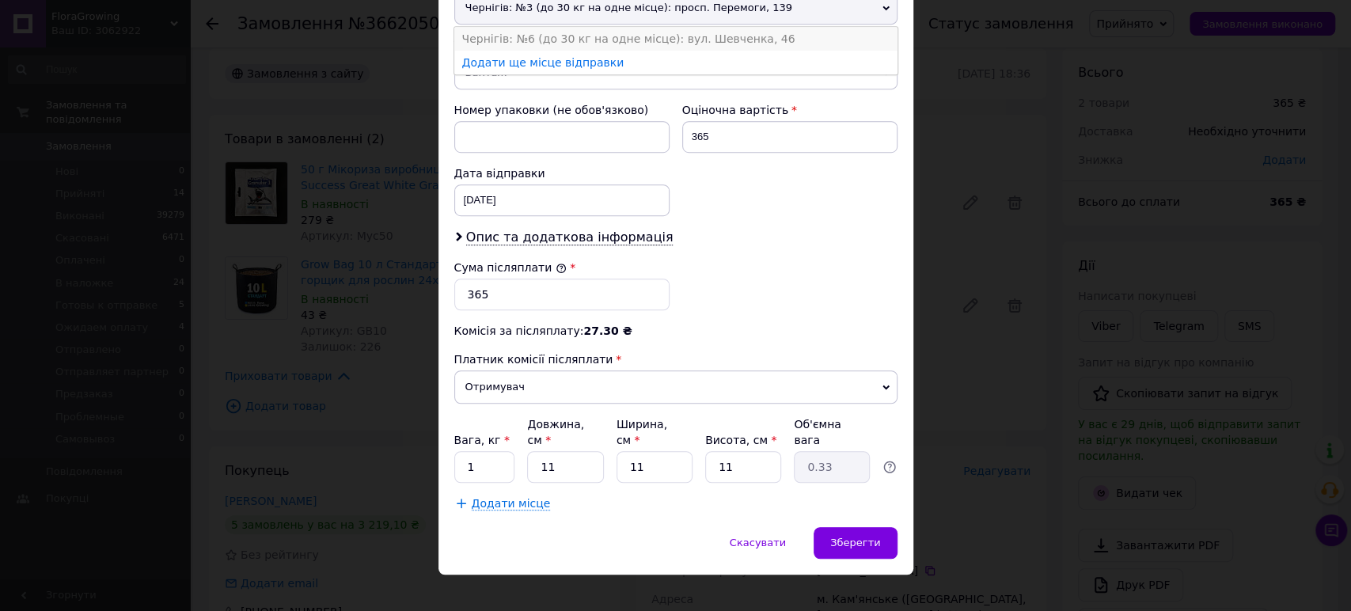
click at [606, 40] on li "Чернігів: №6 (до 30 кг на одне місце): вул. Шевченка, 46" at bounding box center [675, 39] width 443 height 24
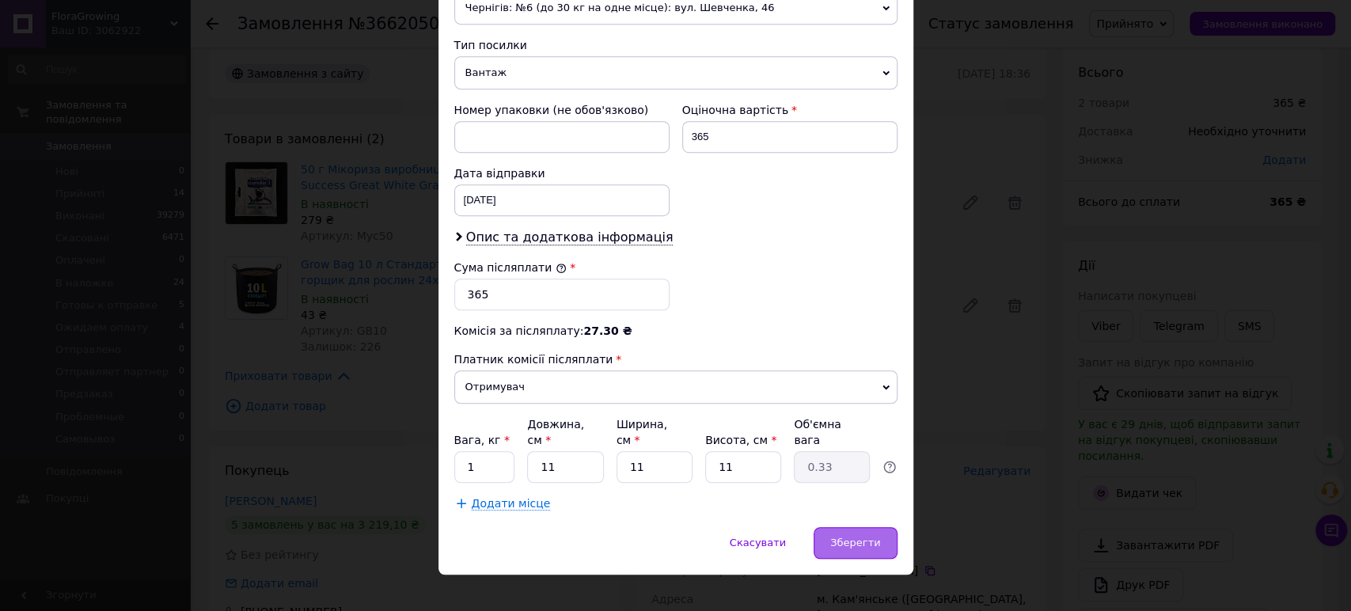
click at [849, 527] on div "Зберегти" at bounding box center [855, 543] width 83 height 32
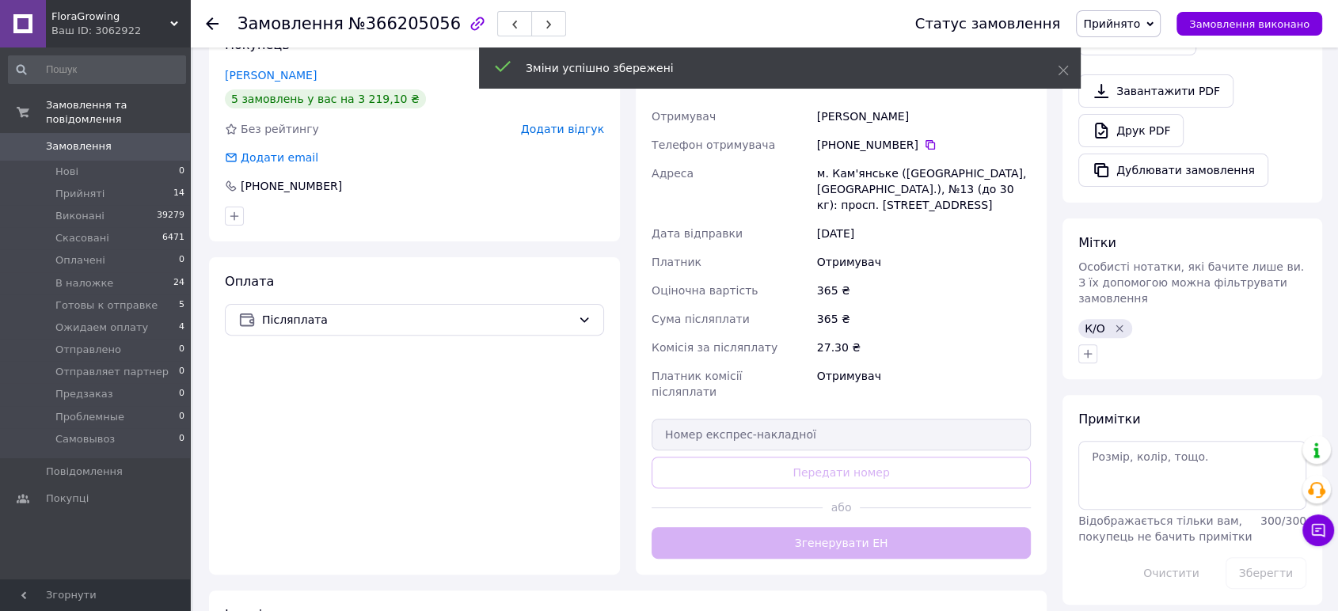
scroll to position [442, 0]
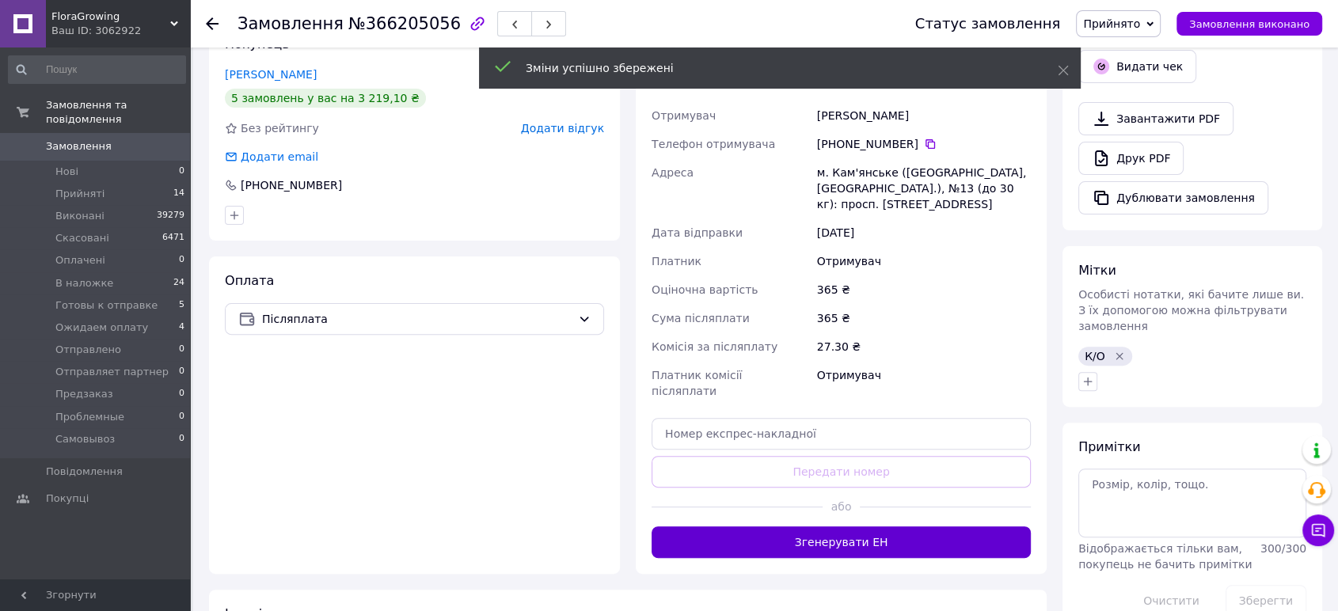
click at [909, 526] on button "Згенерувати ЕН" at bounding box center [841, 542] width 379 height 32
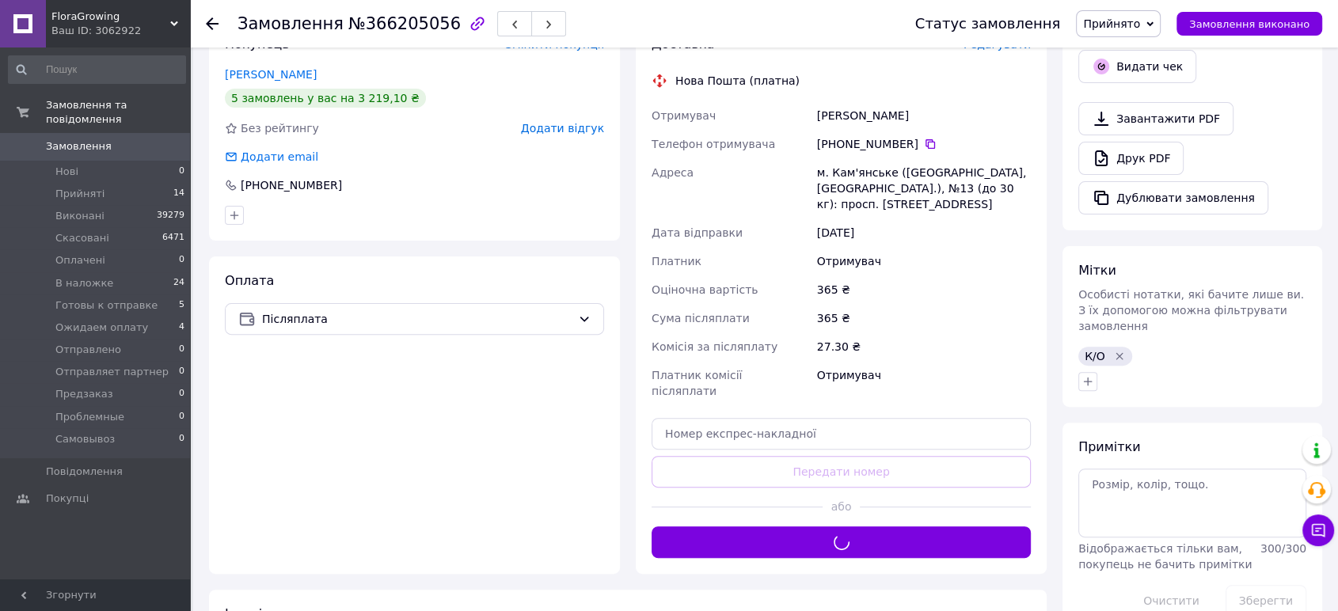
click at [1121, 29] on span "Прийнято" at bounding box center [1111, 23] width 57 height 13
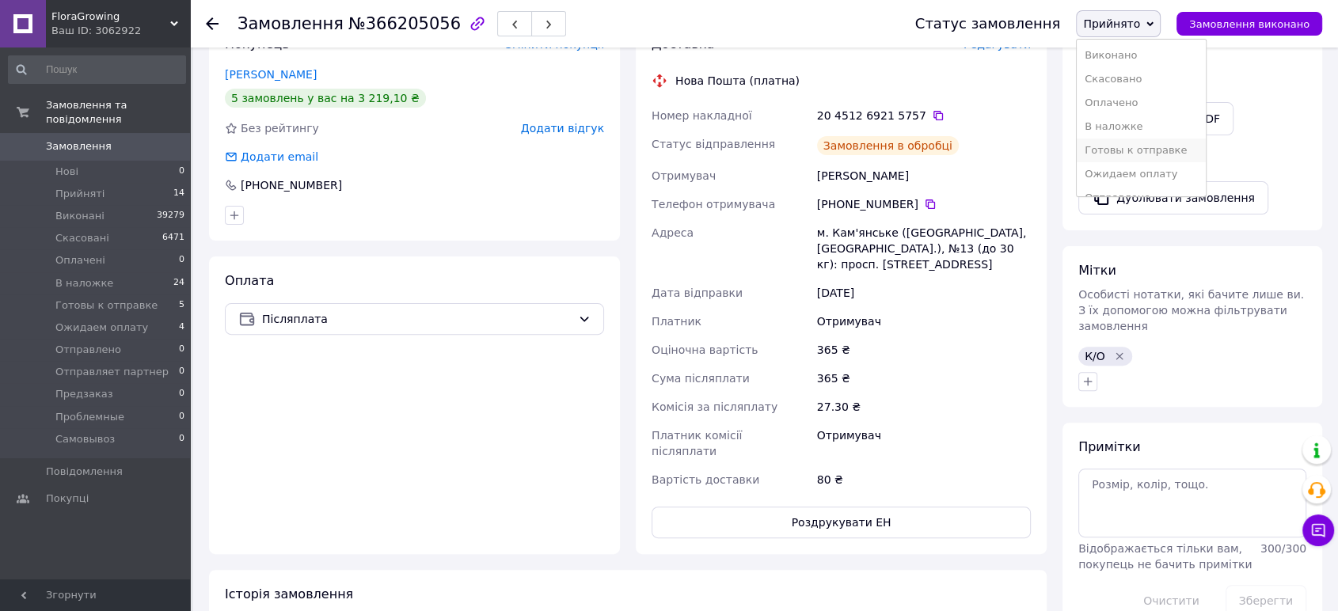
click at [1127, 149] on li "Готовы к отправке" at bounding box center [1141, 151] width 129 height 24
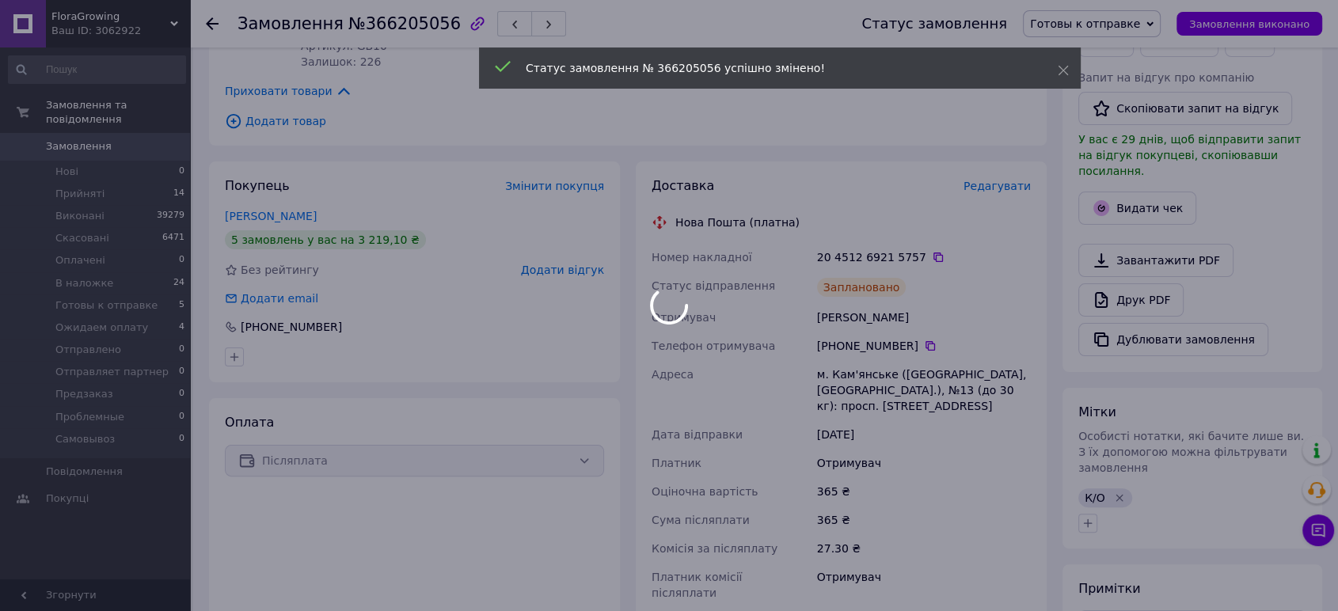
scroll to position [299, 0]
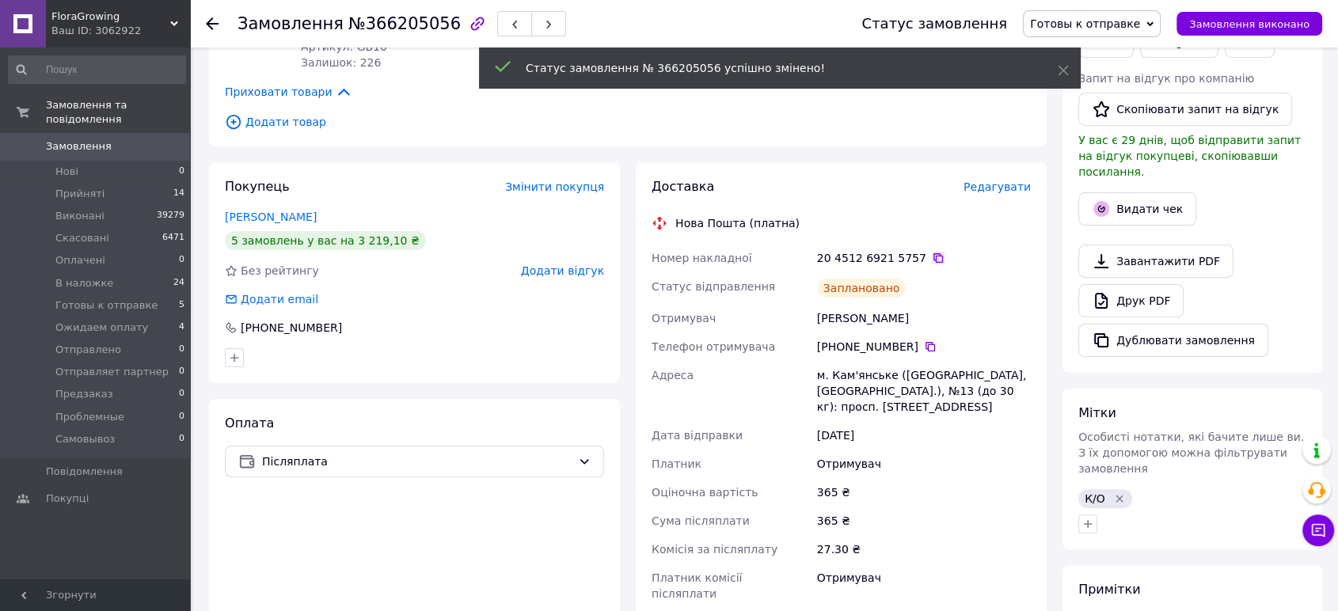
click at [933, 253] on icon at bounding box center [938, 258] width 10 height 10
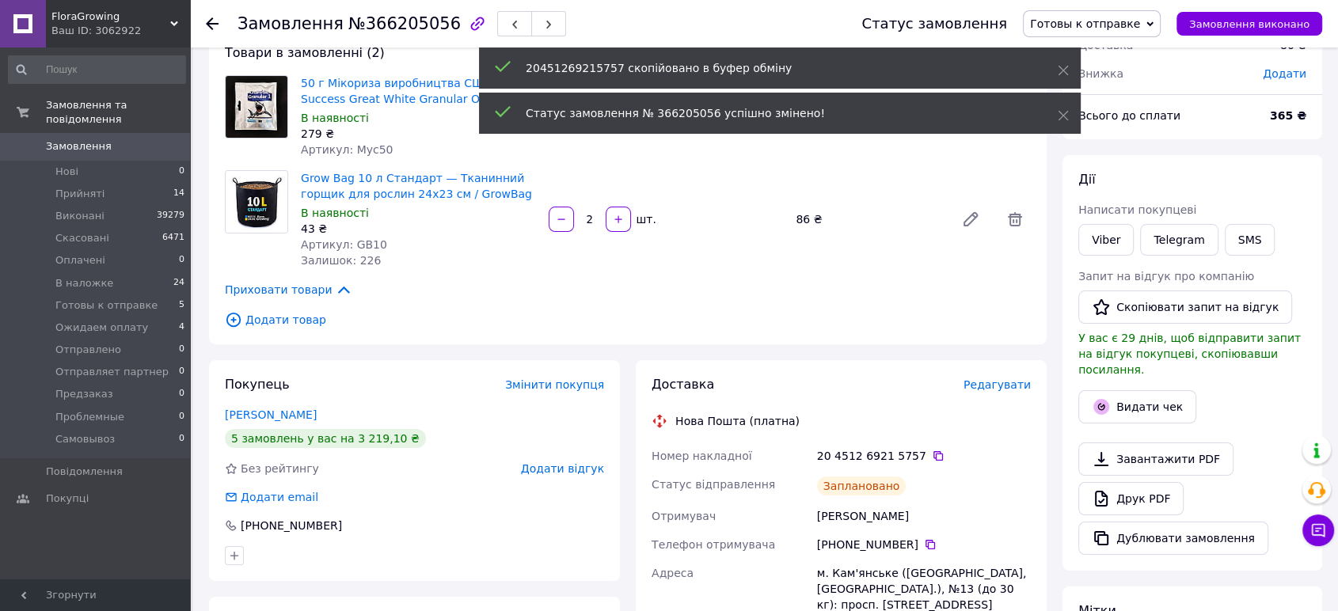
scroll to position [100, 0]
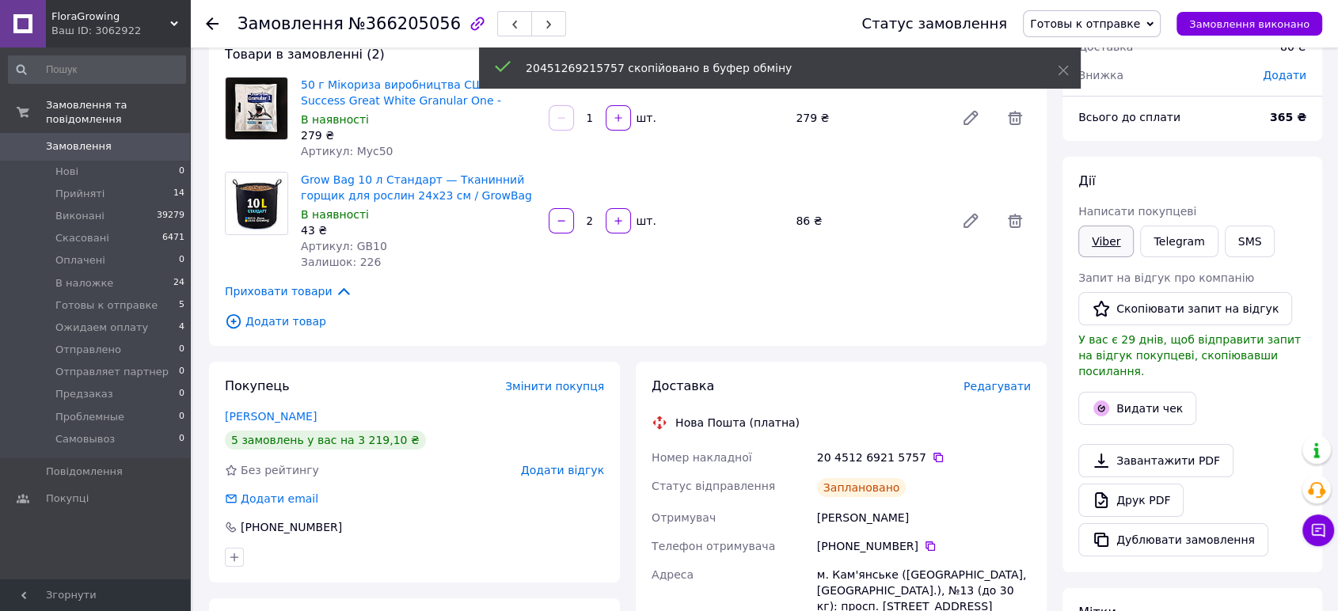
click at [1102, 241] on link "Viber" at bounding box center [1105, 242] width 55 height 32
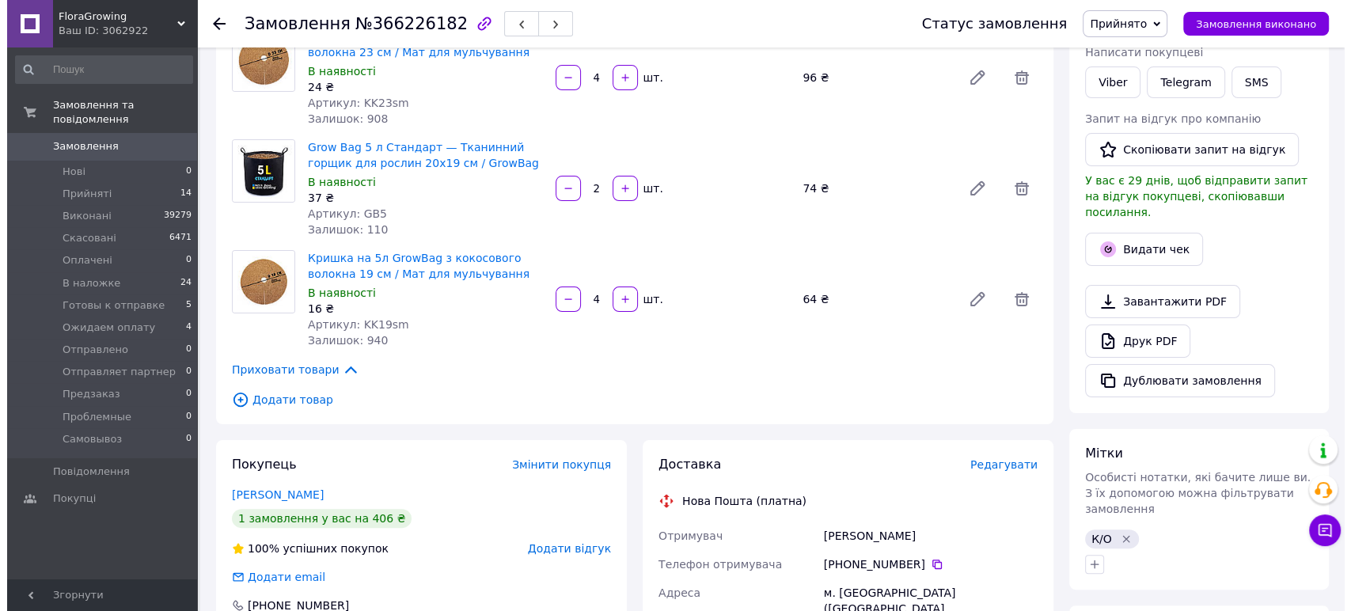
scroll to position [260, 0]
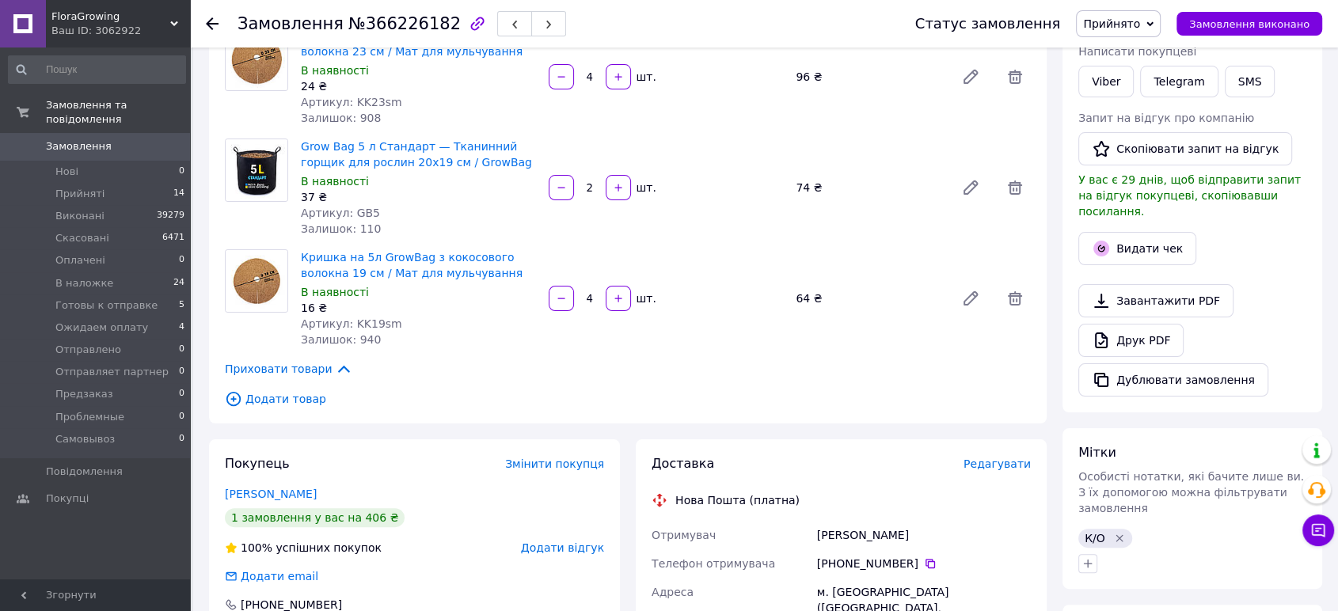
click at [1005, 465] on span "Редагувати" at bounding box center [996, 464] width 67 height 13
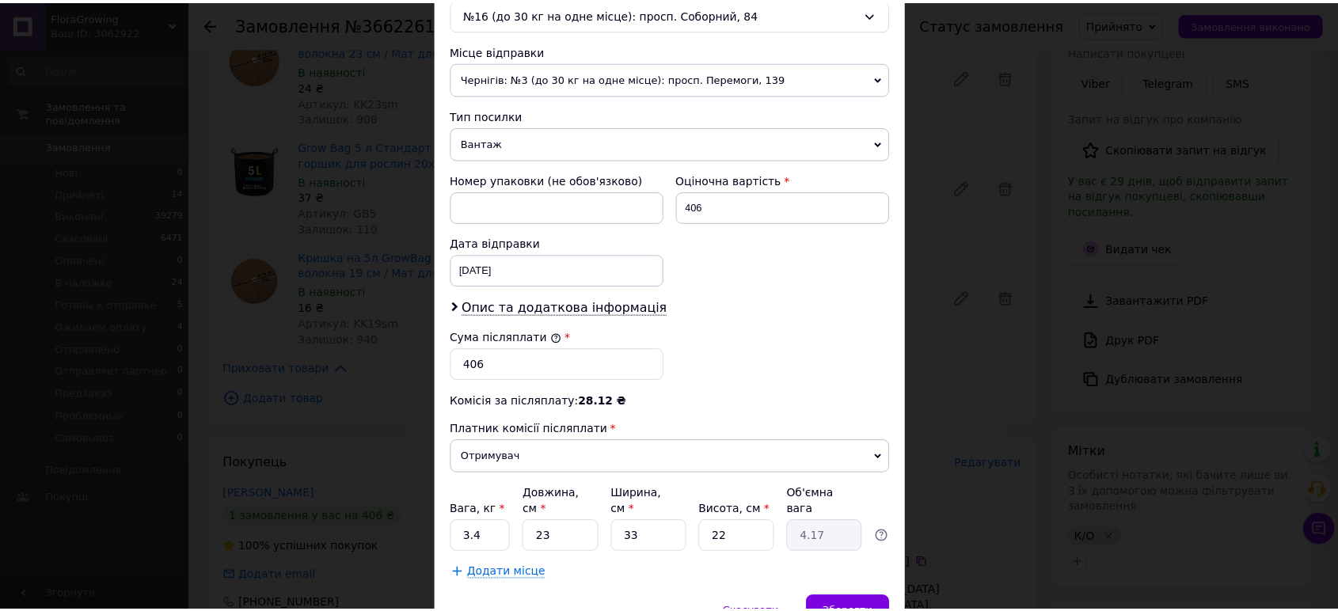
scroll to position [594, 0]
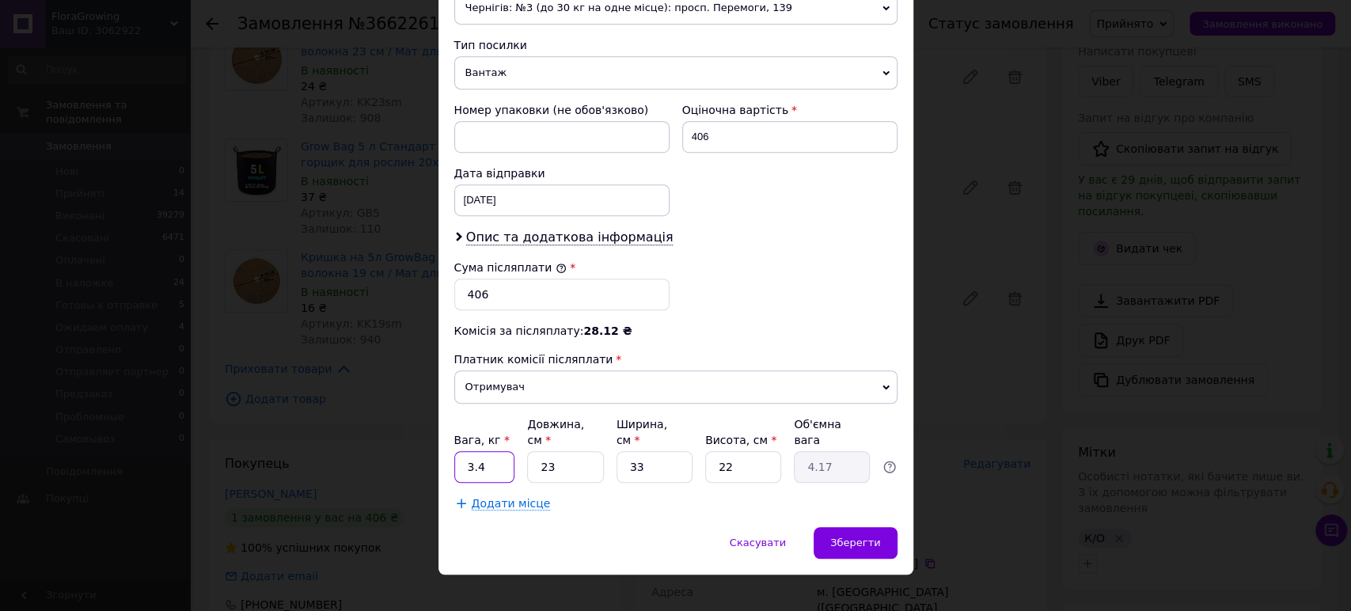
click at [493, 451] on input "3.4" at bounding box center [484, 467] width 61 height 32
type input "3"
click at [578, 451] on input "23" at bounding box center [565, 467] width 76 height 32
type input "2"
type input "0.36"
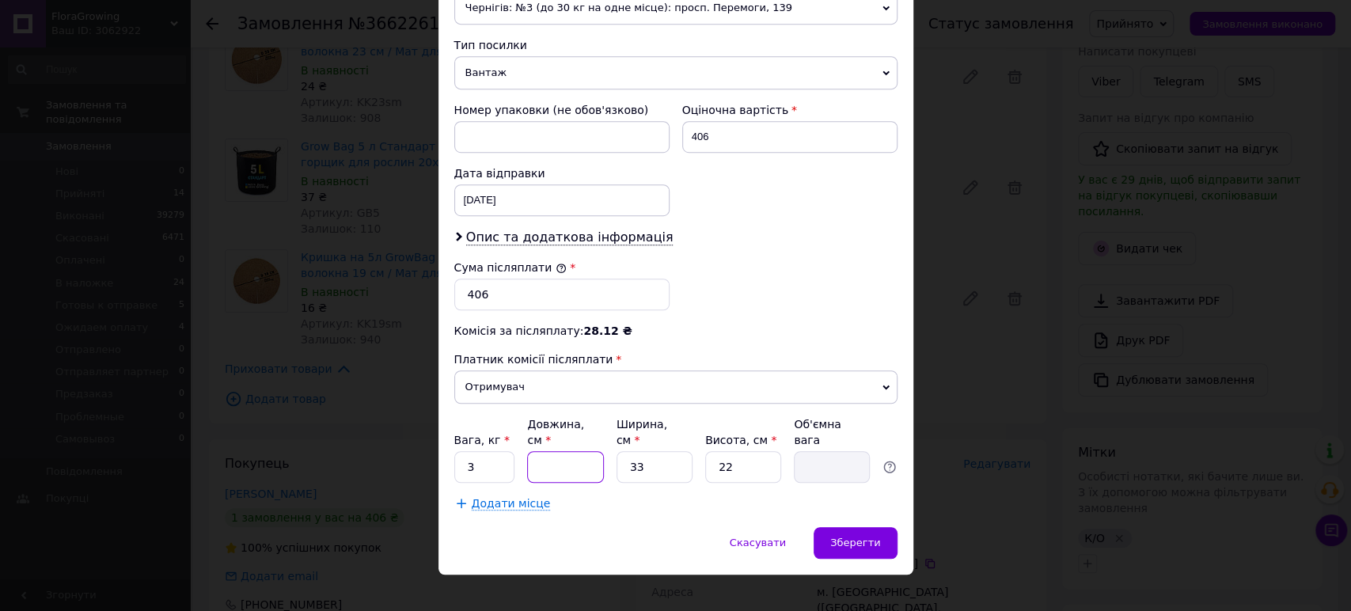
type input "1"
type input "0.18"
type input "11"
type input "2"
type input "11"
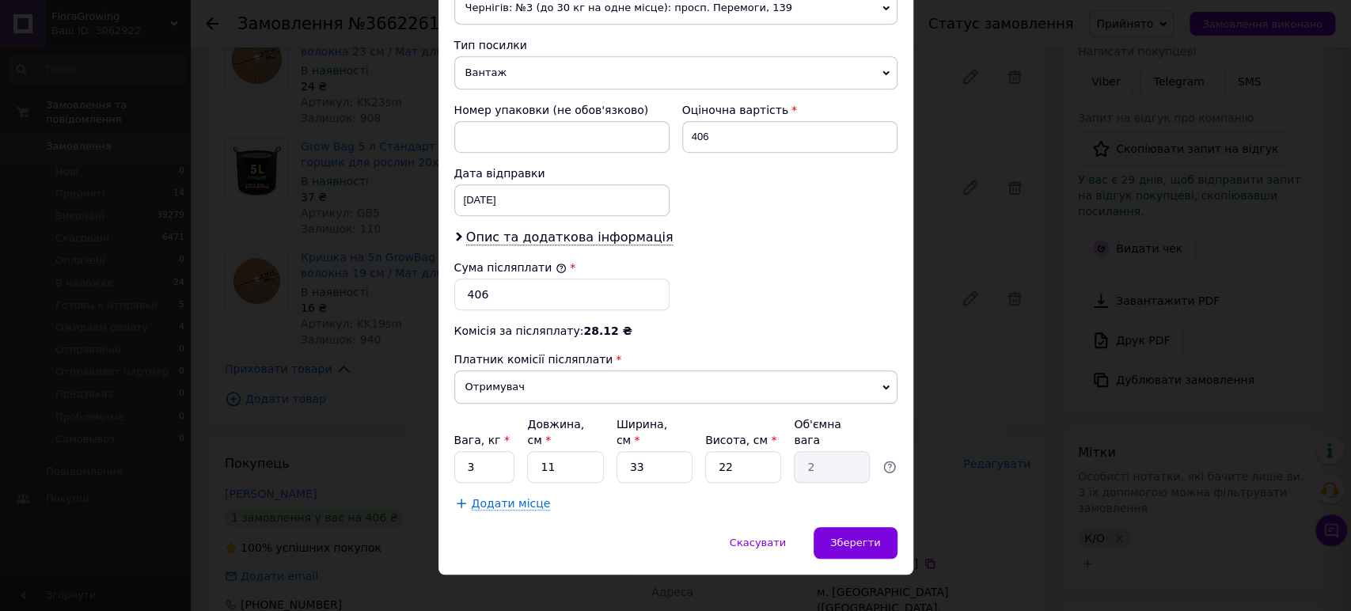
click at [599, 19] on span "Чернігів: №3 (до 30 кг на одне місце): просп. Перемоги, 139" at bounding box center [675, 7] width 443 height 33
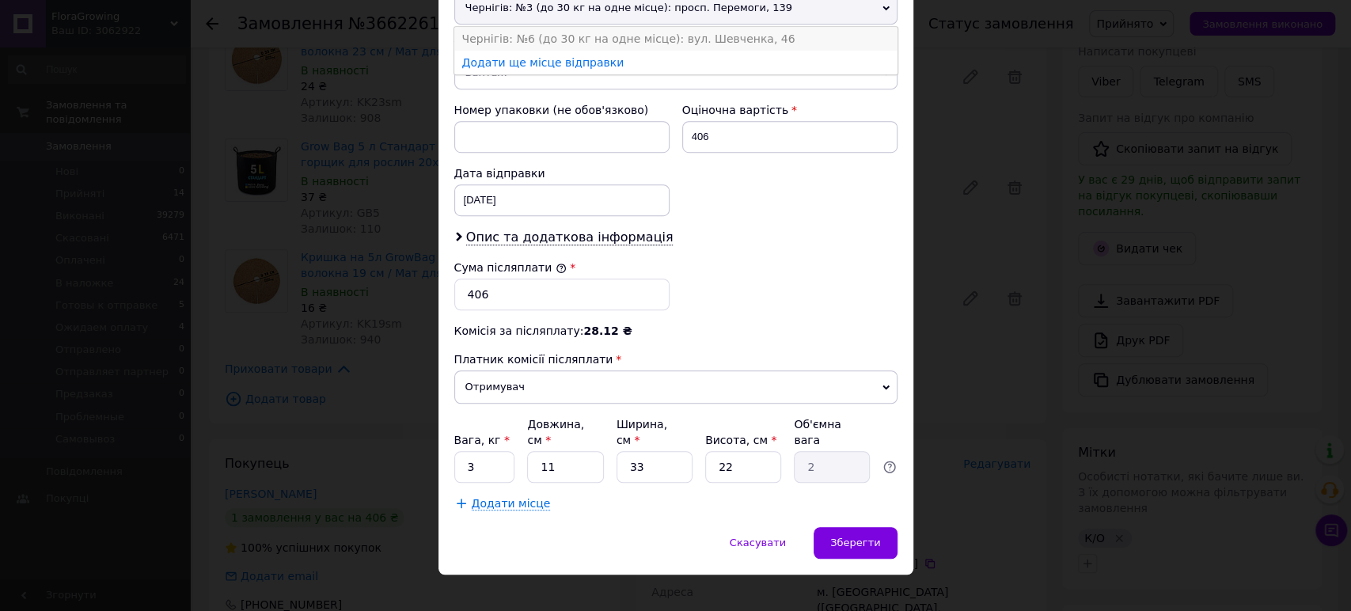
click at [596, 39] on li "Чернігів: №6 (до 30 кг на одне місце): вул. Шевченка, 46" at bounding box center [675, 39] width 443 height 24
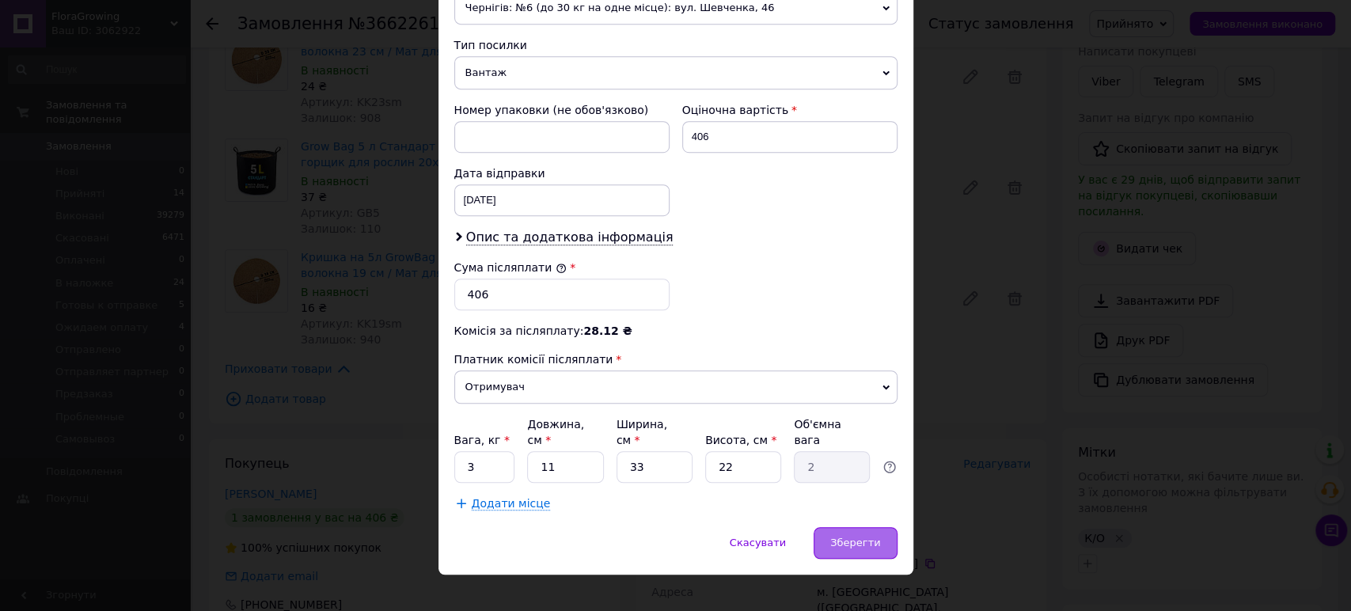
click at [835, 527] on div "Зберегти" at bounding box center [855, 543] width 83 height 32
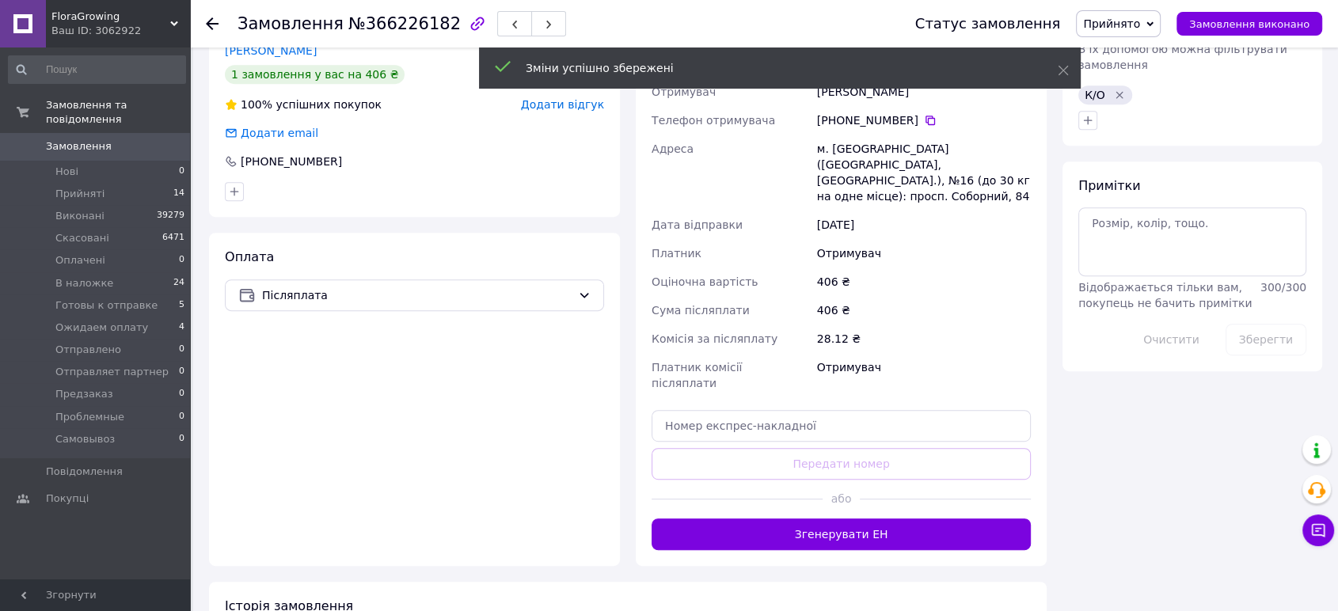
scroll to position [710, 0]
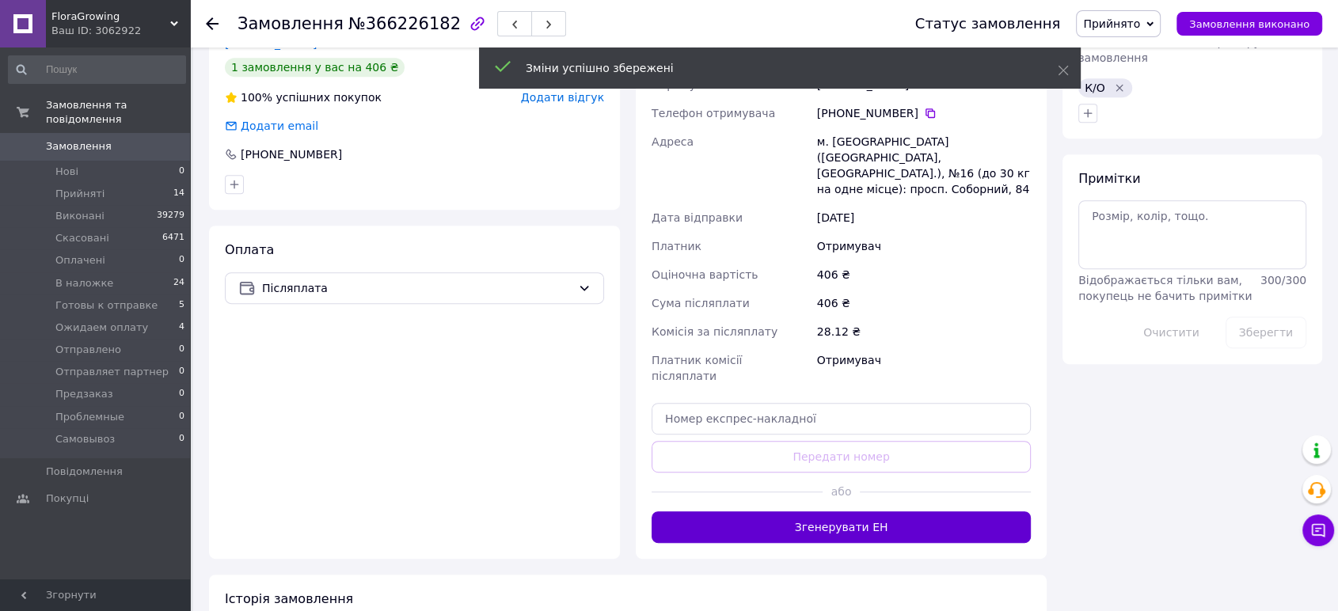
click at [811, 511] on button "Згенерувати ЕН" at bounding box center [841, 527] width 379 height 32
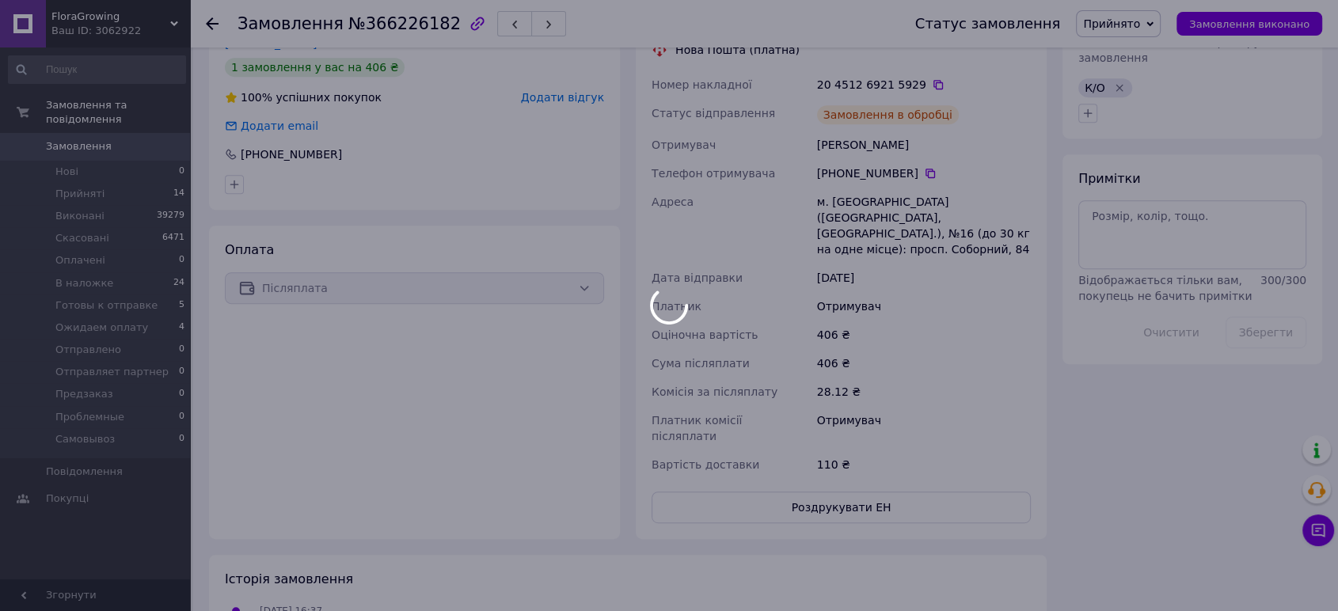
scroll to position [304, 0]
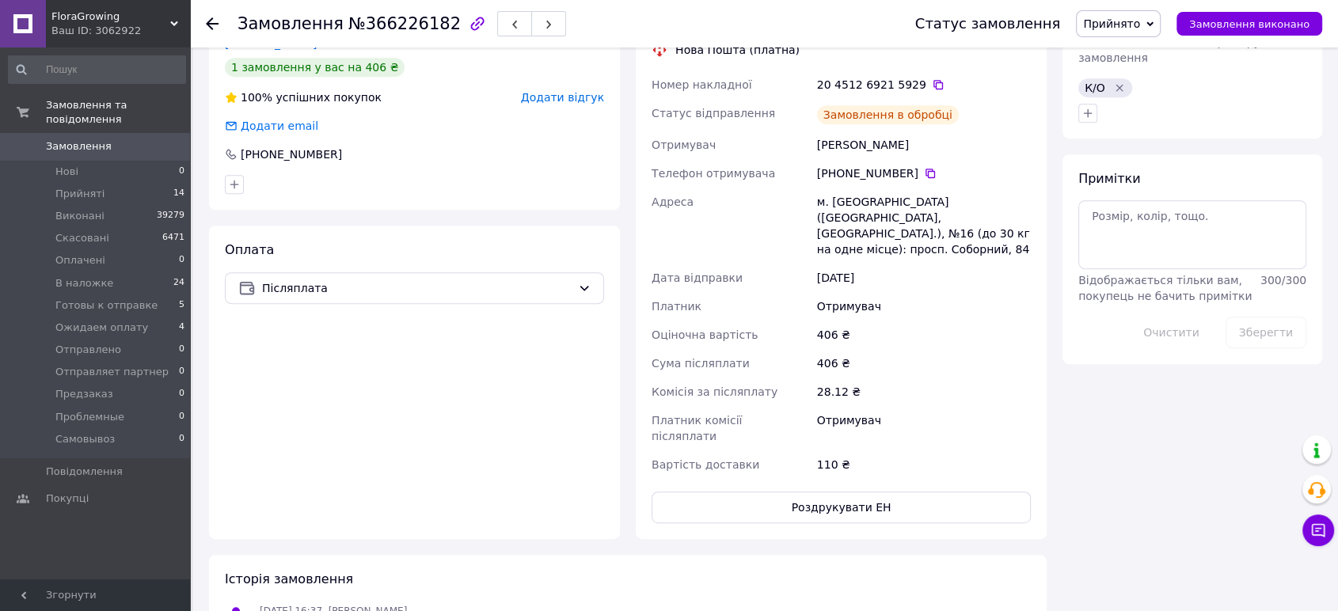
click at [1158, 25] on span "Прийнято" at bounding box center [1118, 23] width 85 height 27
click at [1147, 144] on li "Готовы к отправке" at bounding box center [1141, 151] width 129 height 24
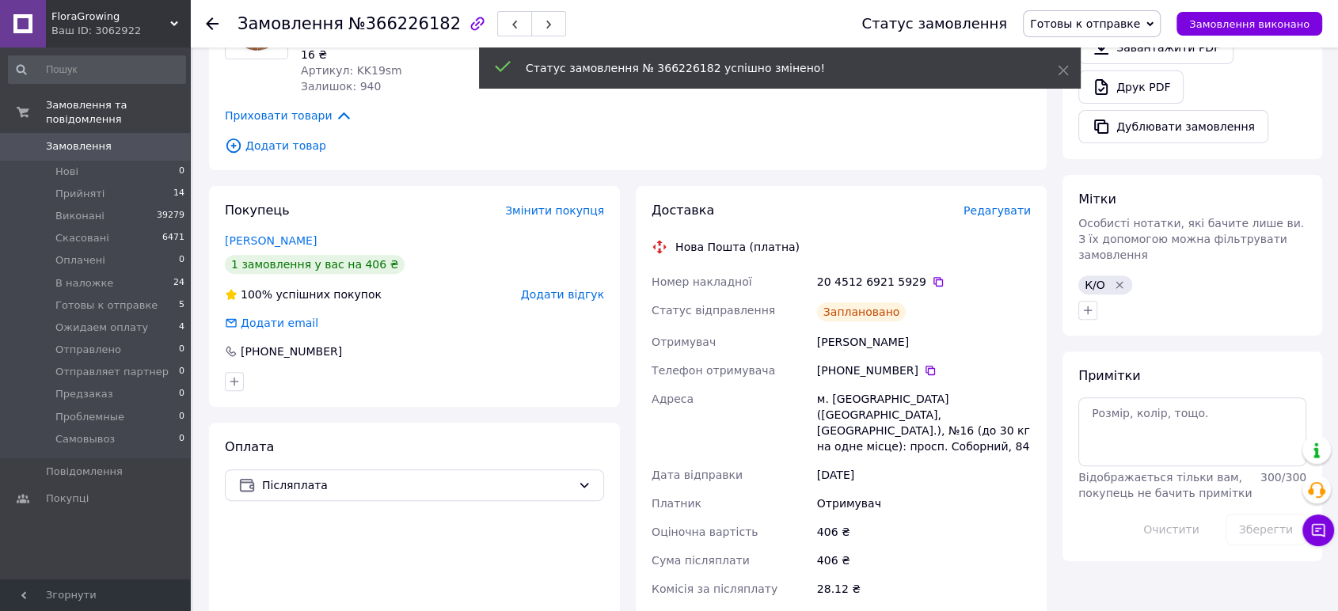
scroll to position [342, 0]
click at [923, 271] on div "20 4512 6921 5929" at bounding box center [924, 282] width 220 height 29
click at [932, 282] on icon at bounding box center [938, 282] width 13 height 13
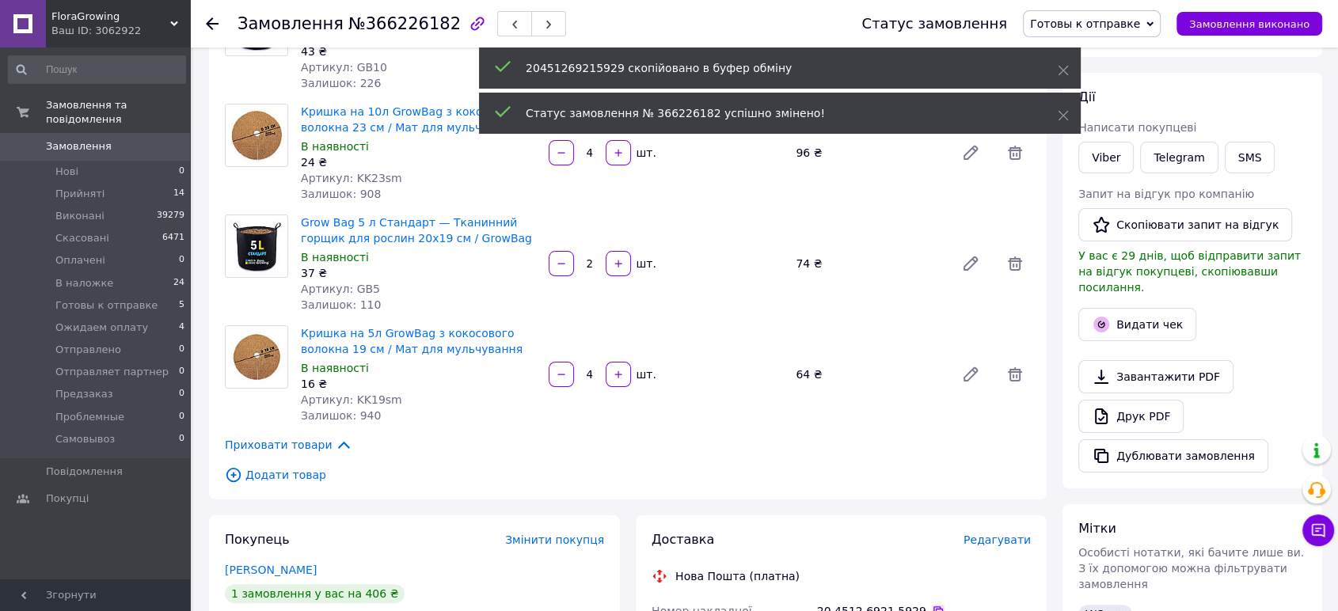
scroll to position [0, 0]
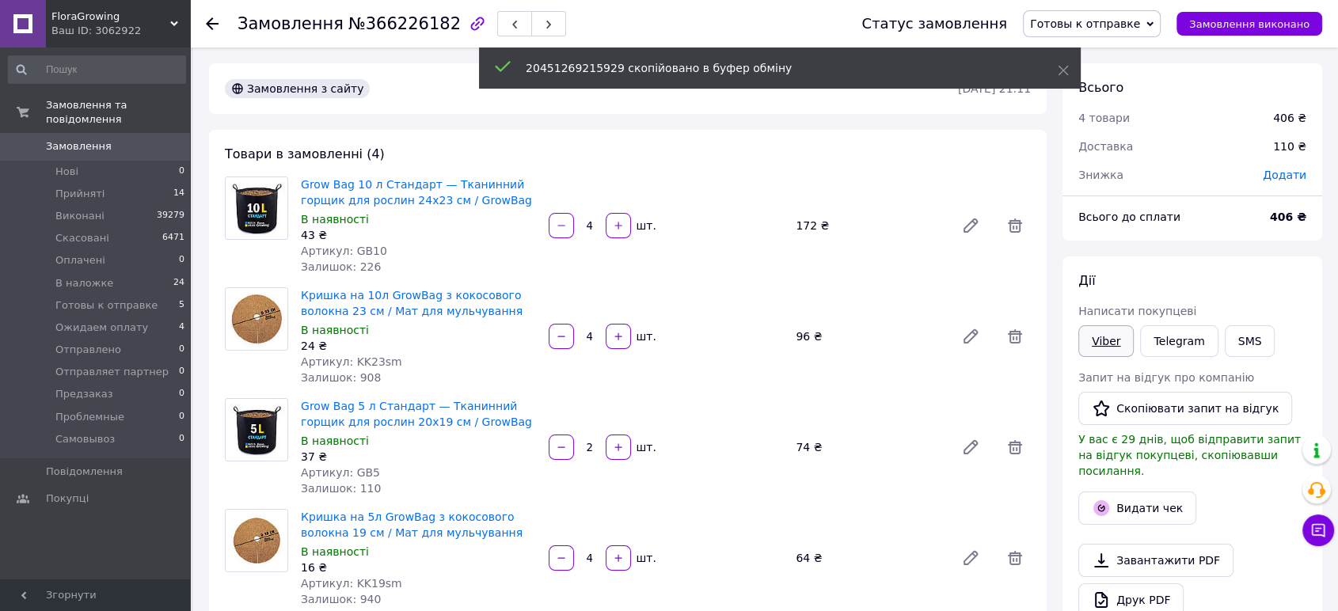
click at [1101, 335] on link "Viber" at bounding box center [1105, 341] width 55 height 32
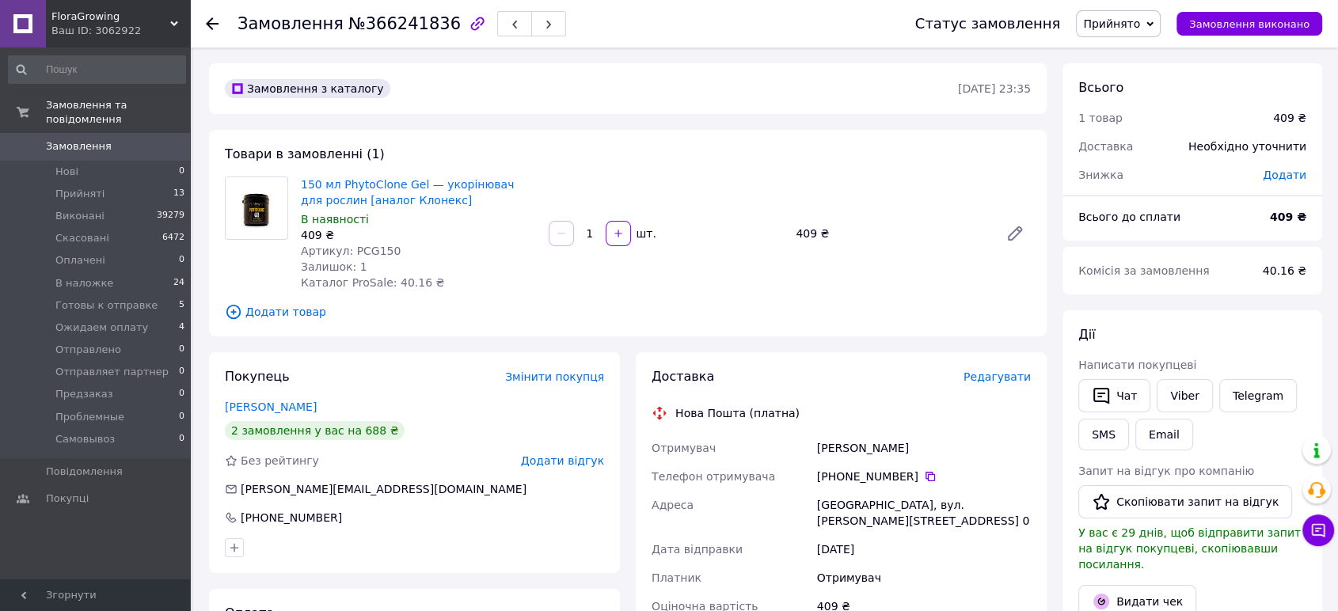
click at [1004, 378] on span "Редагувати" at bounding box center [996, 377] width 67 height 13
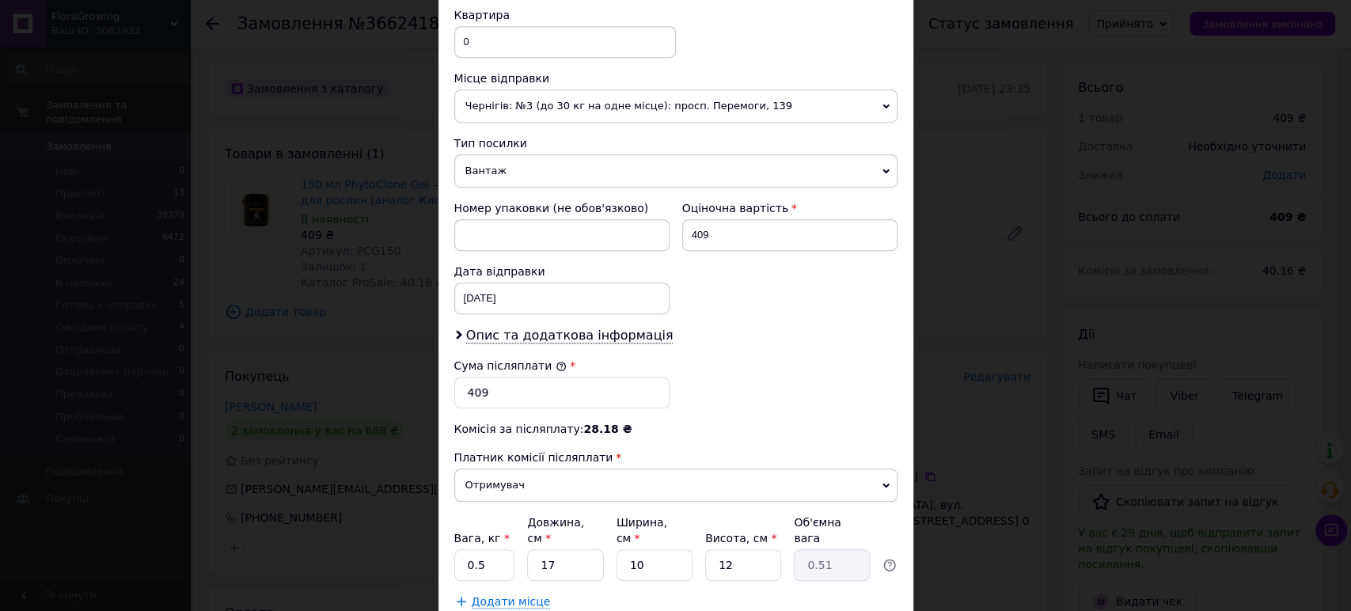
scroll to position [656, 0]
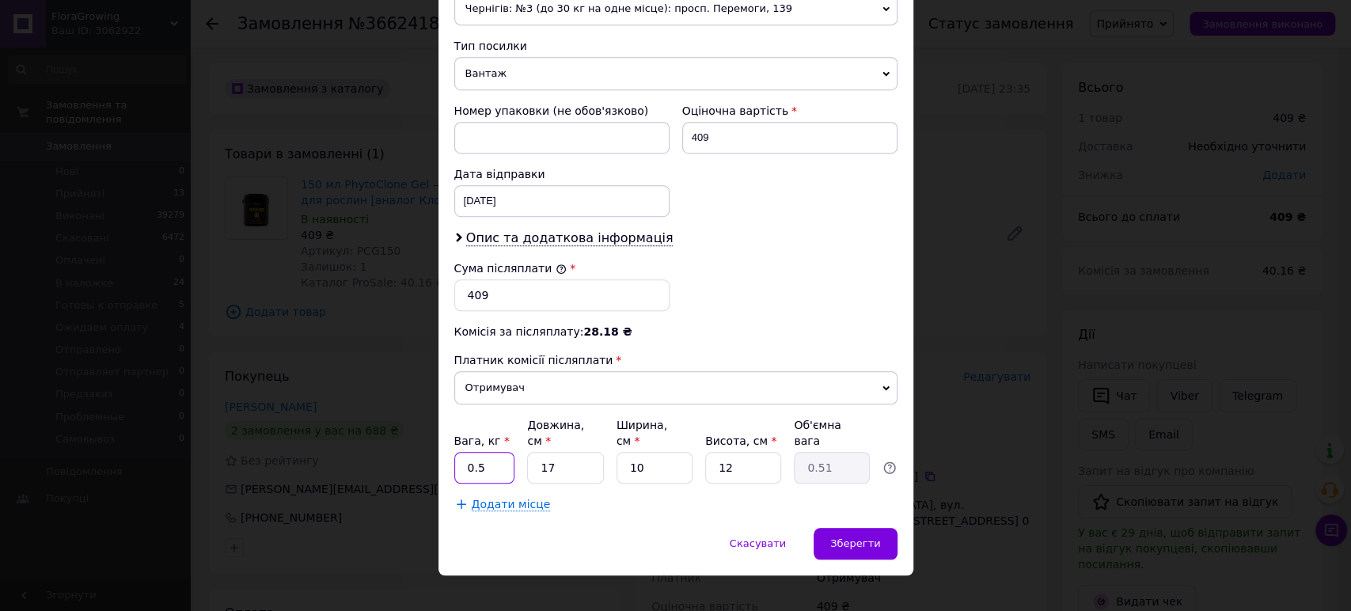
click at [493, 452] on input "0.5" at bounding box center [484, 468] width 61 height 32
click at [568, 452] on input "17" at bounding box center [565, 468] width 76 height 32
type input "1"
type input "0.1"
type input "11"
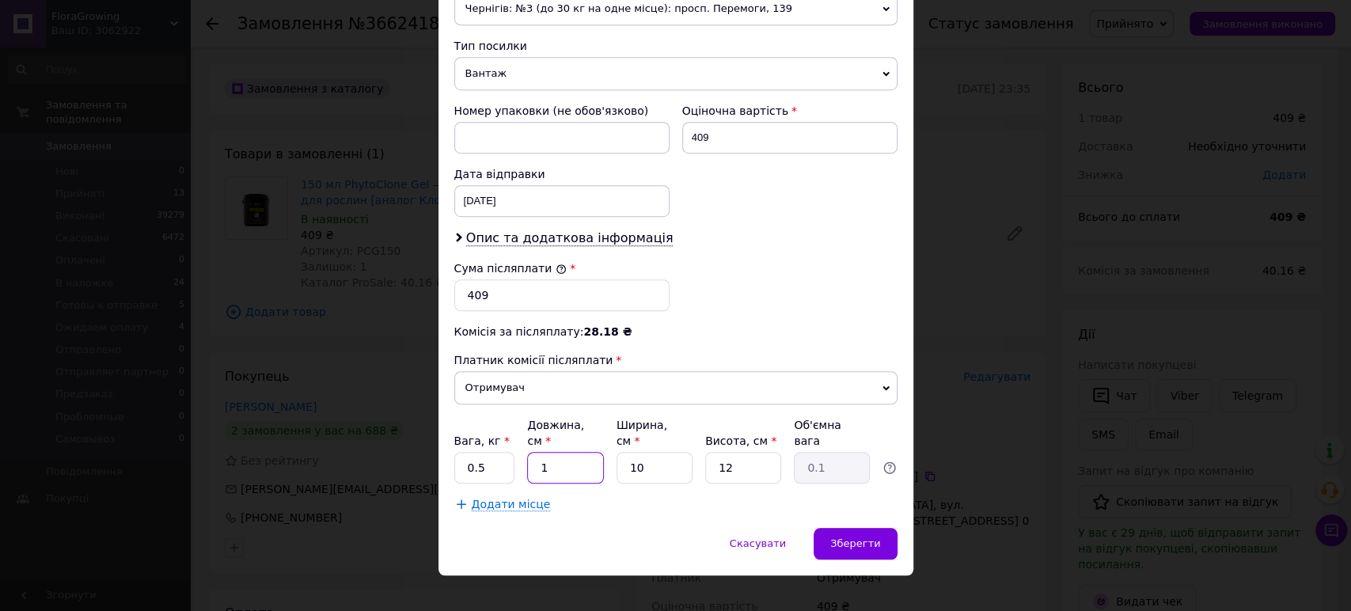
type input "0.33"
type input "11"
click at [504, 24] on div "Платник Отримувач Відправник Прізвище отримувача денков Ім'я отримувача Адам По…" at bounding box center [675, 20] width 443 height 986
click at [504, 15] on span "Чернігів: №3 (до 30 кг на одне місце): просп. Перемоги, 139" at bounding box center [675, 8] width 443 height 33
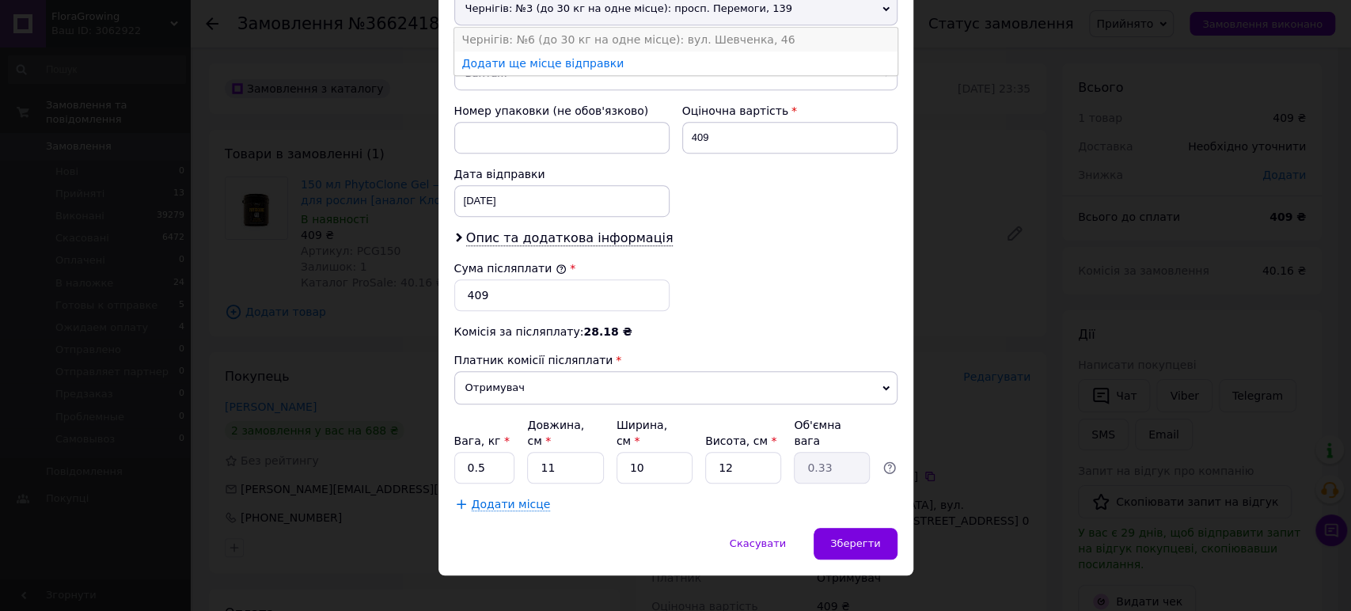
click at [511, 45] on li "Чернігів: №6 (до 30 кг на одне місце): вул. Шевченка, 46" at bounding box center [675, 40] width 443 height 24
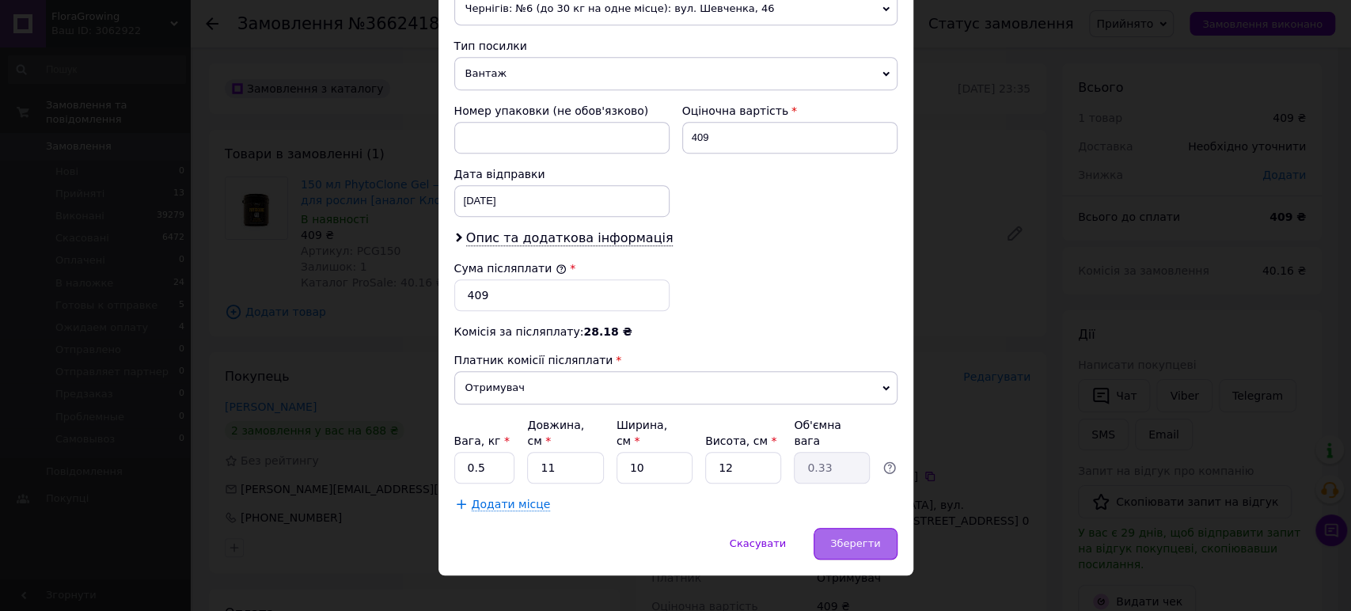
click at [872, 528] on div "Зберегти" at bounding box center [855, 544] width 83 height 32
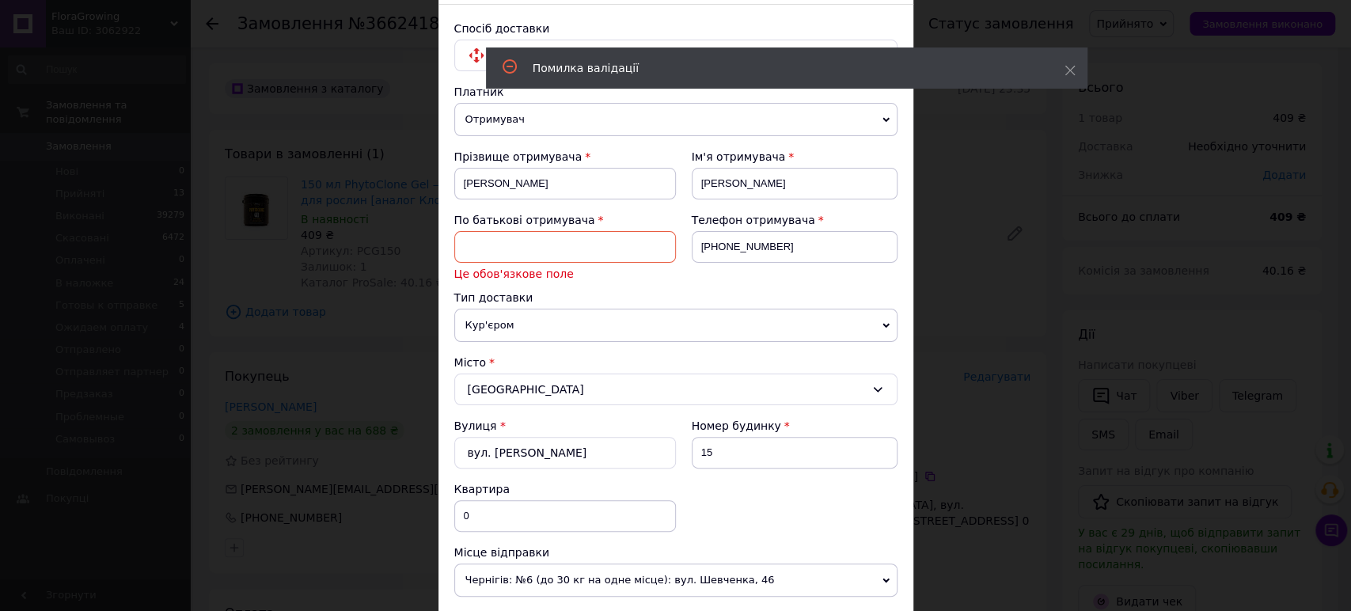
scroll to position [99, 0]
click at [566, 250] on input at bounding box center [565, 247] width 222 height 32
type input "і"
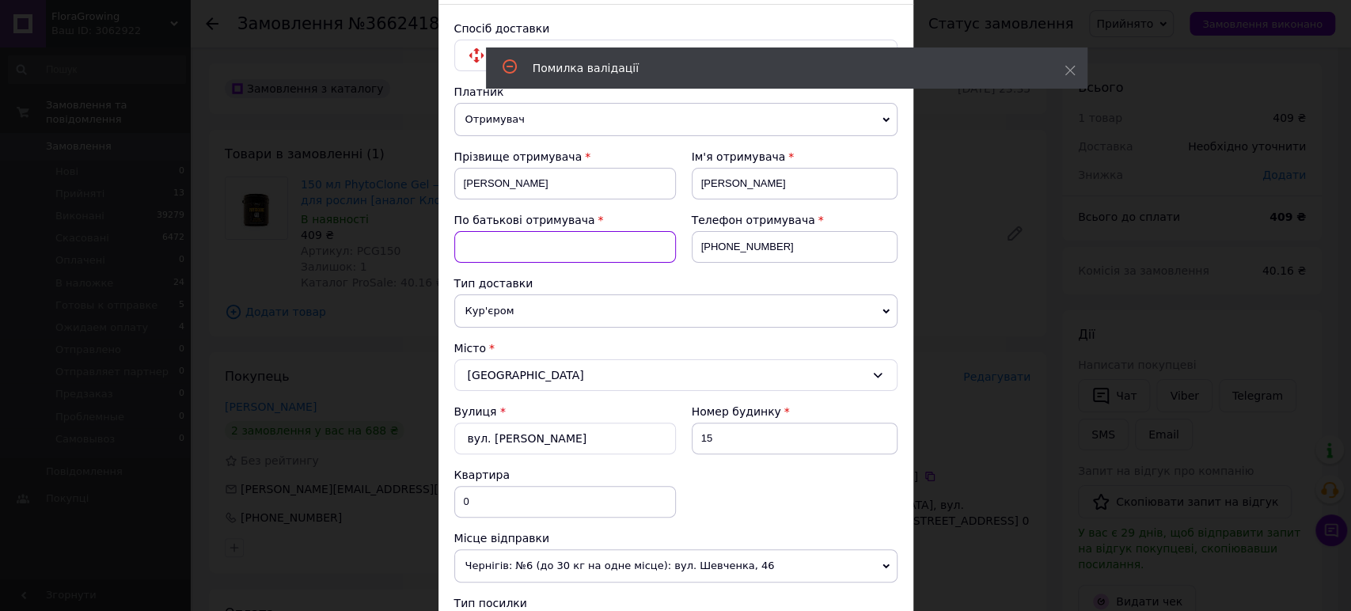
type input "В"
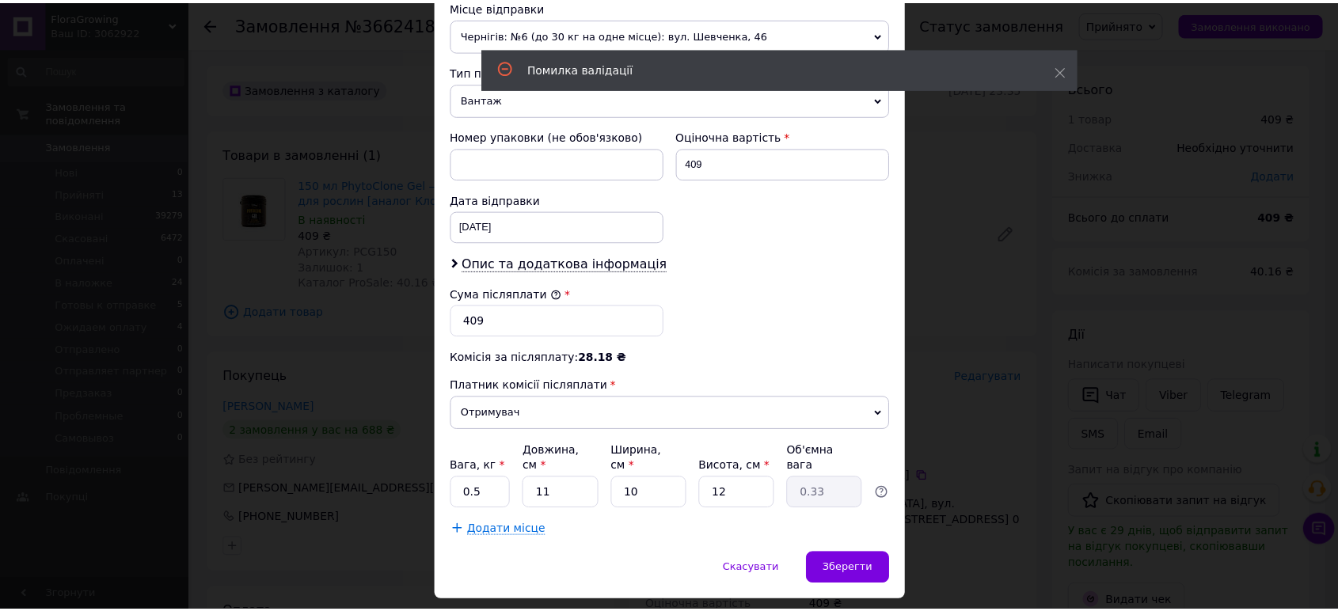
scroll to position [656, 0]
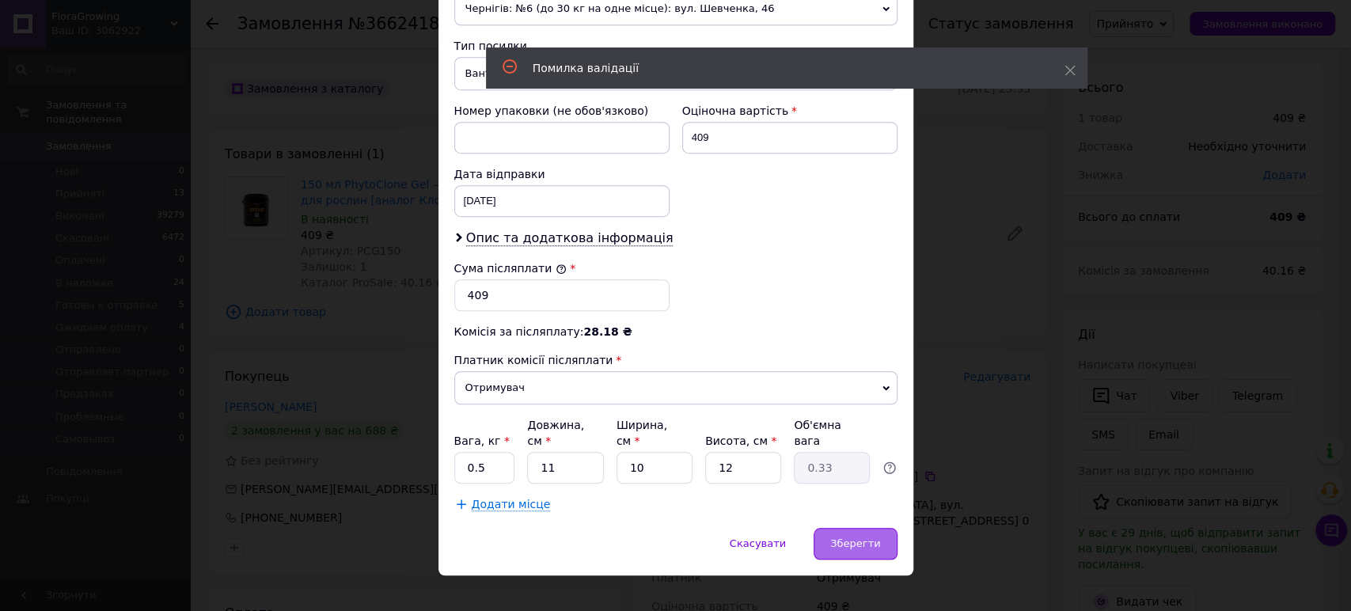
type input "І"
click at [840, 538] on span "Зберегти" at bounding box center [855, 544] width 50 height 12
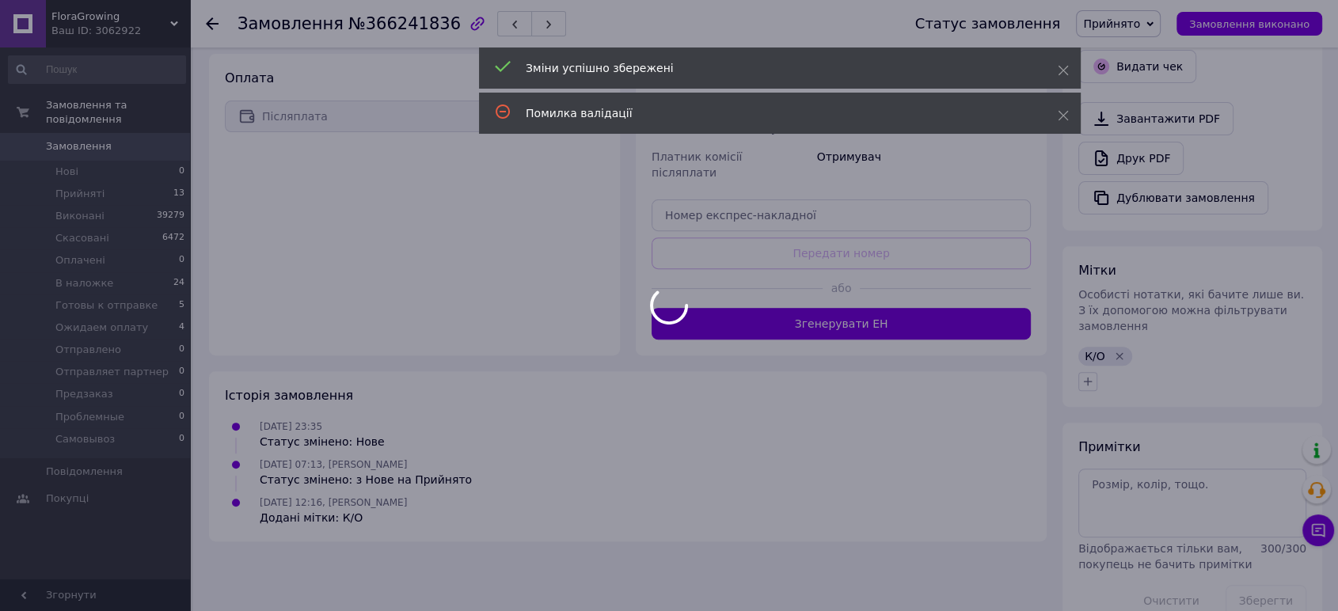
scroll to position [537, 0]
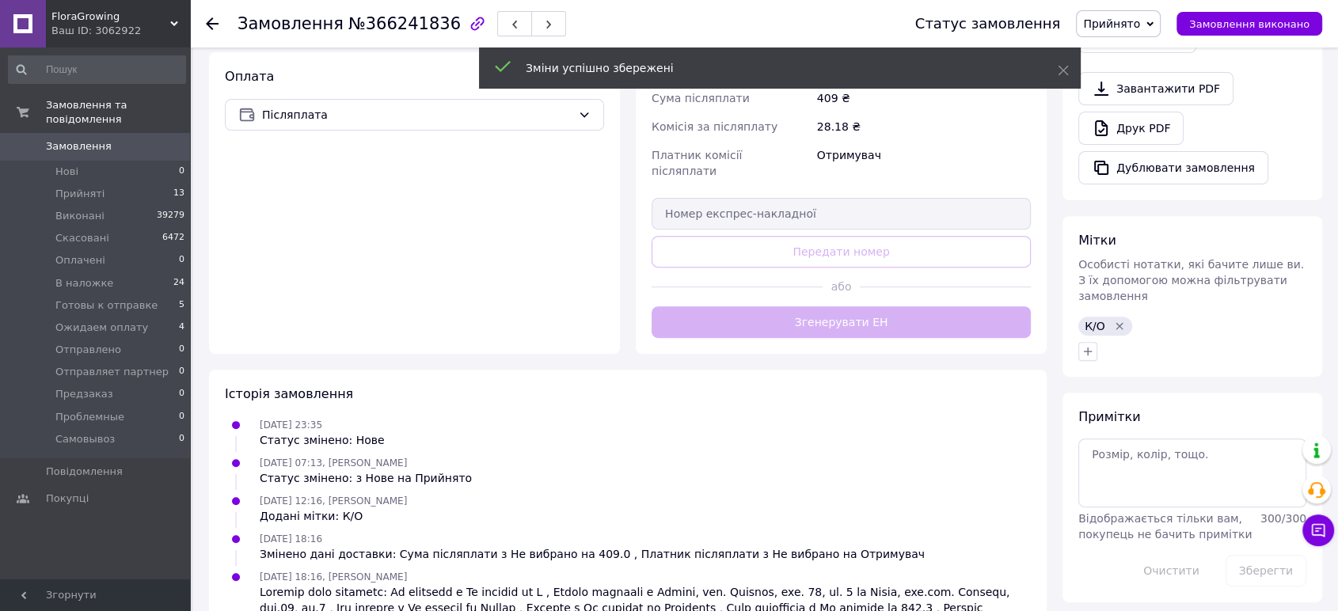
click at [894, 295] on div "Доставка Редагувати Нова Пошта (платна) Отримувач денков Адам І Телефон отримув…" at bounding box center [841, 84] width 379 height 507
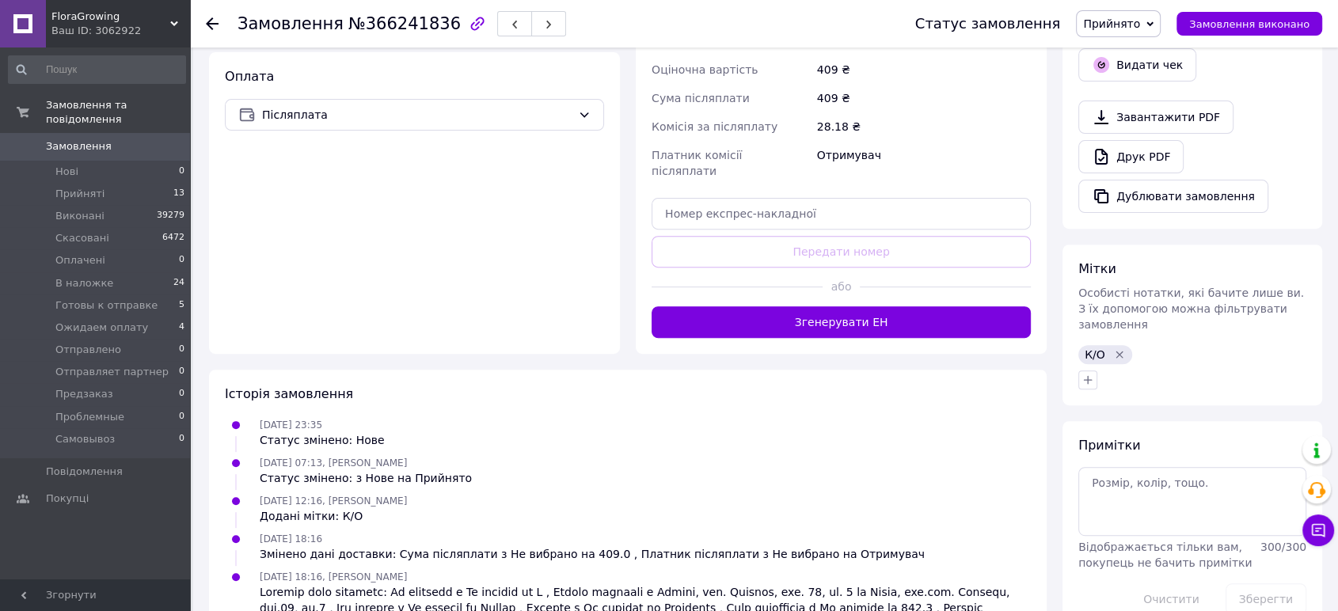
click at [1123, 27] on span "Прийнято" at bounding box center [1111, 23] width 57 height 13
click at [1163, 140] on li "Готовы к отправке" at bounding box center [1141, 151] width 129 height 24
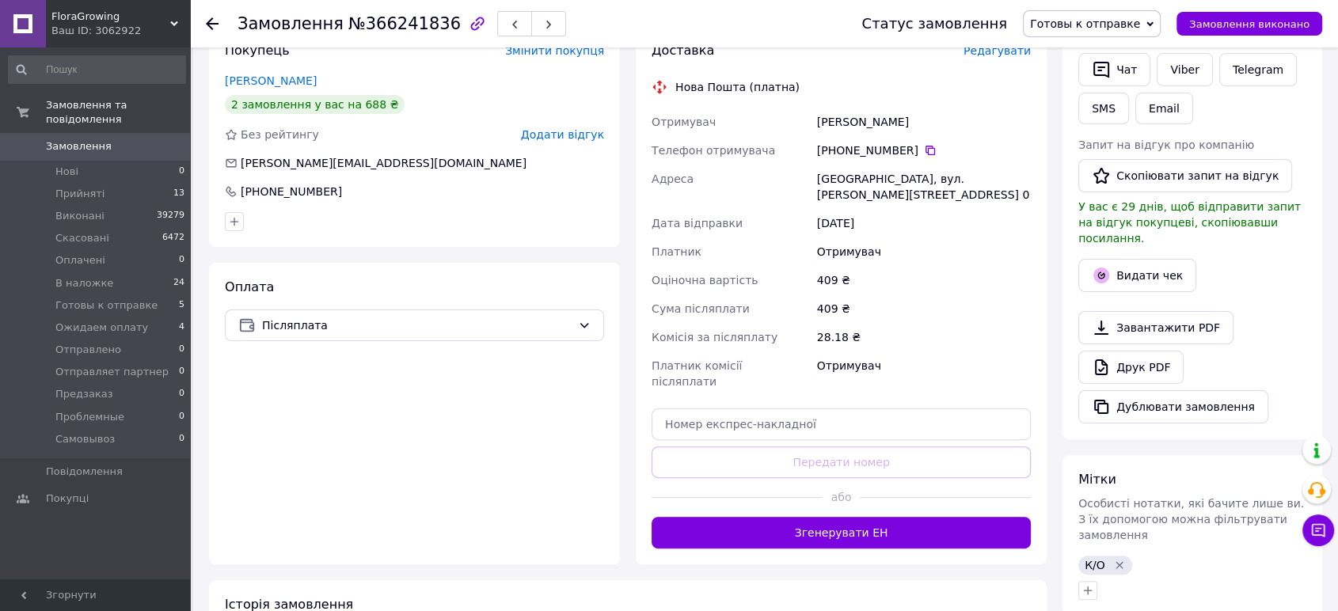
scroll to position [329, 0]
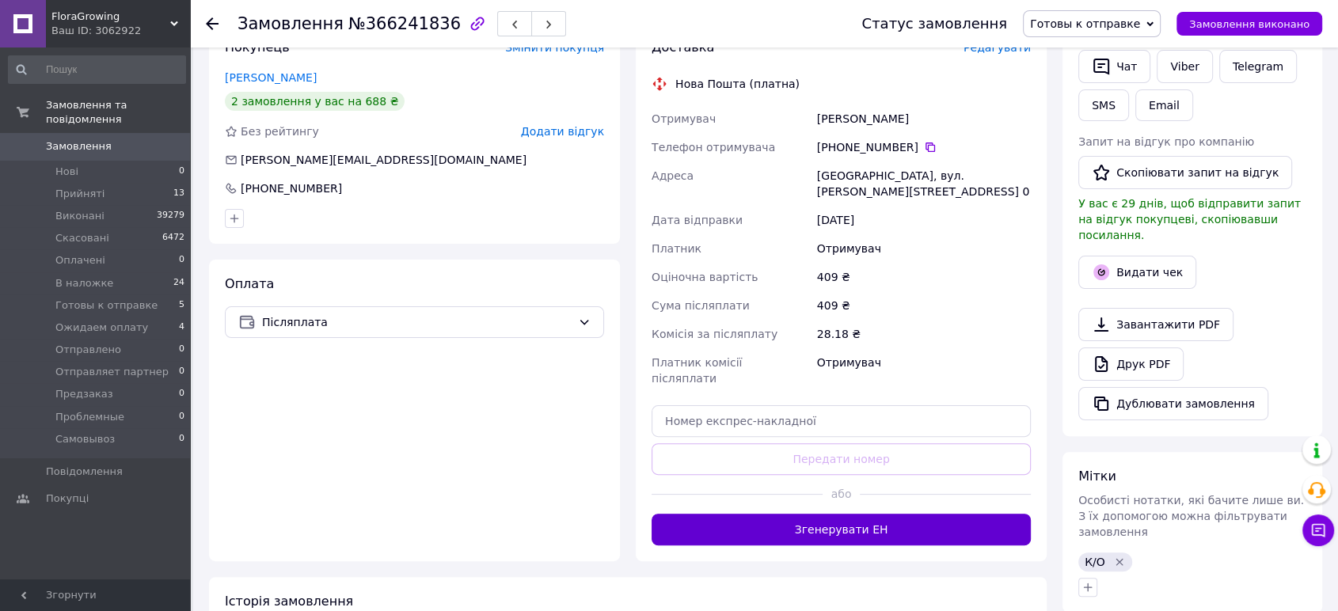
click at [850, 514] on button "Згенерувати ЕН" at bounding box center [841, 530] width 379 height 32
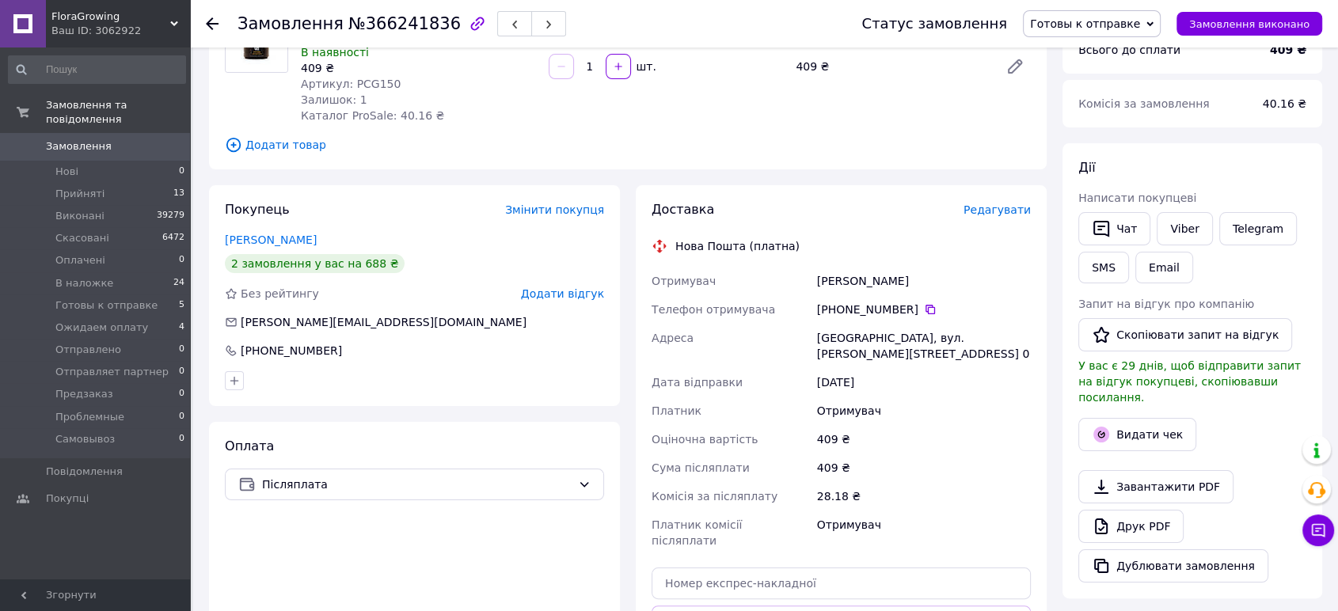
scroll to position [165, 0]
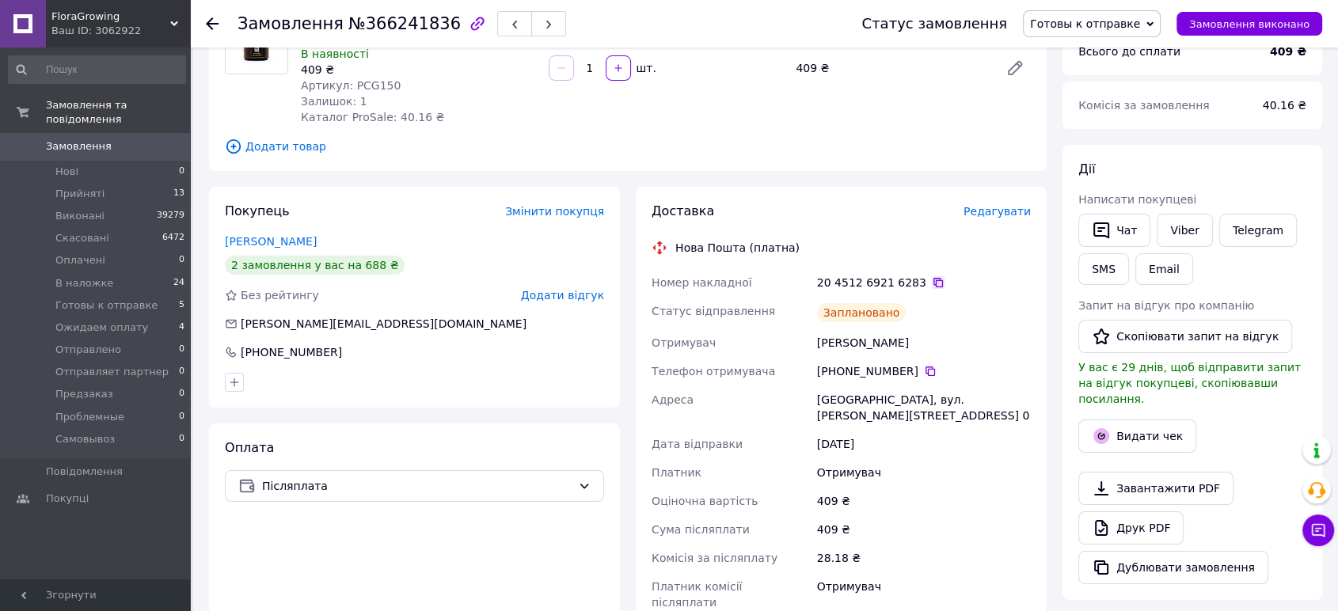
click at [932, 283] on icon at bounding box center [938, 282] width 13 height 13
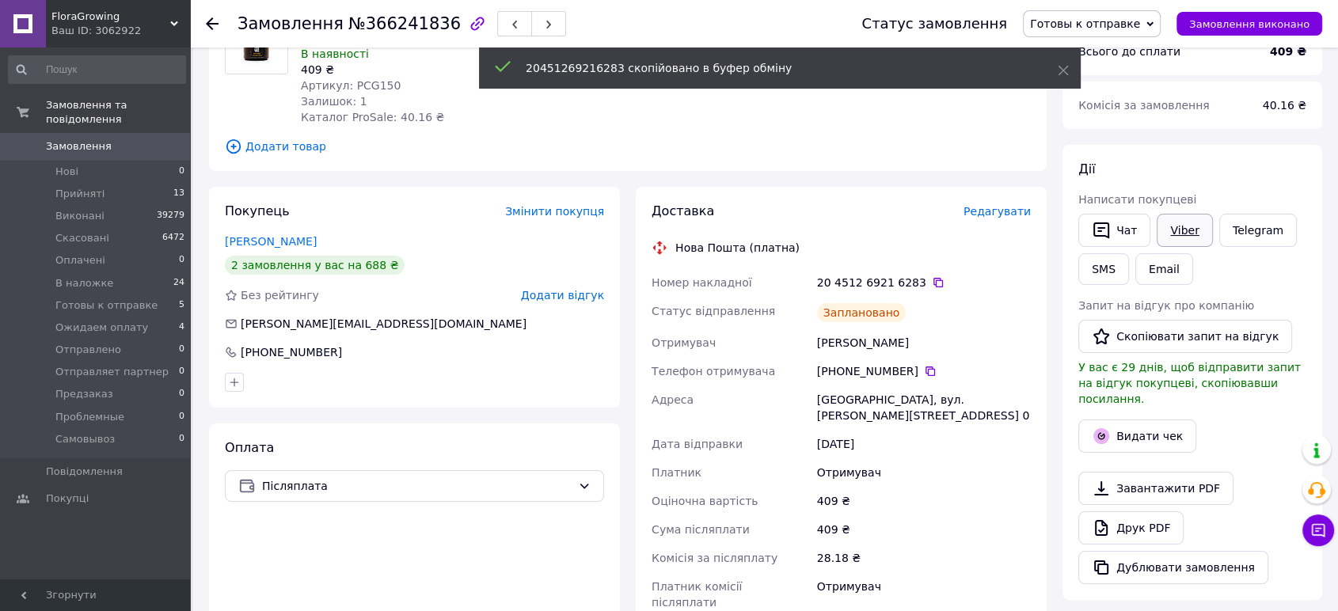
click at [1183, 234] on link "Viber" at bounding box center [1184, 230] width 55 height 33
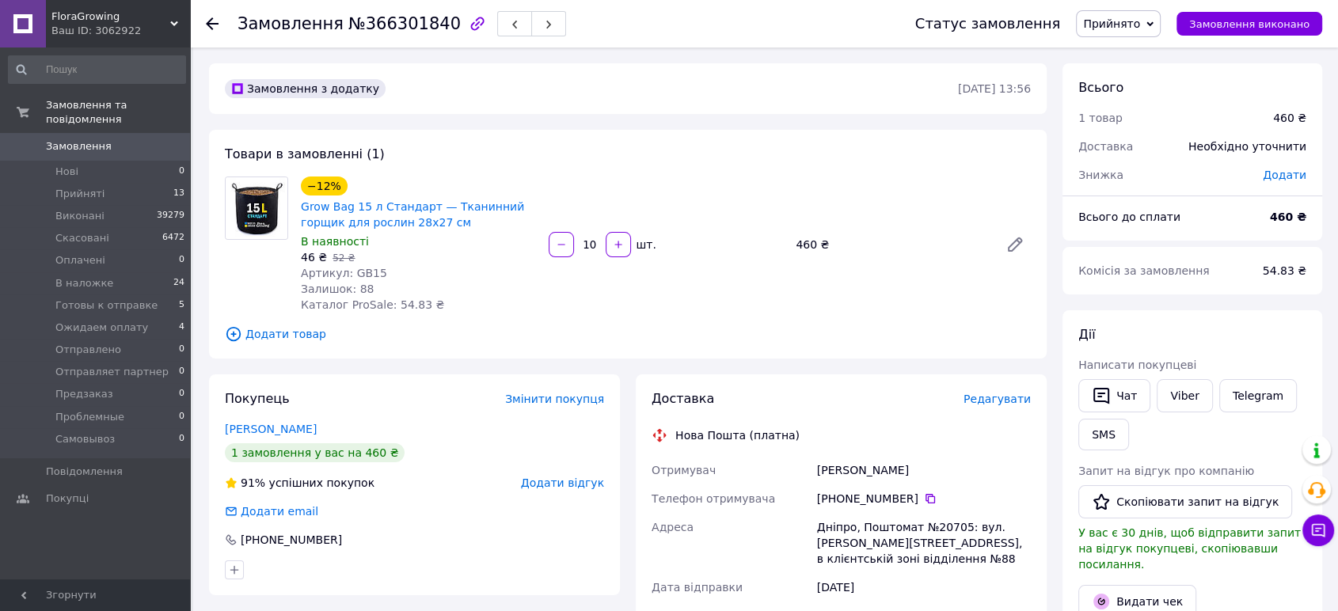
click at [986, 397] on span "Редагувати" at bounding box center [996, 399] width 67 height 13
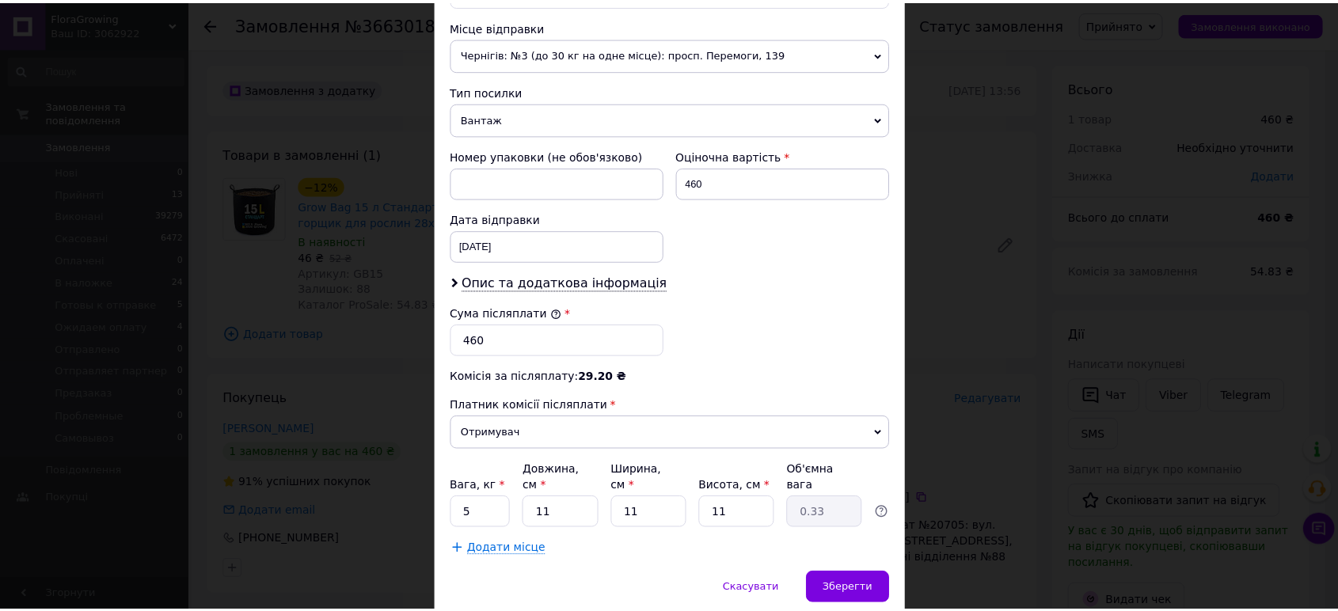
scroll to position [594, 0]
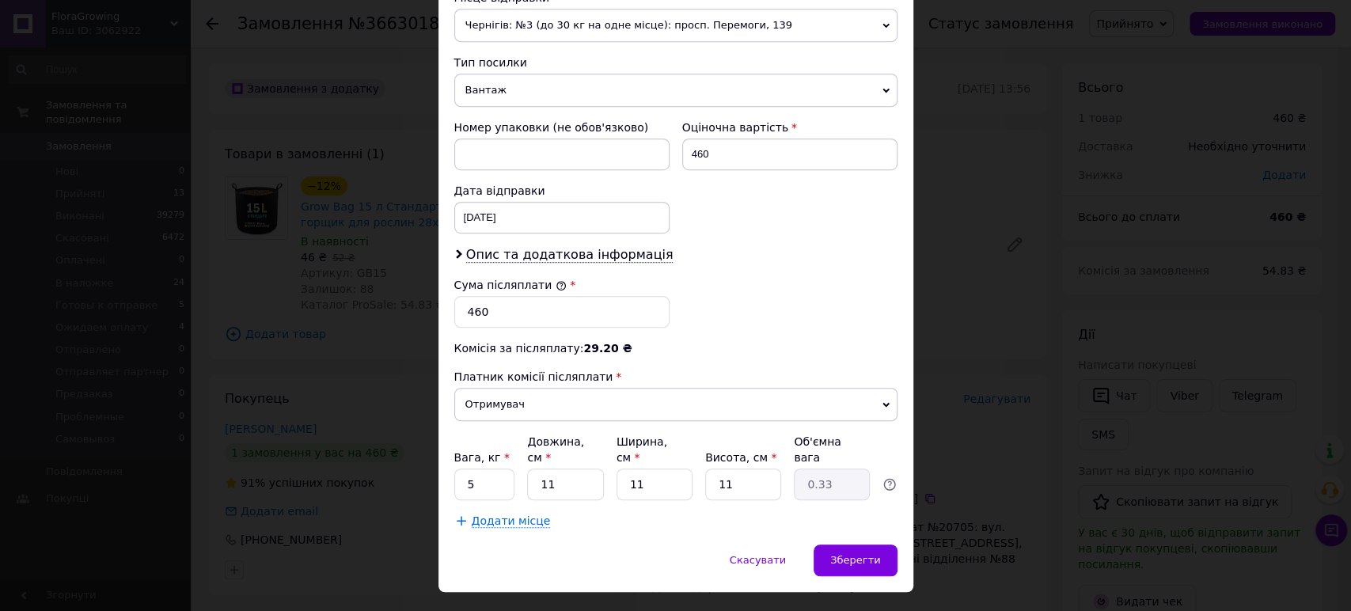
click at [444, 449] on div "Спосіб доставки Нова Пошта (платна) Платник Отримувач Відправник Прізвище отрим…" at bounding box center [676, 27] width 475 height 1035
click at [477, 469] on input "5" at bounding box center [484, 485] width 61 height 32
type input "2"
click at [538, 11] on span "Чернігів: №3 (до 30 кг на одне місце): просп. Перемоги, 139" at bounding box center [675, 25] width 443 height 33
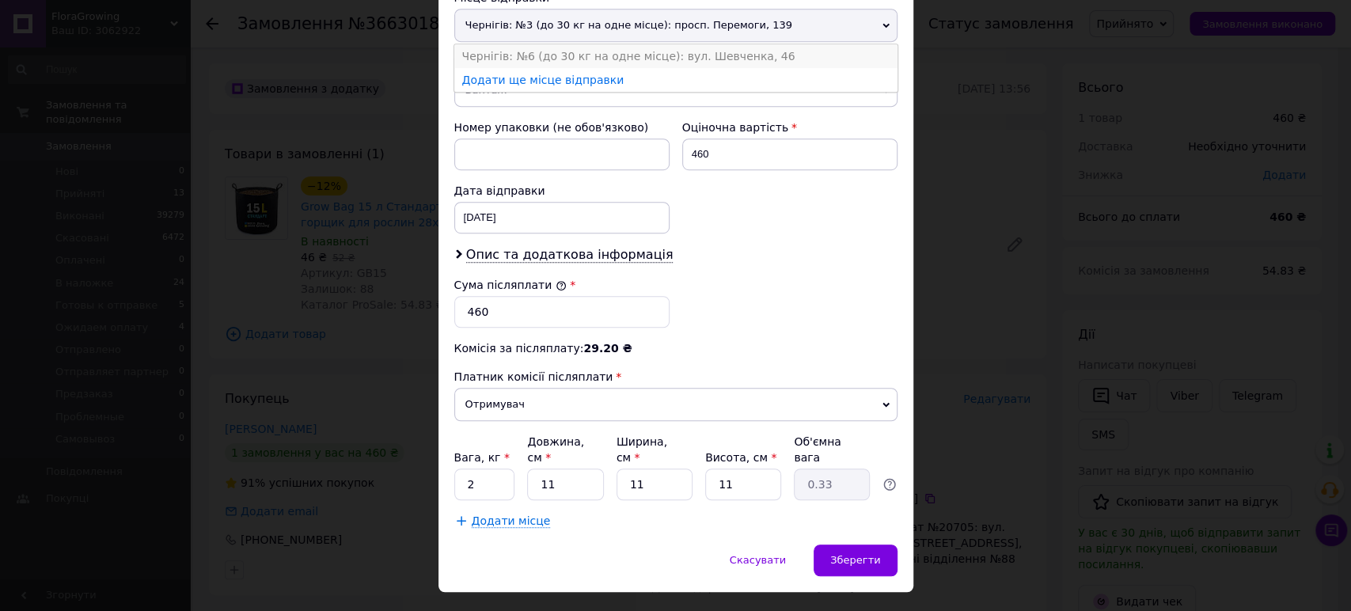
click at [545, 44] on li "Чернігів: №6 (до 30 кг на одне місце): вул. Шевченка, 46" at bounding box center [675, 56] width 443 height 24
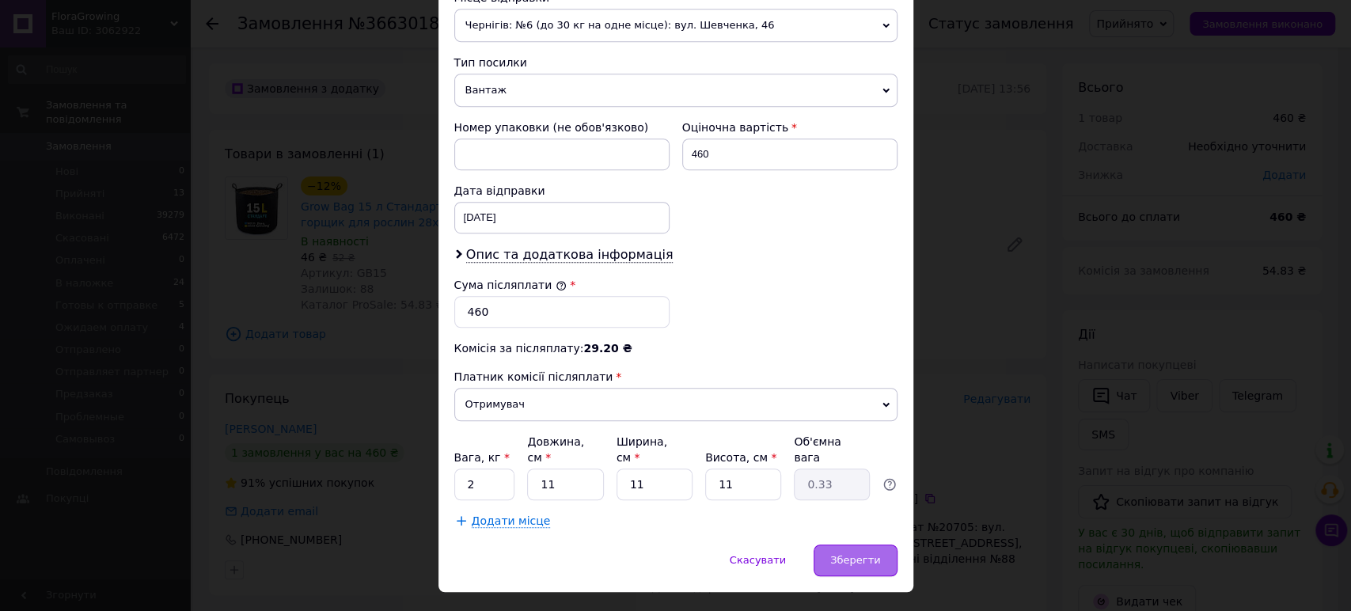
click at [860, 554] on span "Зберегти" at bounding box center [855, 560] width 50 height 12
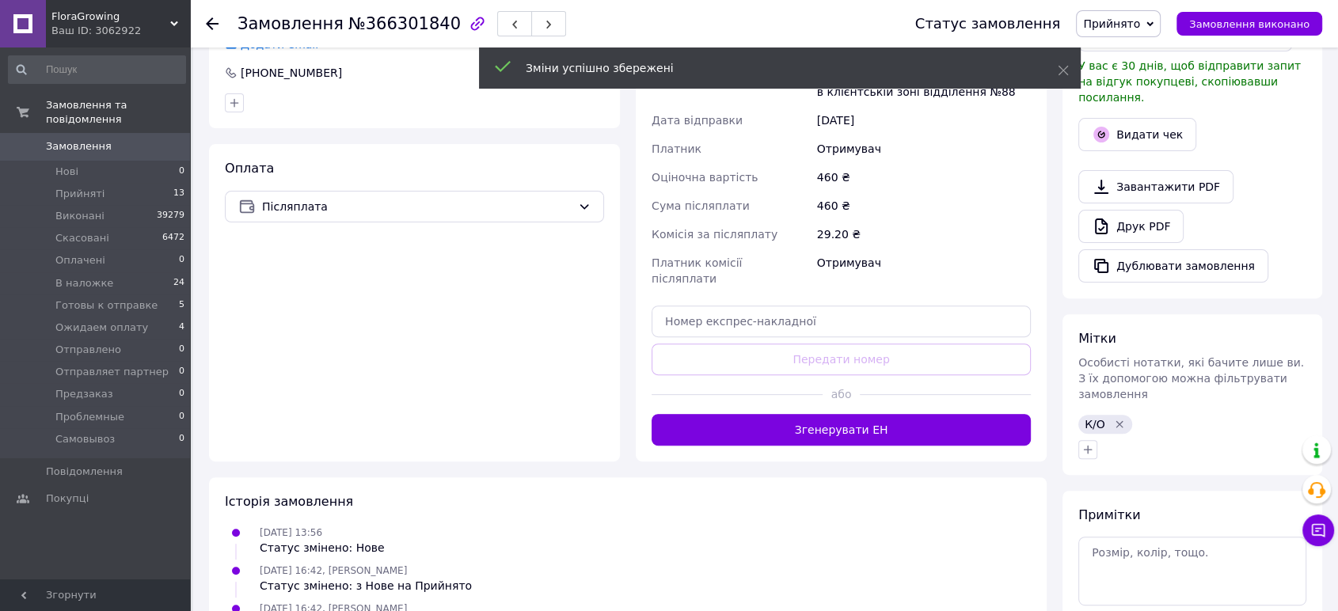
scroll to position [468, 0]
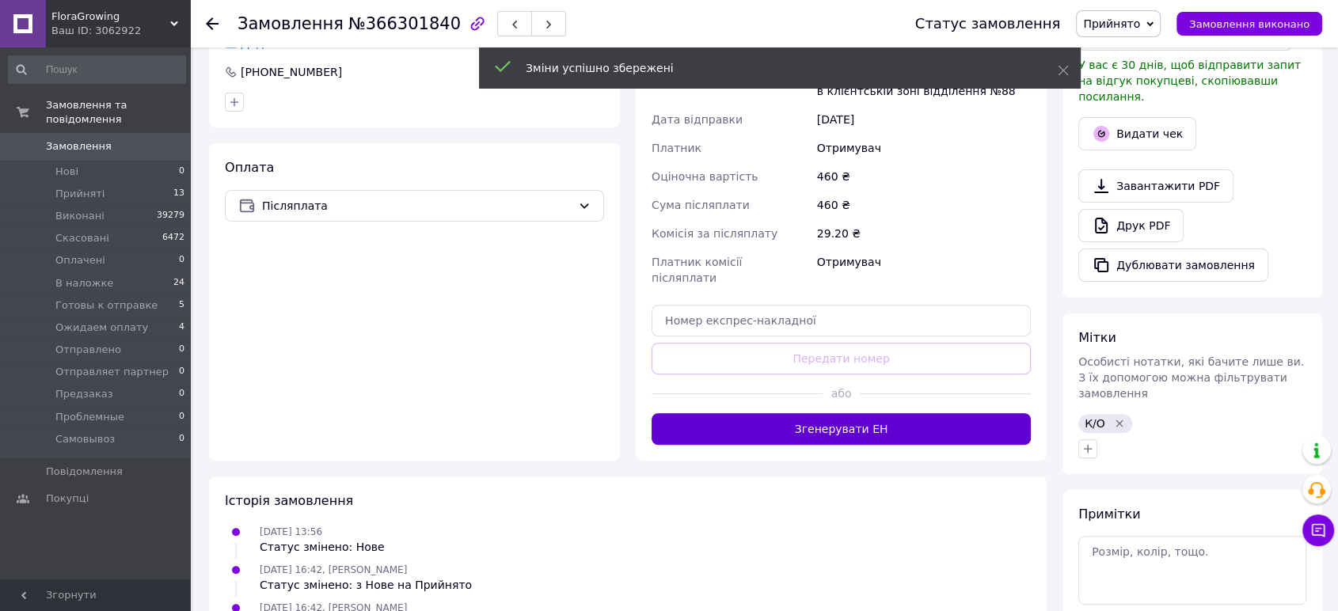
click at [890, 413] on button "Згенерувати ЕН" at bounding box center [841, 429] width 379 height 32
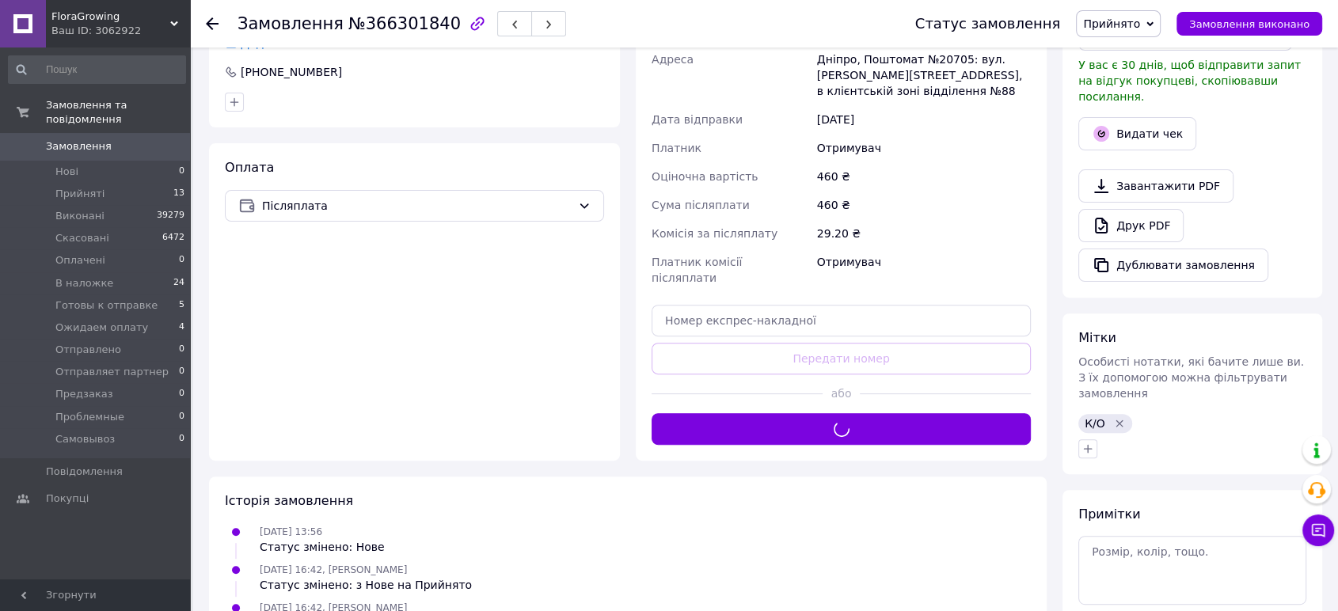
click at [1135, 21] on span "Прийнято" at bounding box center [1111, 23] width 57 height 13
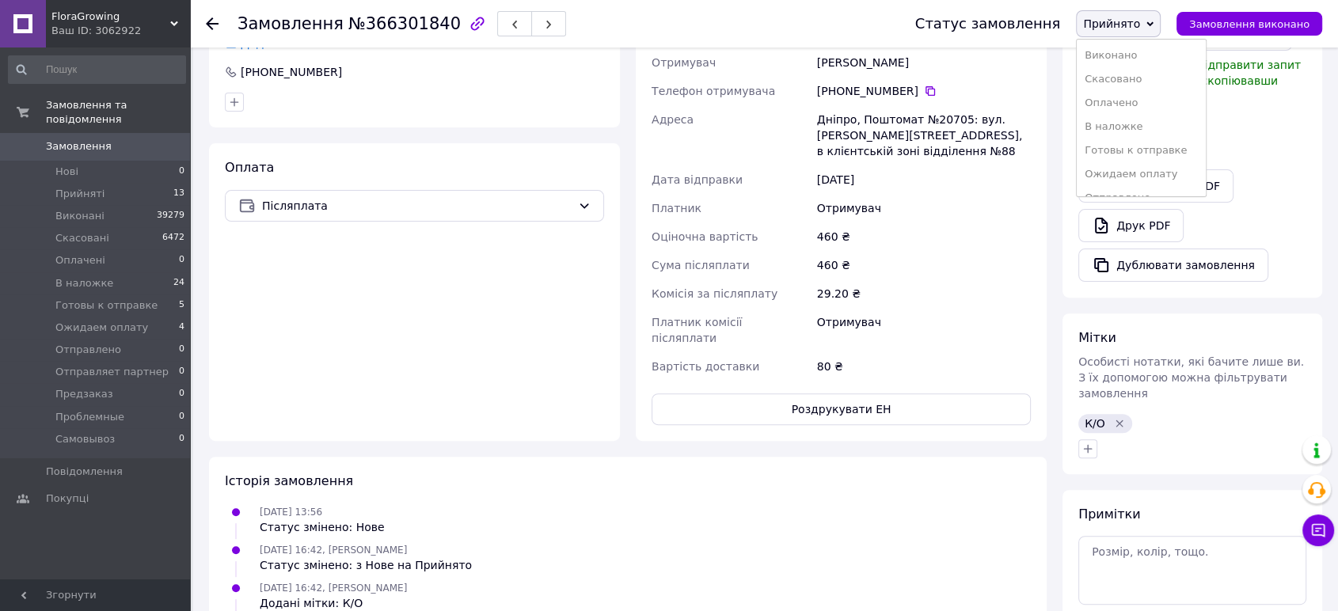
click at [1153, 146] on li "Готовы к отправке" at bounding box center [1141, 151] width 129 height 24
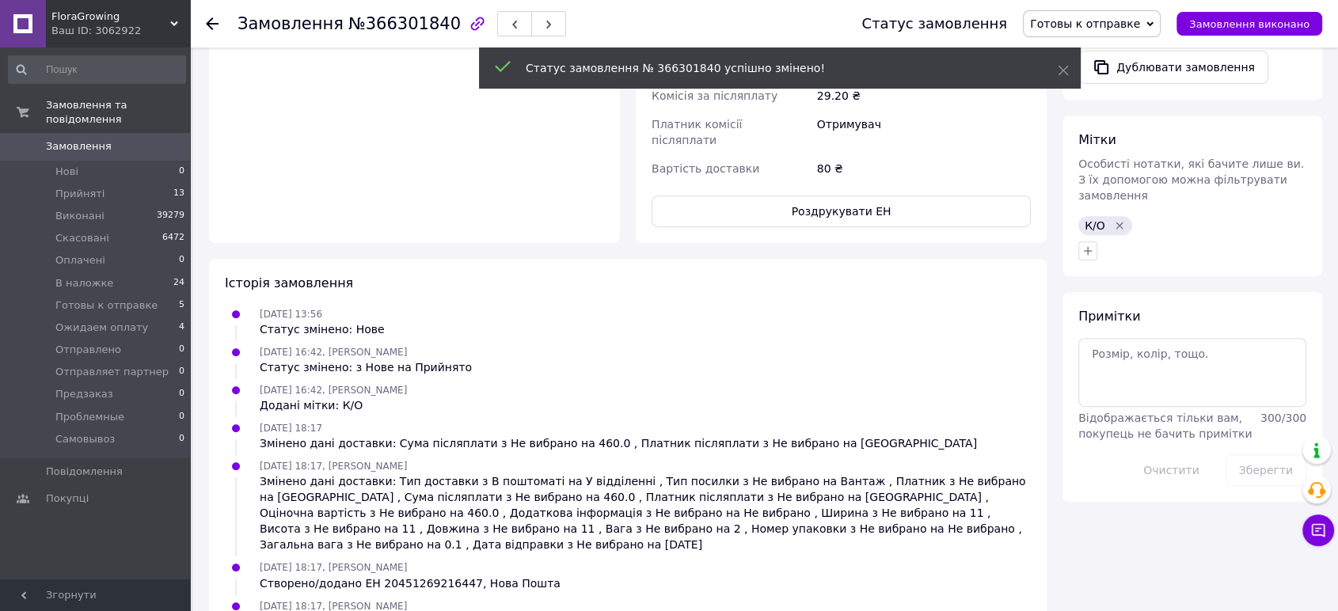
scroll to position [166, 0]
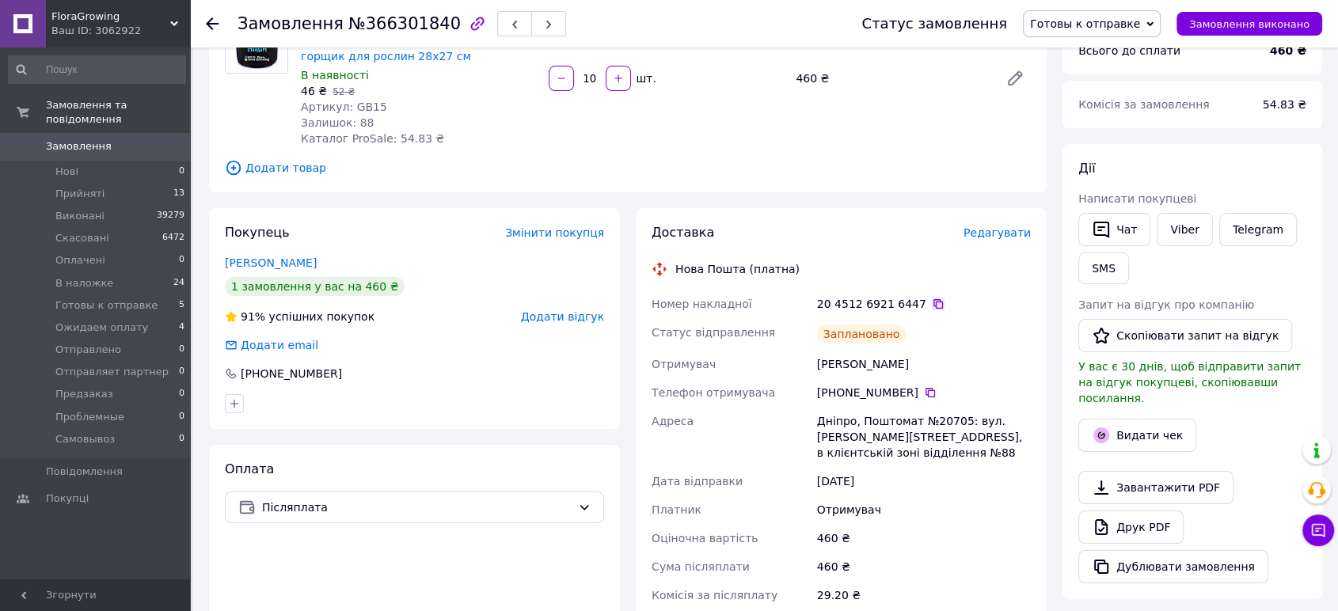
click at [932, 302] on icon at bounding box center [938, 304] width 13 height 13
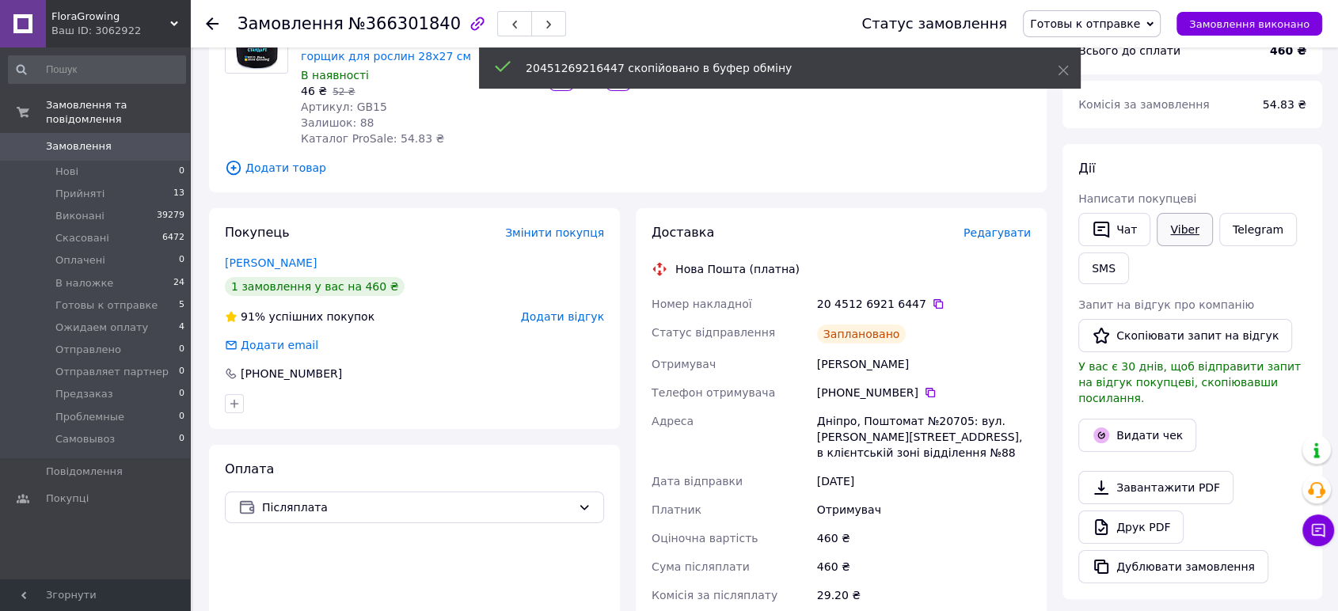
click at [1186, 234] on link "Viber" at bounding box center [1184, 229] width 55 height 33
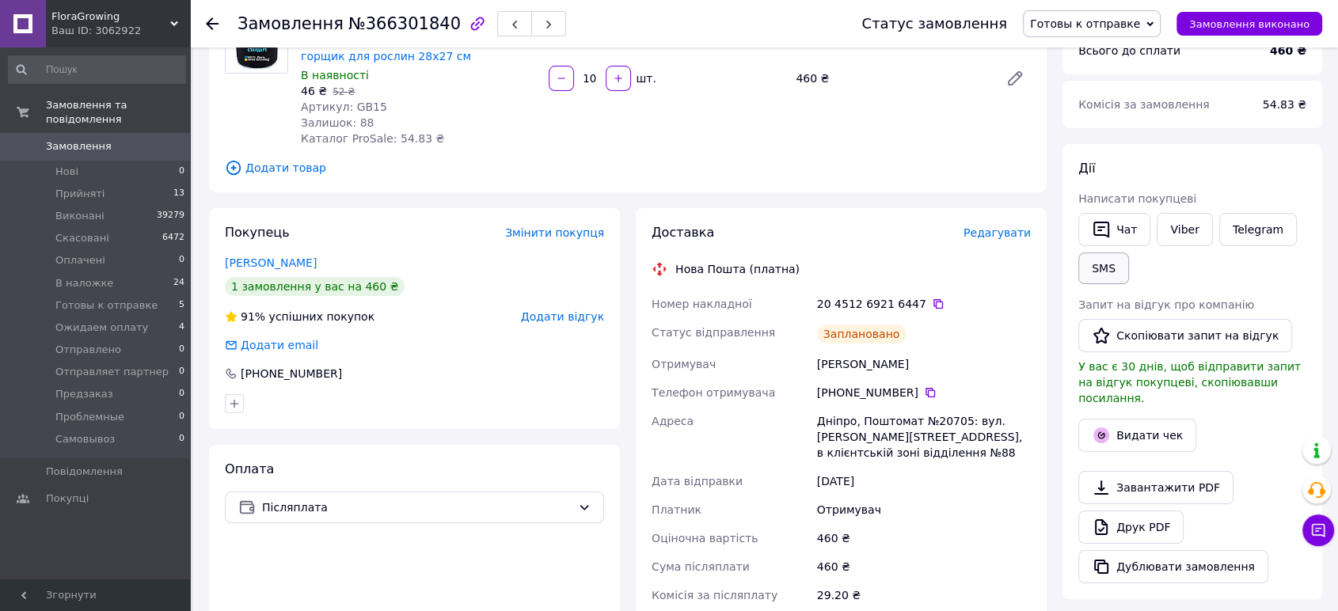
click at [1121, 268] on button "SMS" at bounding box center [1103, 269] width 51 height 32
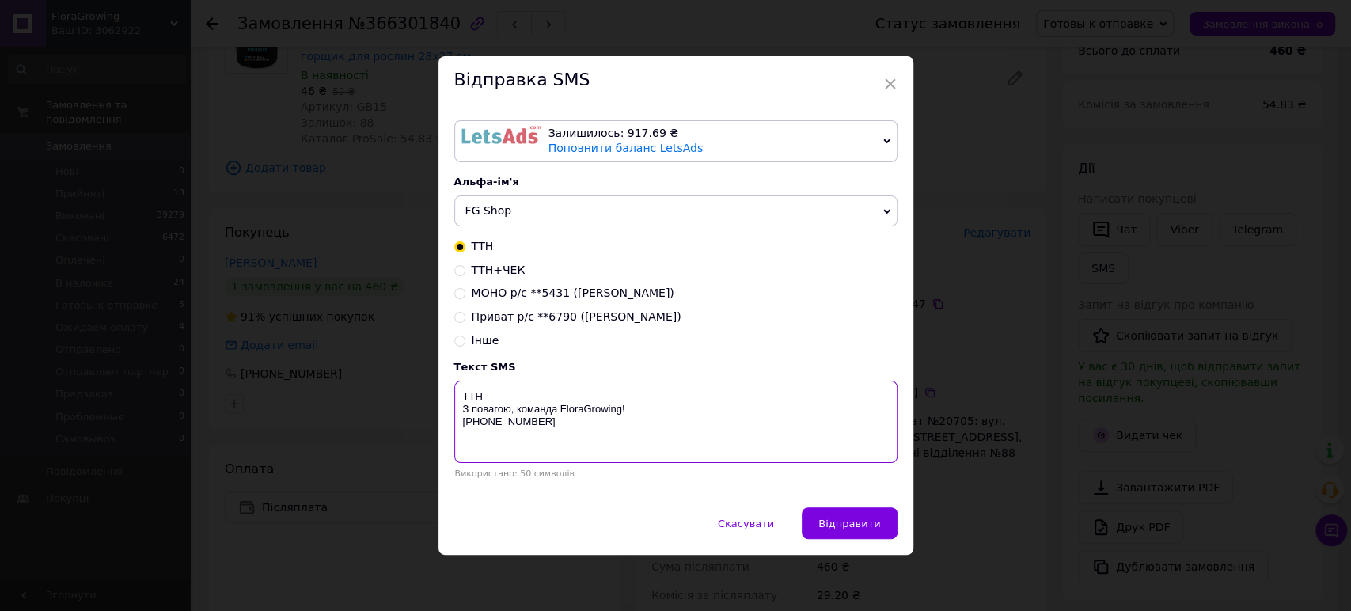
click at [534, 388] on textarea "ТТН З повагою, команда FloraGrowing! +380630484748" at bounding box center [675, 422] width 443 height 82
paste textarea "20451269216447"
type textarea "ТТН 20451269216447 З повагою, команда FloraGrowing! +380630484748"
click at [859, 521] on span "Відправити" at bounding box center [850, 524] width 62 height 12
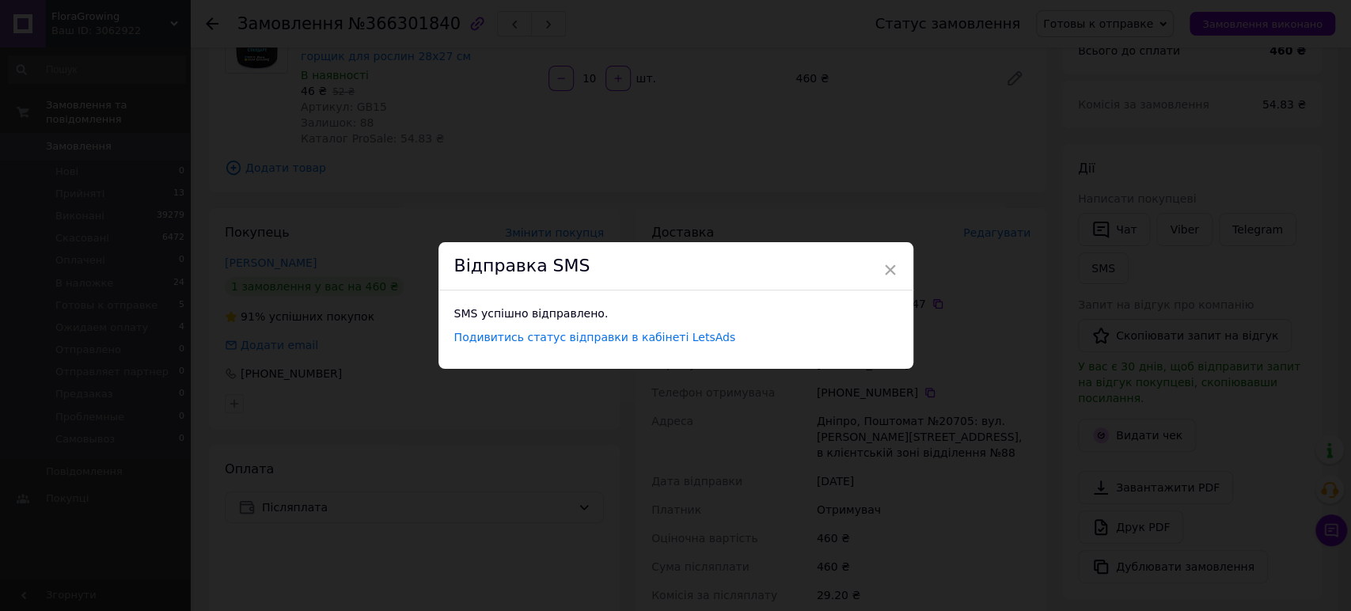
click at [1020, 356] on div "× Відправка SMS SMS успішно відправлено. Подивитись статус відправки в кабінеті…" at bounding box center [675, 305] width 1351 height 611
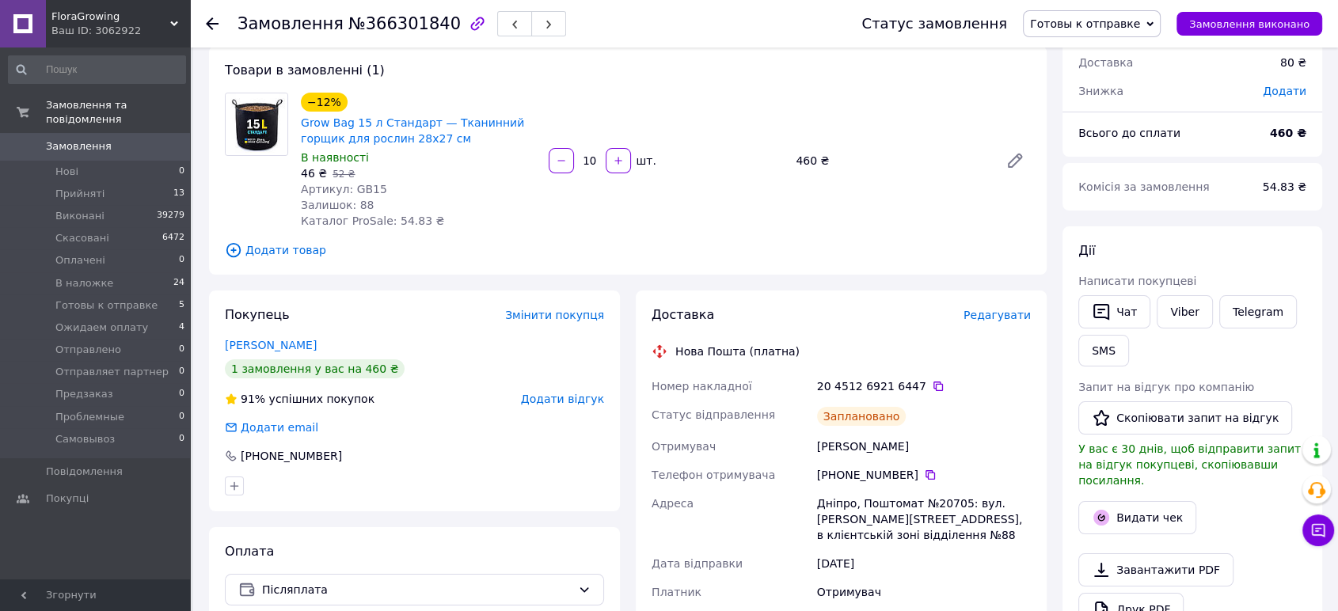
scroll to position [0, 0]
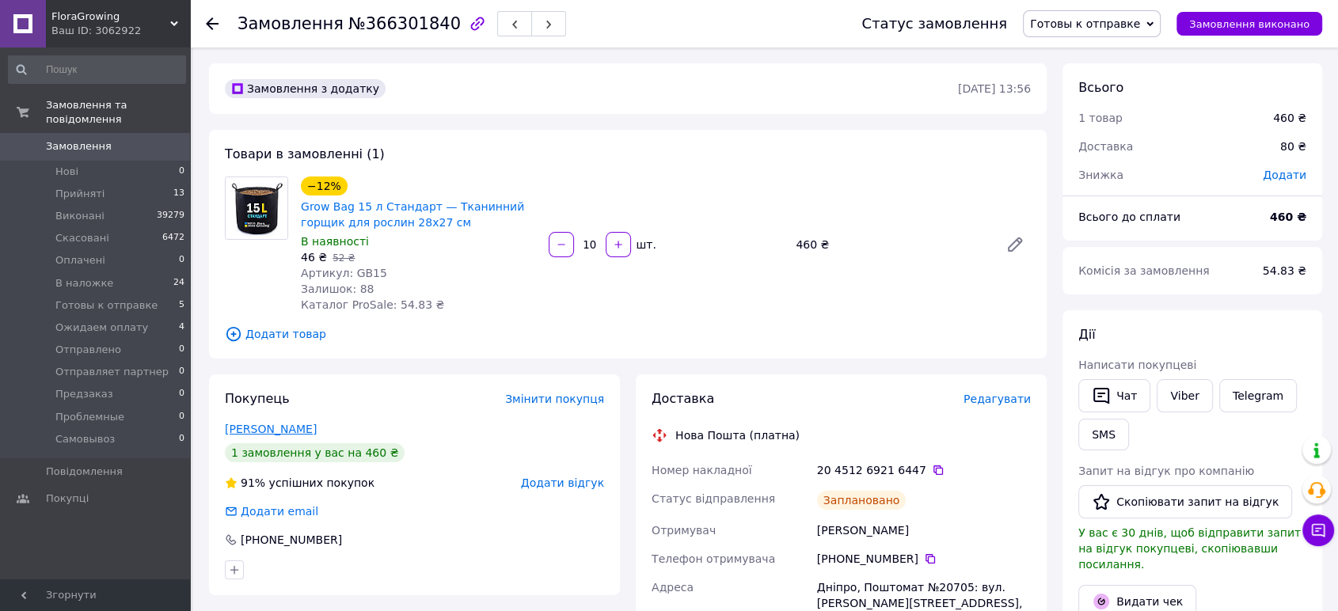
click at [273, 433] on link "Россоха Дмитрий" at bounding box center [271, 429] width 92 height 13
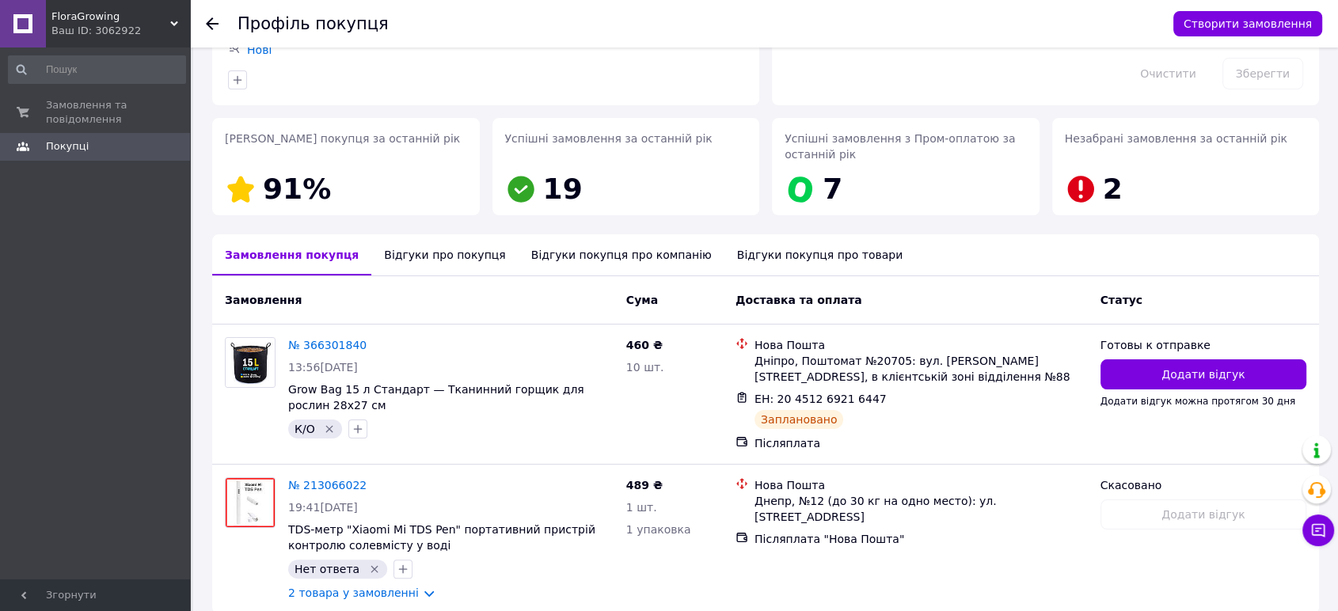
scroll to position [203, 0]
click at [344, 340] on link "№ 366301840" at bounding box center [327, 346] width 78 height 13
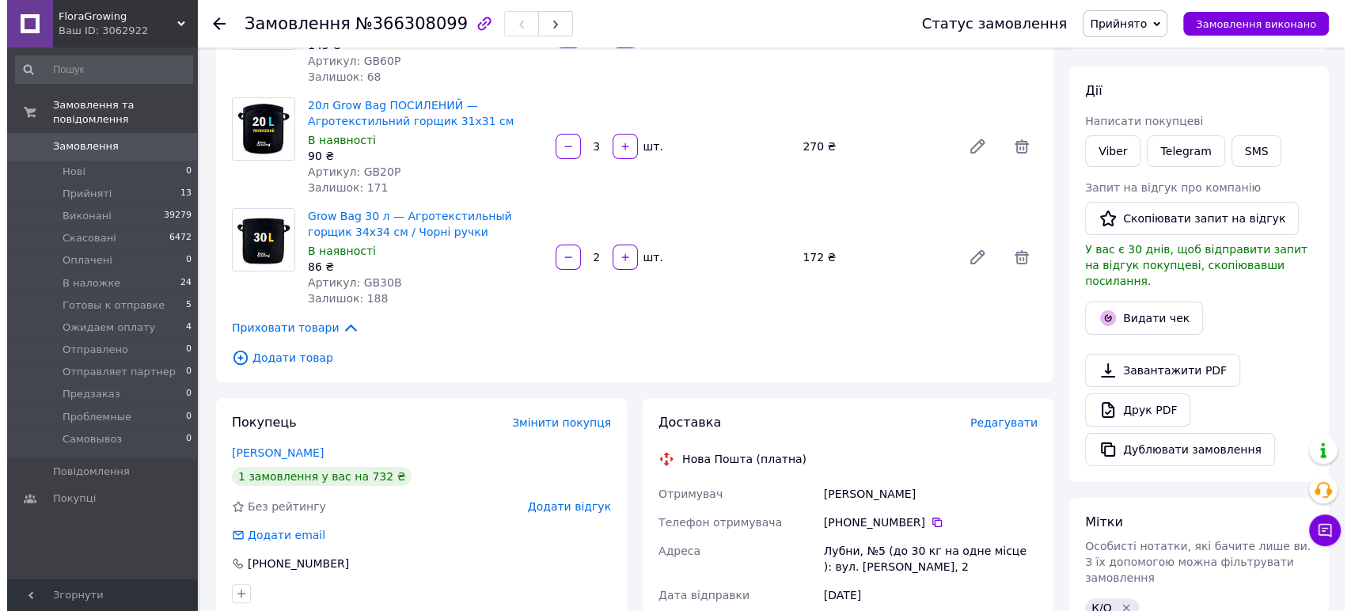
scroll to position [192, 0]
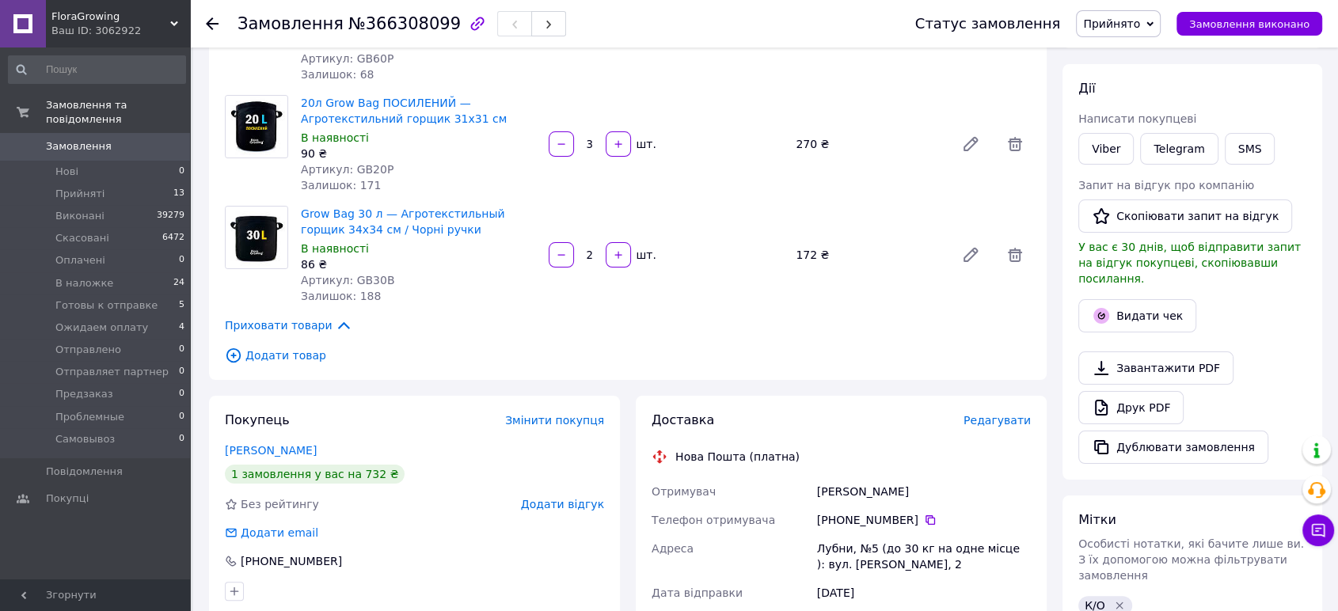
click at [1005, 424] on span "Редагувати" at bounding box center [996, 420] width 67 height 13
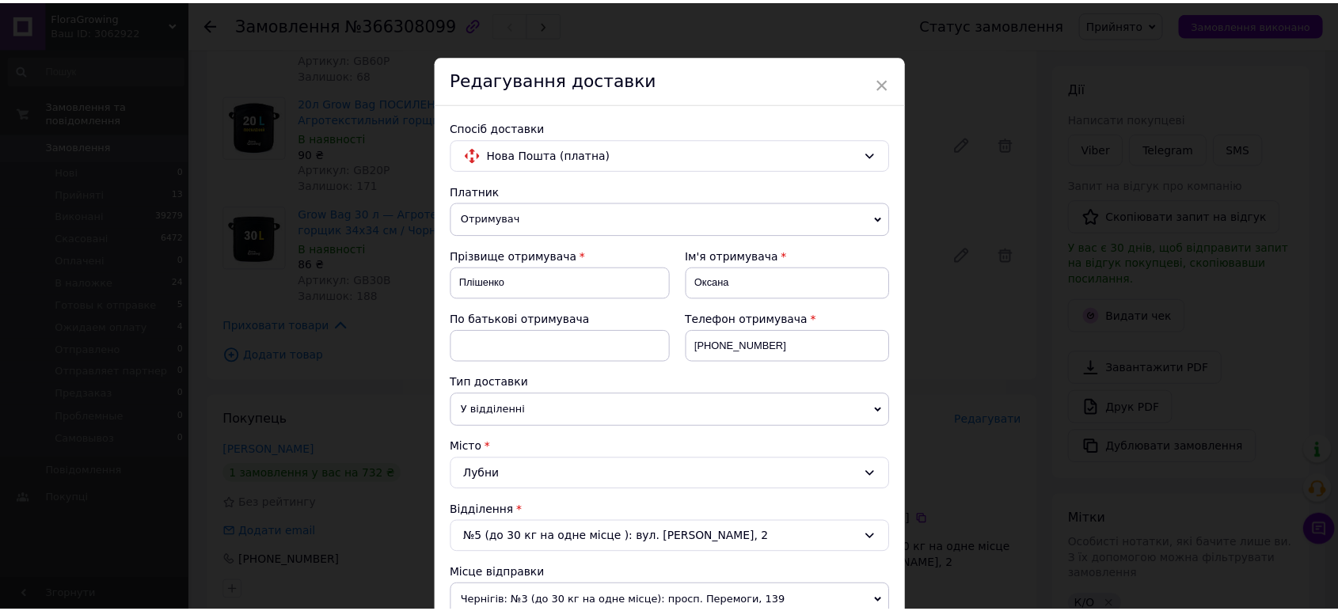
scroll to position [594, 0]
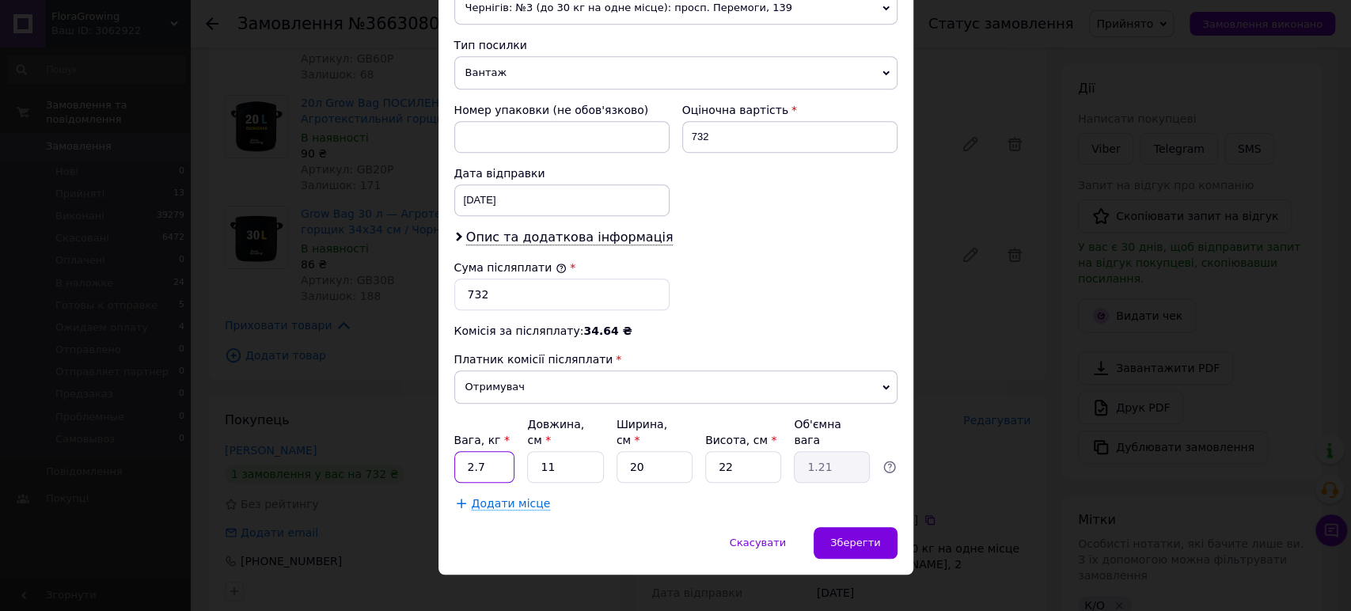
click at [485, 451] on input "2.7" at bounding box center [484, 467] width 61 height 32
type input "2"
click at [484, 7] on span "Чернігів: №3 (до 30 кг на одне місце): просп. Перемоги, 139" at bounding box center [675, 7] width 443 height 33
click at [492, 23] on div "Платник Отримувач Відправник Прізвище отримувача [PERSON_NAME] Ім'я отримувача …" at bounding box center [675, 50] width 443 height 922
click at [492, 17] on span "Чернігів: №3 (до 30 кг на одне місце): просп. Перемоги, 139" at bounding box center [675, 7] width 443 height 33
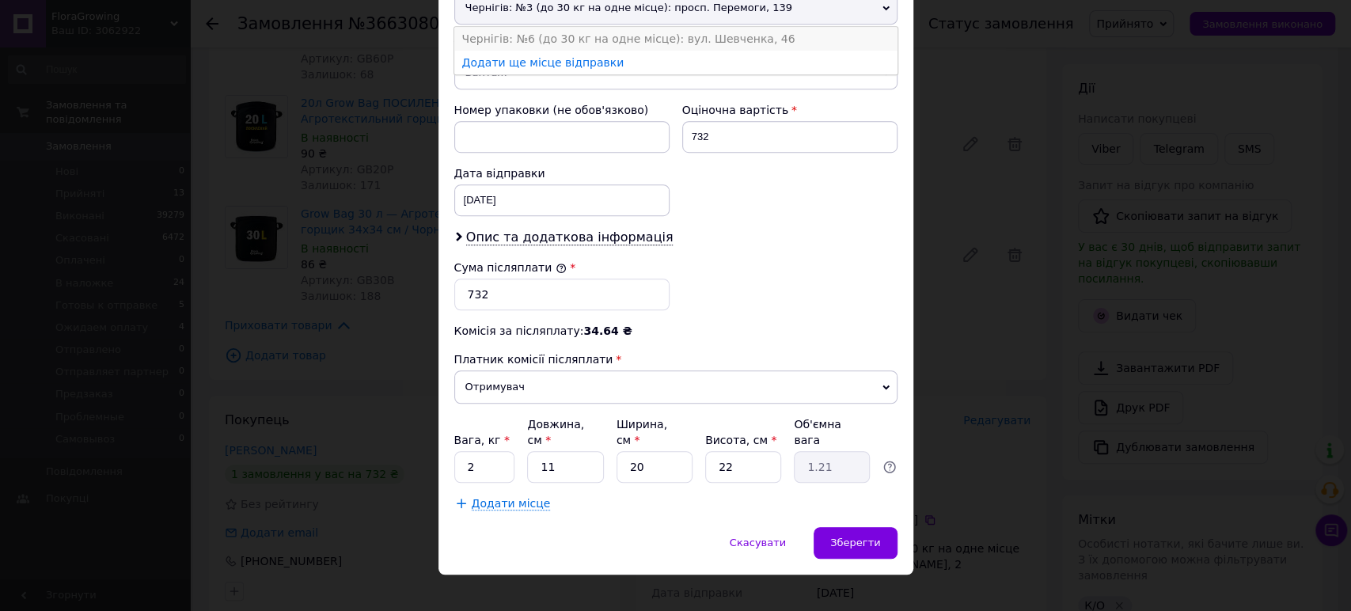
click at [494, 34] on li "Чернігів: №6 (до 30 кг на одне місце): вул. Шевченка, 46" at bounding box center [675, 39] width 443 height 24
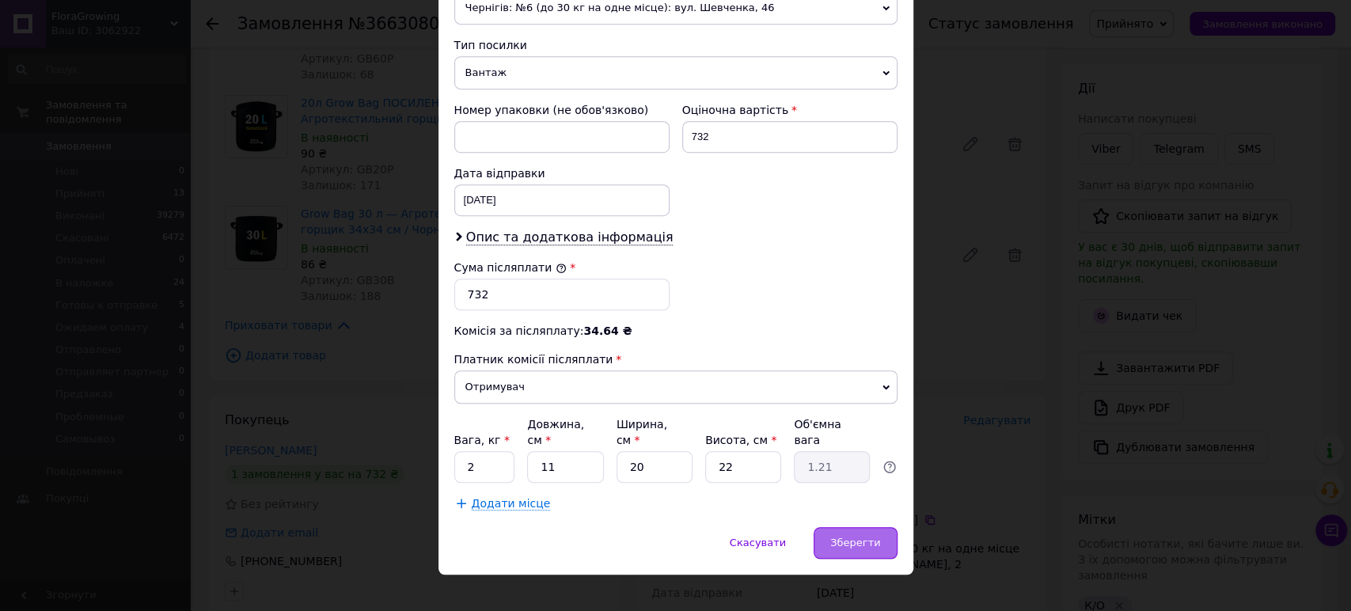
click at [875, 527] on div "Зберегти" at bounding box center [855, 543] width 83 height 32
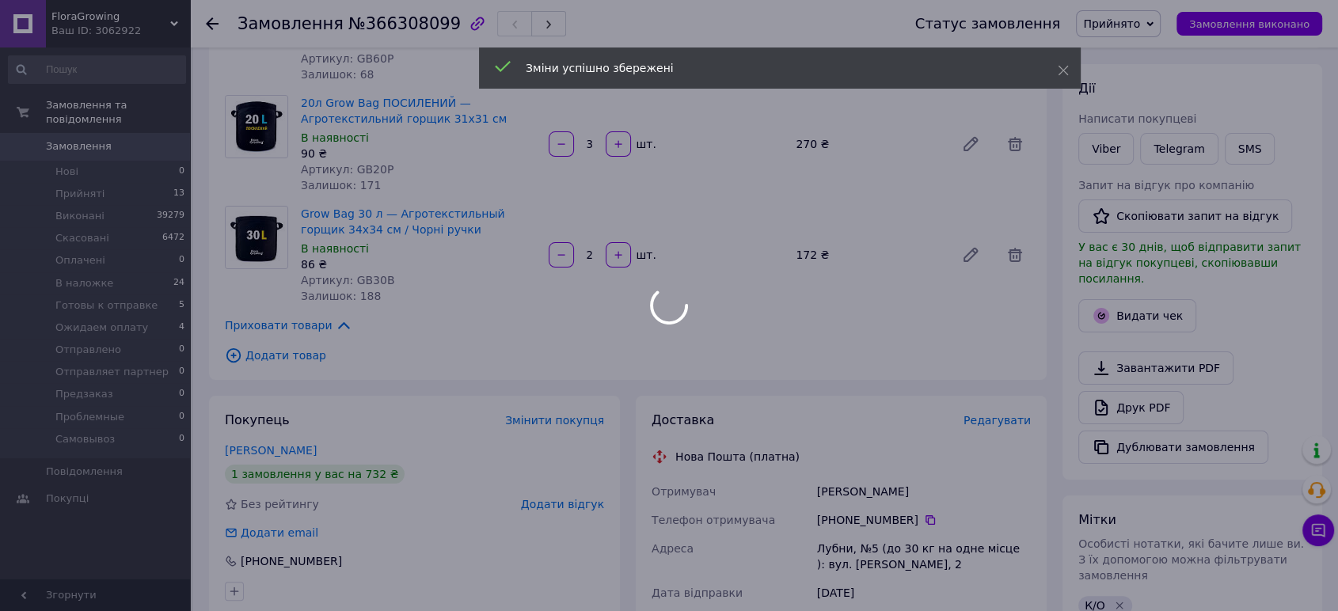
scroll to position [605, 0]
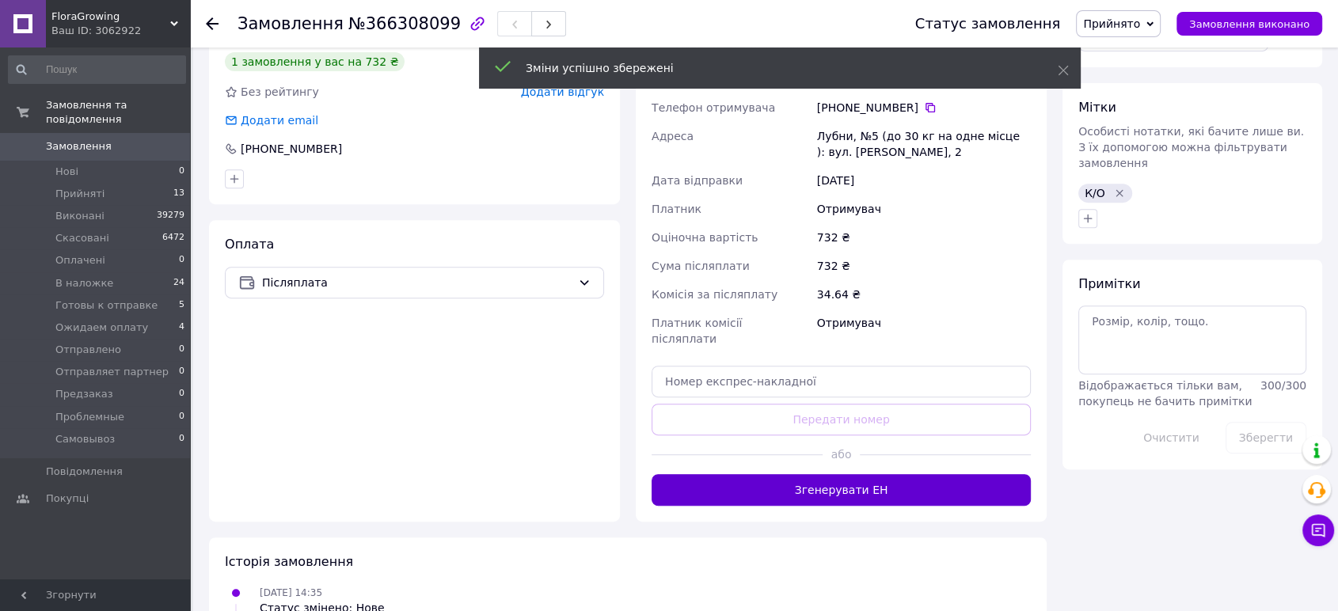
click at [876, 474] on button "Згенерувати ЕН" at bounding box center [841, 490] width 379 height 32
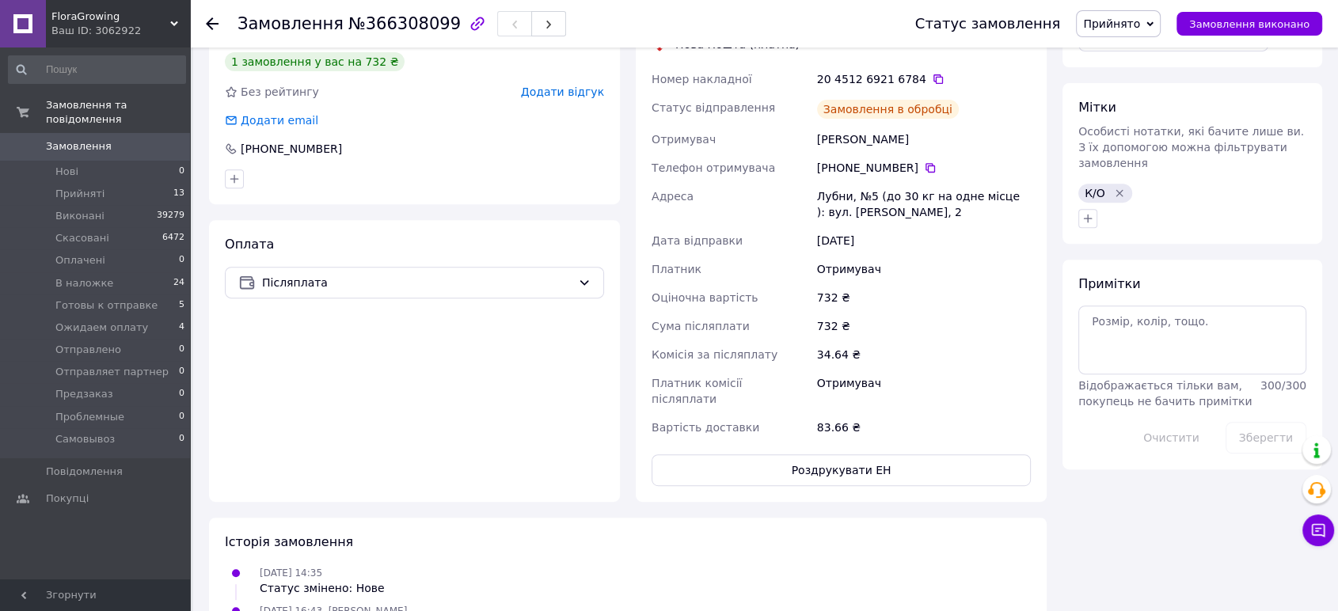
click at [1133, 10] on div "Статус замовлення Прийнято Виконано Скасовано Оплачено В наложке Готовы к отпра…" at bounding box center [1103, 24] width 439 height 48
click at [1131, 24] on span "Прийнято" at bounding box center [1111, 23] width 57 height 13
click at [1134, 141] on li "Готовы к отправке" at bounding box center [1141, 151] width 129 height 24
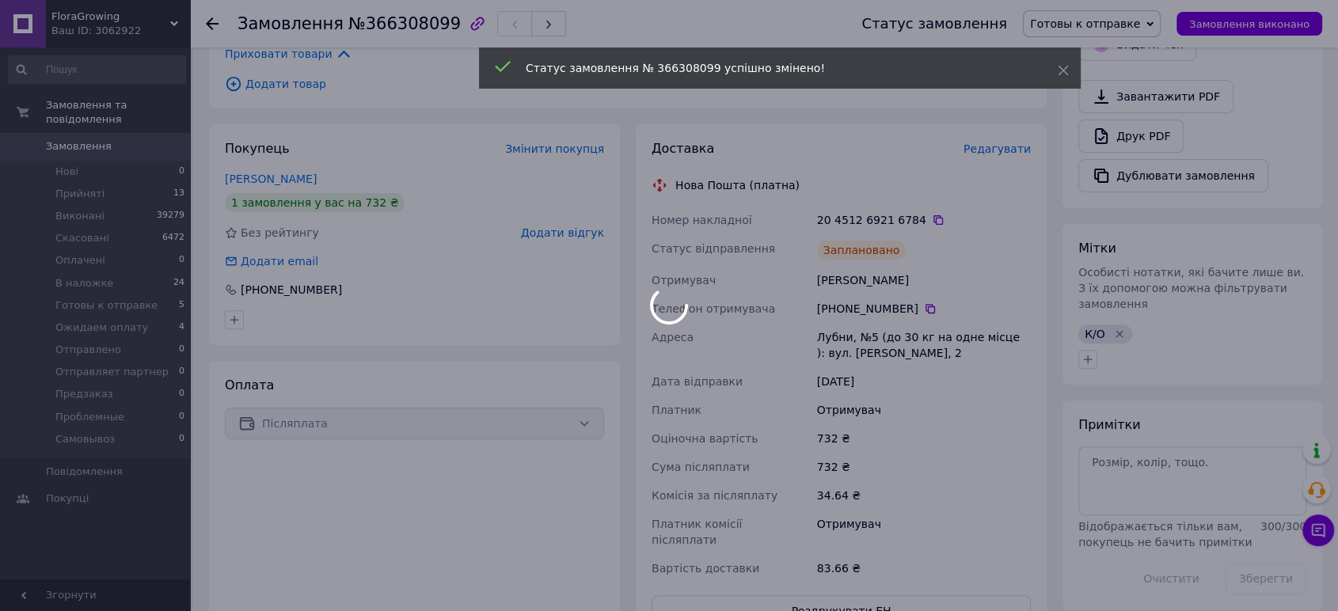
scroll to position [435, 0]
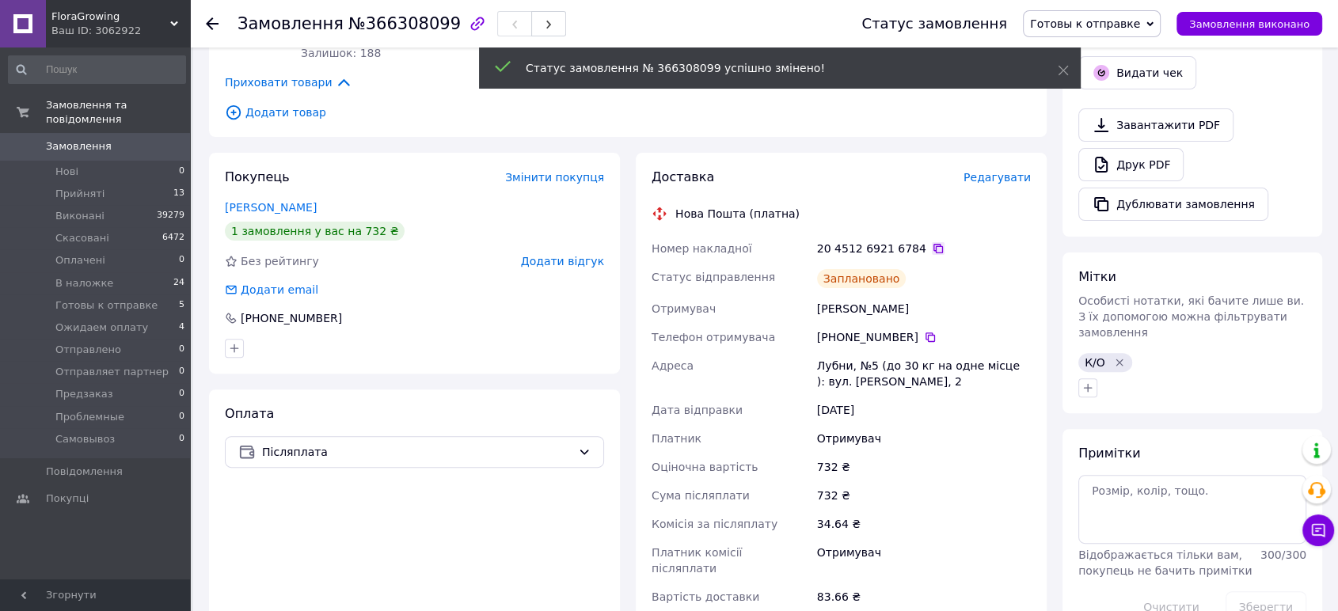
click at [933, 244] on icon at bounding box center [938, 249] width 10 height 10
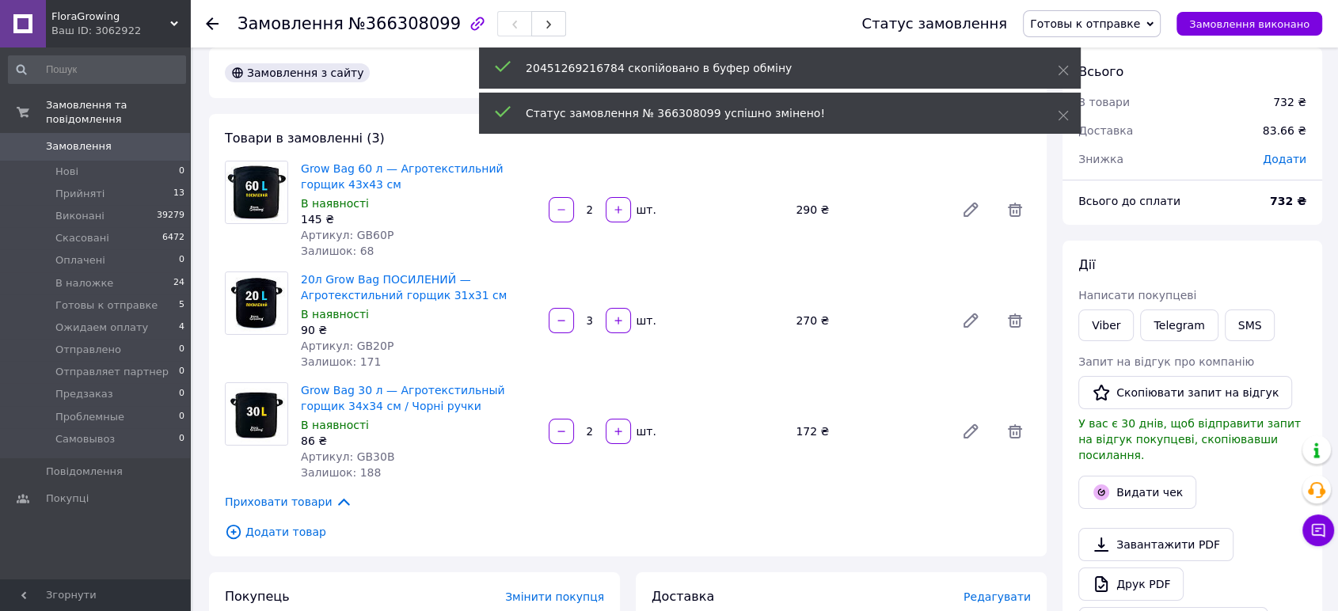
scroll to position [14, 0]
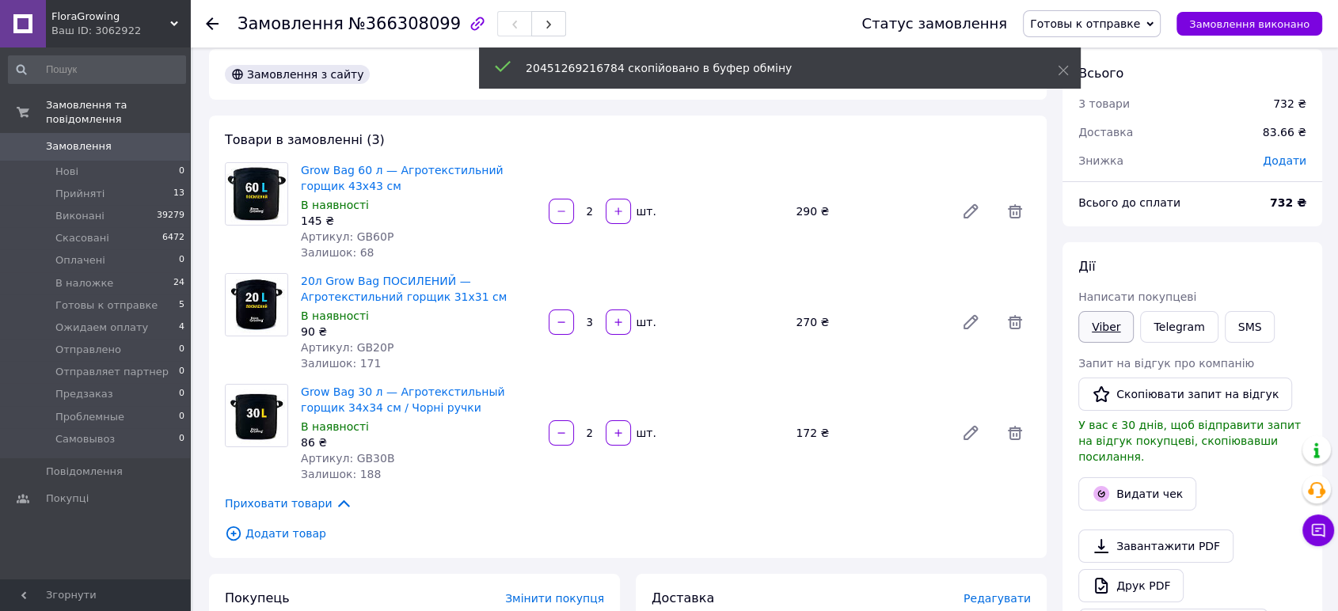
click at [1100, 325] on link "Viber" at bounding box center [1105, 327] width 55 height 32
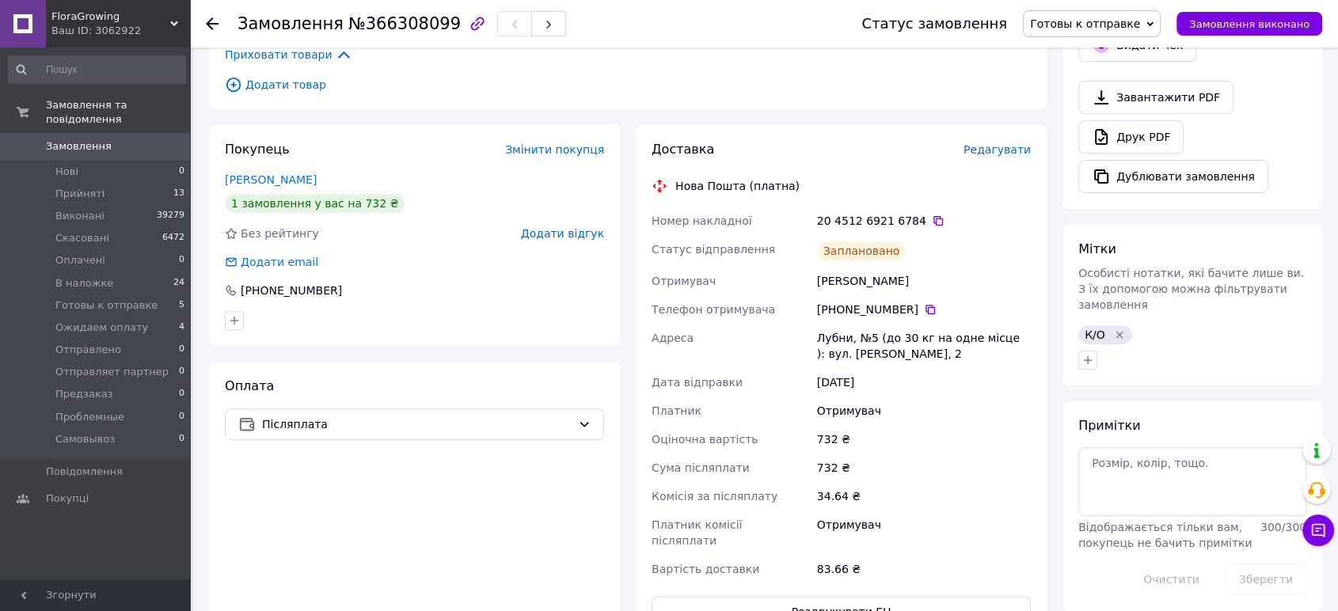
scroll to position [552, 0]
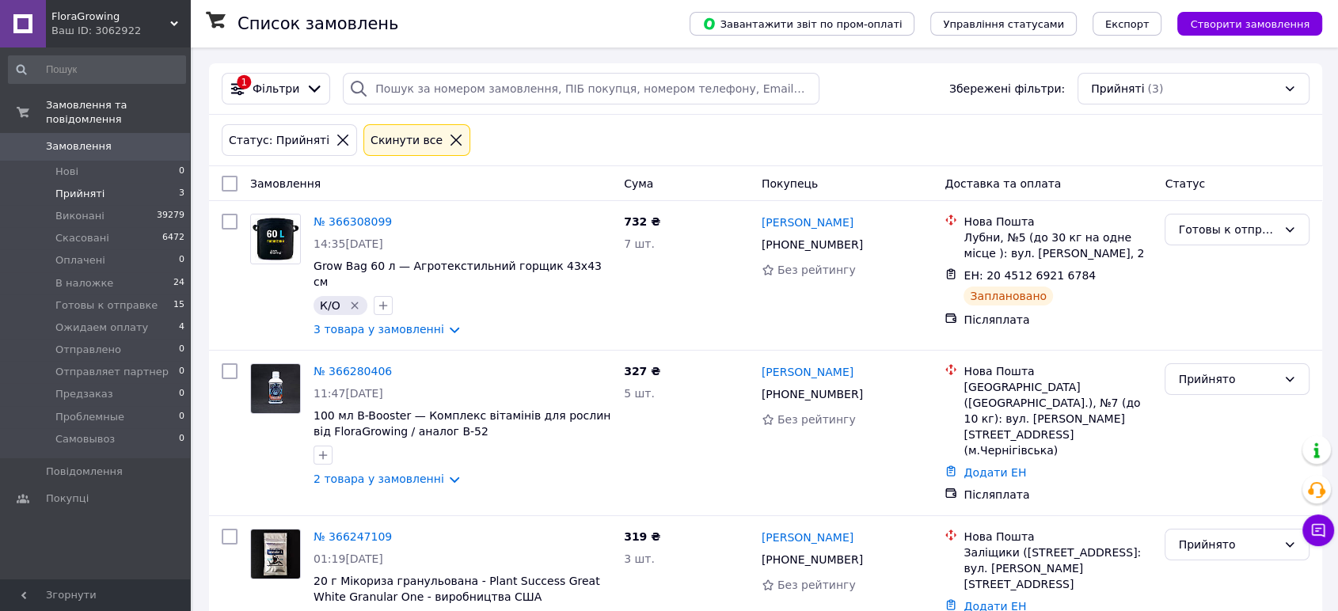
click at [112, 183] on li "Прийняті 3" at bounding box center [97, 194] width 194 height 22
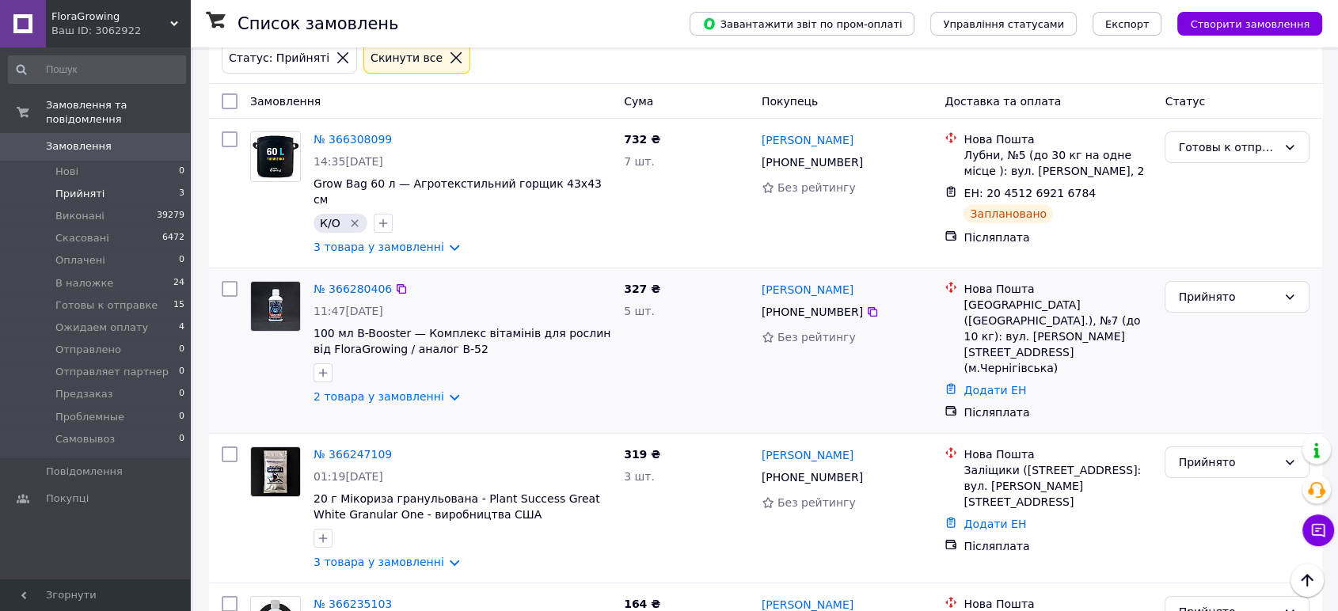
scroll to position [80, 0]
click at [363, 285] on link "№ 366280406" at bounding box center [353, 291] width 78 height 13
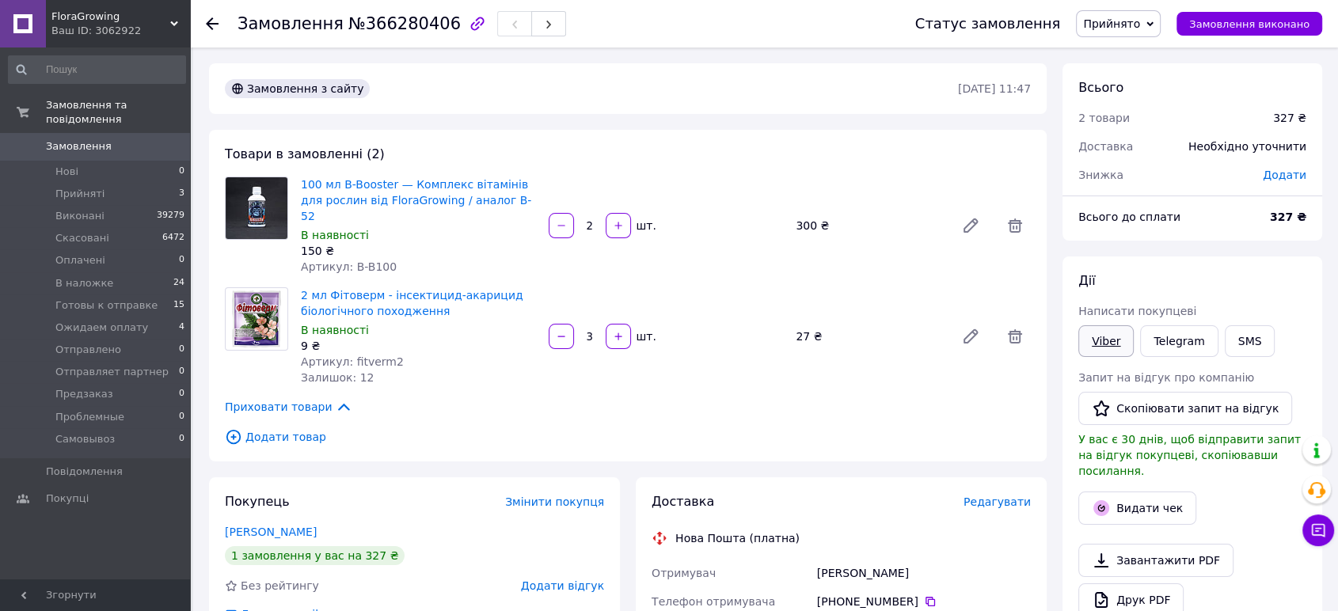
click at [1125, 341] on link "Viber" at bounding box center [1105, 341] width 55 height 32
click at [1235, 243] on div "Всього 2 товари 327 ₴ Доставка Необхідно уточнити Знижка Додати Всього до сплат…" at bounding box center [1192, 556] width 260 height 986
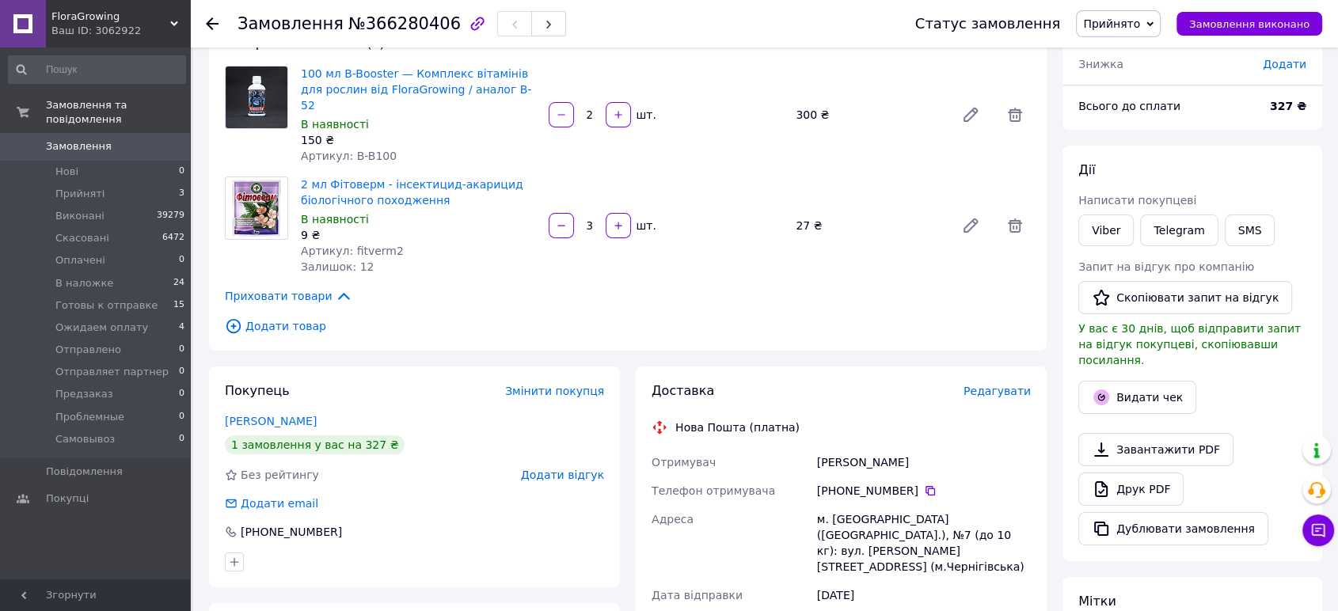
scroll to position [116, 0]
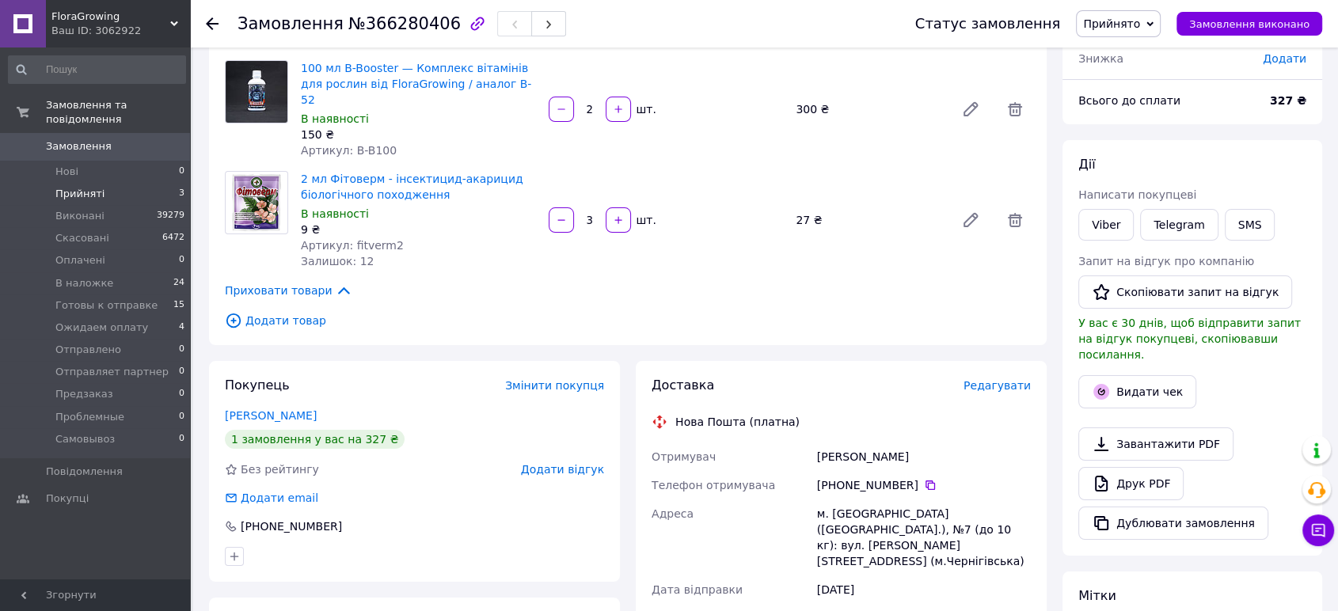
click at [131, 183] on li "Прийняті 3" at bounding box center [97, 194] width 194 height 22
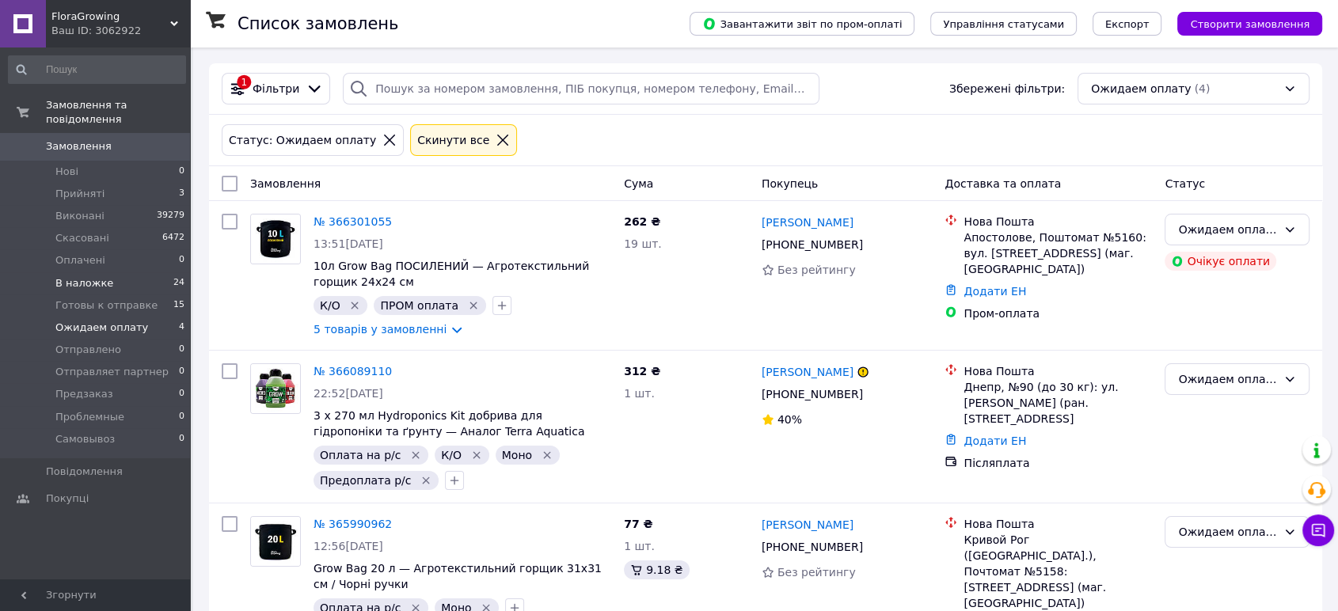
click at [108, 272] on li "В наложке 24" at bounding box center [97, 283] width 194 height 22
